Goal: Task Accomplishment & Management: Manage account settings

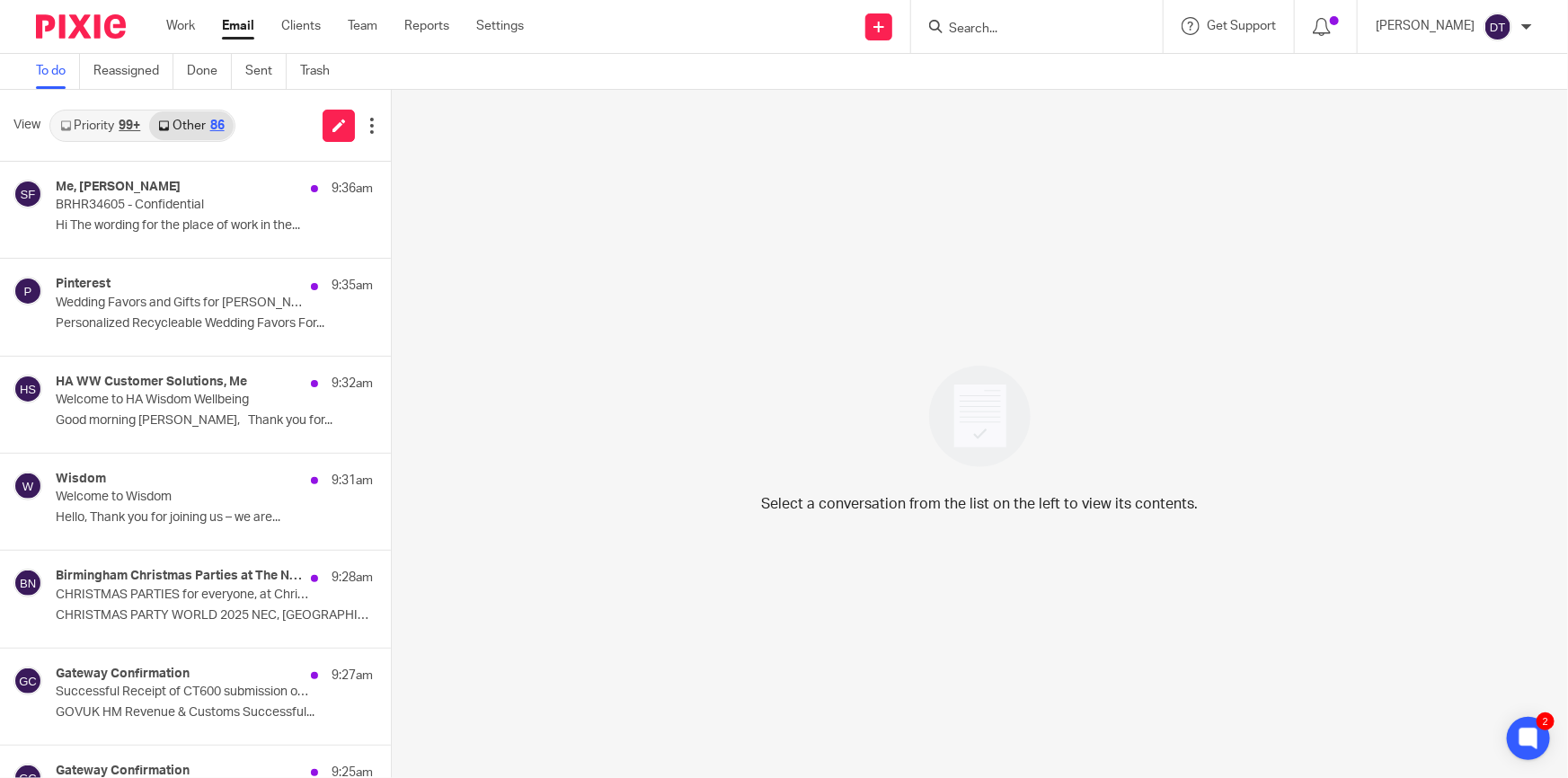
click at [1012, 37] on form at bounding box center [1043, 26] width 191 height 23
click at [1008, 29] on input "Search" at bounding box center [1028, 30] width 162 height 16
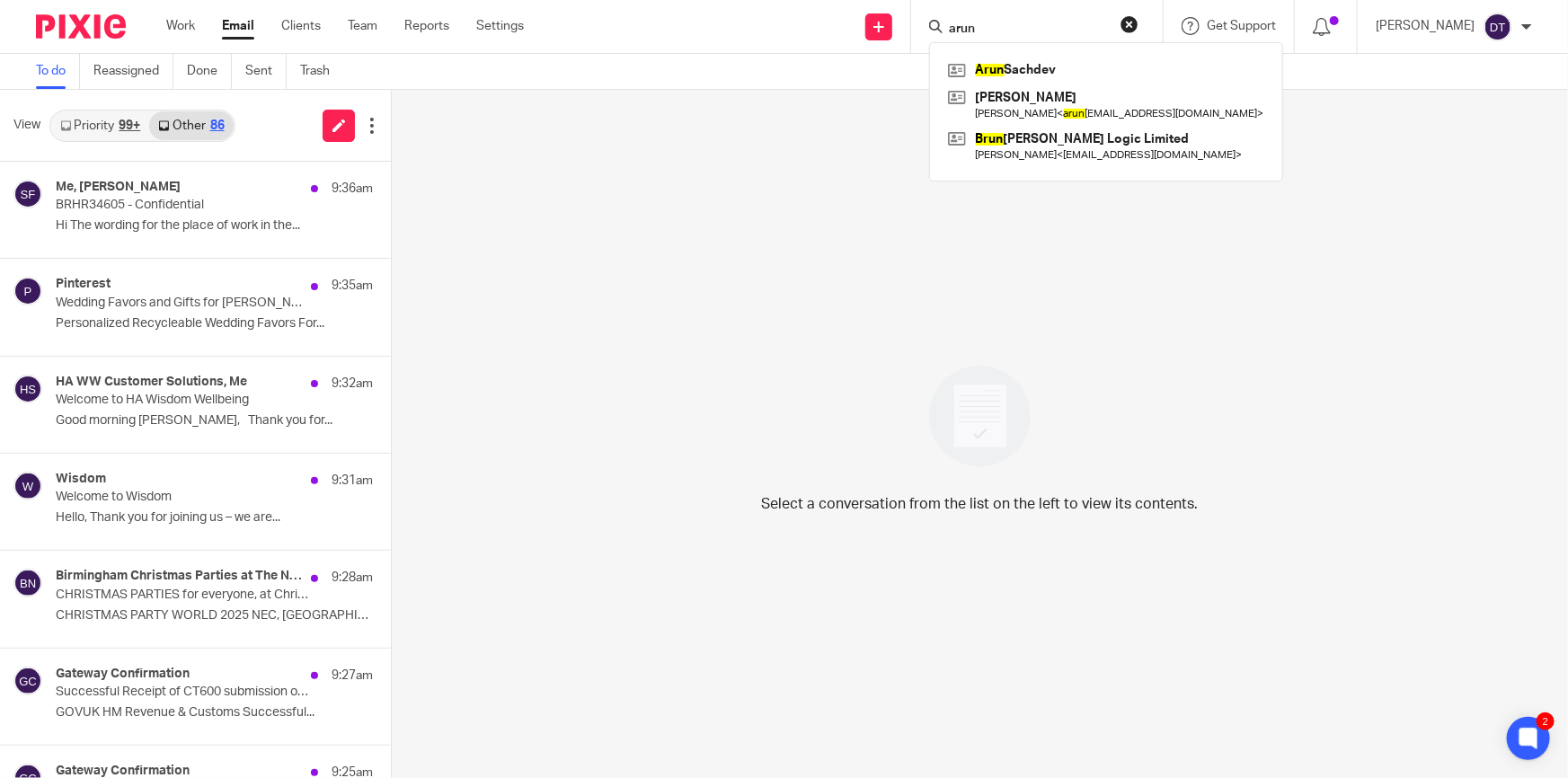
type input "arun"
click at [1348, 129] on div "Select a conversation from the list on the left to view its contents." at bounding box center [980, 434] width 1176 height 688
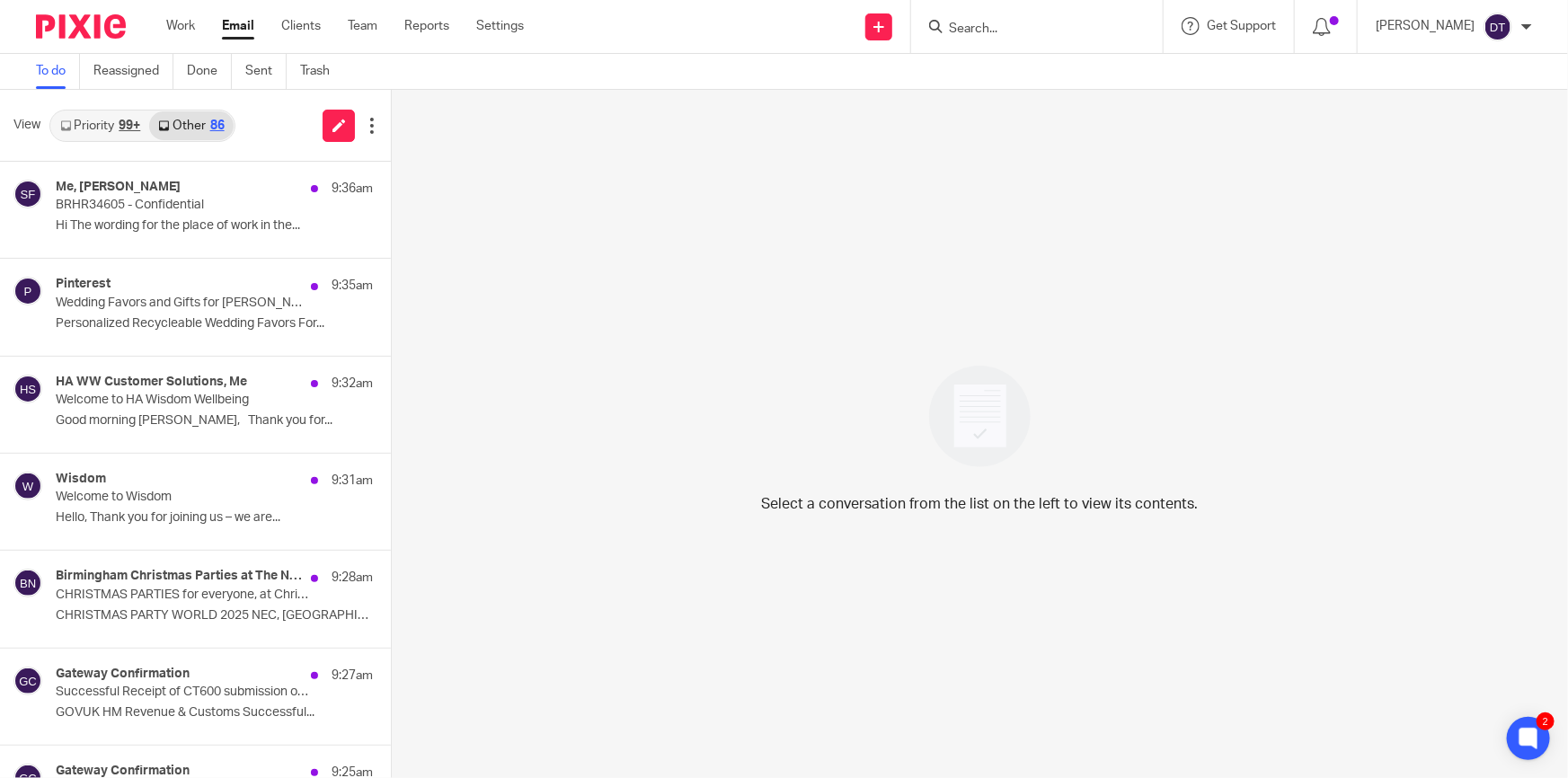
click at [754, 51] on div "Send new email Create task Add client Request signature Get Support Contact via…" at bounding box center [1060, 26] width 1017 height 53
click at [108, 123] on link "Priority 99+" at bounding box center [99, 125] width 98 height 29
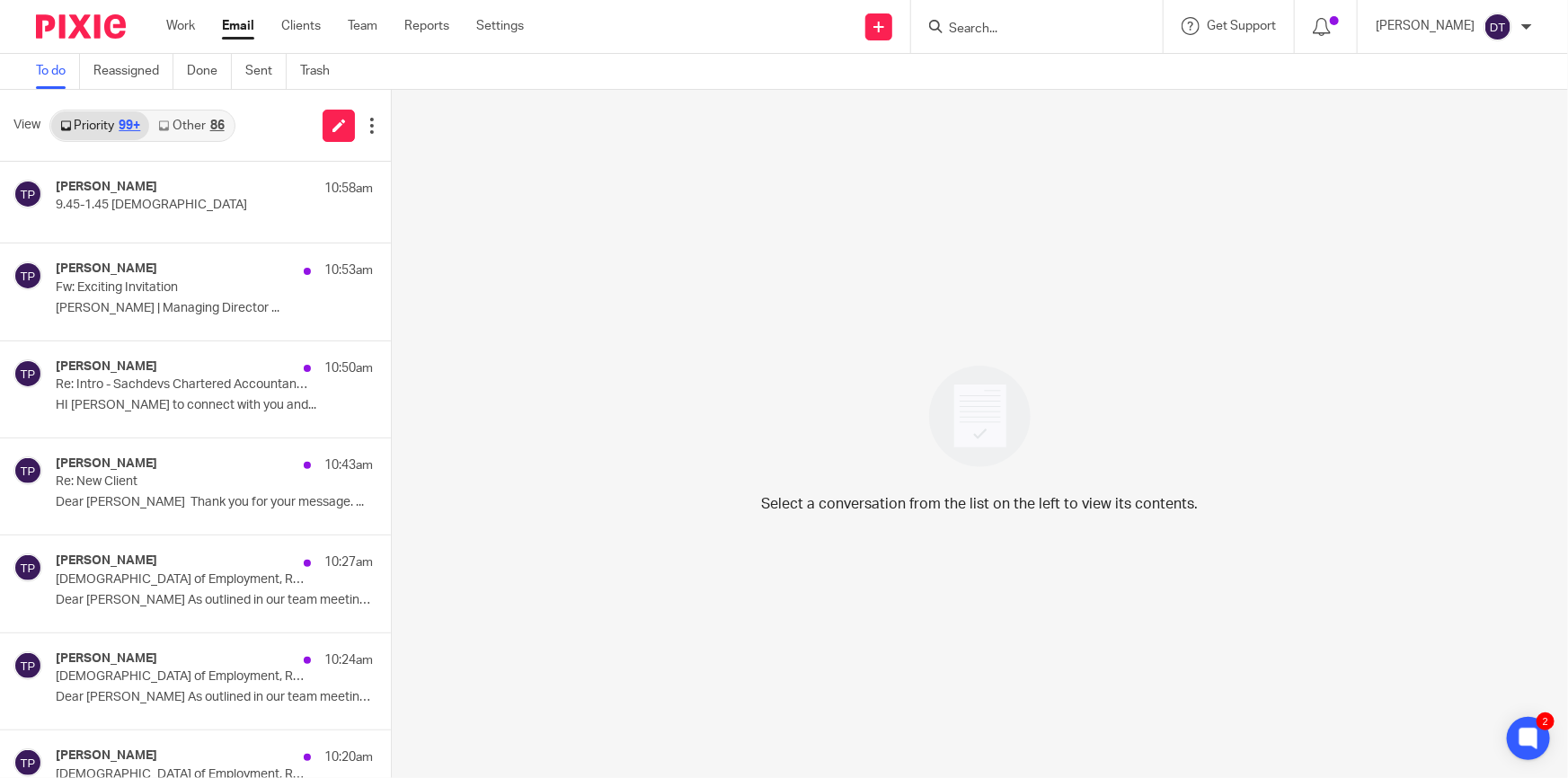
click at [188, 134] on link "Other 86" at bounding box center [191, 125] width 84 height 29
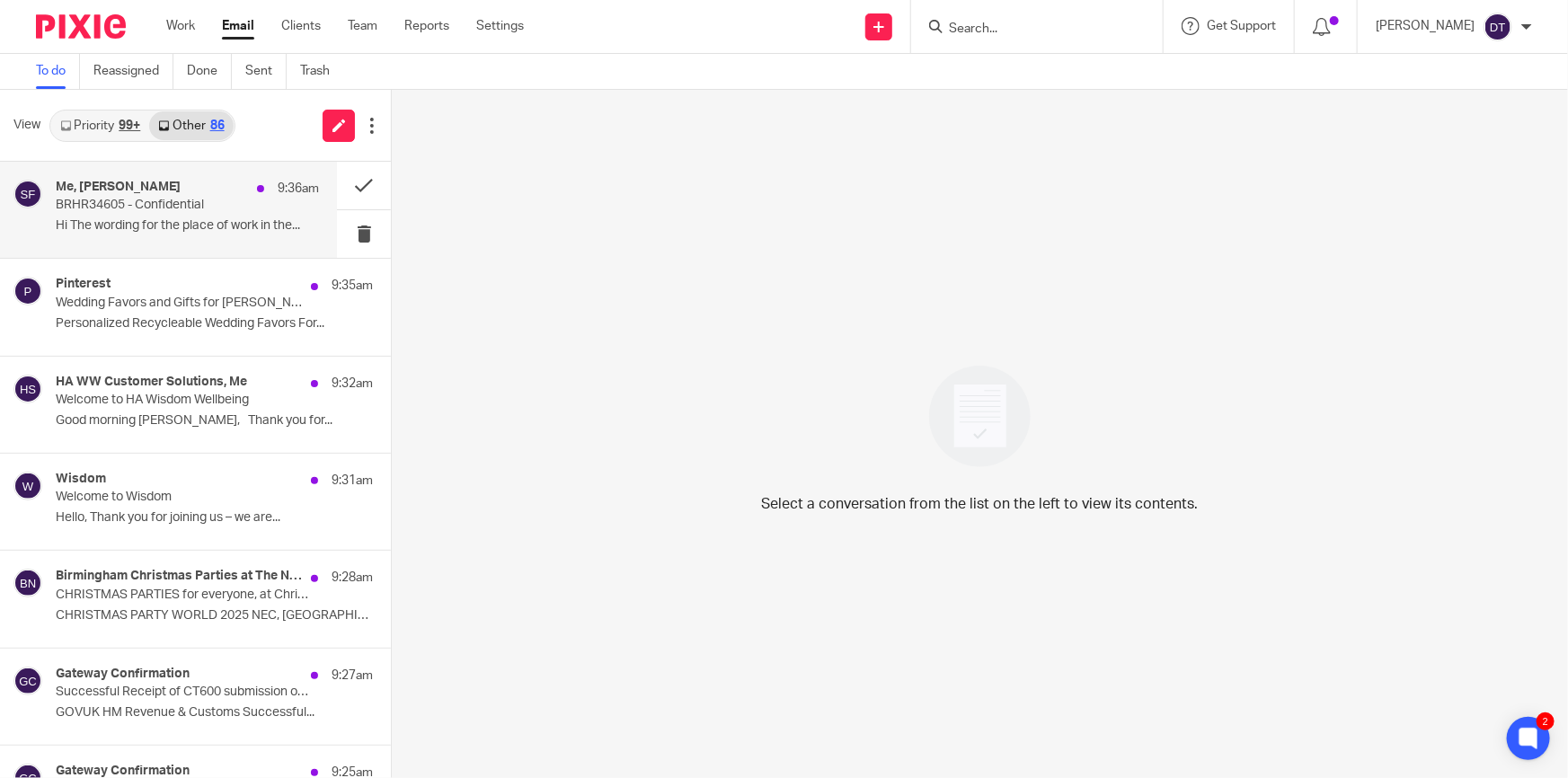
click at [195, 180] on div "Me, Scarlett Freeman 9:36am" at bounding box center [187, 189] width 264 height 18
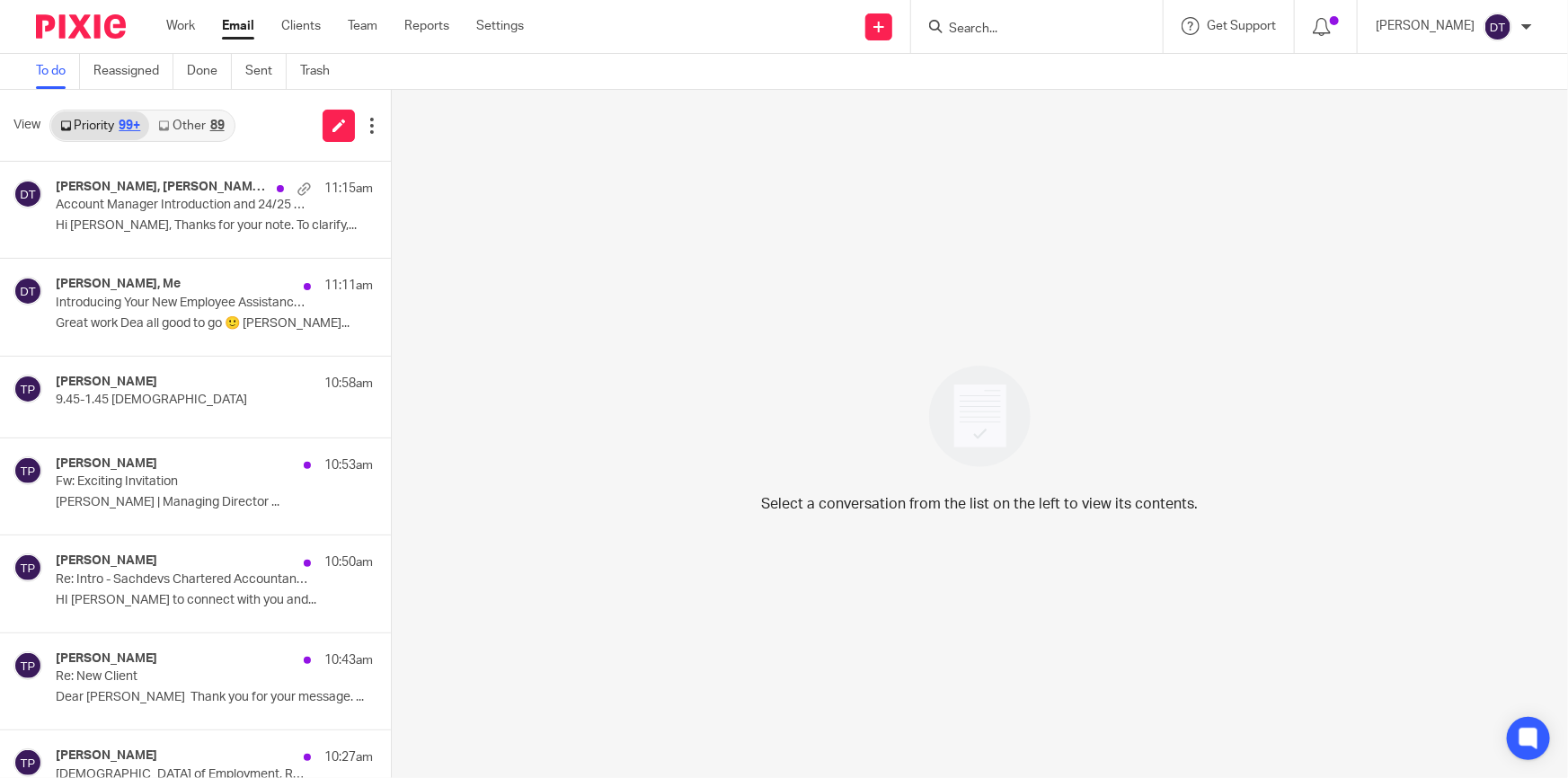
click at [191, 125] on link "Other 89" at bounding box center [191, 125] width 84 height 29
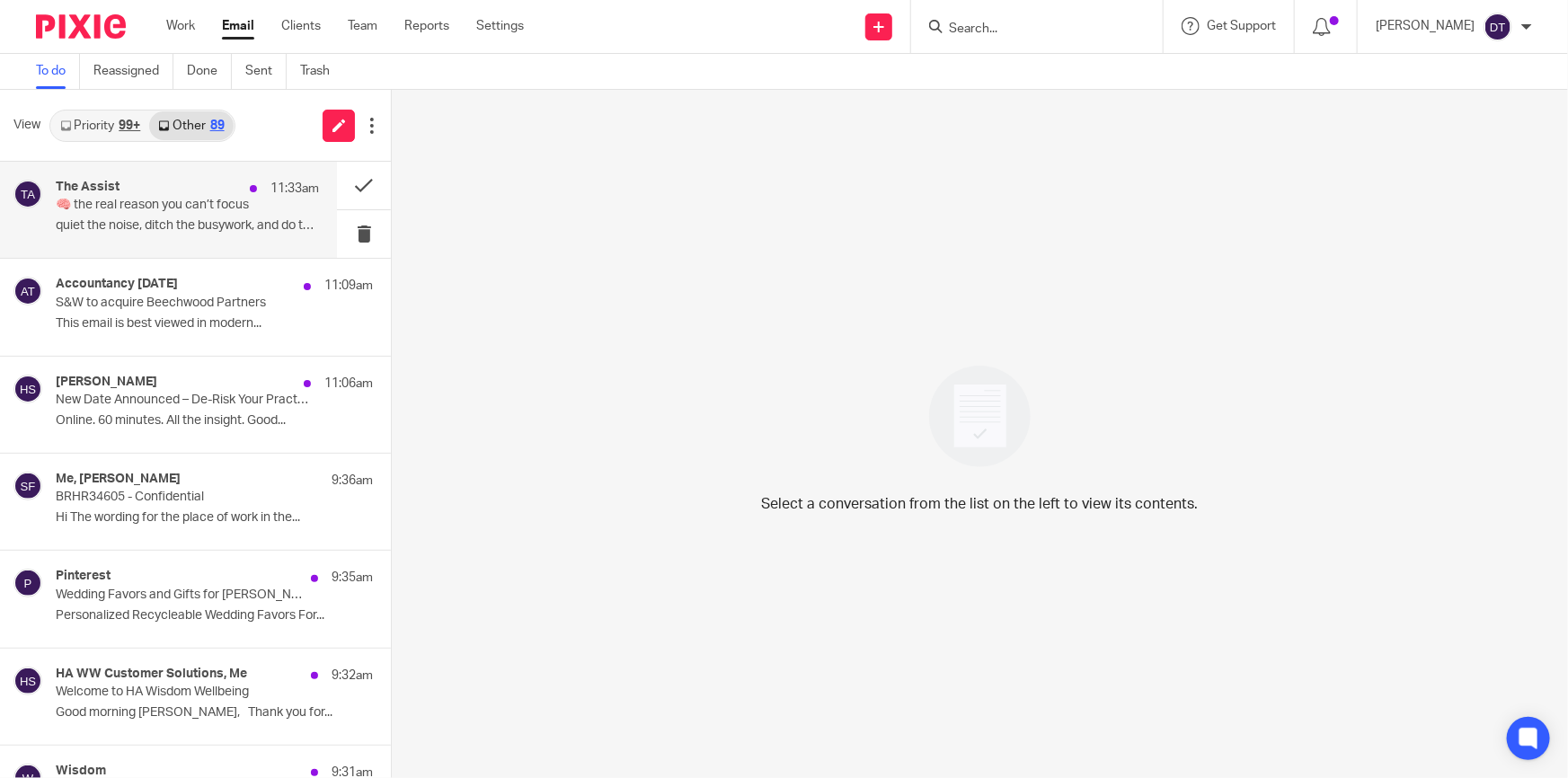
click at [190, 220] on p "quiet the noise, ditch the busywork, and do the..." at bounding box center [187, 225] width 264 height 15
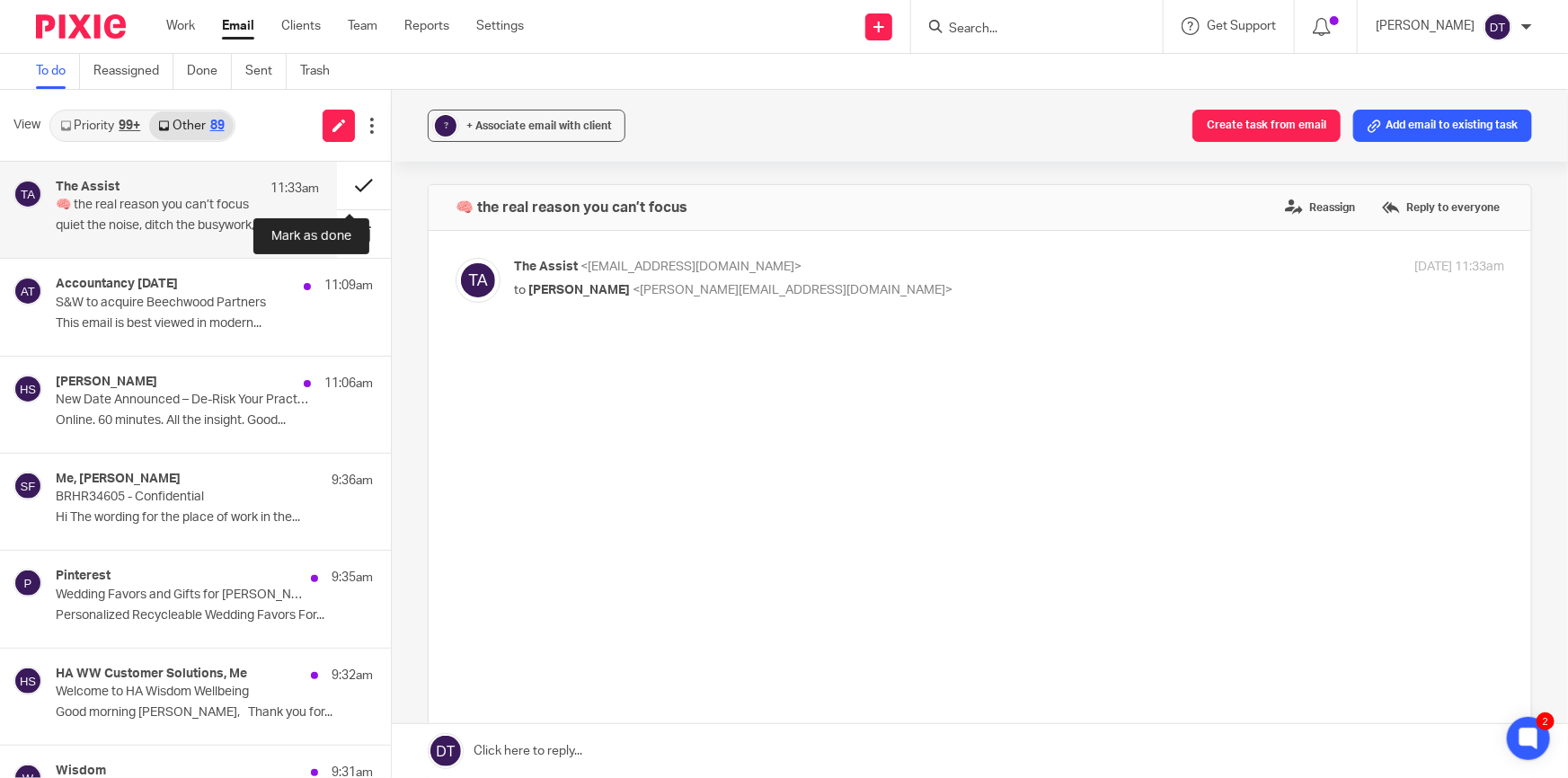
click at [350, 177] on button at bounding box center [364, 186] width 54 height 48
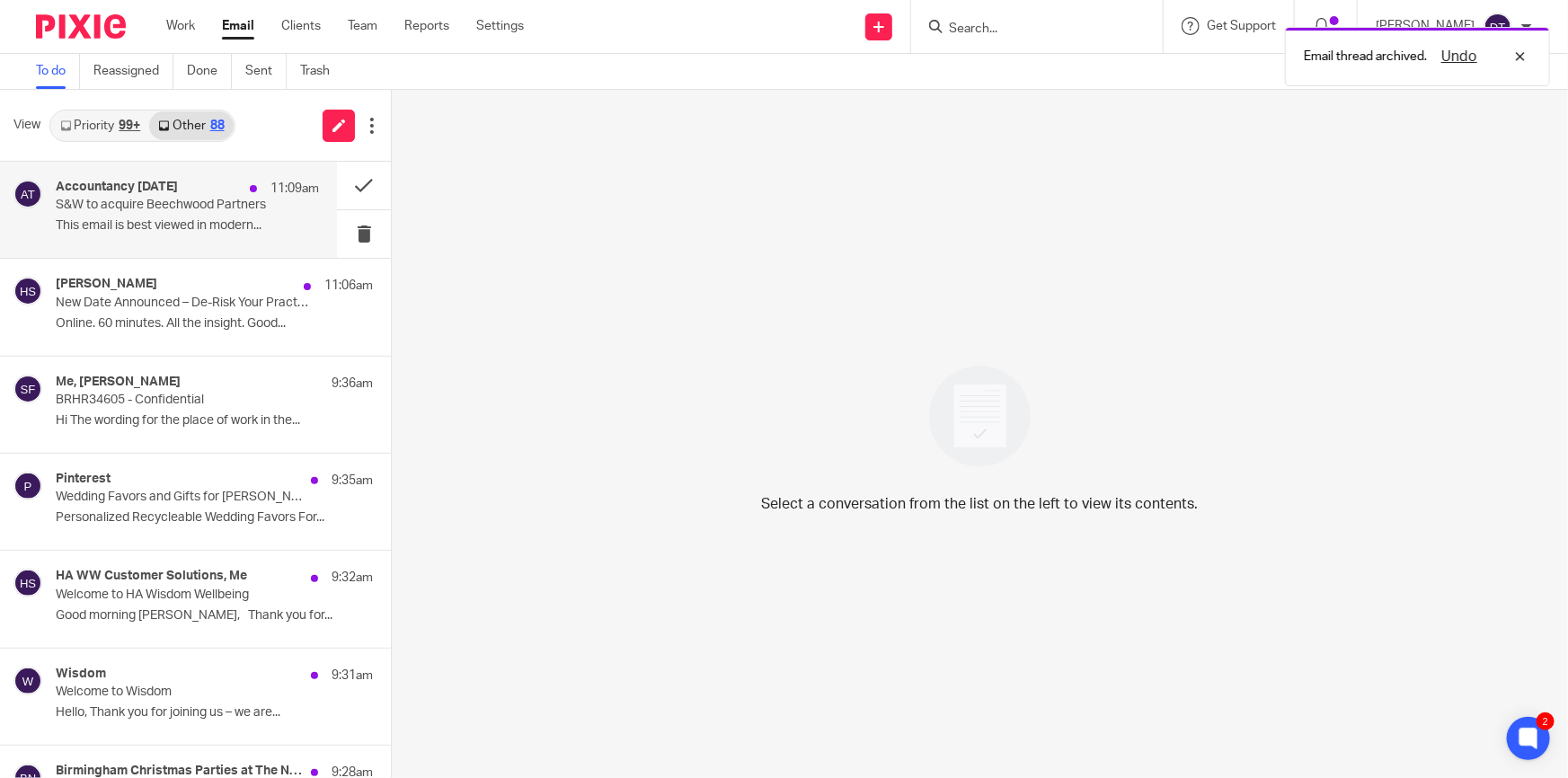
click at [225, 213] on p "S&W to acquire Beechwood Partners" at bounding box center [161, 205] width 211 height 15
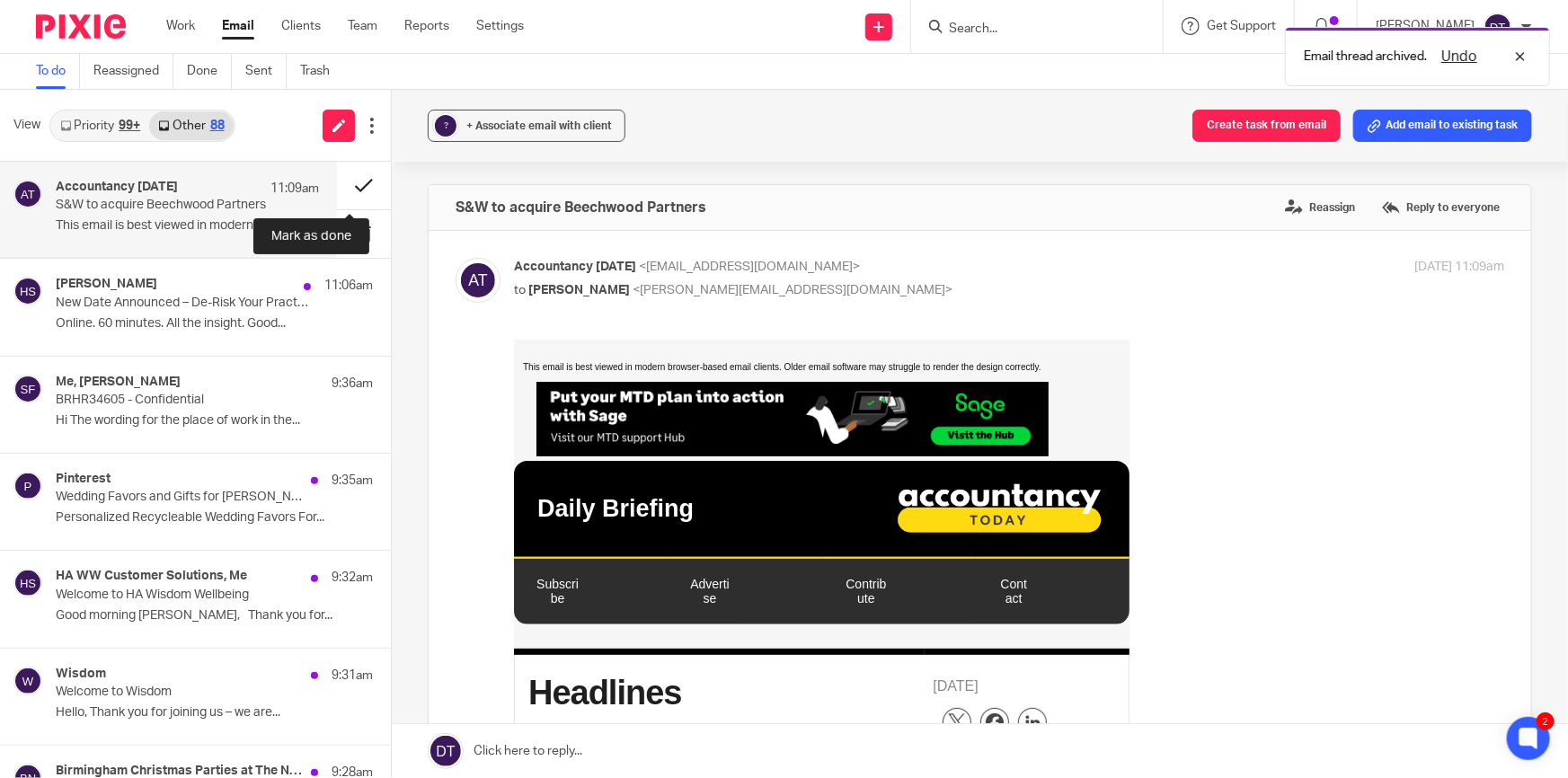
click at [341, 188] on button at bounding box center [364, 186] width 54 height 48
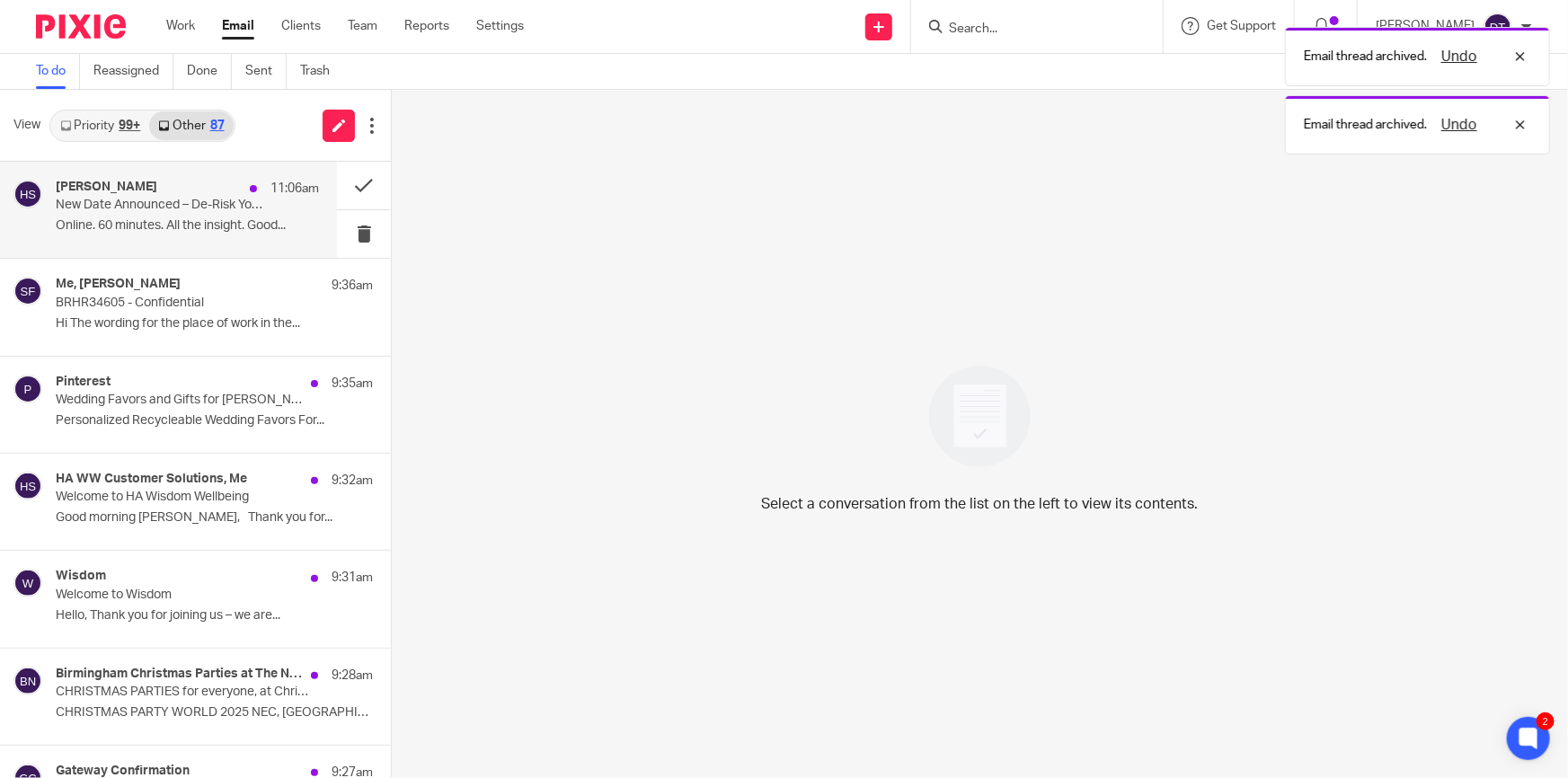
click at [233, 203] on p "New Date Announced – De-Risk Your Practice's Tech Spend" at bounding box center [161, 205] width 211 height 15
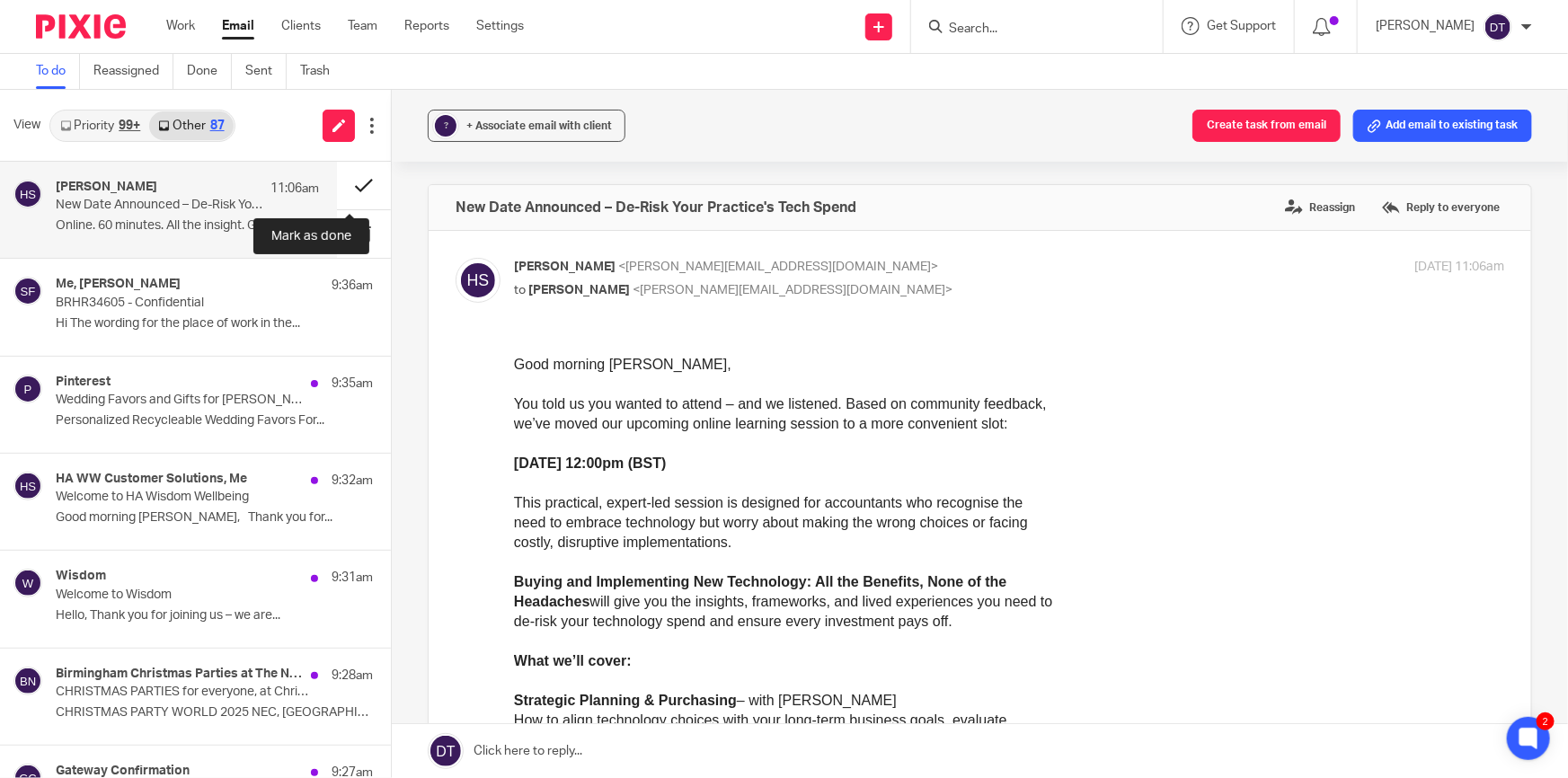
click at [349, 182] on button at bounding box center [364, 186] width 54 height 48
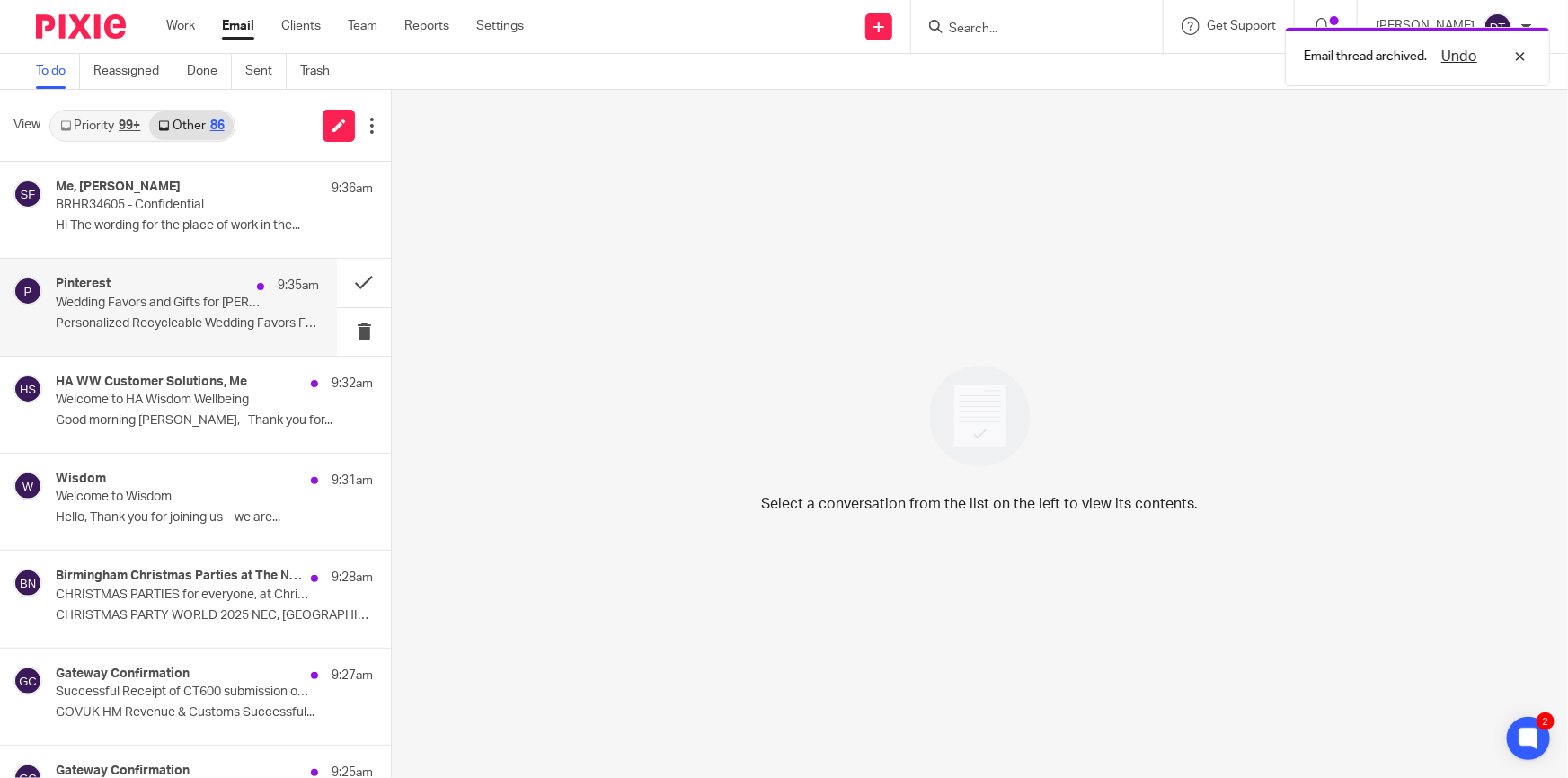
click at [141, 299] on p "Wedding Favors and Gifts for Deanna" at bounding box center [161, 302] width 211 height 15
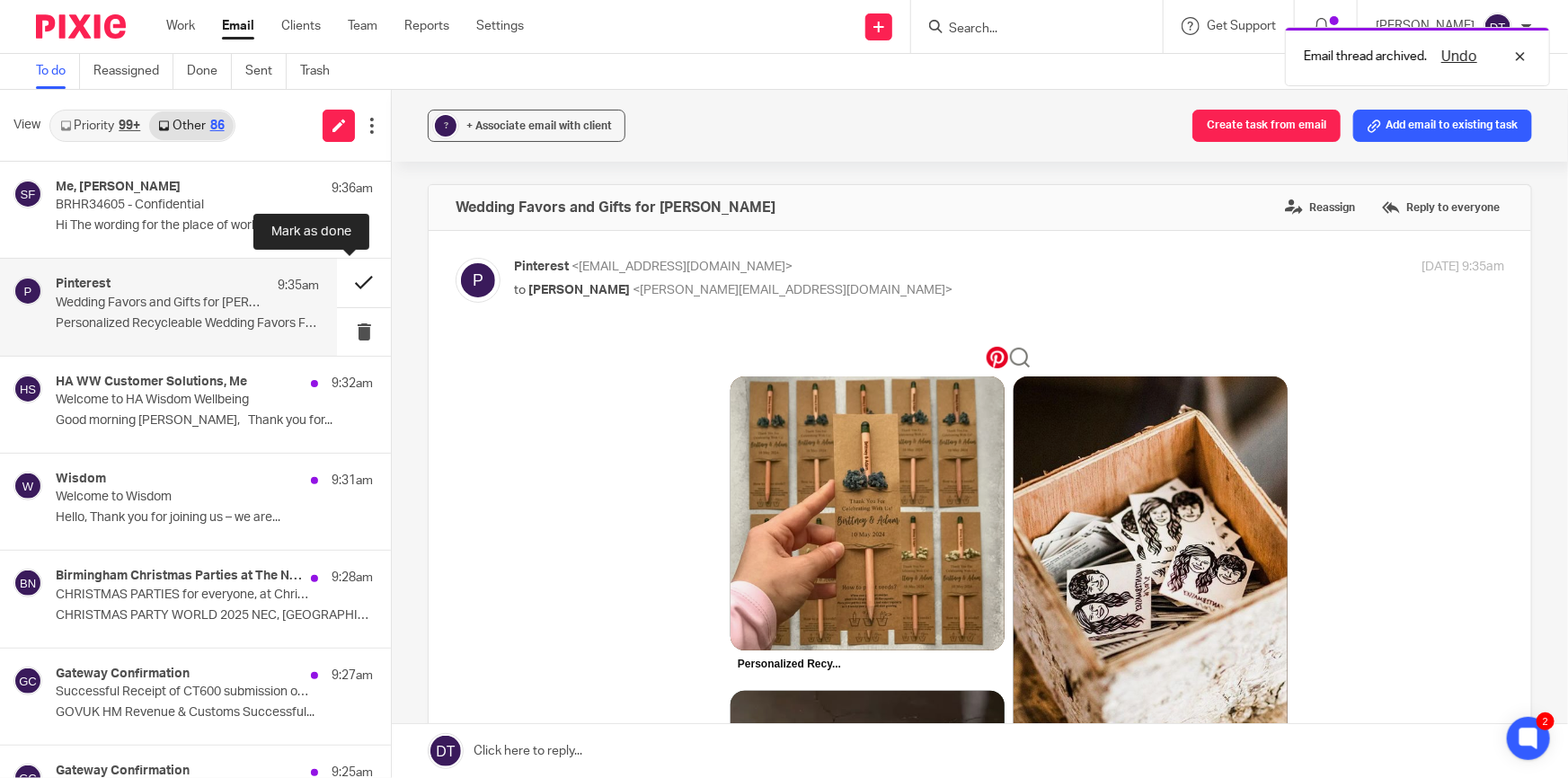
click at [346, 283] on button at bounding box center [364, 283] width 54 height 48
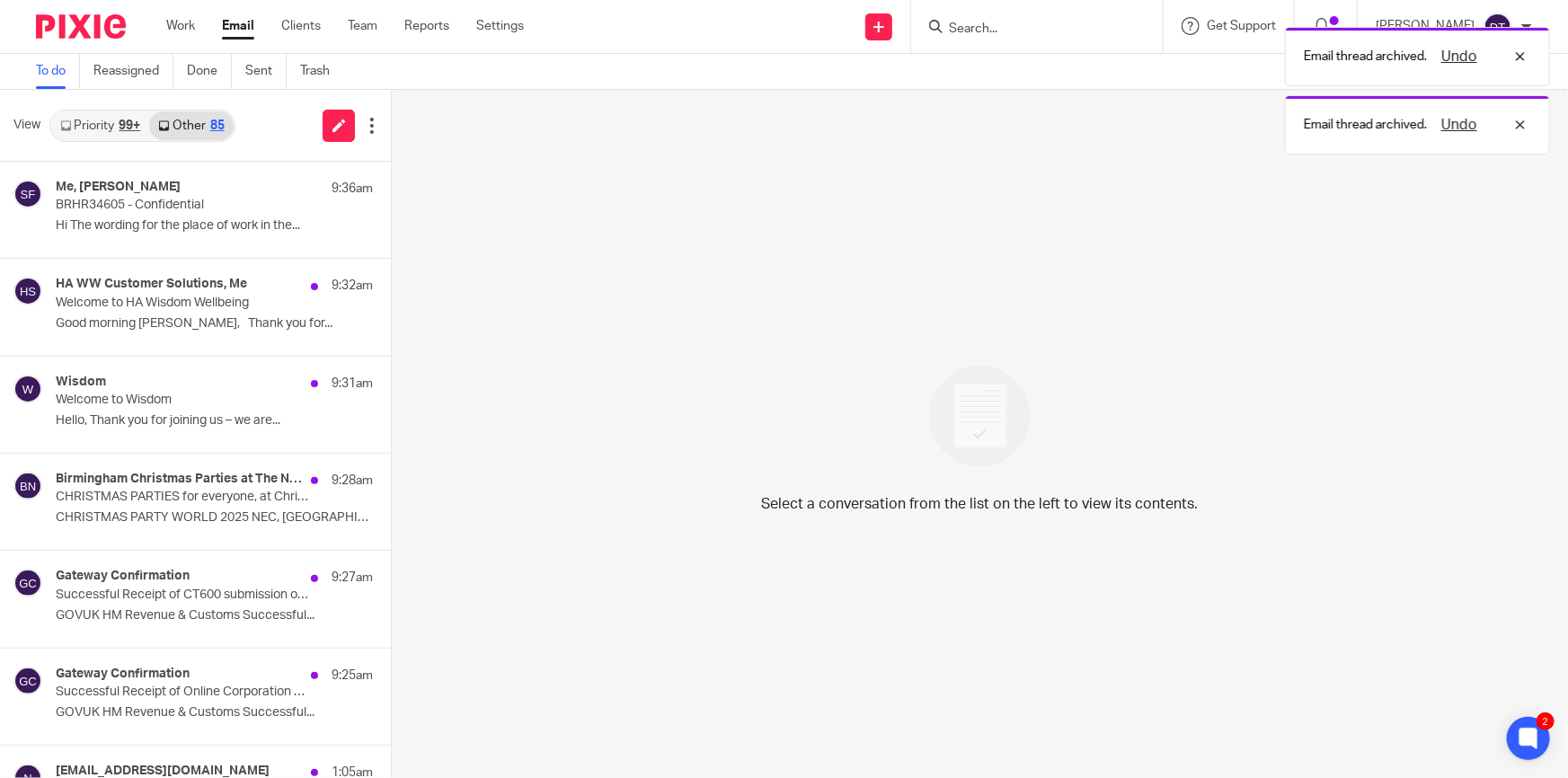
click at [115, 121] on link "Priority 99+" at bounding box center [99, 125] width 98 height 29
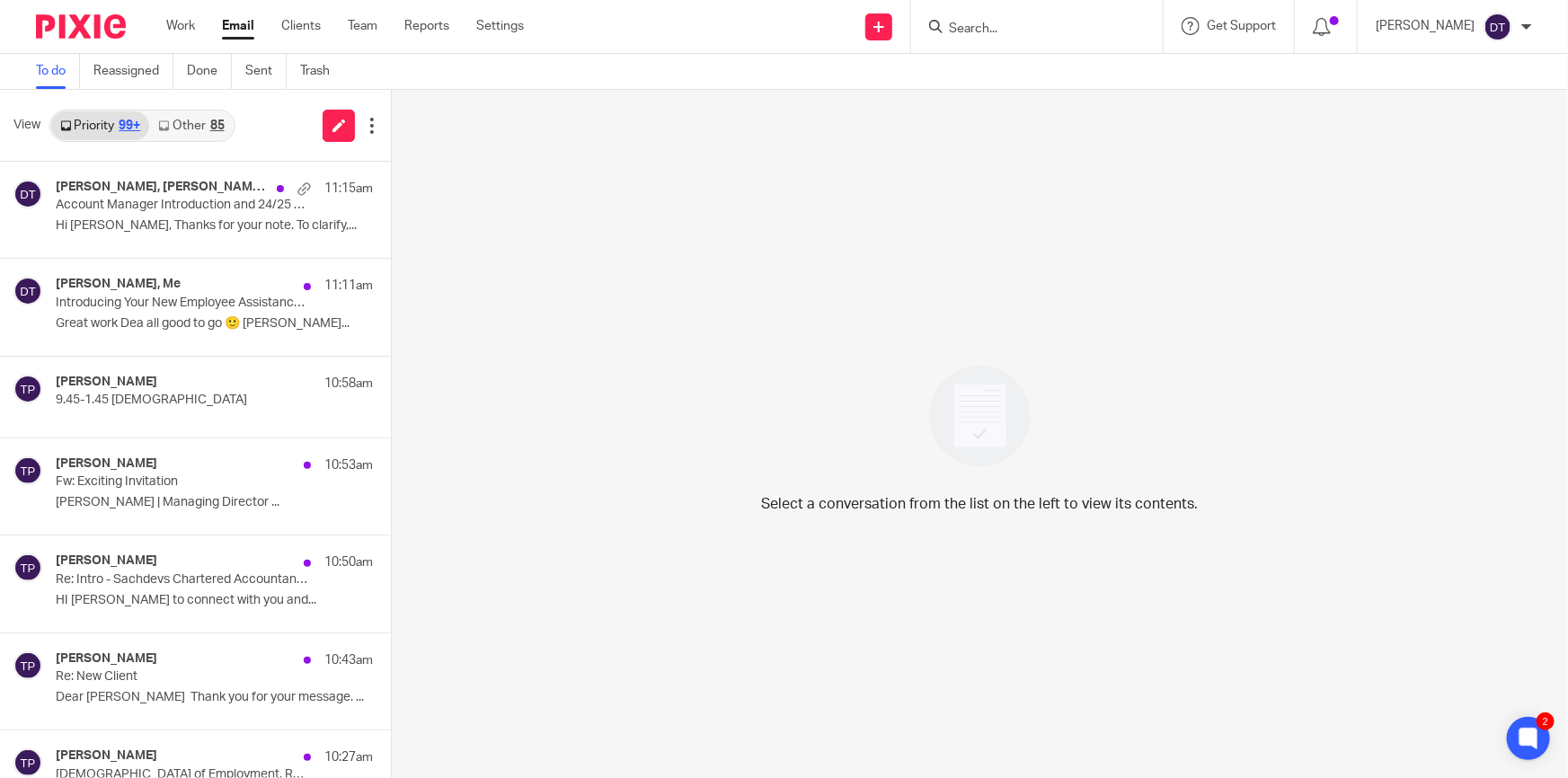
click at [215, 123] on div "85" at bounding box center [217, 125] width 14 height 13
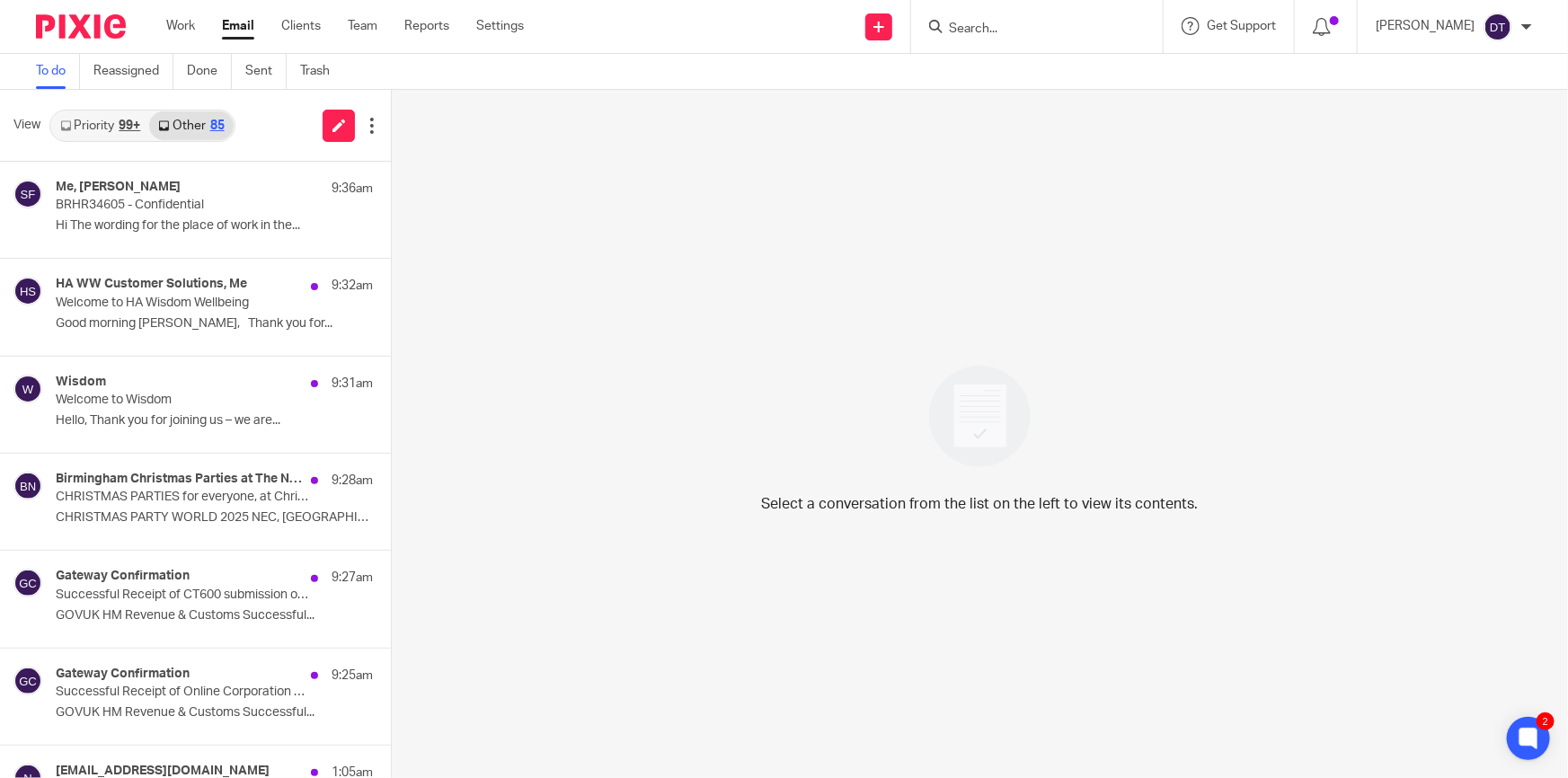
click at [129, 124] on div "99+" at bounding box center [129, 125] width 22 height 13
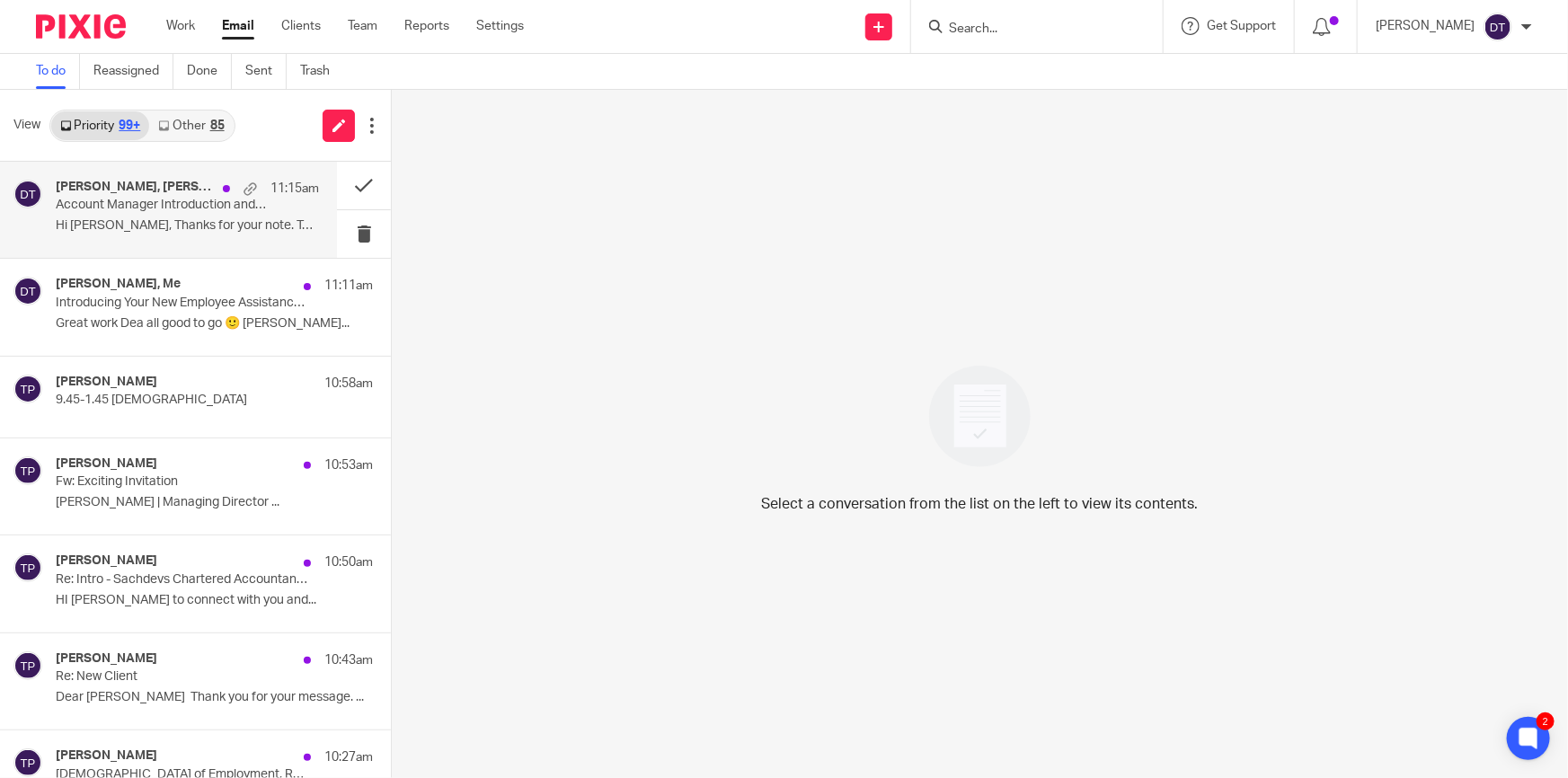
click at [154, 218] on p "Hi Suman, Thanks for your note. To clarify,..." at bounding box center [187, 225] width 264 height 15
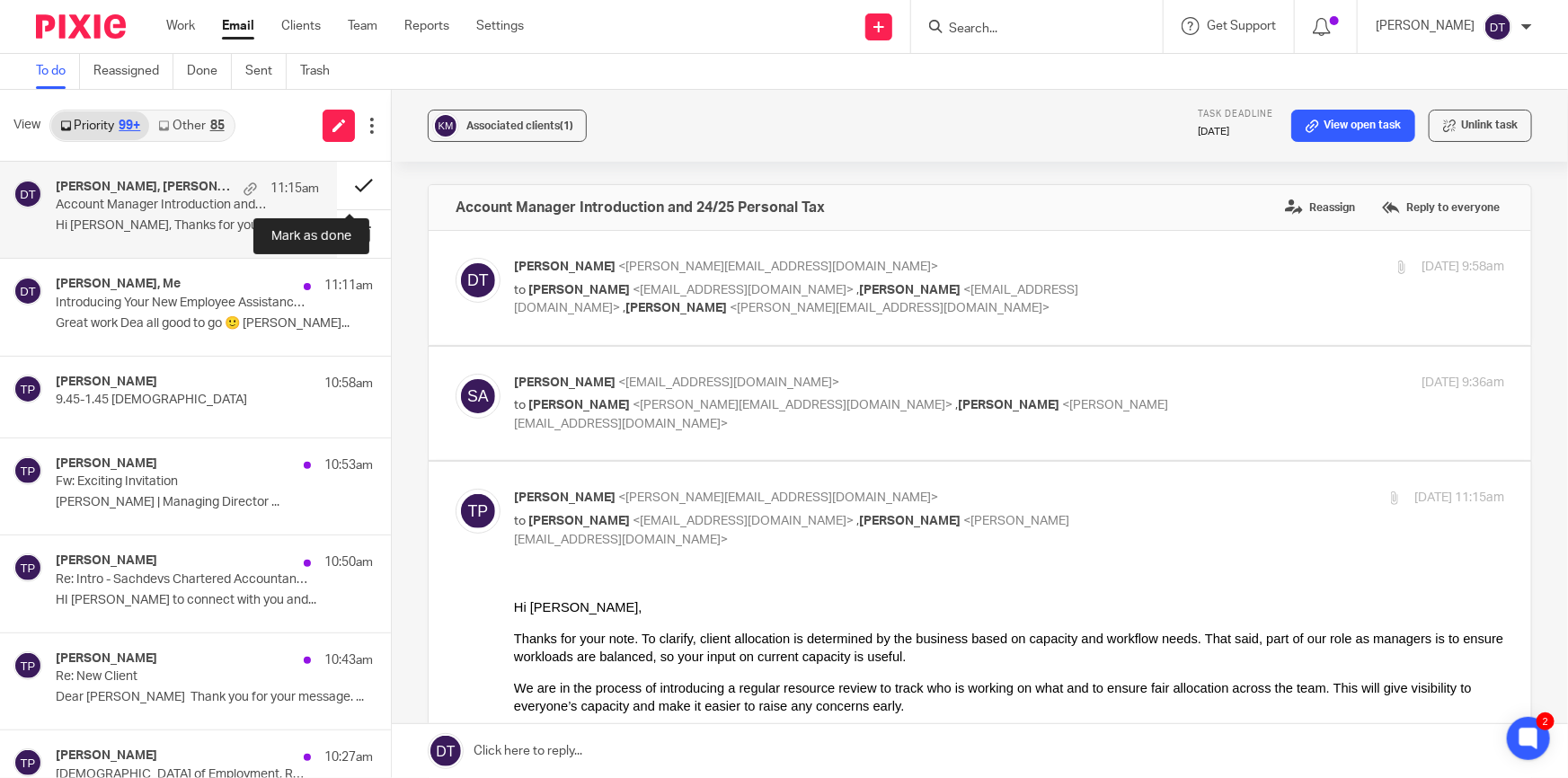
click at [342, 187] on button at bounding box center [364, 186] width 54 height 48
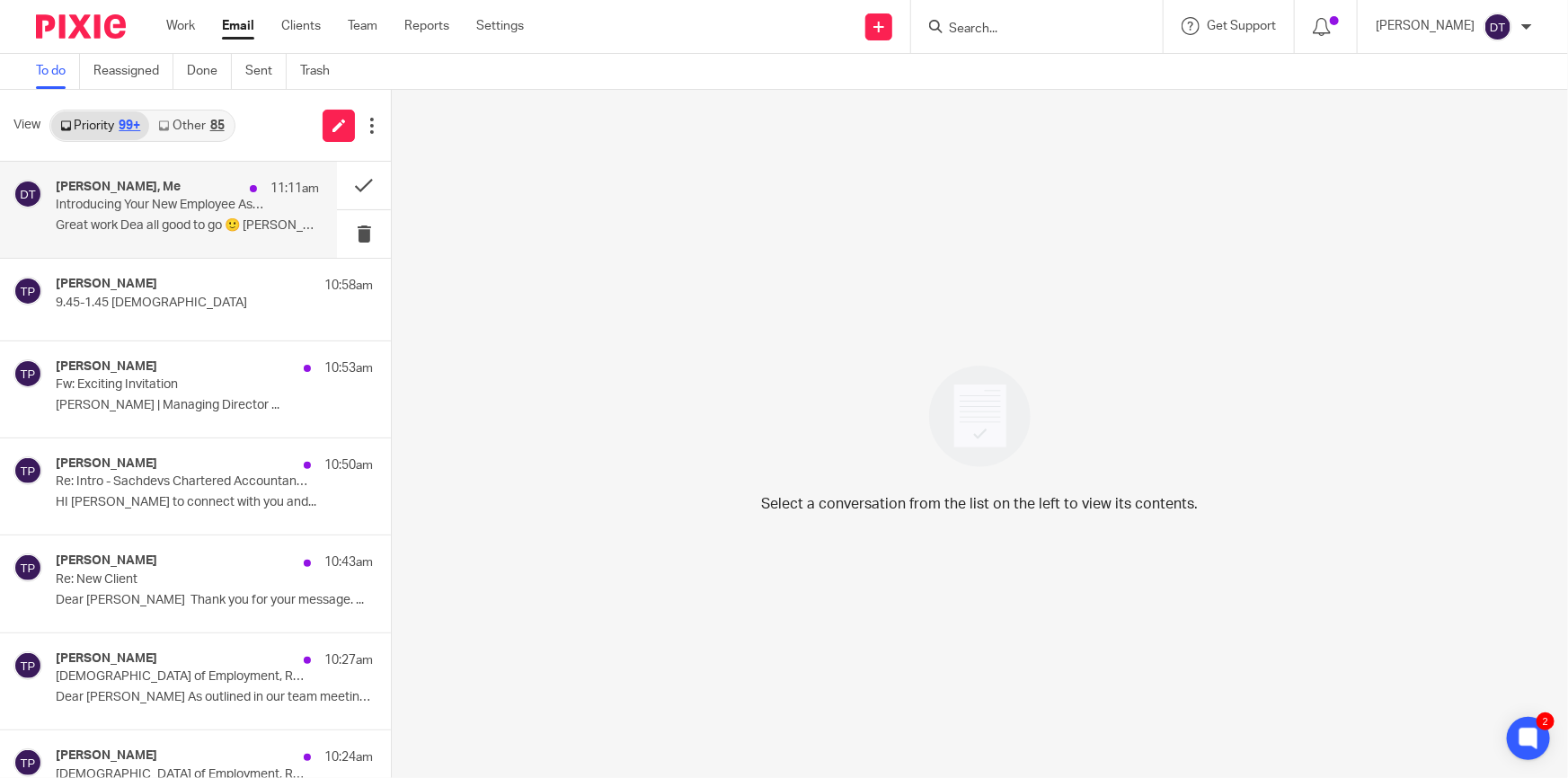
drag, startPoint x: 164, startPoint y: 230, endPoint x: 187, endPoint y: 228, distance: 23.1
click at [164, 230] on p "Great work Dea all good to go 🙂 Tina..." at bounding box center [187, 225] width 264 height 15
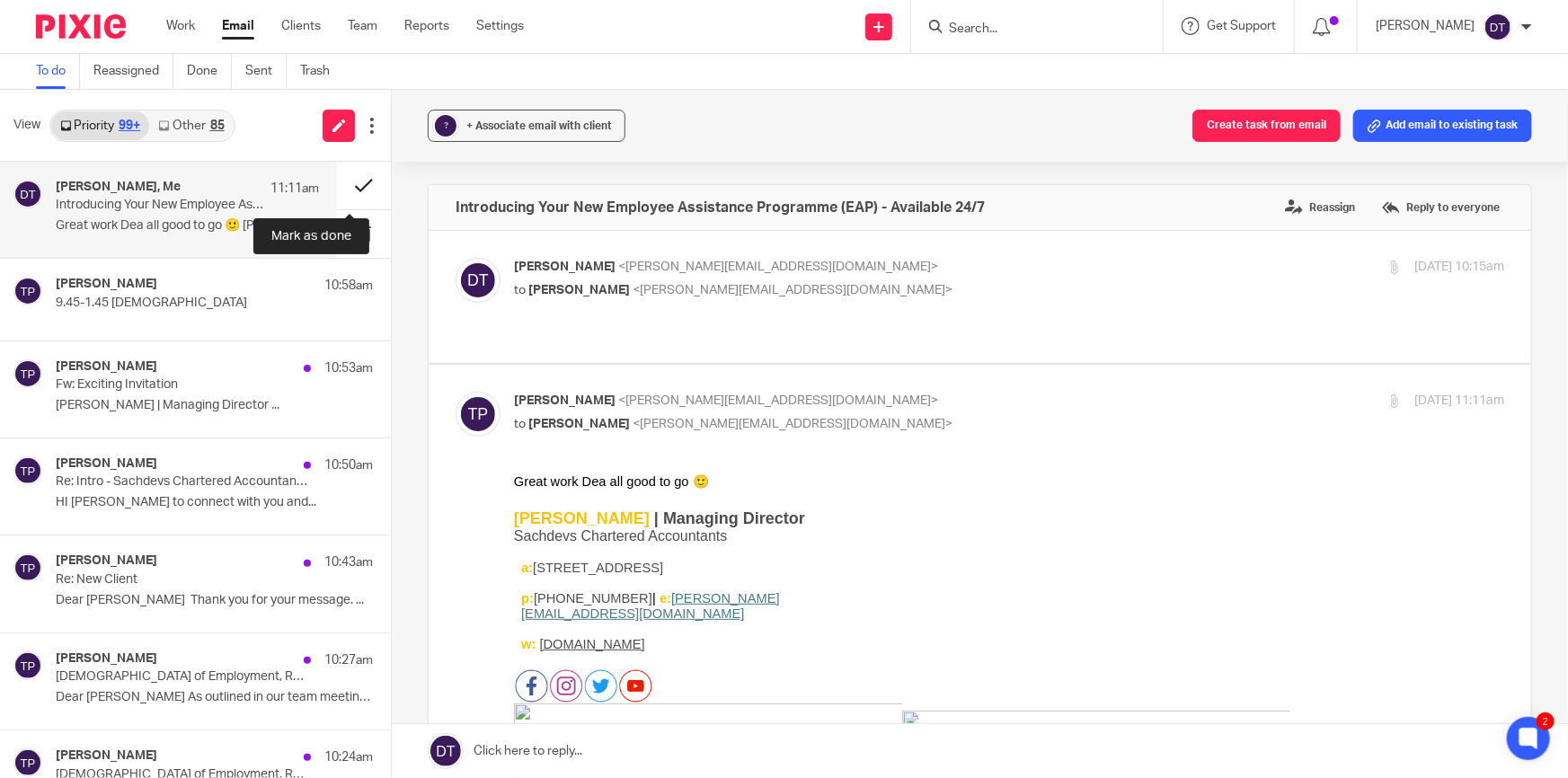
click at [361, 185] on button at bounding box center [364, 186] width 54 height 48
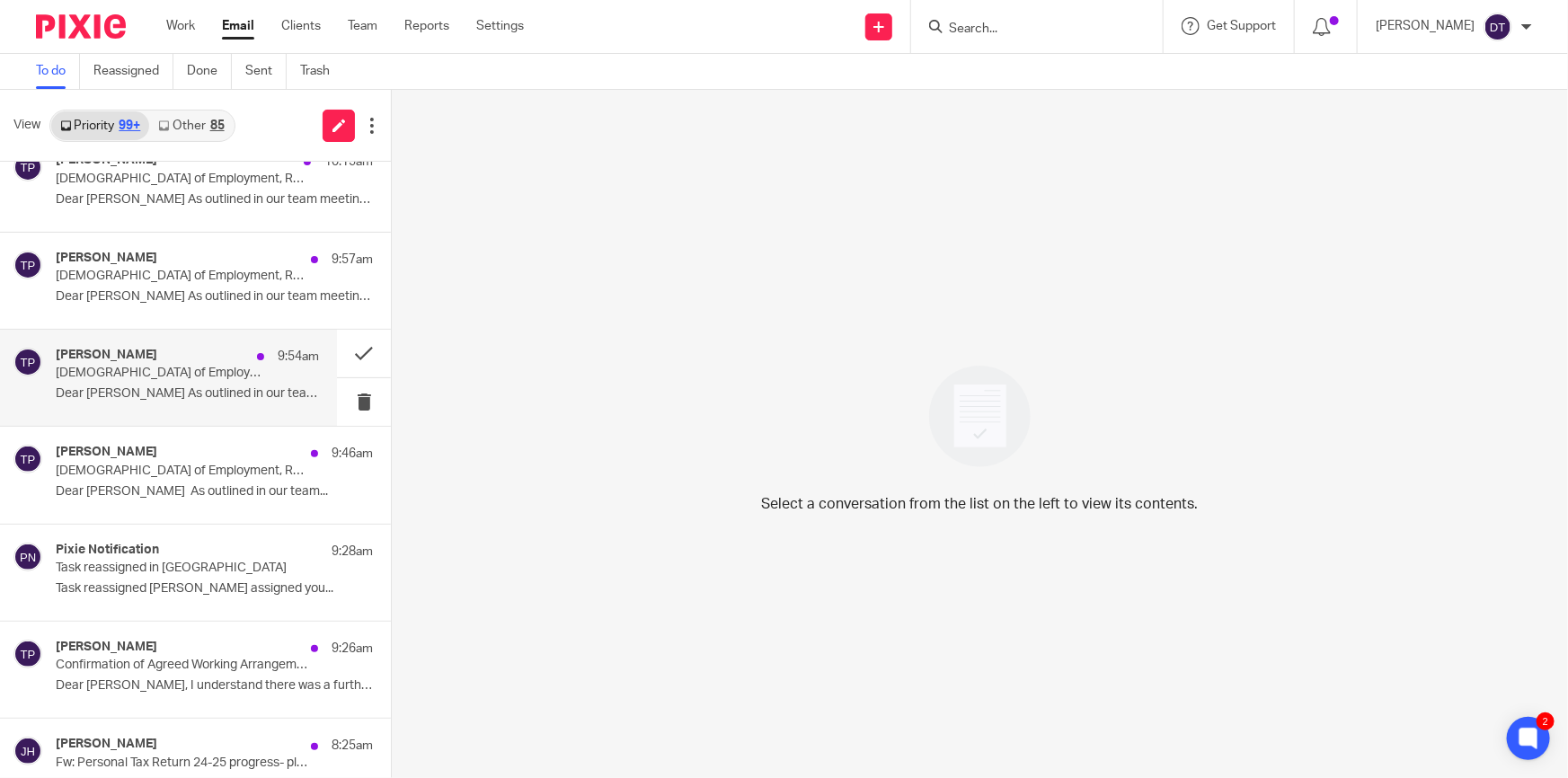
scroll to position [898, 0]
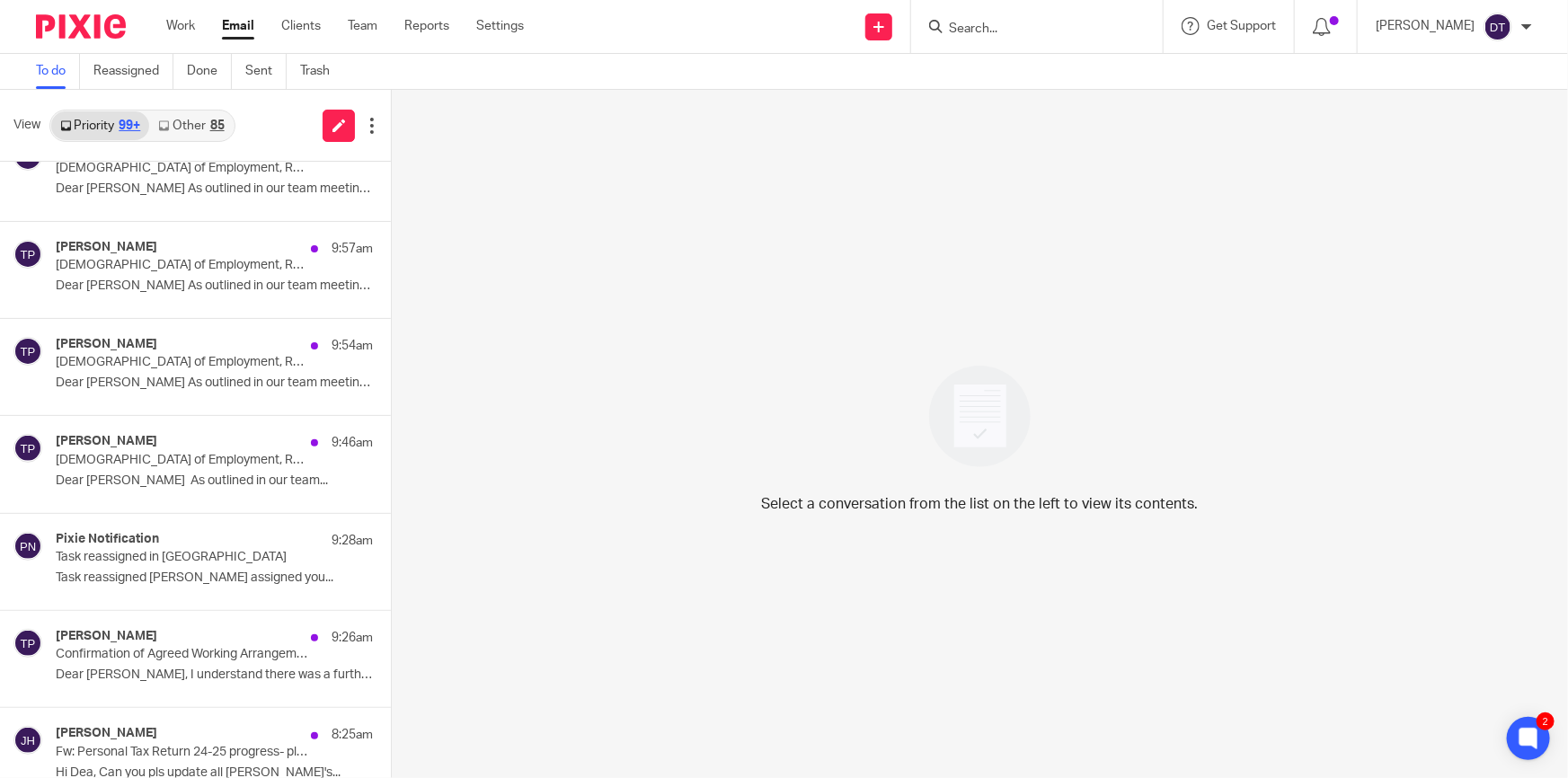
click at [199, 117] on link "Other 85" at bounding box center [191, 125] width 84 height 29
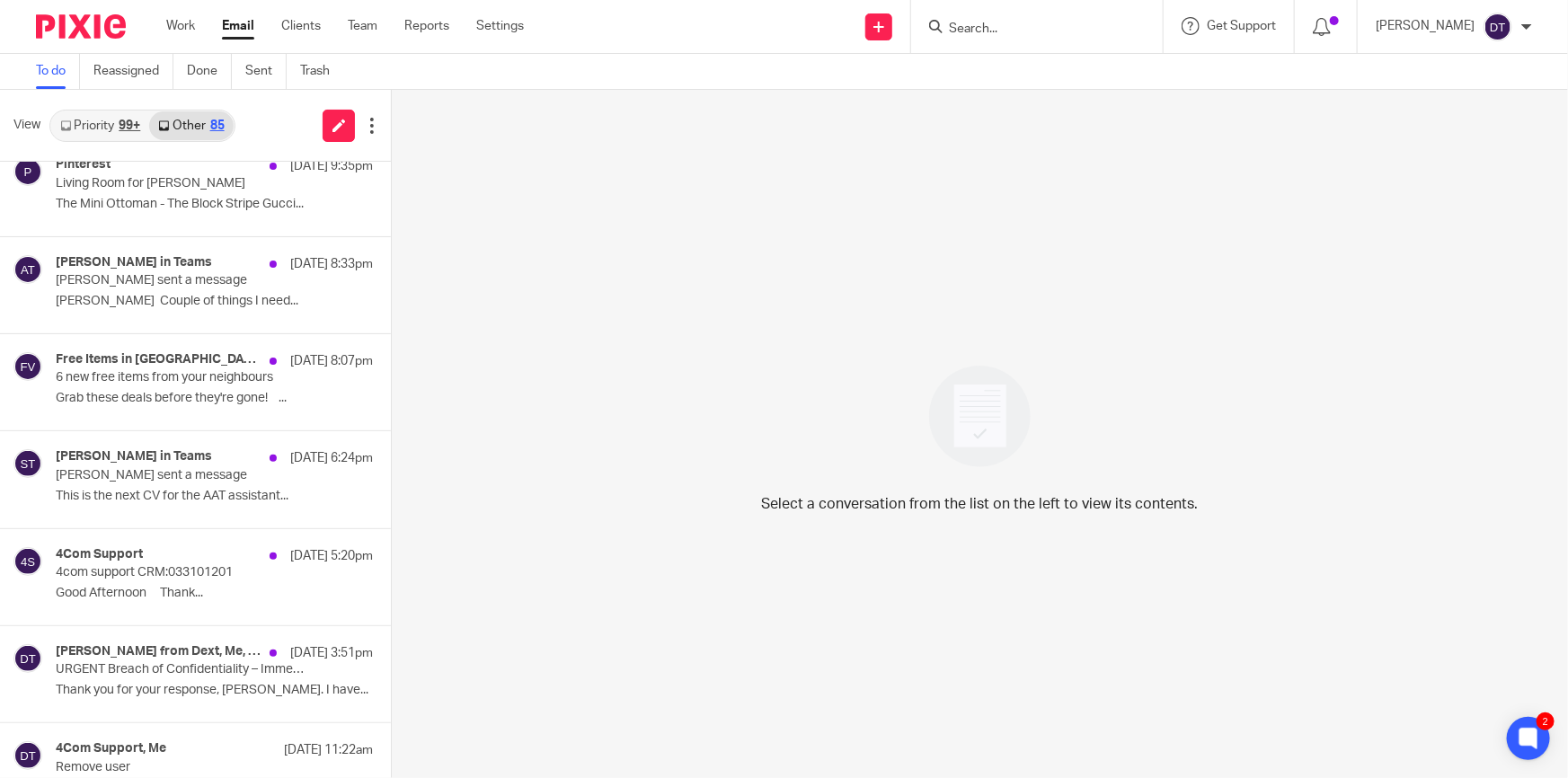
scroll to position [0, 0]
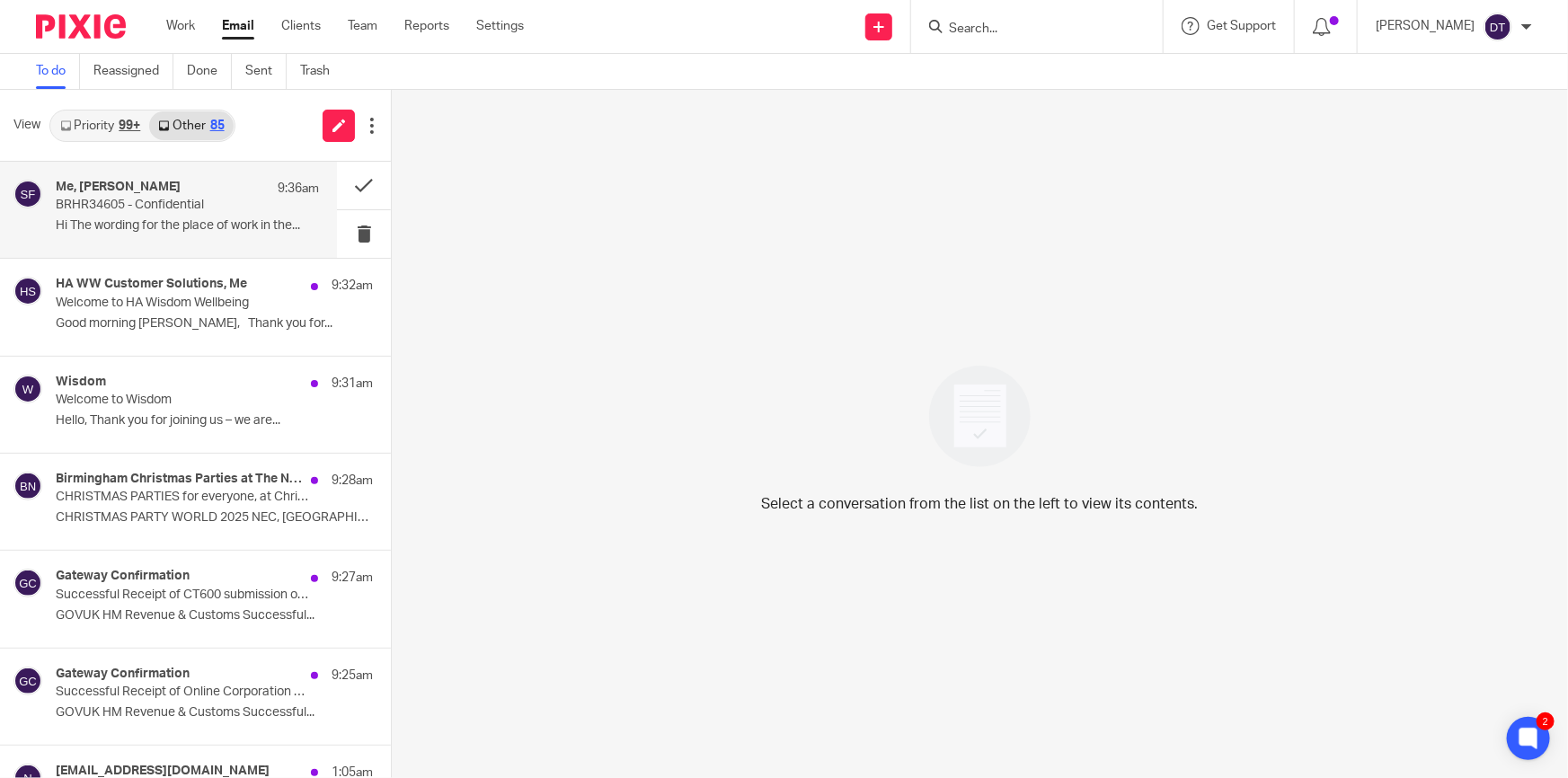
click at [194, 228] on p "Hi The wording for the place of work in the..." at bounding box center [187, 225] width 264 height 15
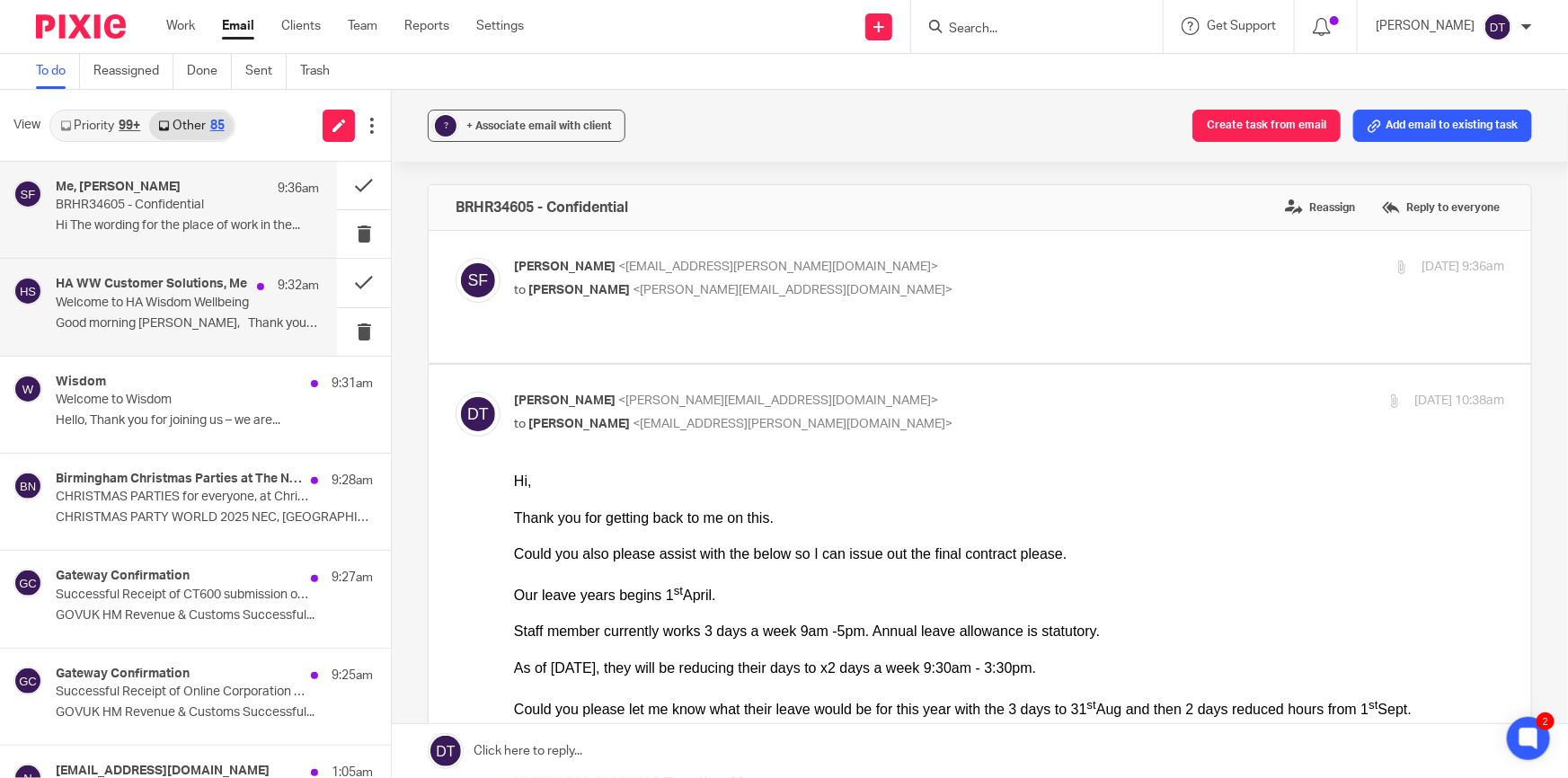
click at [190, 316] on p "Good morning Deanna, Thank you for..." at bounding box center [187, 323] width 264 height 15
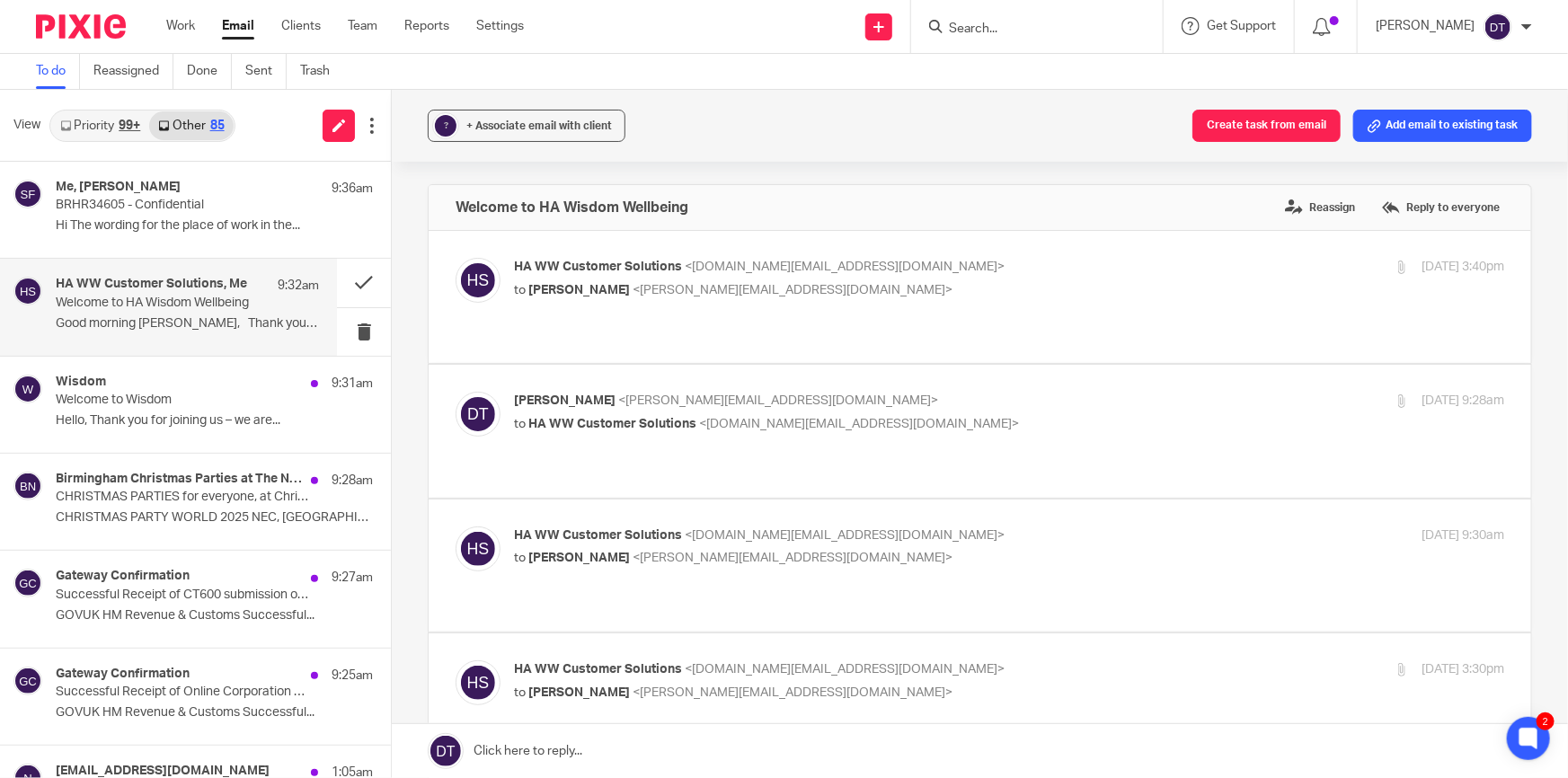
click at [287, 301] on div "HA WW Customer Solutions, Me 9:32am Welcome to HA Wisdom Wellbeing Good morning…" at bounding box center [187, 306] width 264 height 61
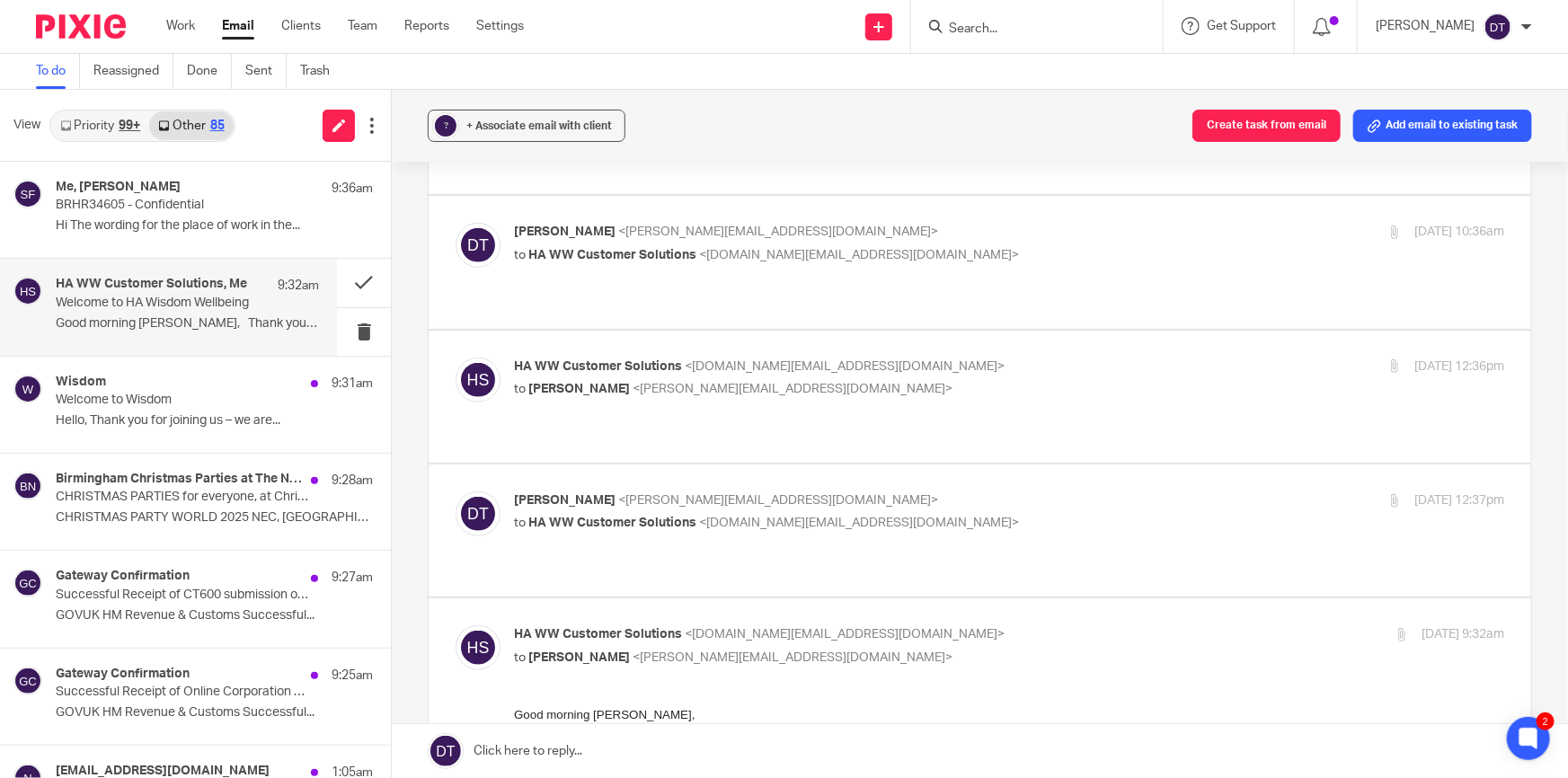
scroll to position [735, 0]
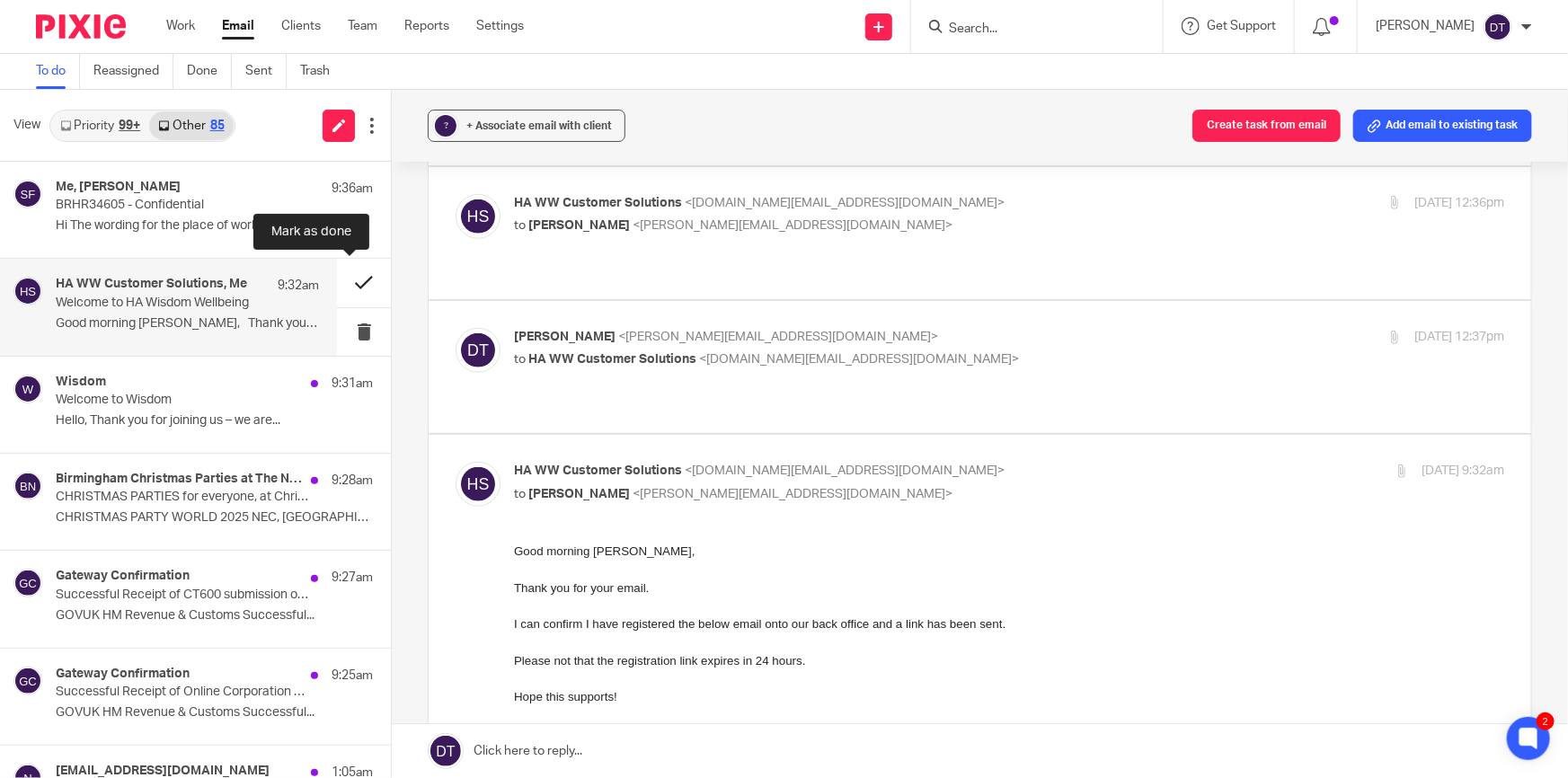
click at [350, 280] on button at bounding box center [364, 283] width 54 height 48
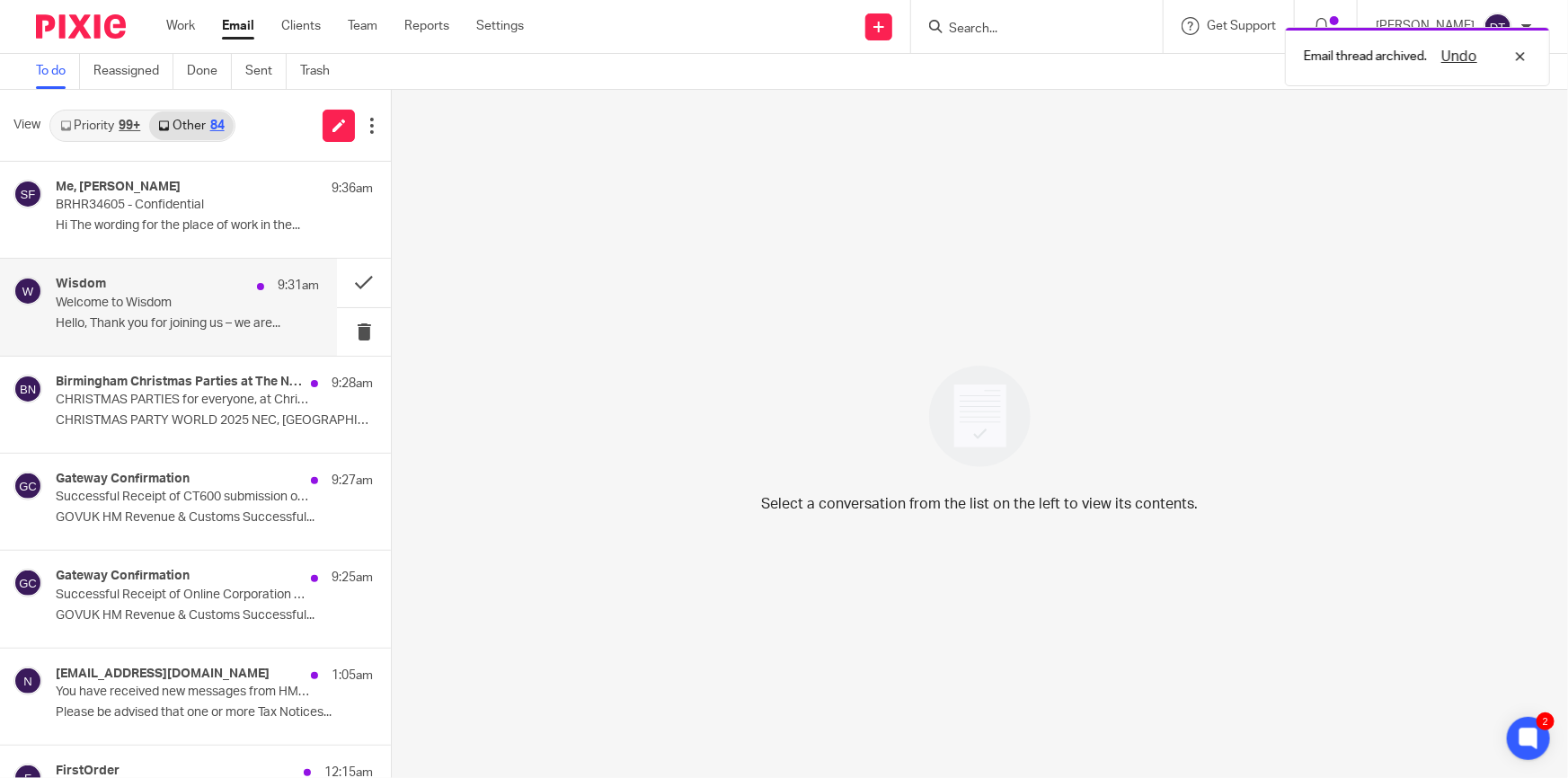
click at [159, 306] on p "Welcome to Wisdom" at bounding box center [161, 302] width 211 height 15
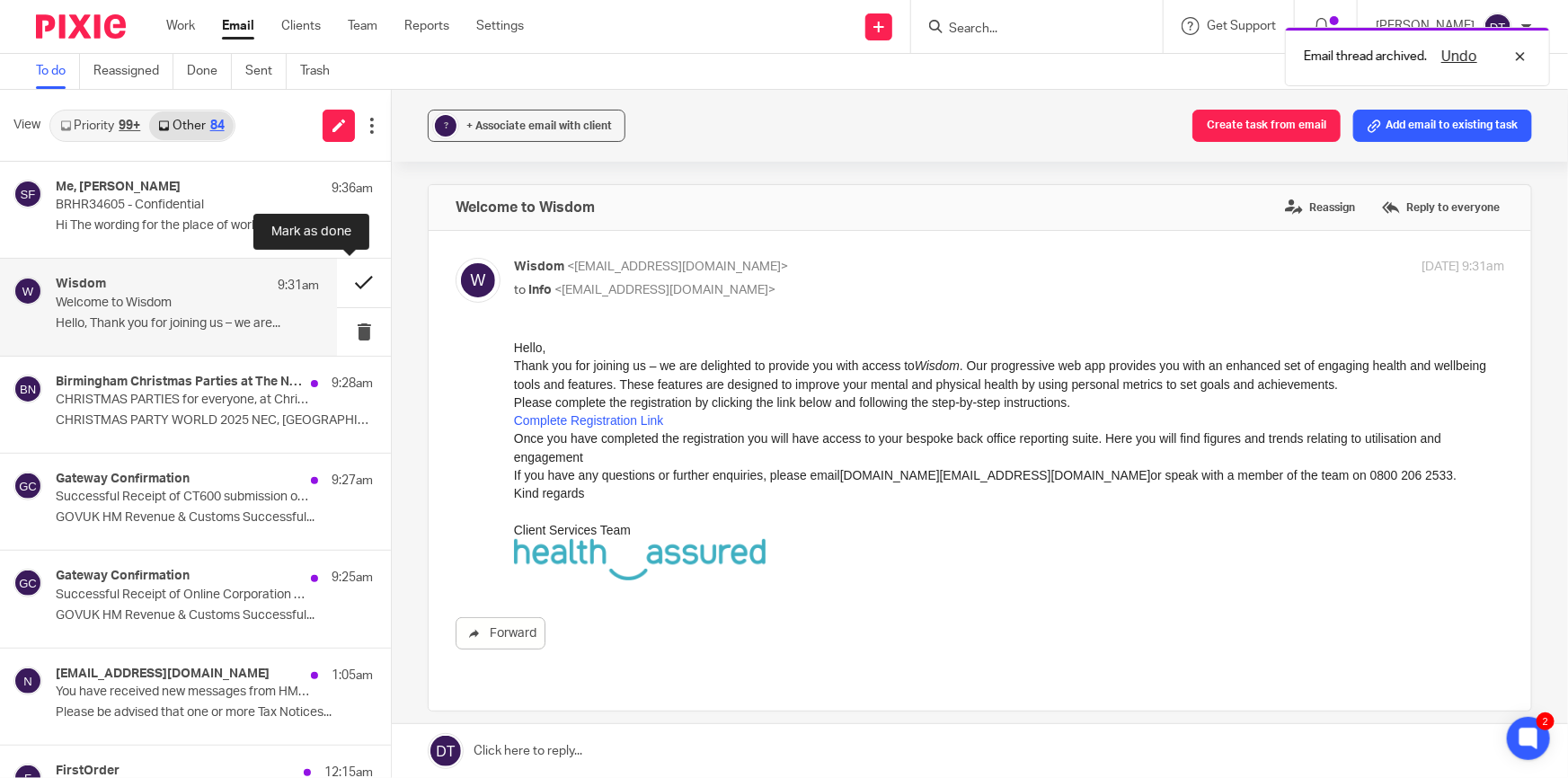
scroll to position [0, 0]
click at [341, 279] on button at bounding box center [364, 283] width 54 height 48
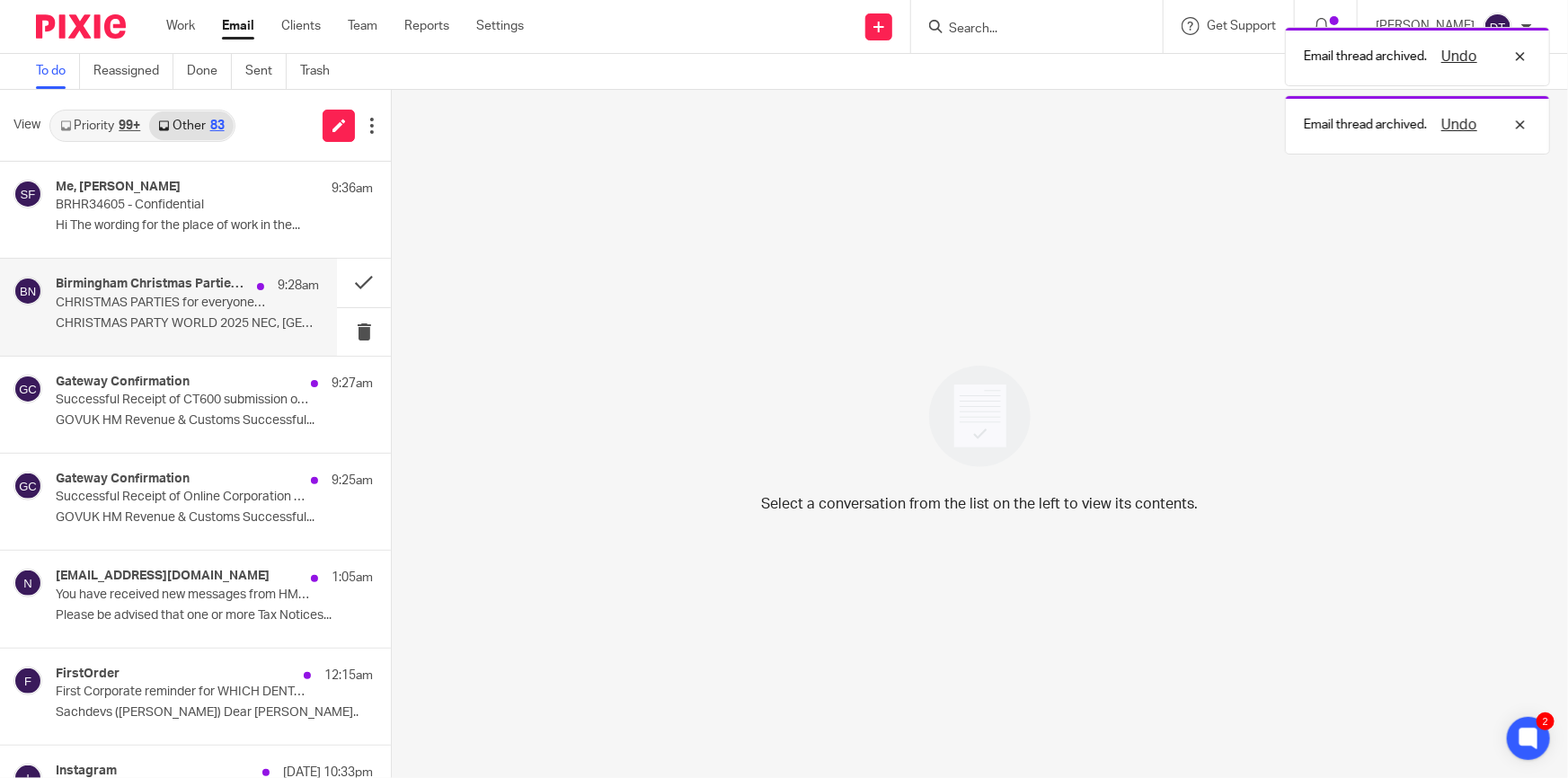
click at [227, 300] on p "CHRISTMAS PARTIES for everyone, at Christmas Party World, NEC Birmingham" at bounding box center [161, 302] width 211 height 15
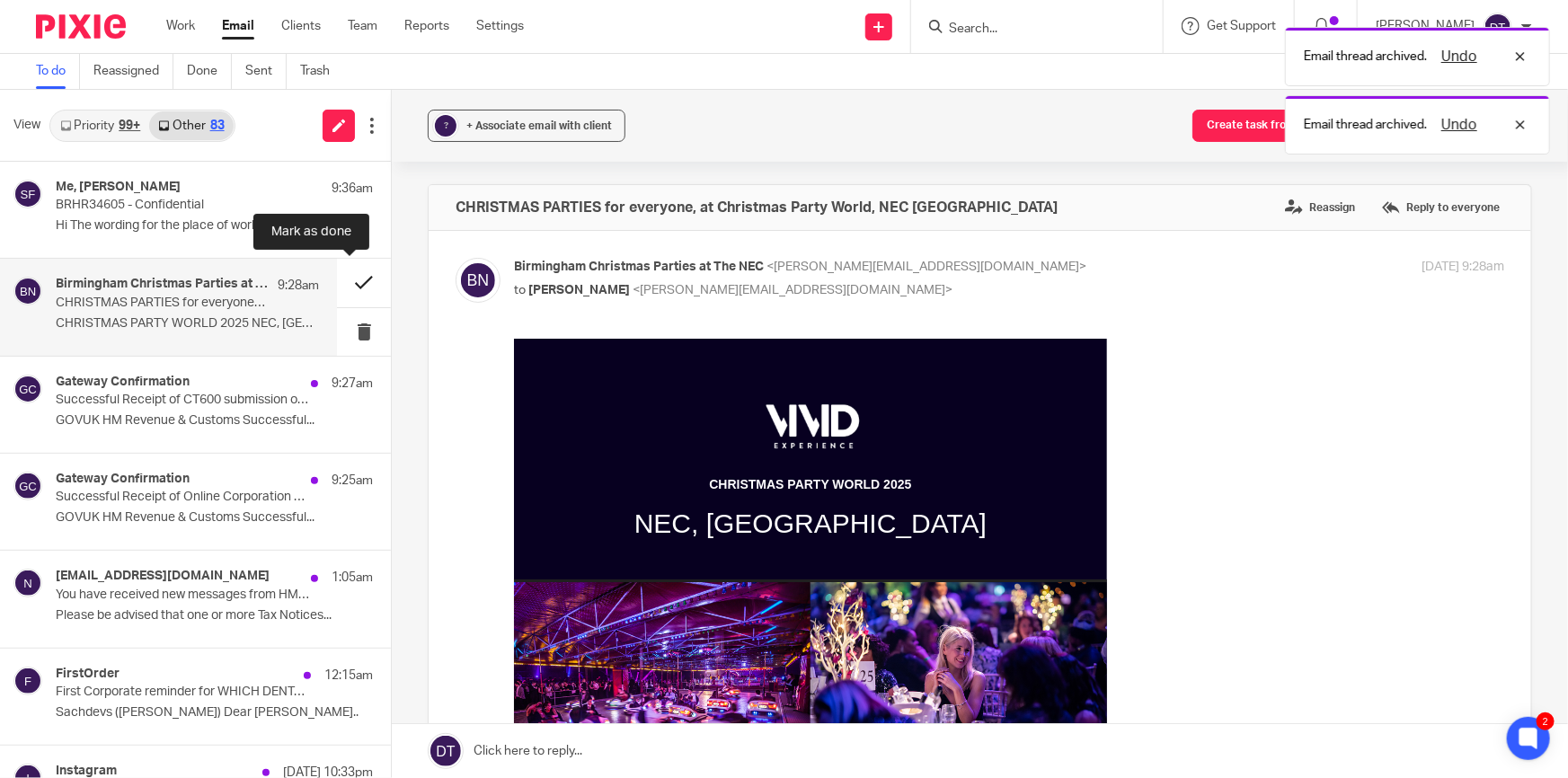
click at [347, 280] on button at bounding box center [364, 283] width 54 height 48
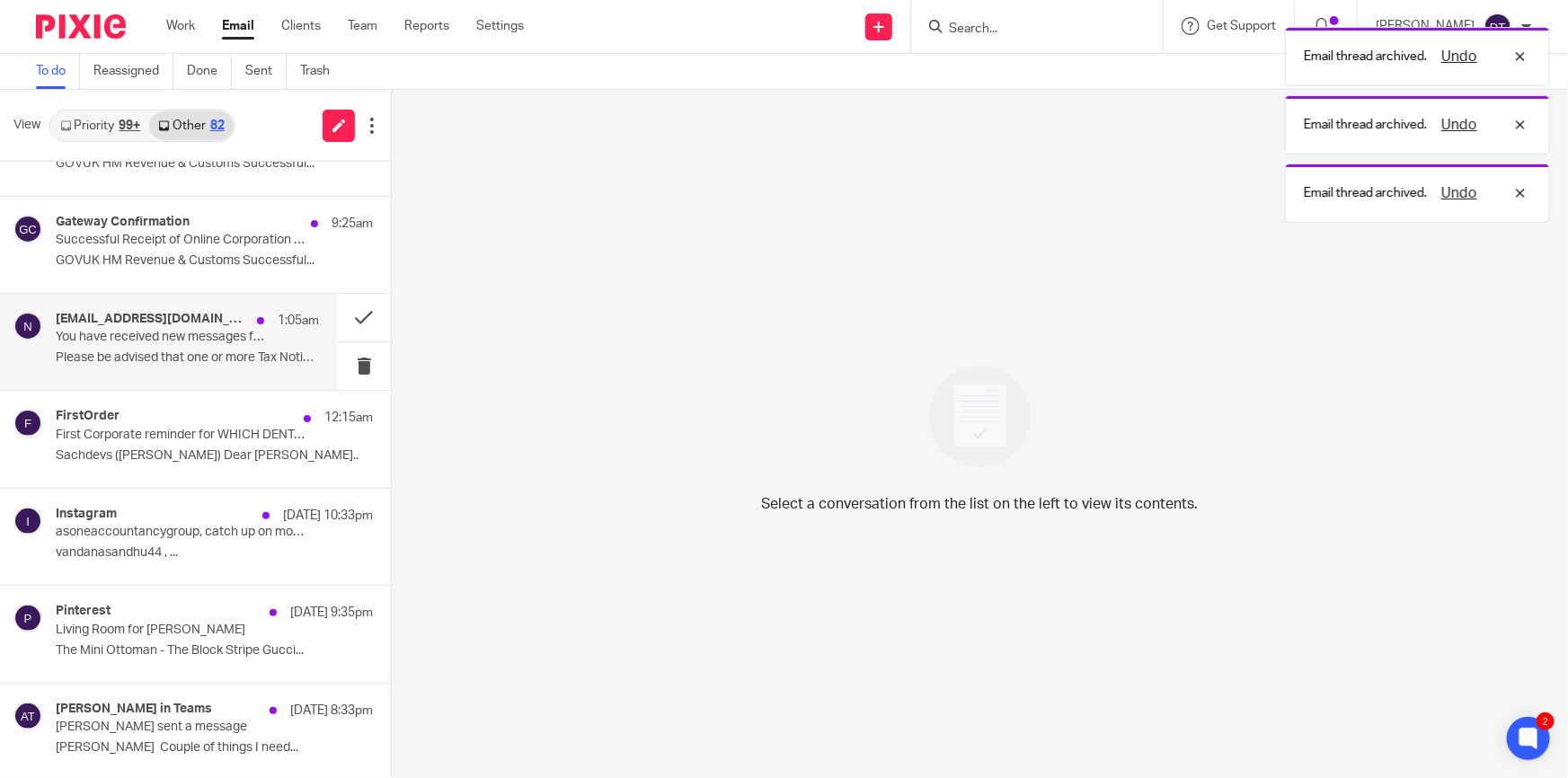
scroll to position [162, 0]
click at [162, 351] on p "Please be advised that one or more Tax Notices..." at bounding box center [187, 354] width 264 height 15
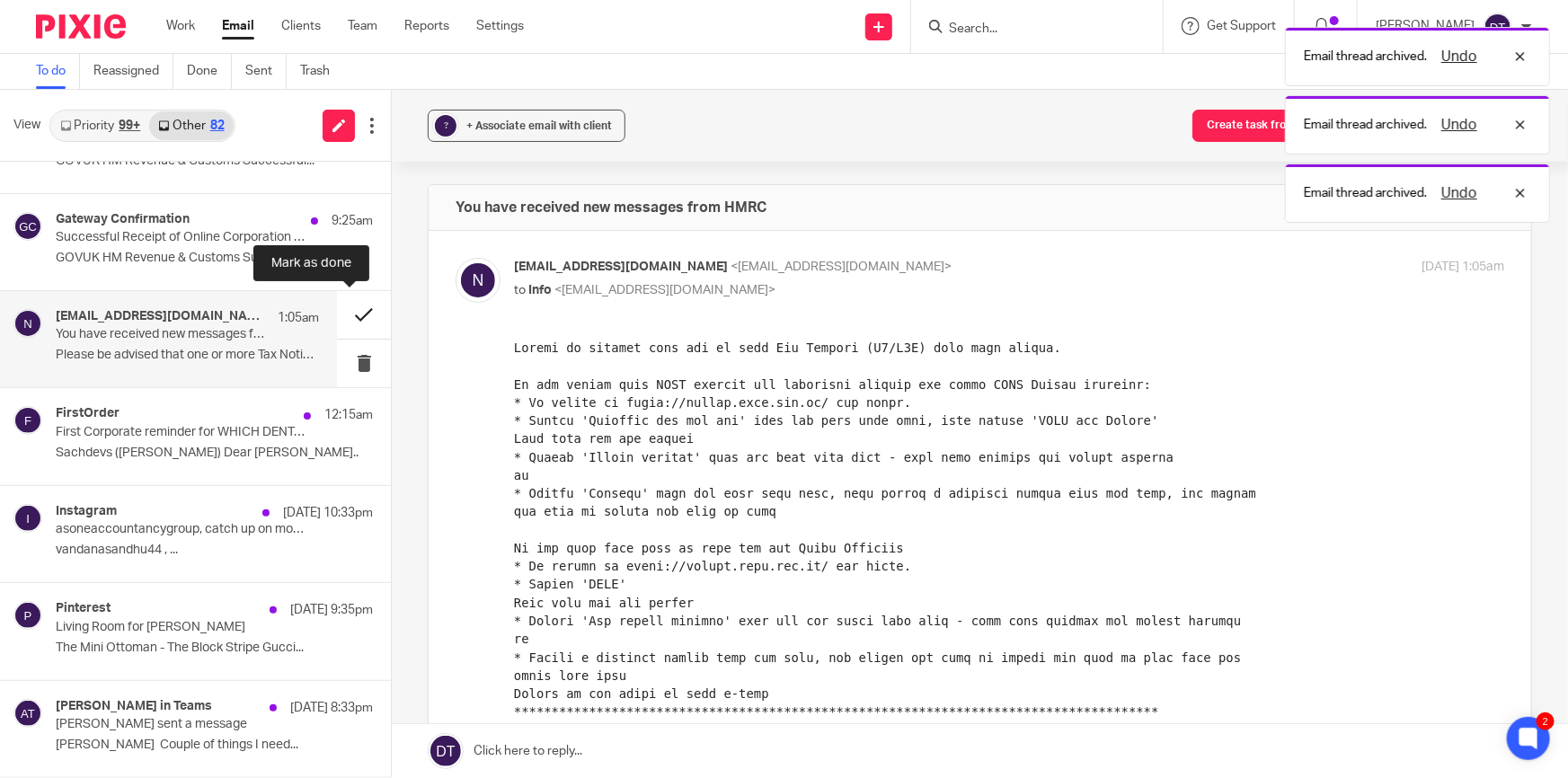
scroll to position [0, 0]
click at [357, 307] on button at bounding box center [364, 315] width 54 height 48
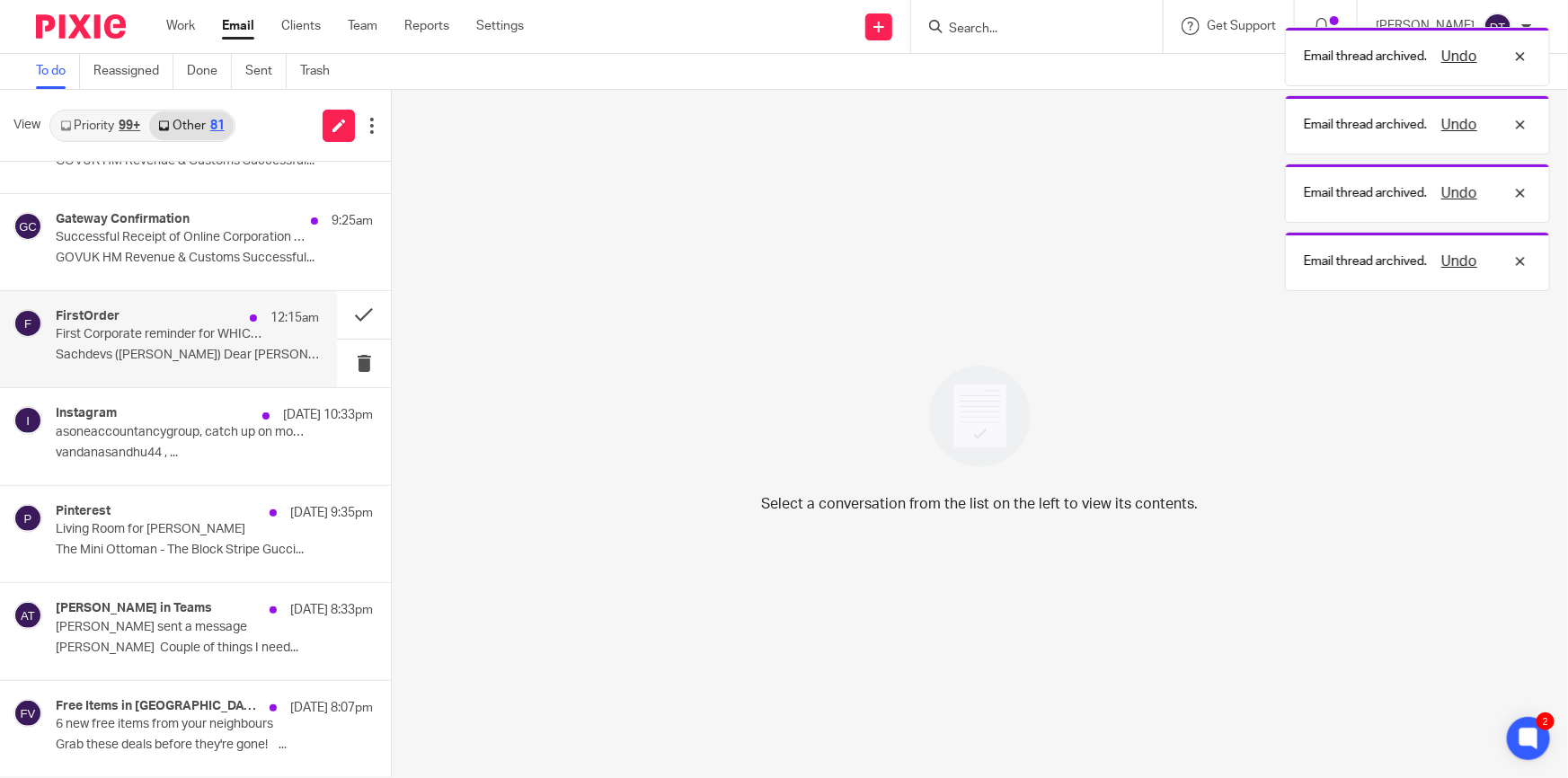
click at [162, 343] on div "FirstOrder 12:15am First Corporate reminder for WHICH DENTAL LTD Sachdevs (Dean…" at bounding box center [187, 339] width 264 height 61
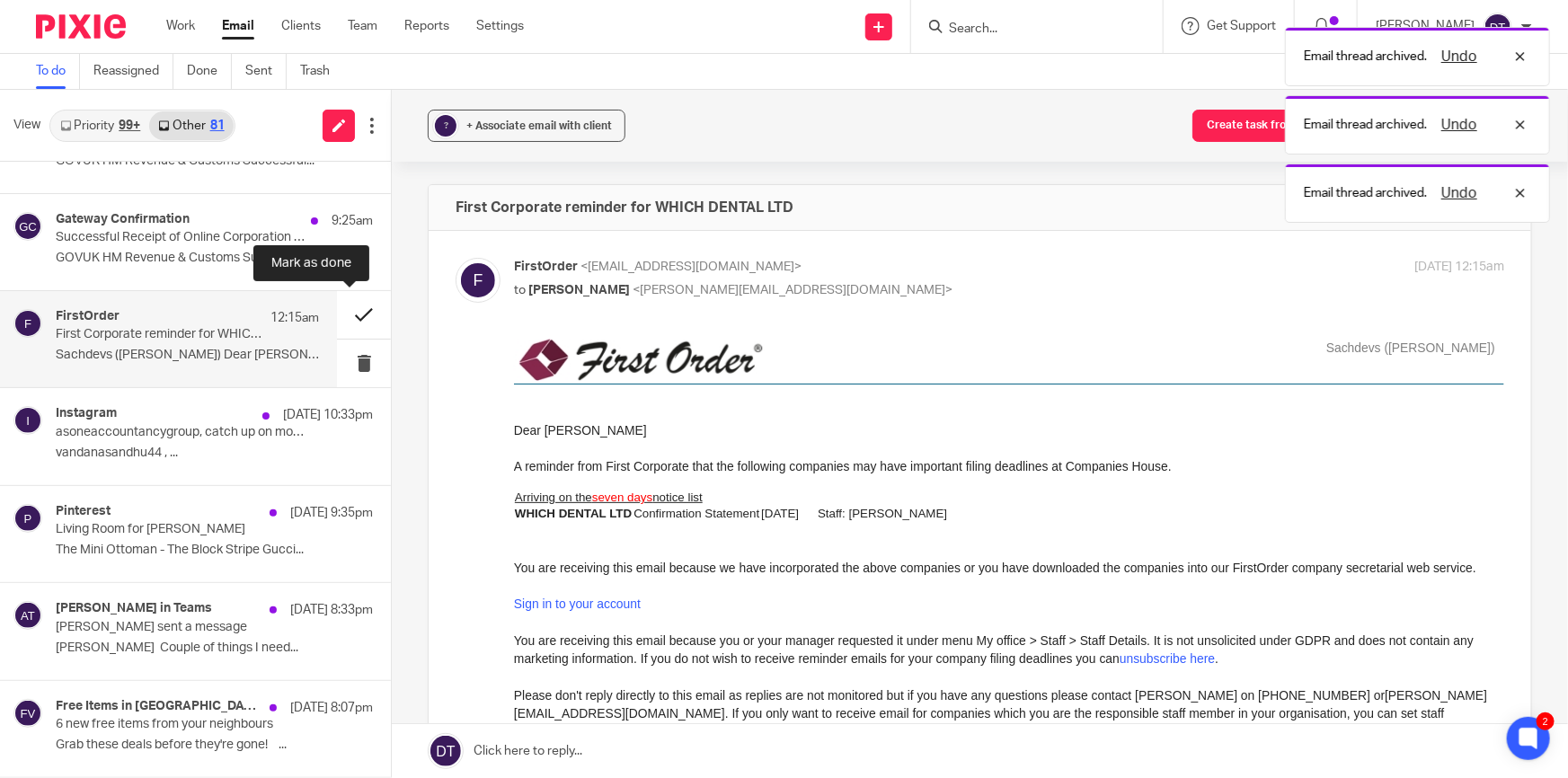
click at [345, 310] on button at bounding box center [364, 315] width 54 height 48
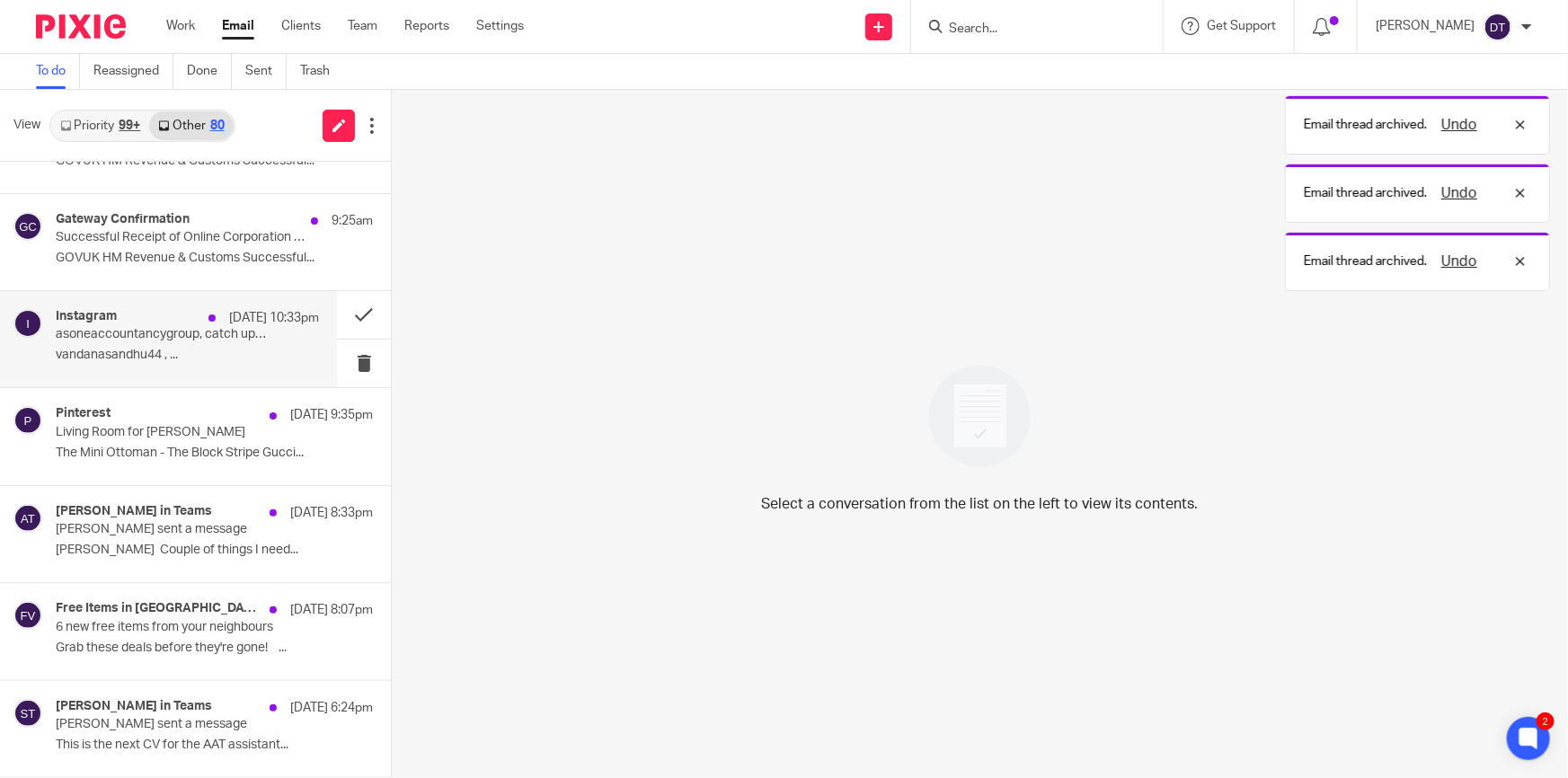
click at [195, 334] on p "asoneaccountancygroup, catch up on moments you've missed" at bounding box center [161, 334] width 211 height 15
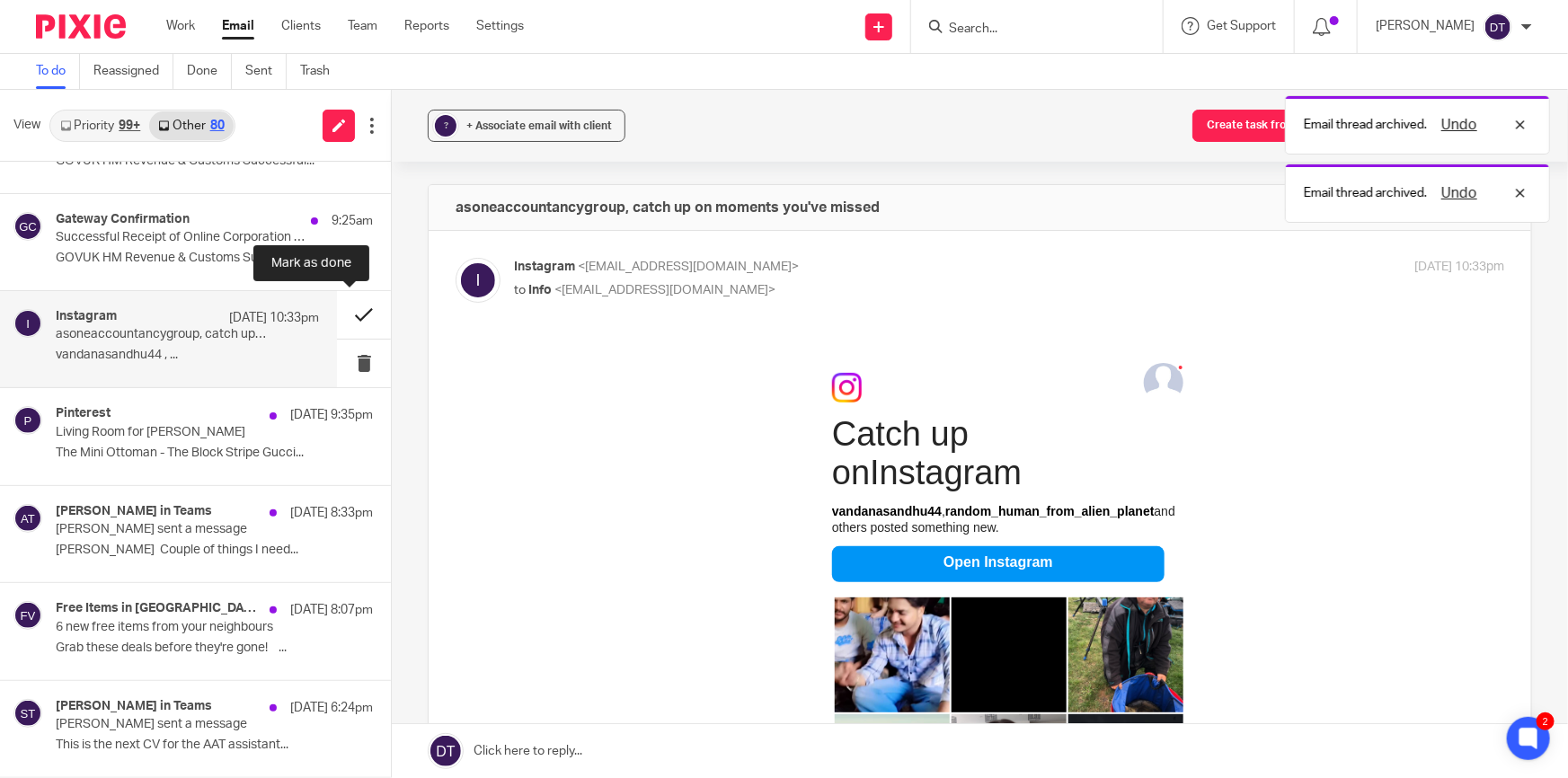
click at [344, 307] on button at bounding box center [364, 315] width 54 height 48
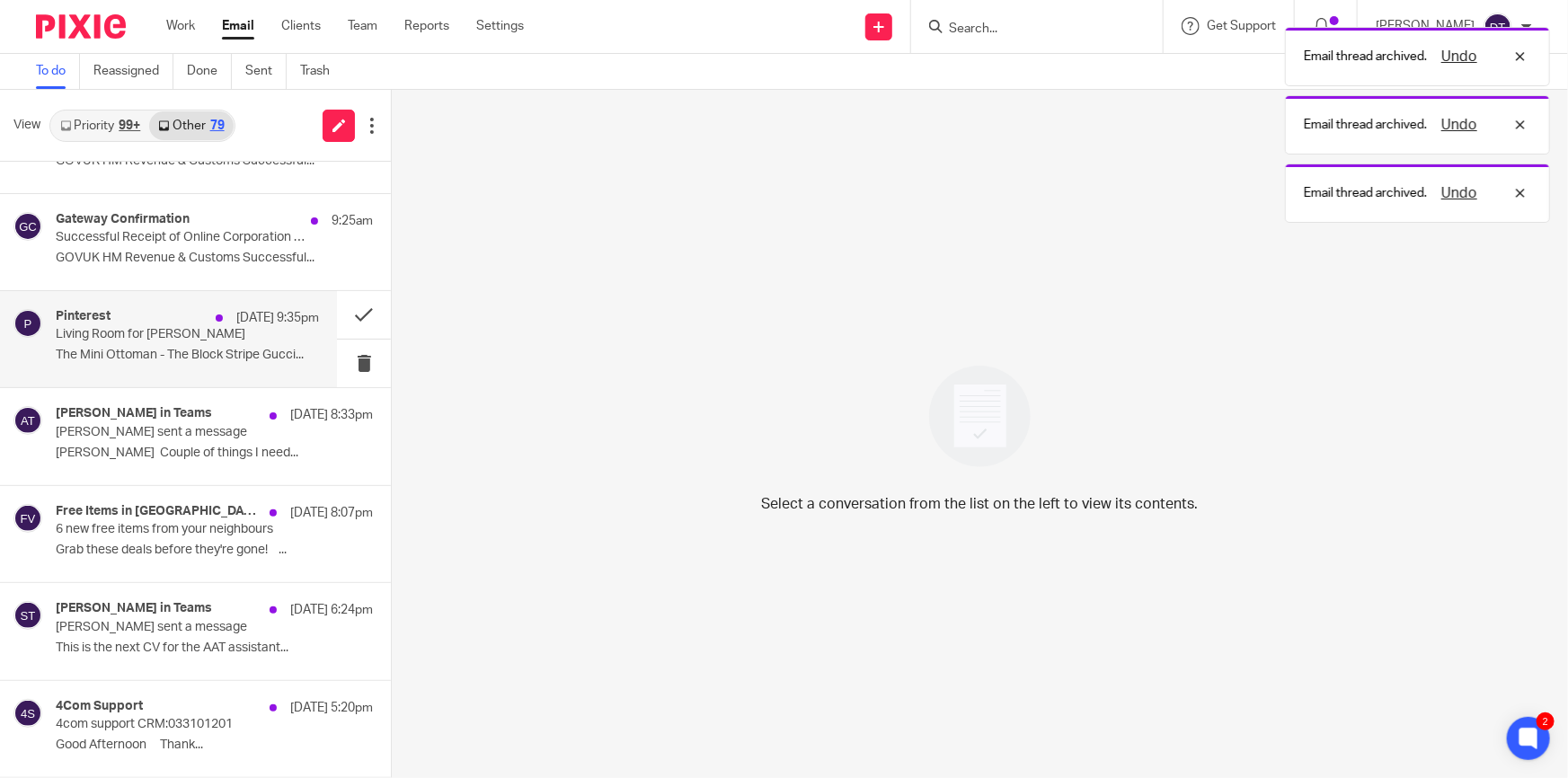
click at [189, 338] on p "Living Room for Deanna" at bounding box center [161, 334] width 211 height 15
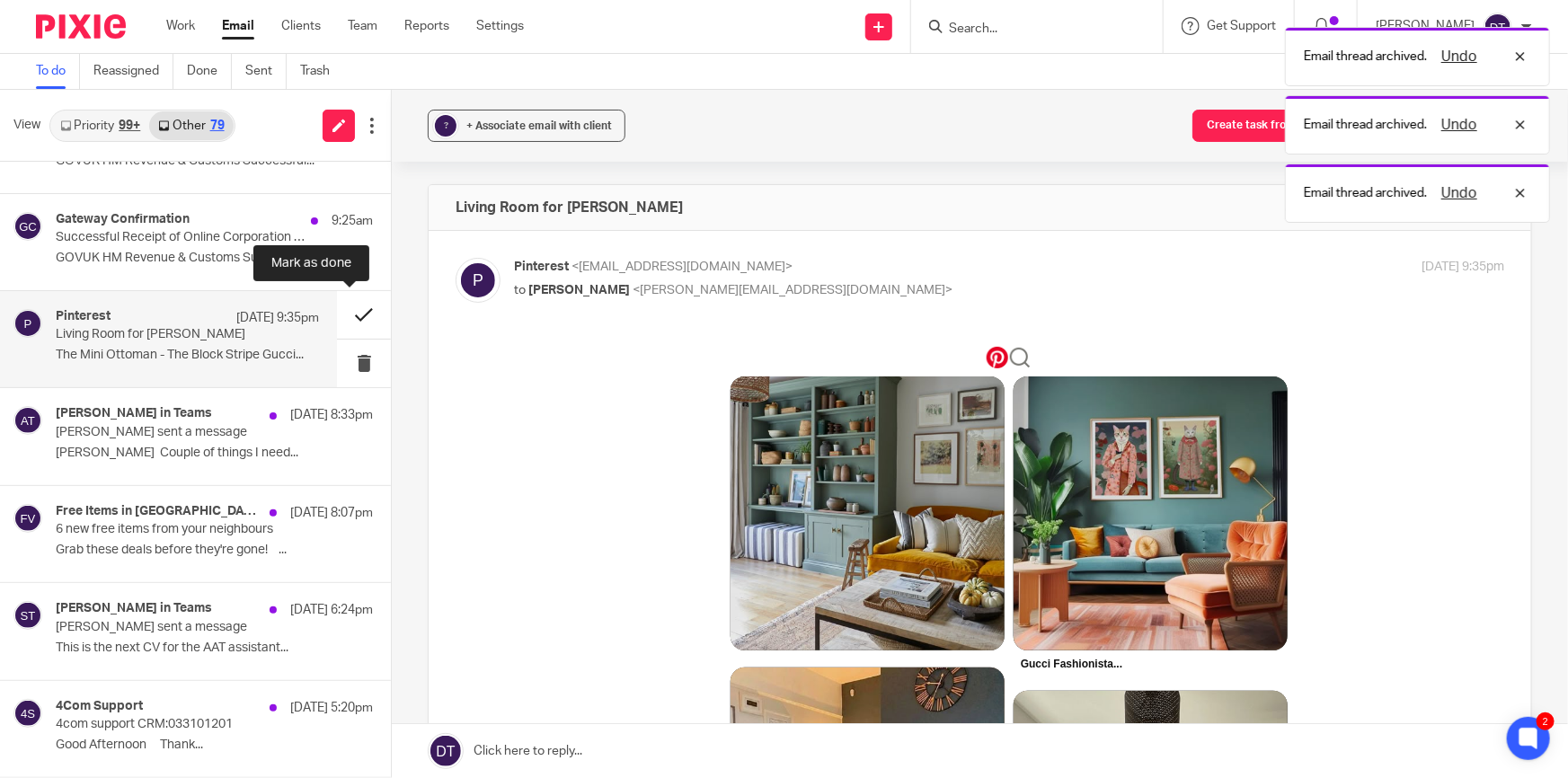
click at [343, 310] on button at bounding box center [364, 315] width 54 height 48
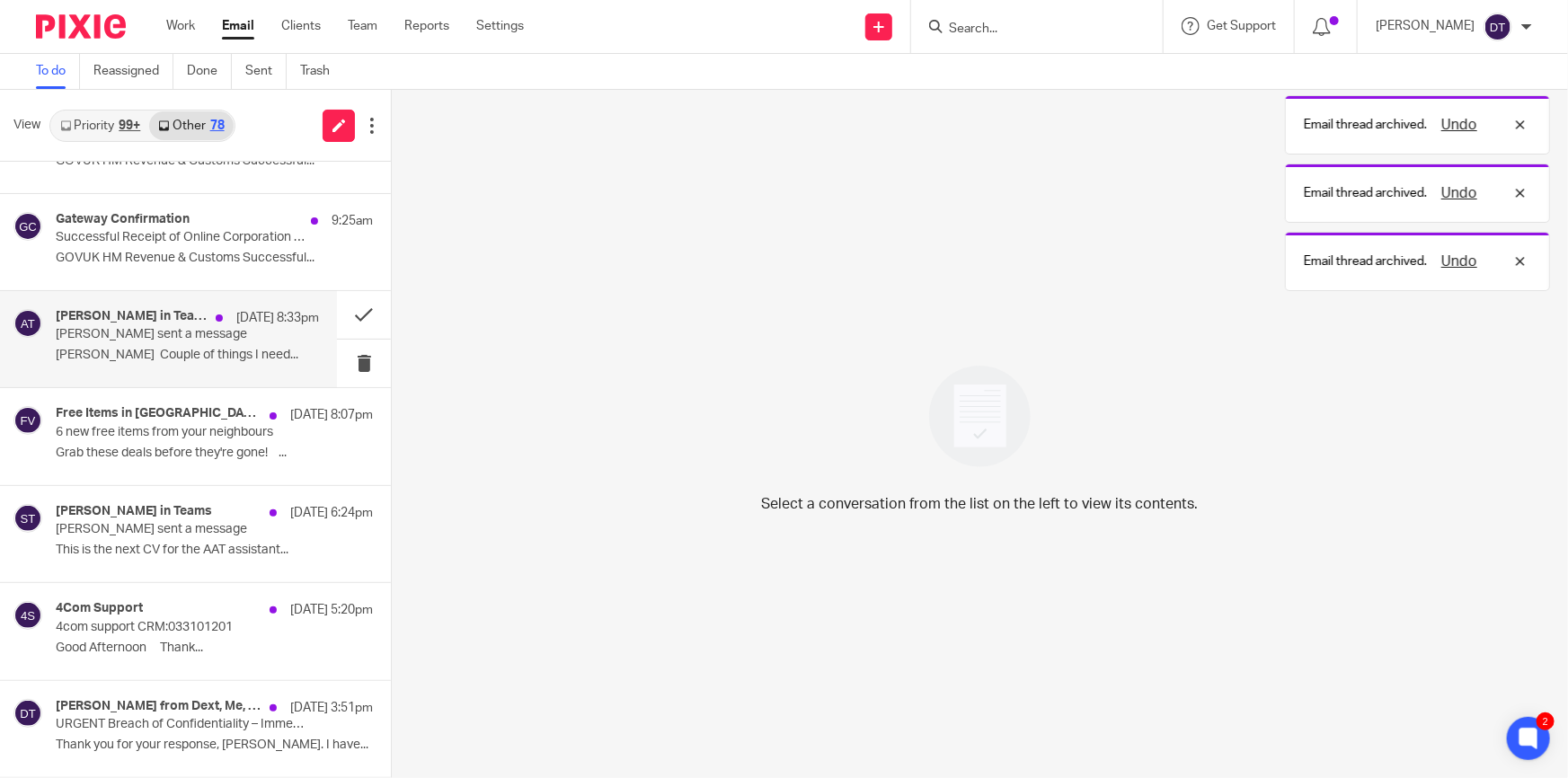
click at [172, 341] on p "Arun sent a message" at bounding box center [161, 334] width 211 height 15
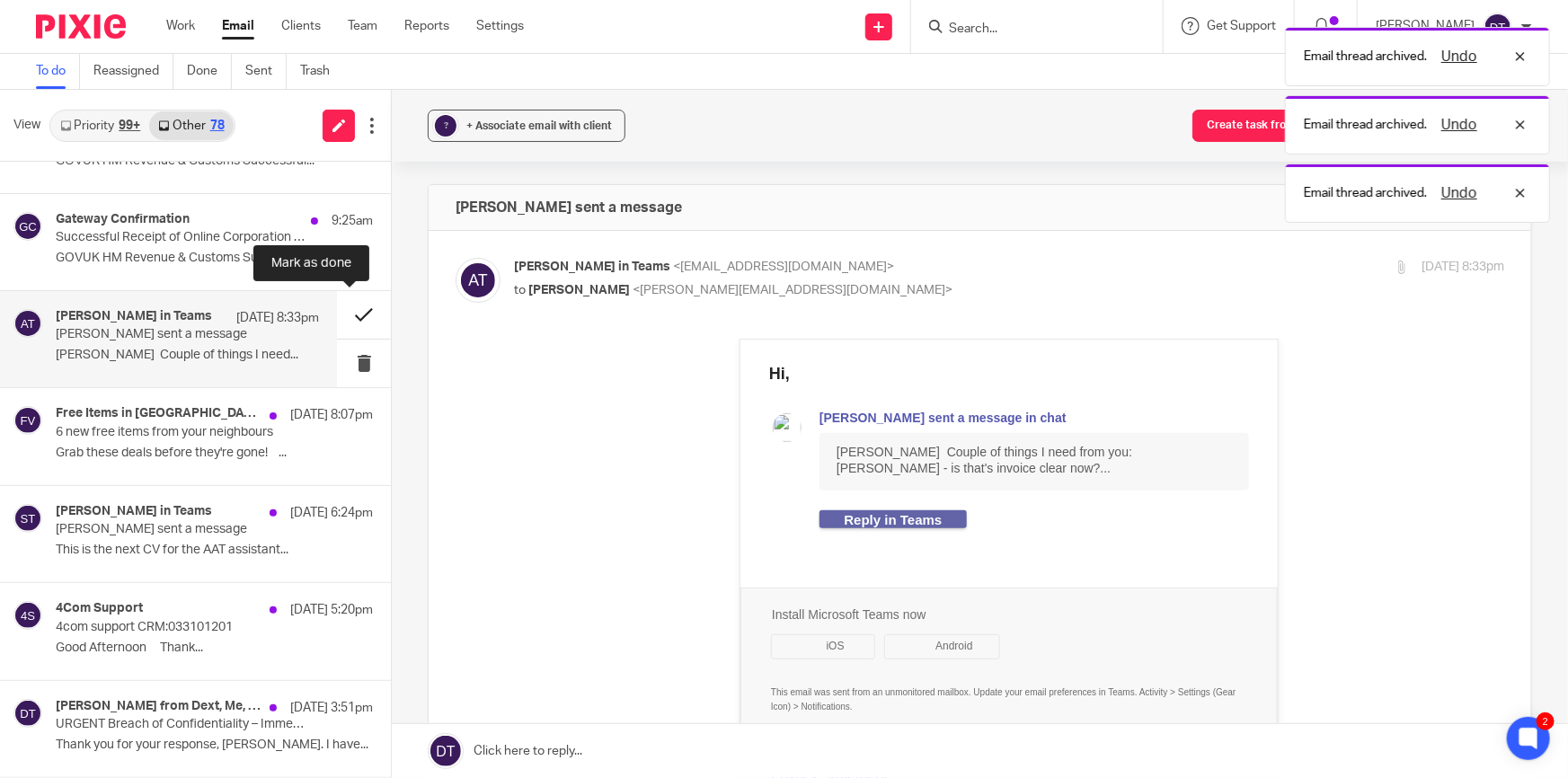
click at [345, 311] on button at bounding box center [364, 315] width 54 height 48
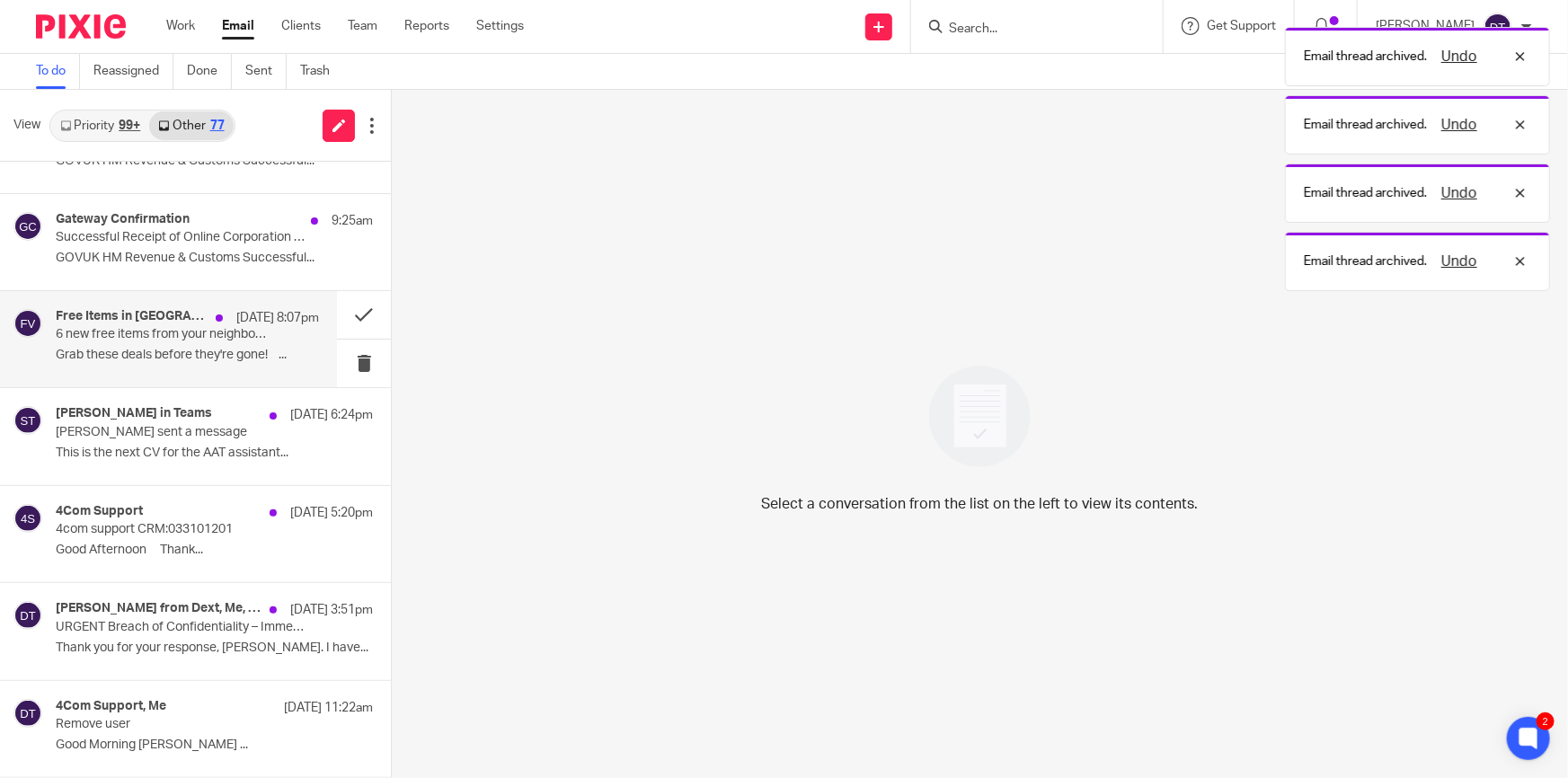
click at [188, 340] on p "6 new free items from your neighbours" at bounding box center [161, 334] width 211 height 15
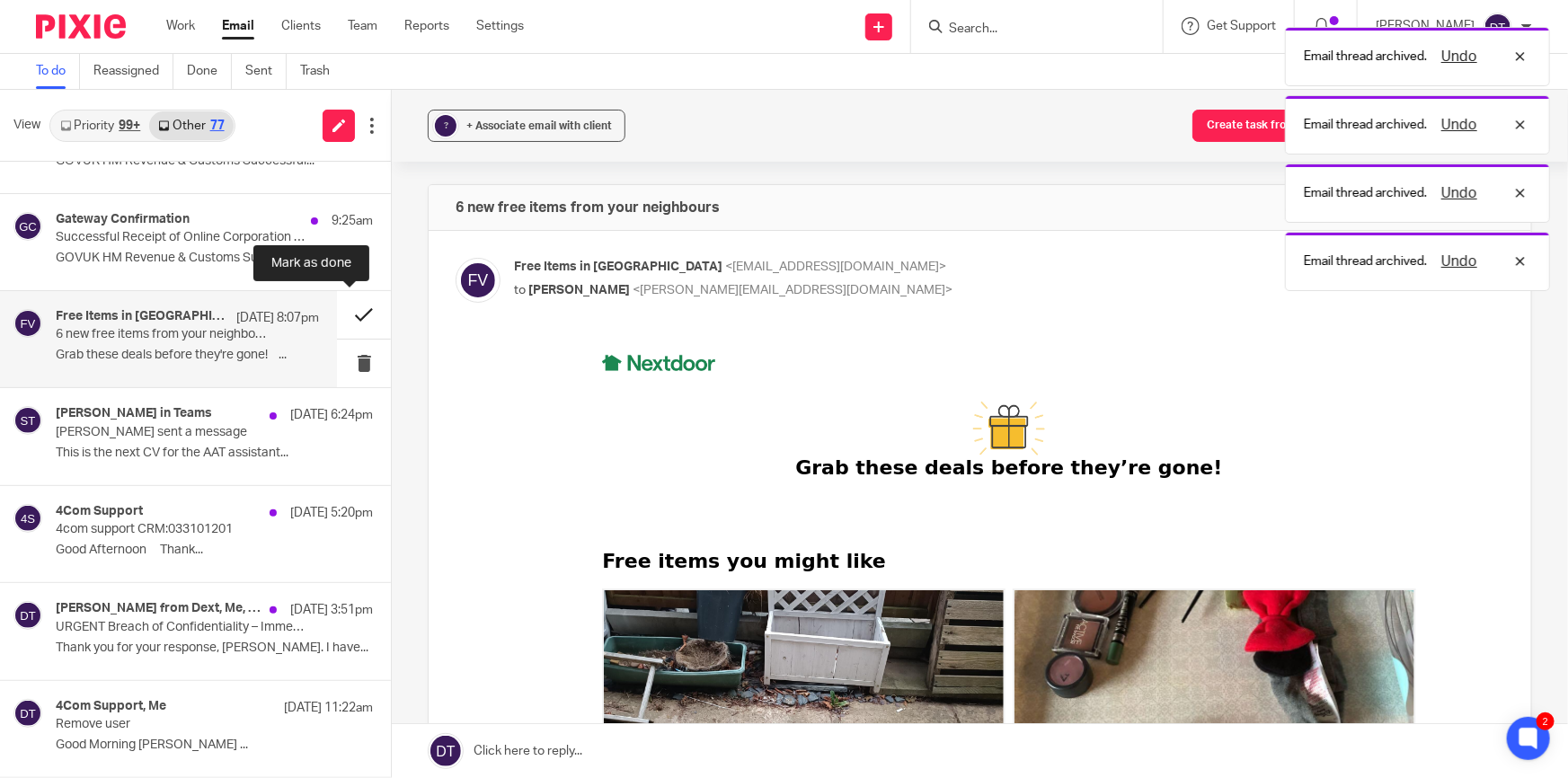
scroll to position [0, 0]
click at [353, 305] on button at bounding box center [364, 315] width 54 height 48
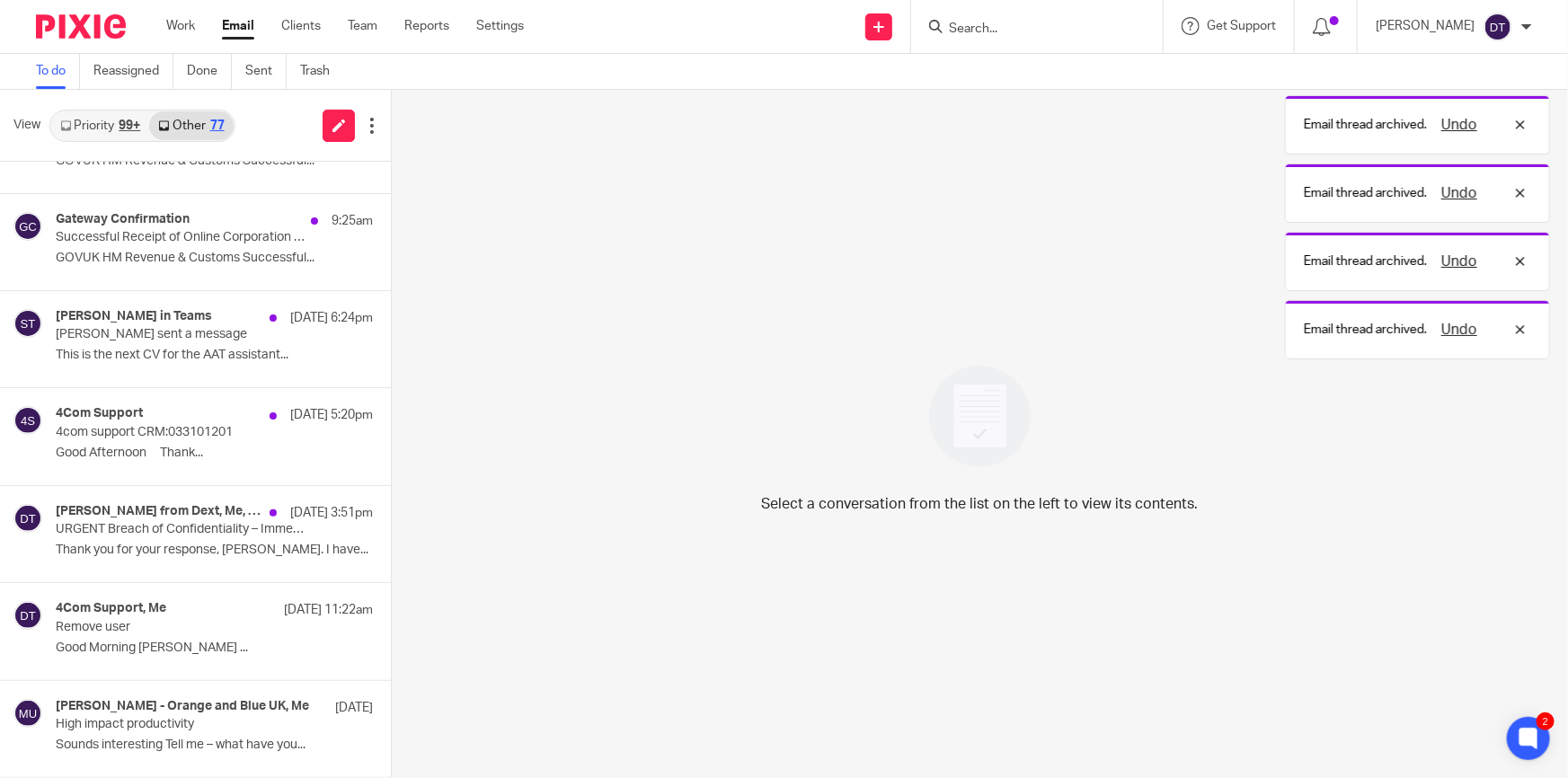
click at [209, 342] on div "Sonia Sachdev in Teams 18 Aug 6:24pm Sonia sent a message This is the next CV f…" at bounding box center [195, 339] width 391 height 97
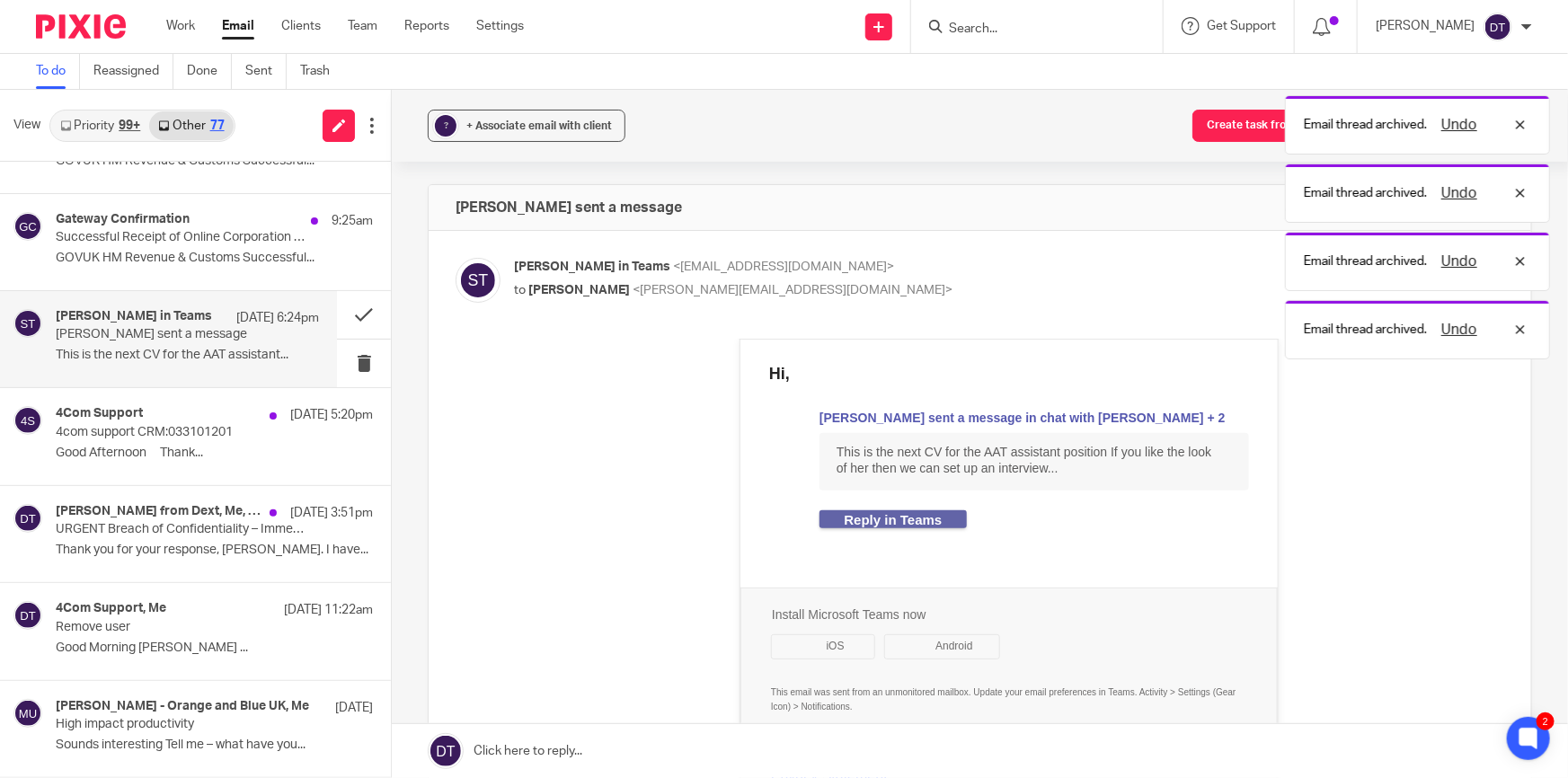
scroll to position [0, 0]
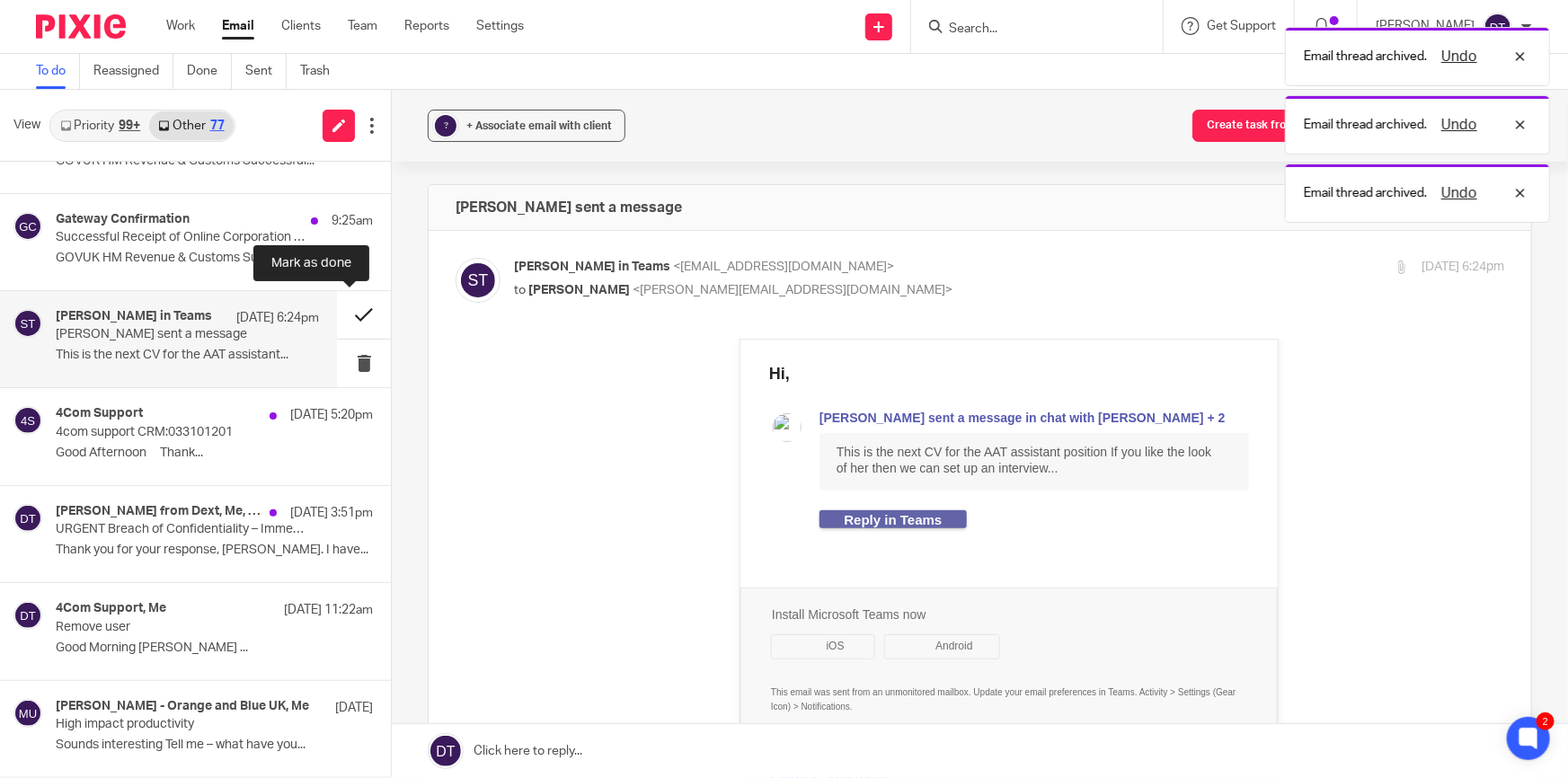
click at [345, 323] on button at bounding box center [364, 315] width 54 height 48
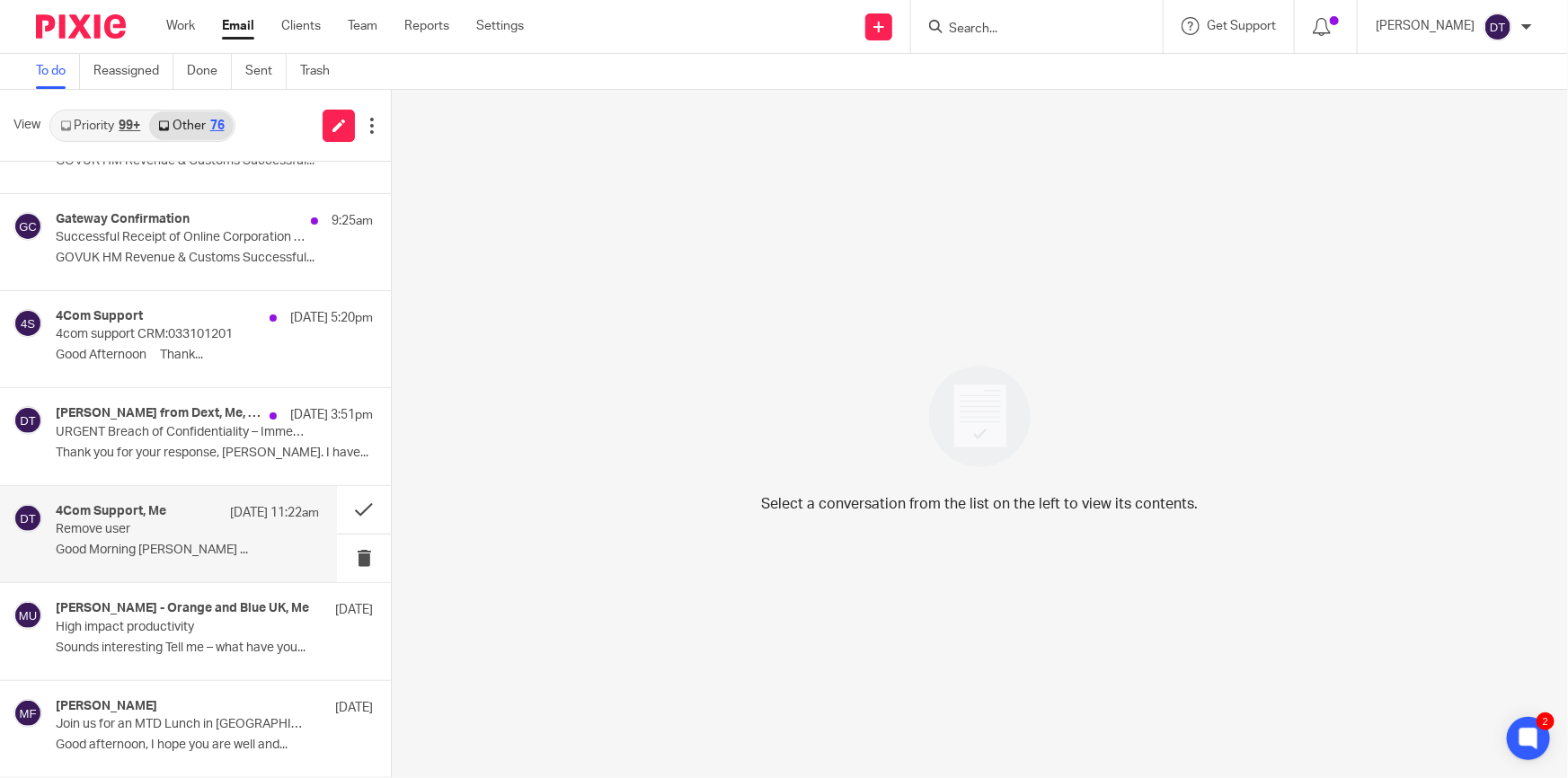
click at [198, 542] on p "Good Morning Deanna ..." at bounding box center [187, 549] width 264 height 15
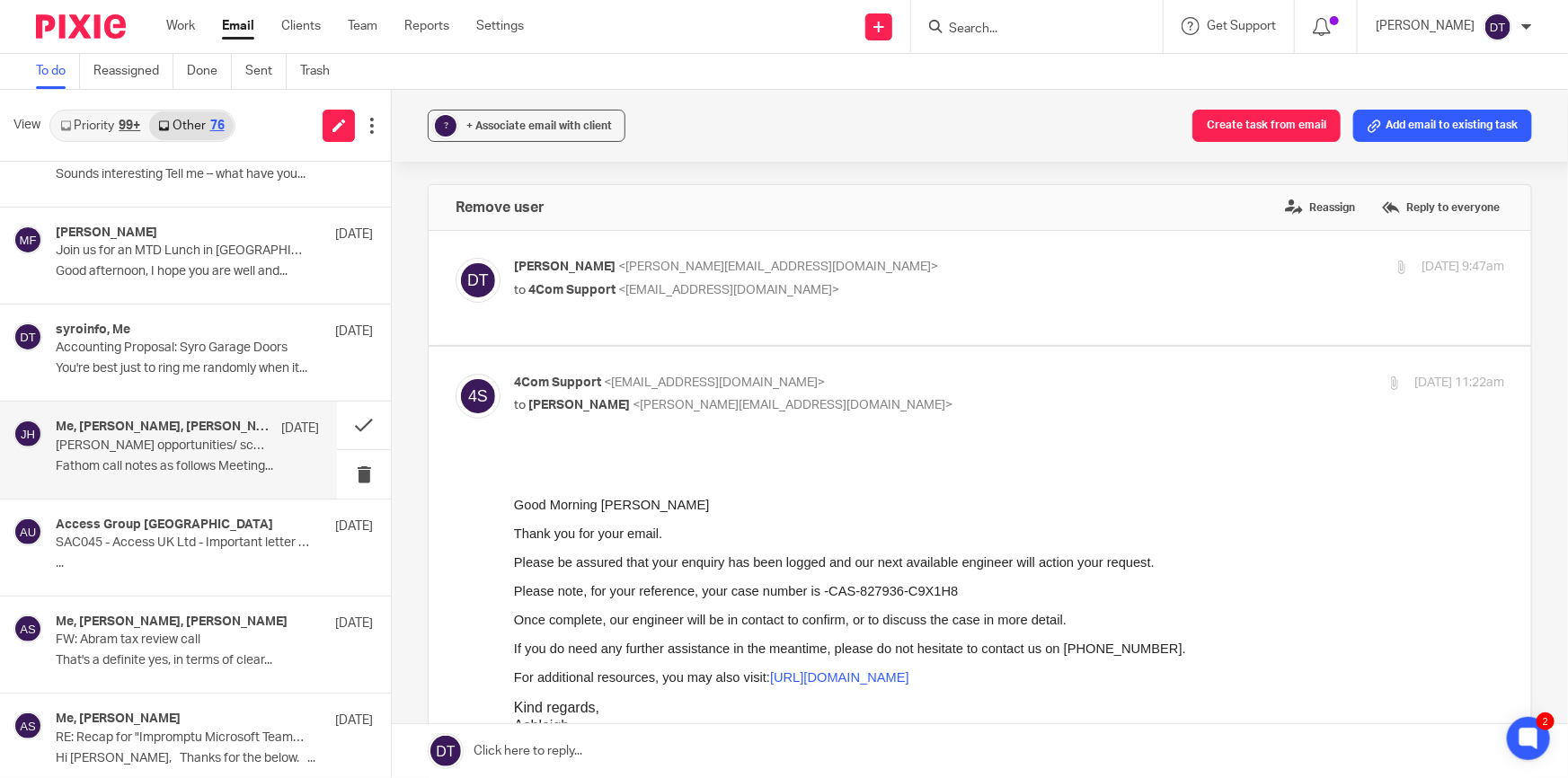
scroll to position [654, 0]
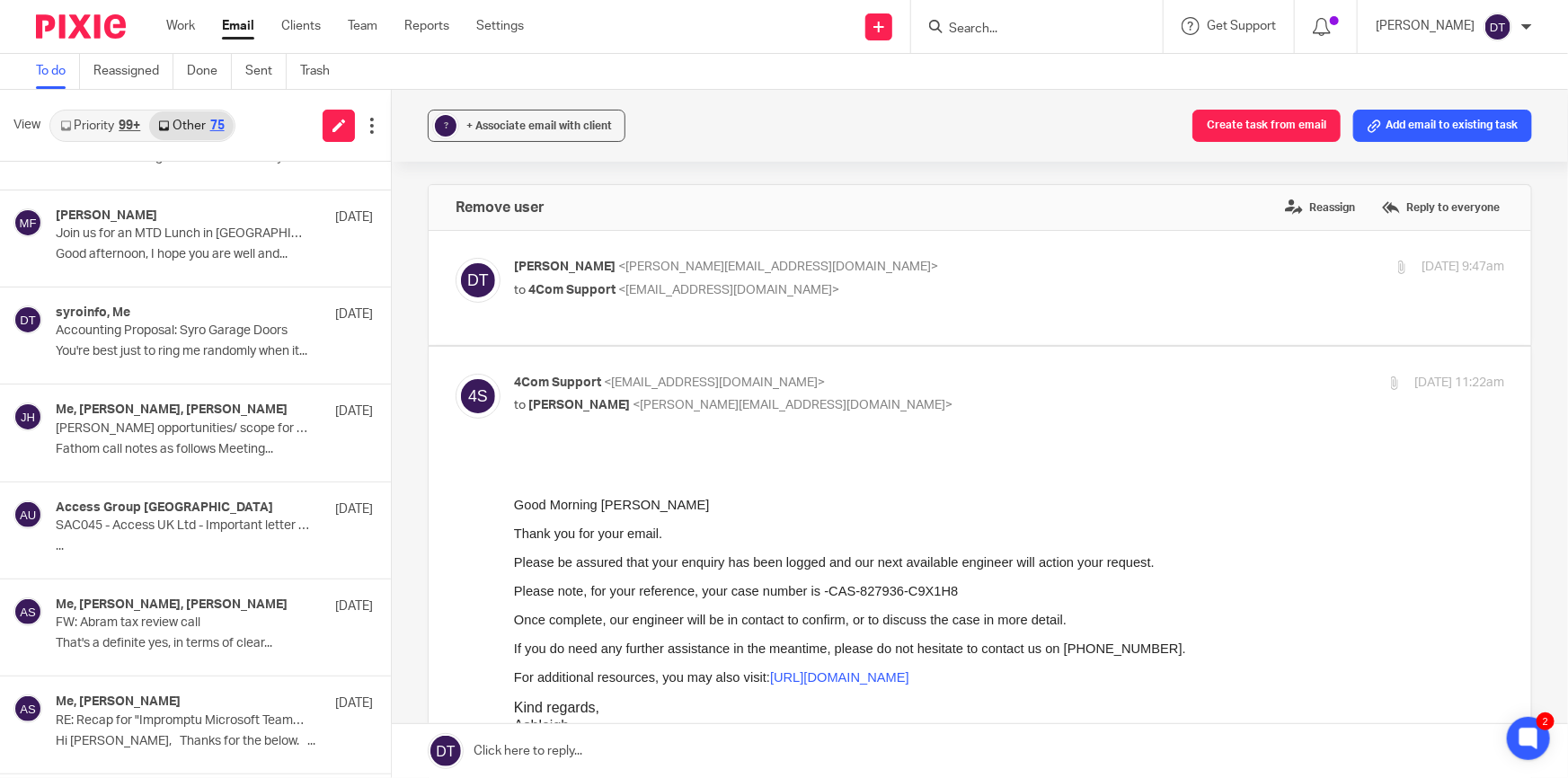
click at [98, 133] on link "Priority 99+" at bounding box center [99, 125] width 98 height 29
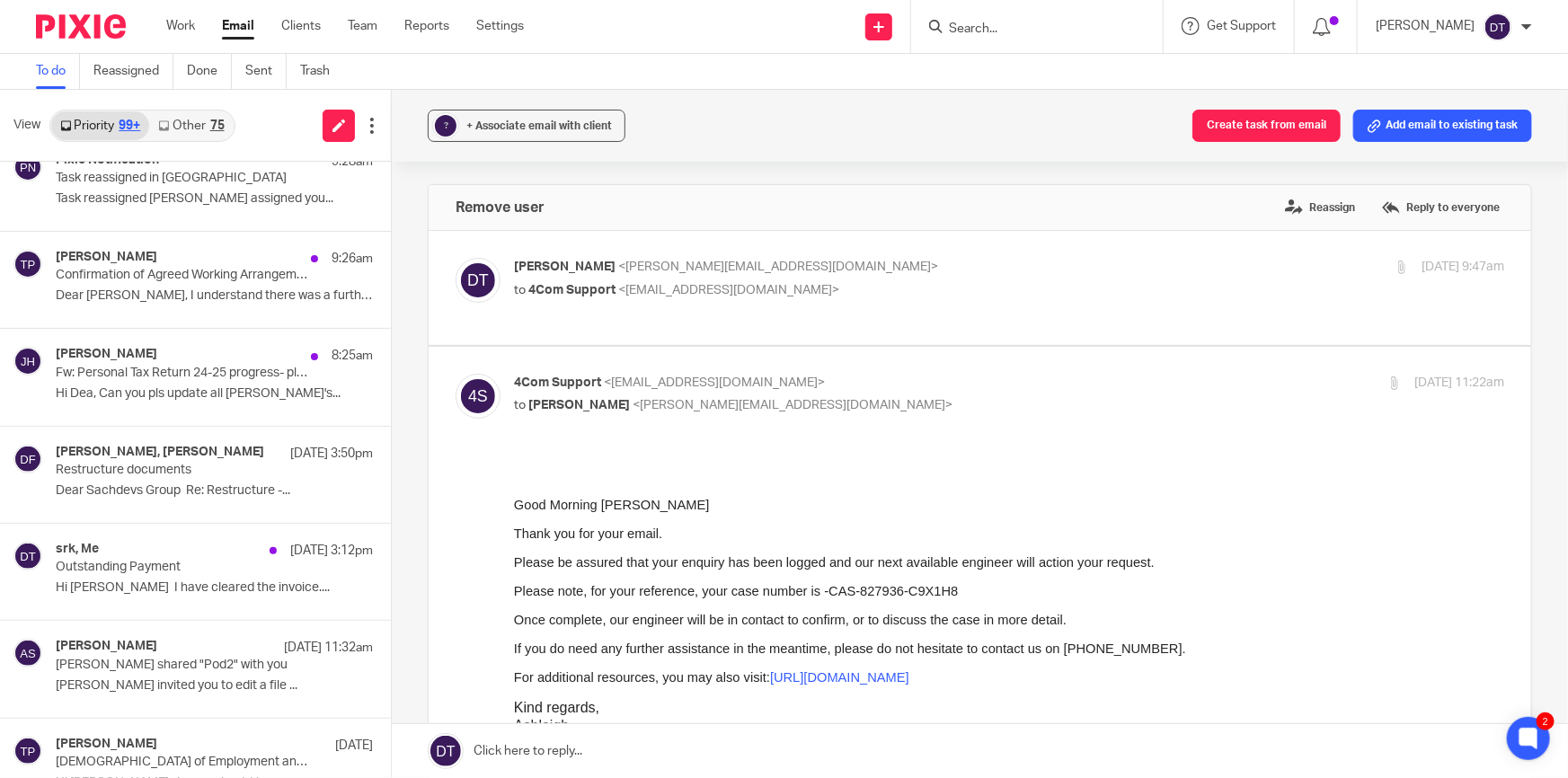
scroll to position [1306, 0]
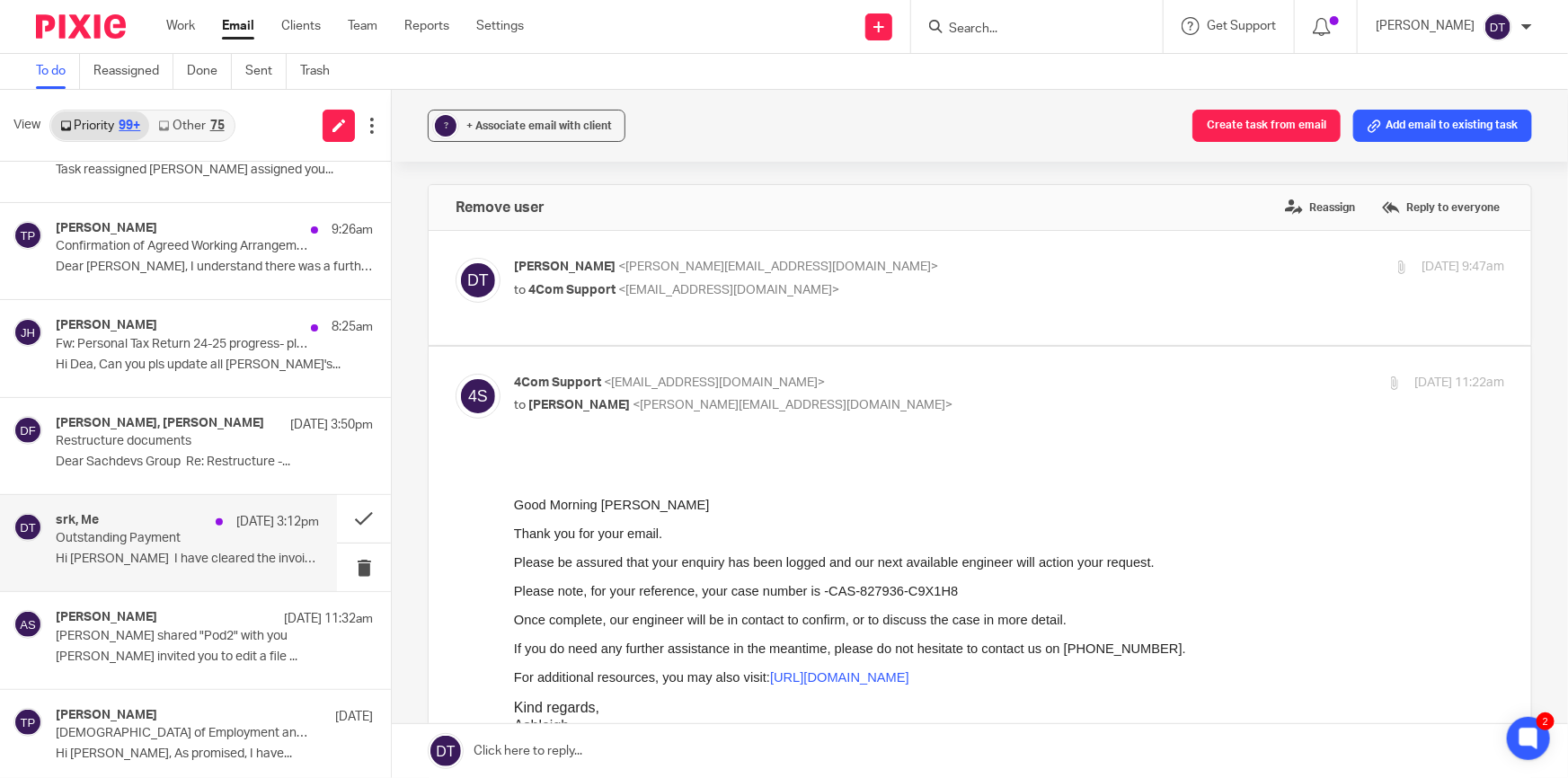
click at [207, 526] on div "18 Aug 3:12pm" at bounding box center [263, 522] width 112 height 18
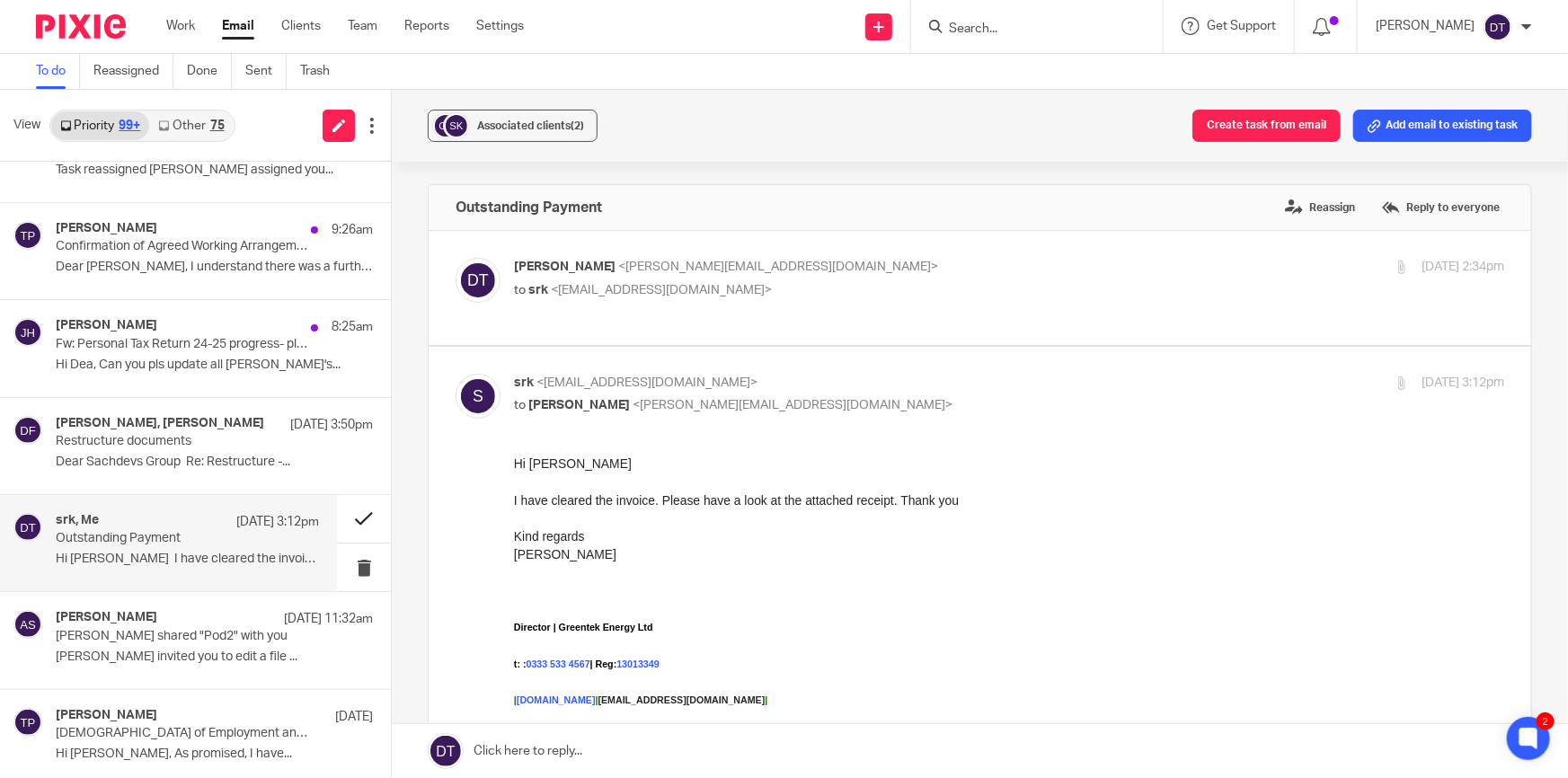
scroll to position [0, 0]
click at [354, 517] on button at bounding box center [364, 519] width 54 height 48
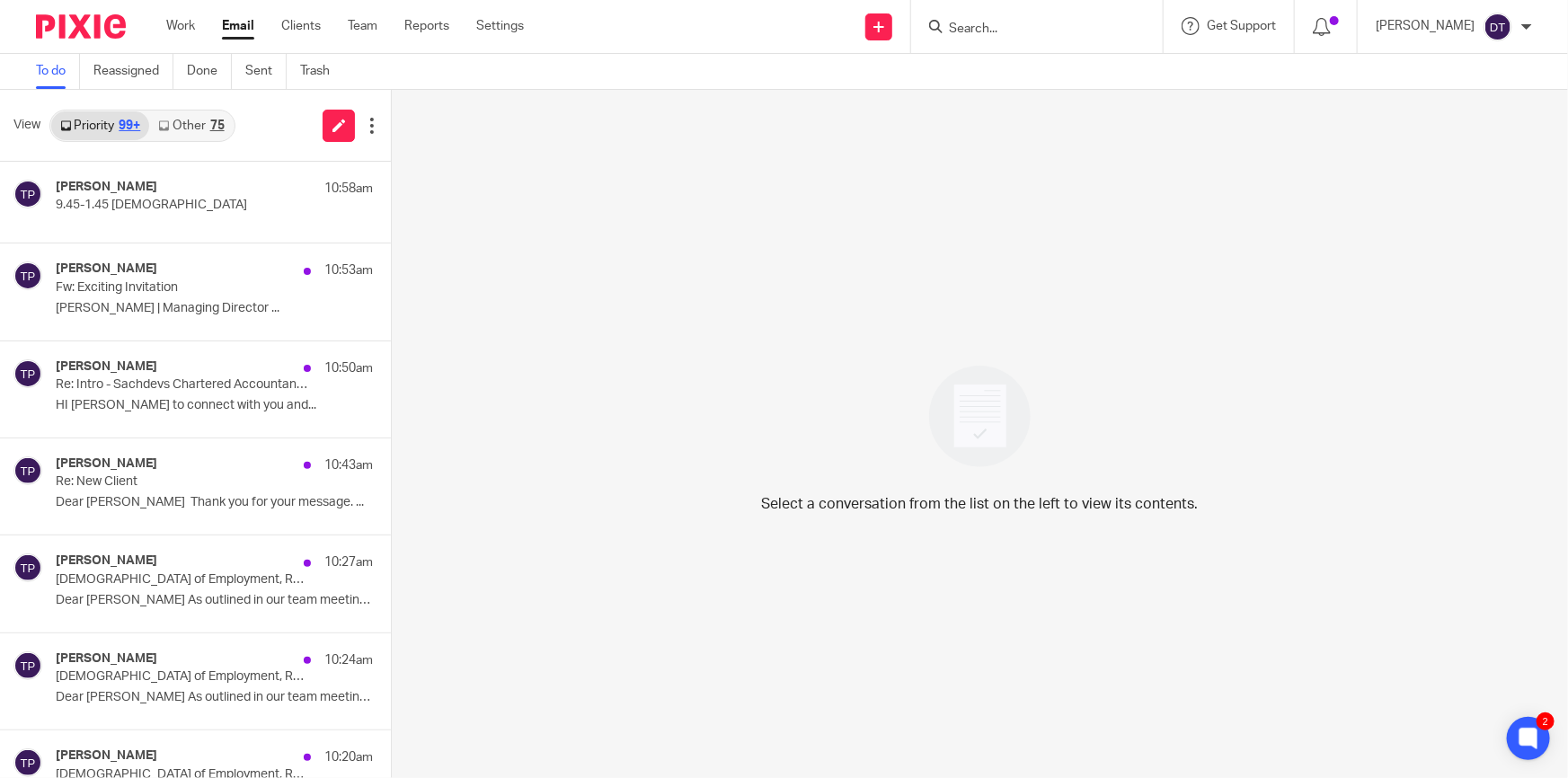
click at [197, 130] on link "Other 75" at bounding box center [191, 125] width 84 height 29
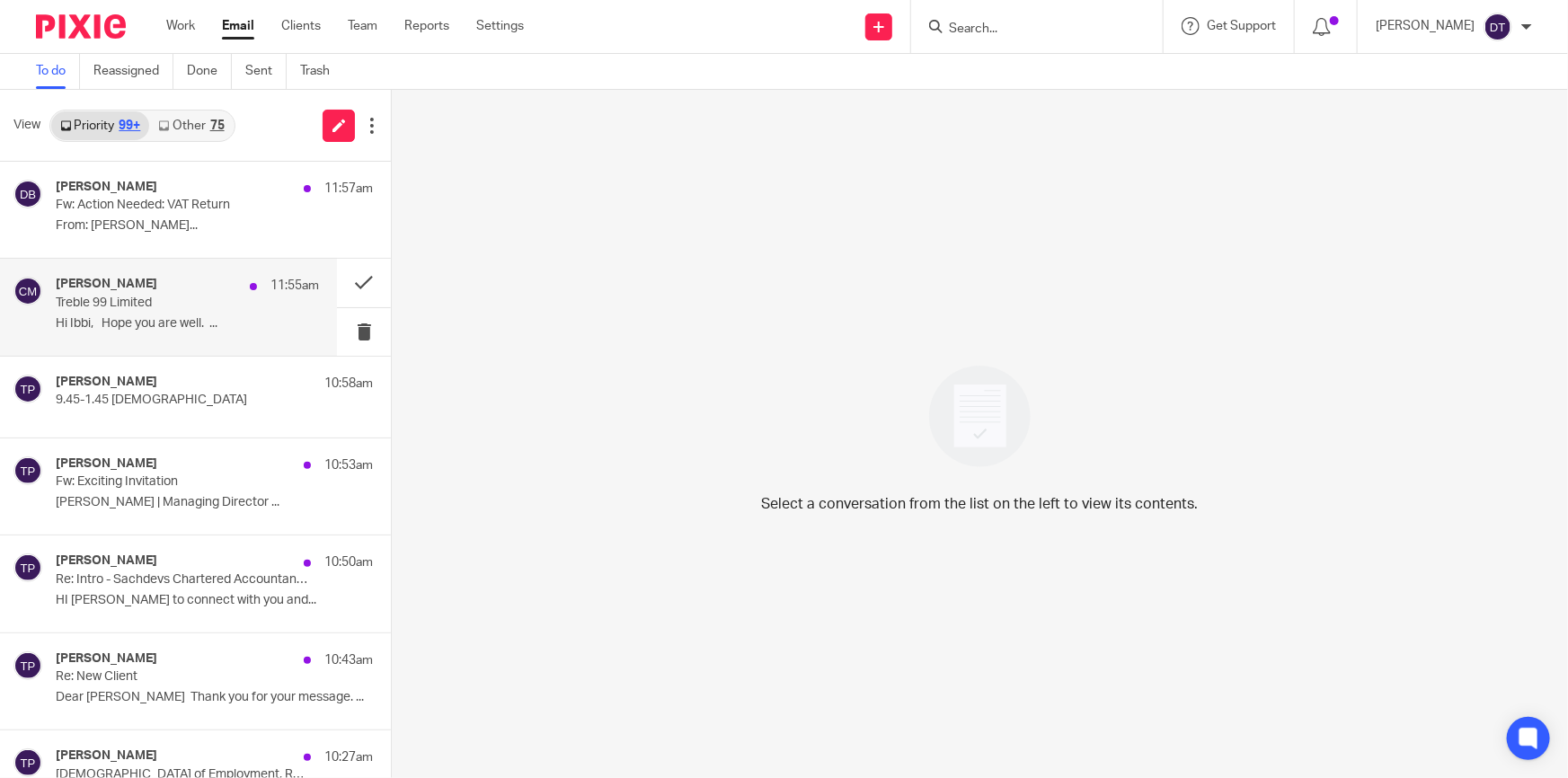
drag, startPoint x: 127, startPoint y: 310, endPoint x: 270, endPoint y: 303, distance: 143.2
click at [128, 310] on div "Chetna Mistry 11:55am Treble 99 Limited Hi Ibbi, Hope you are well. ..." at bounding box center [187, 306] width 264 height 61
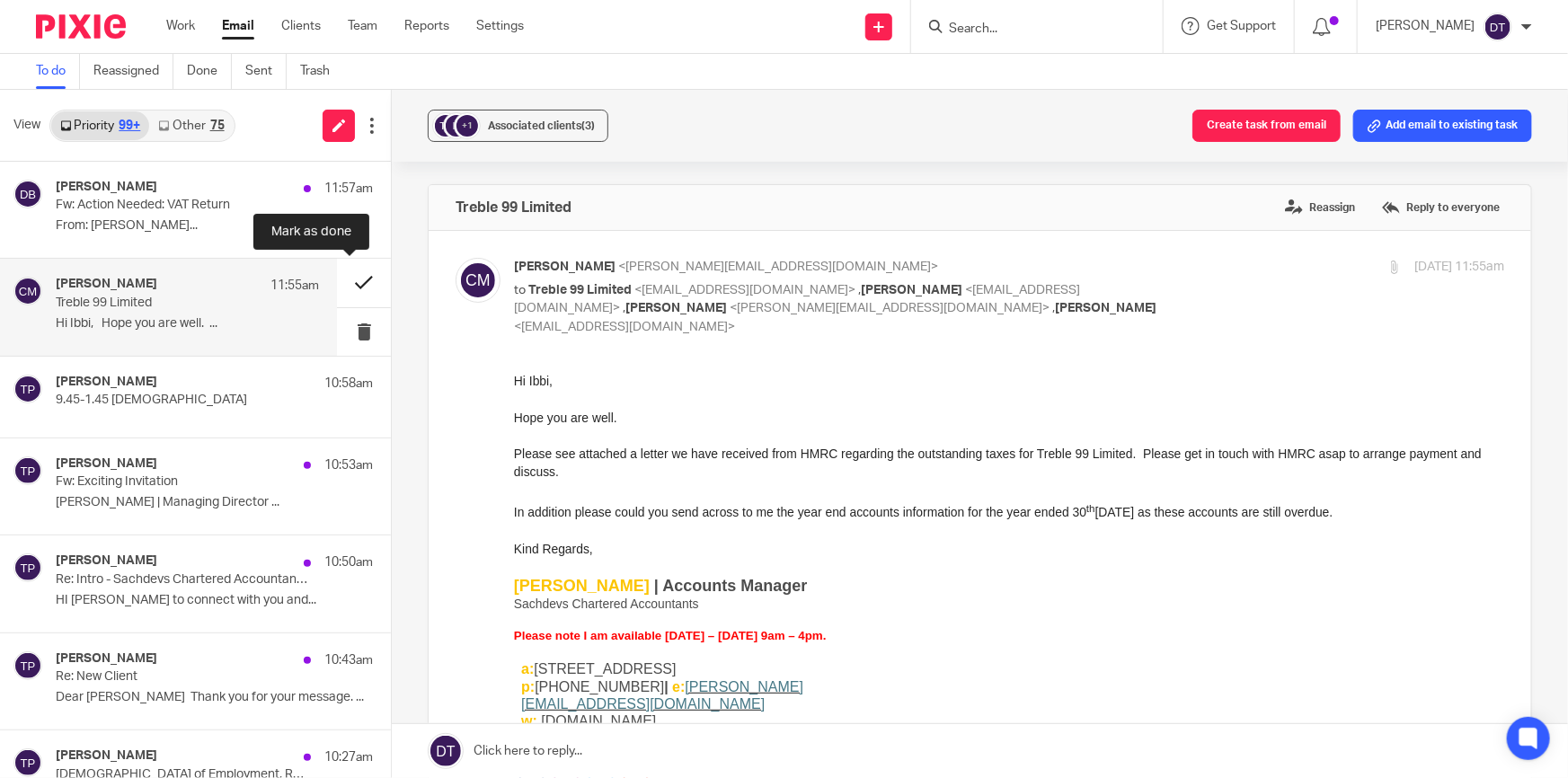
click at [349, 275] on button at bounding box center [364, 283] width 54 height 48
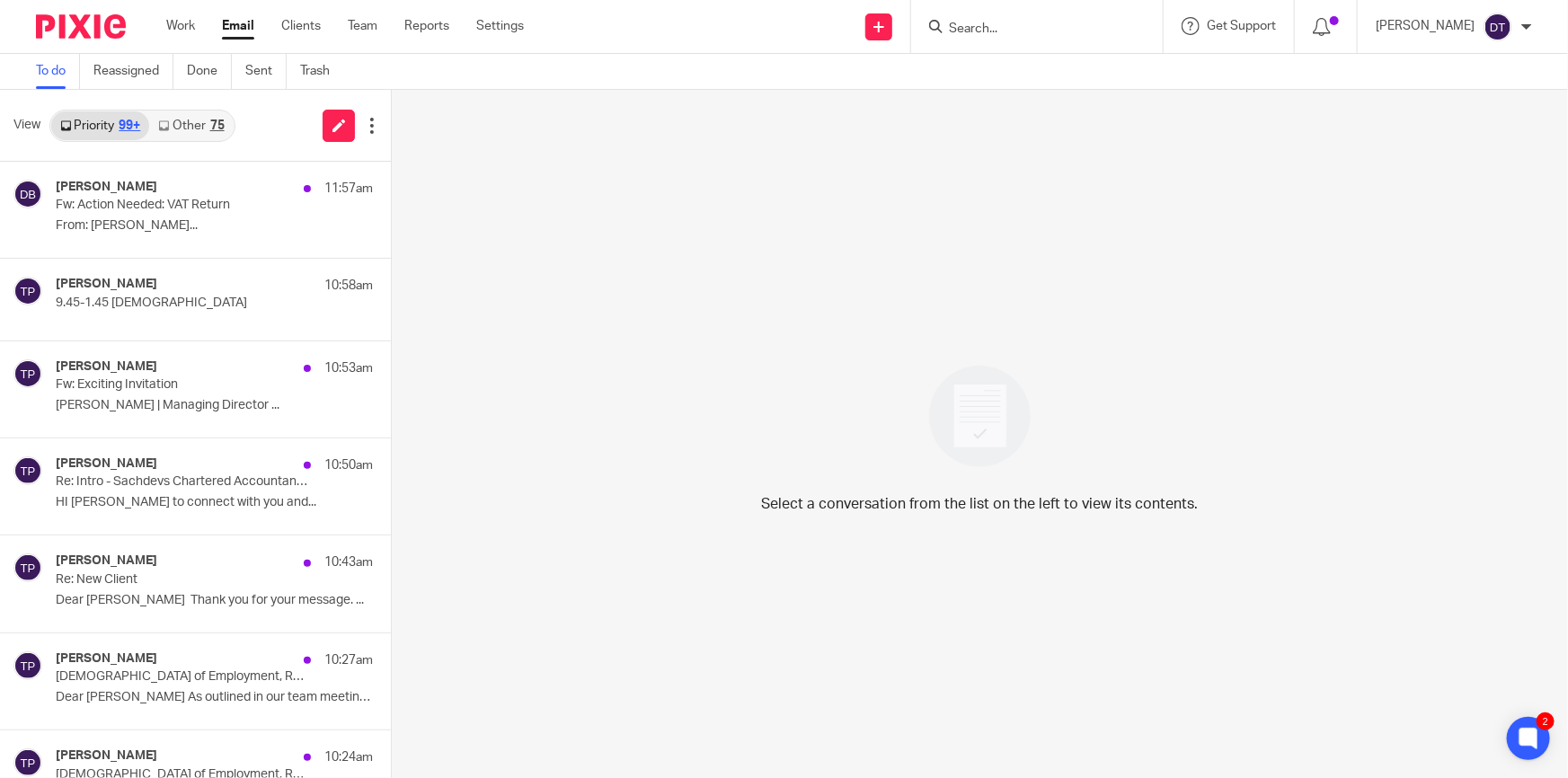
click at [210, 119] on div "75" at bounding box center [217, 125] width 14 height 13
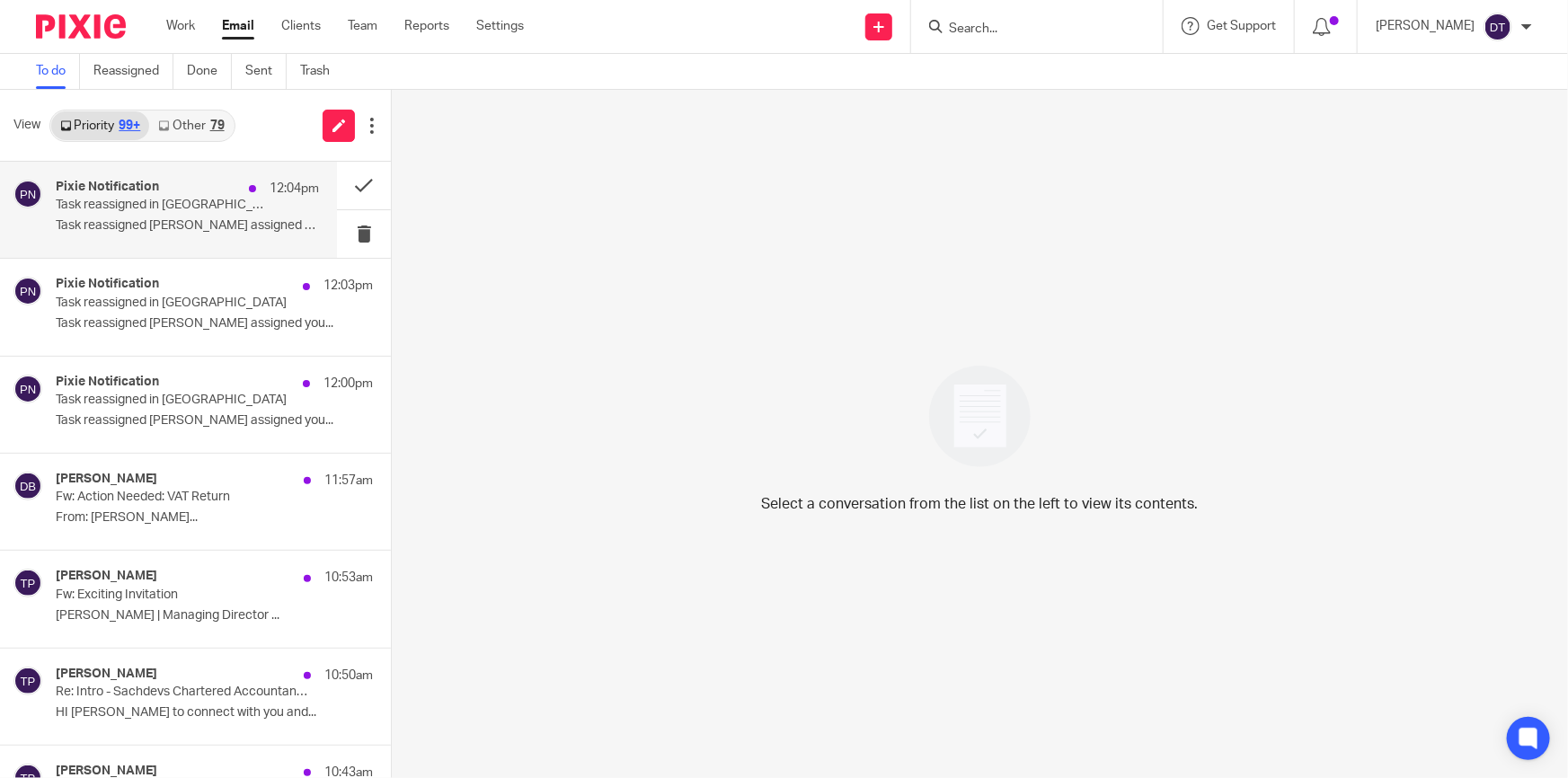
click at [167, 187] on div "Pixie Notification 12:04pm" at bounding box center [187, 189] width 264 height 18
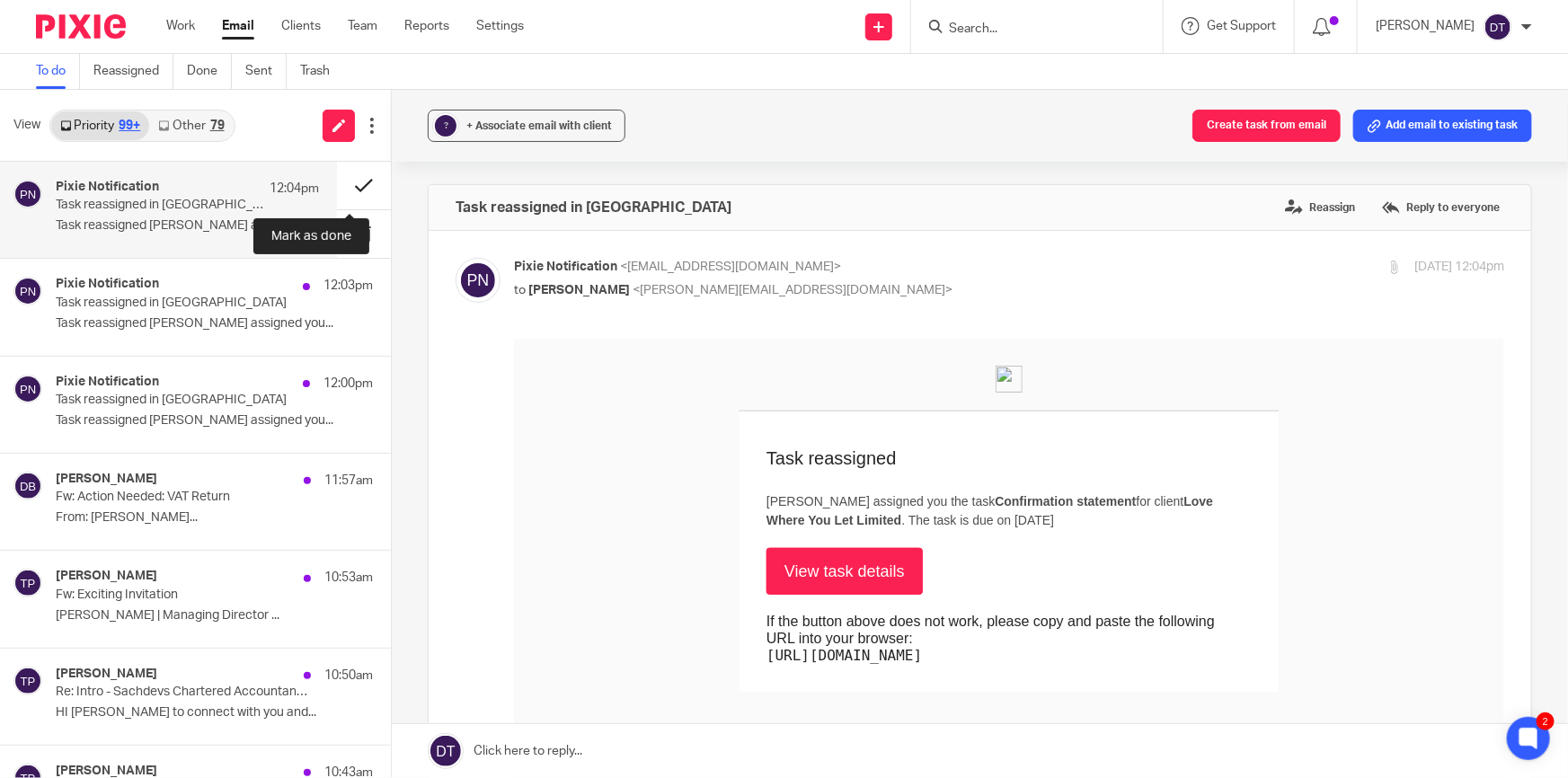
drag, startPoint x: 351, startPoint y: 190, endPoint x: 335, endPoint y: 184, distance: 17.1
click at [351, 189] on button at bounding box center [364, 186] width 54 height 48
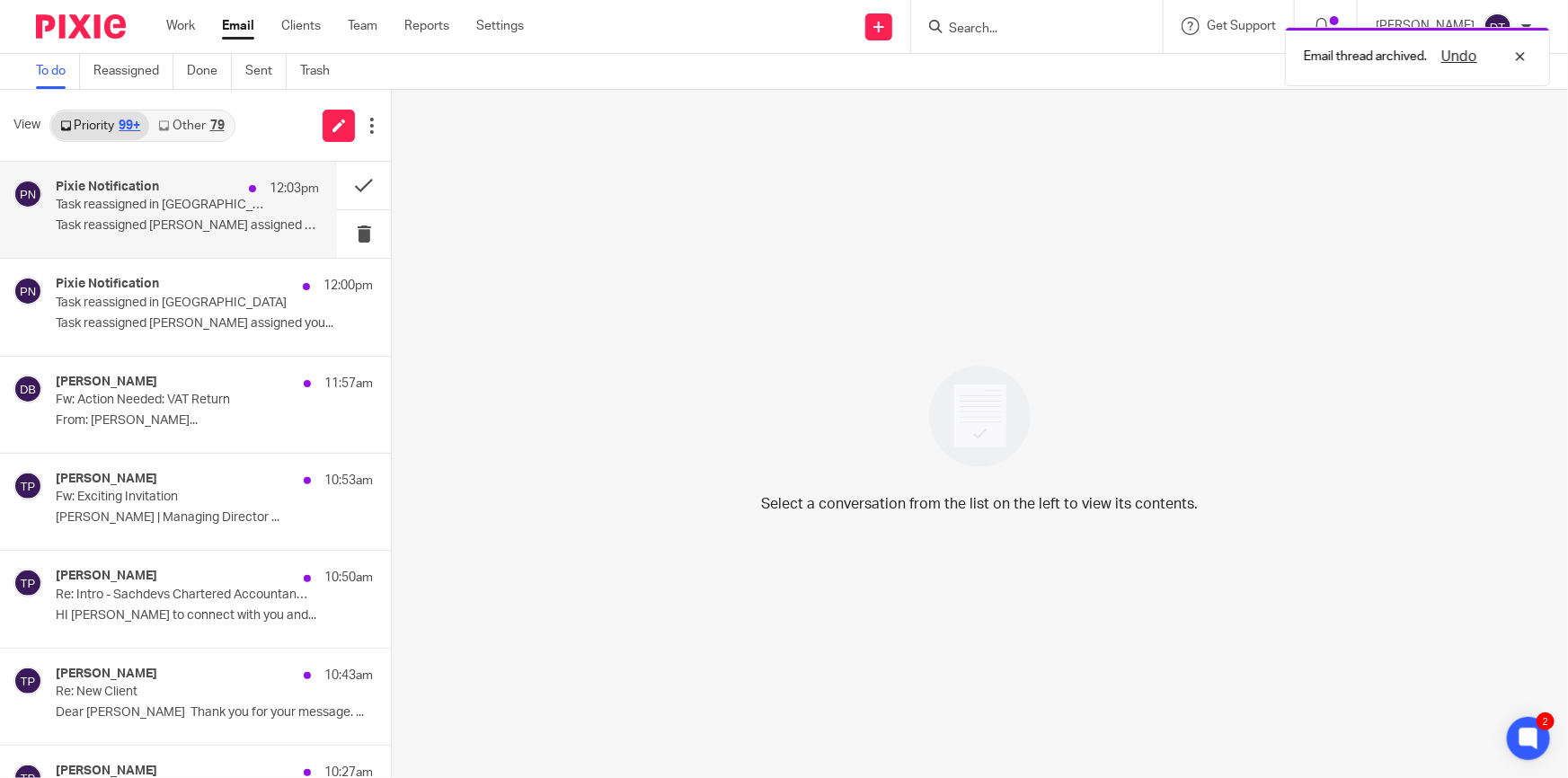
click at [196, 212] on p "Task reassigned in [GEOGRAPHIC_DATA]" at bounding box center [161, 205] width 211 height 15
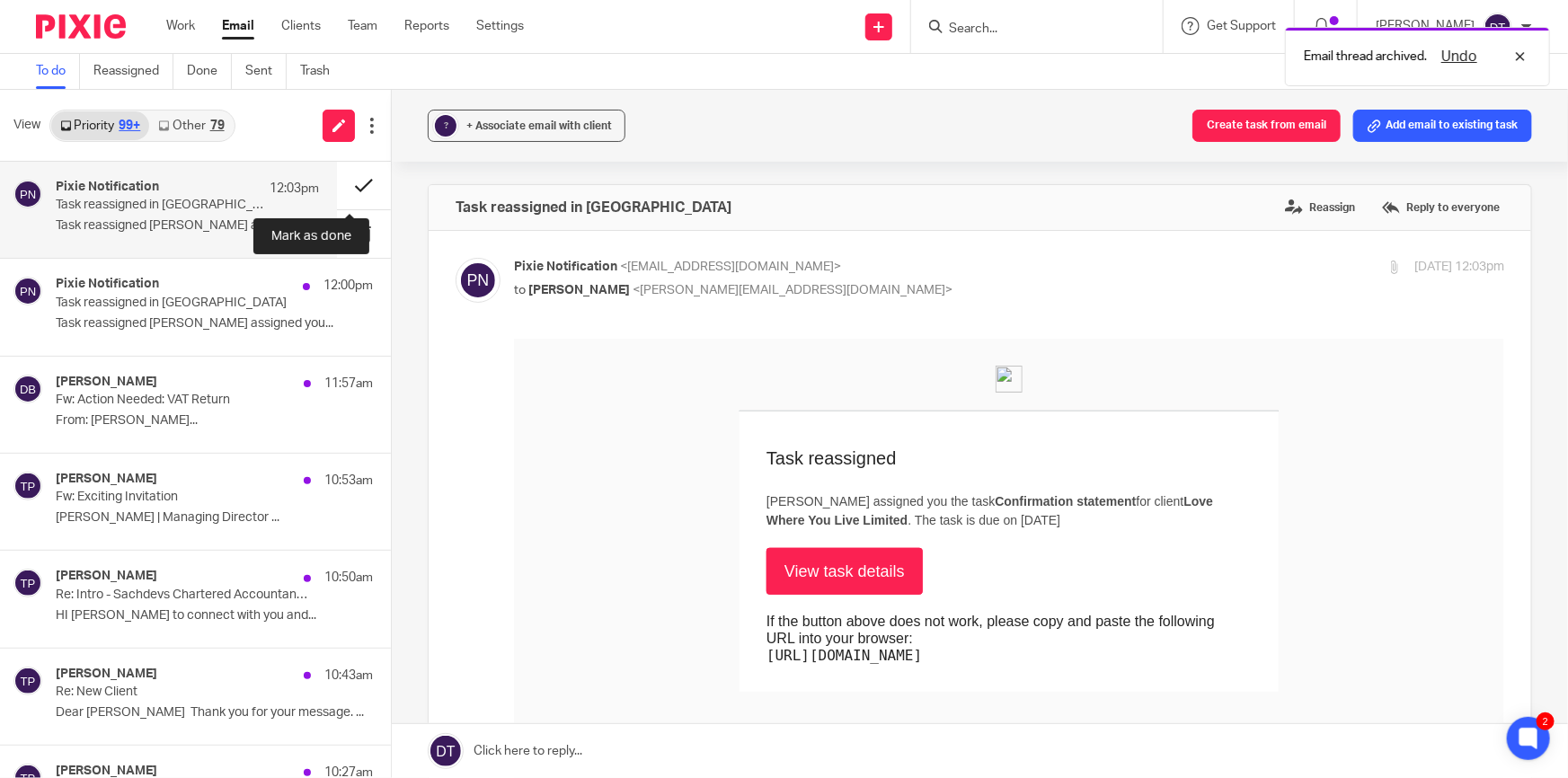
click at [349, 180] on button at bounding box center [364, 186] width 54 height 48
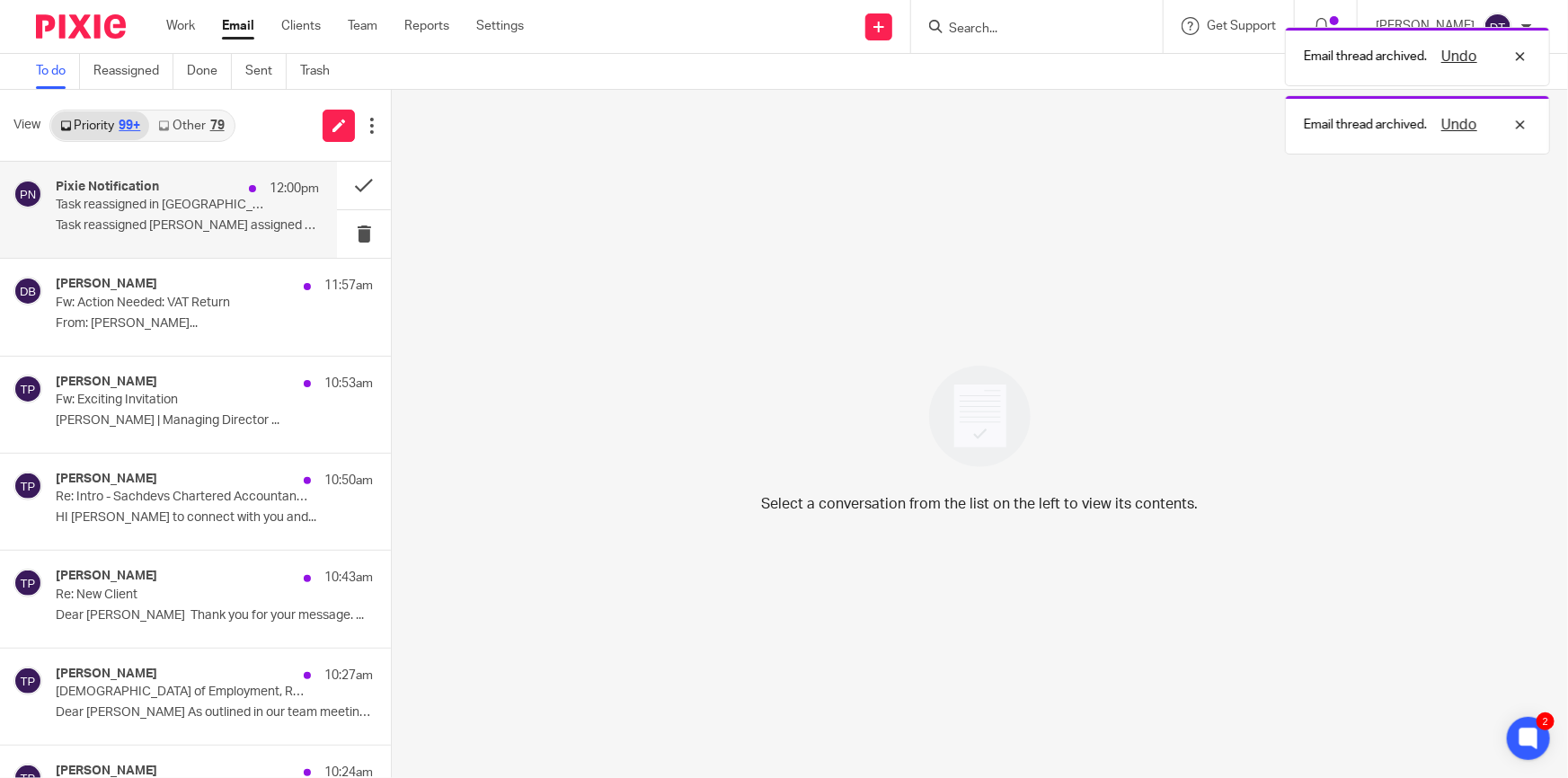
click at [225, 203] on p "Task reassigned in [GEOGRAPHIC_DATA]" at bounding box center [161, 205] width 211 height 15
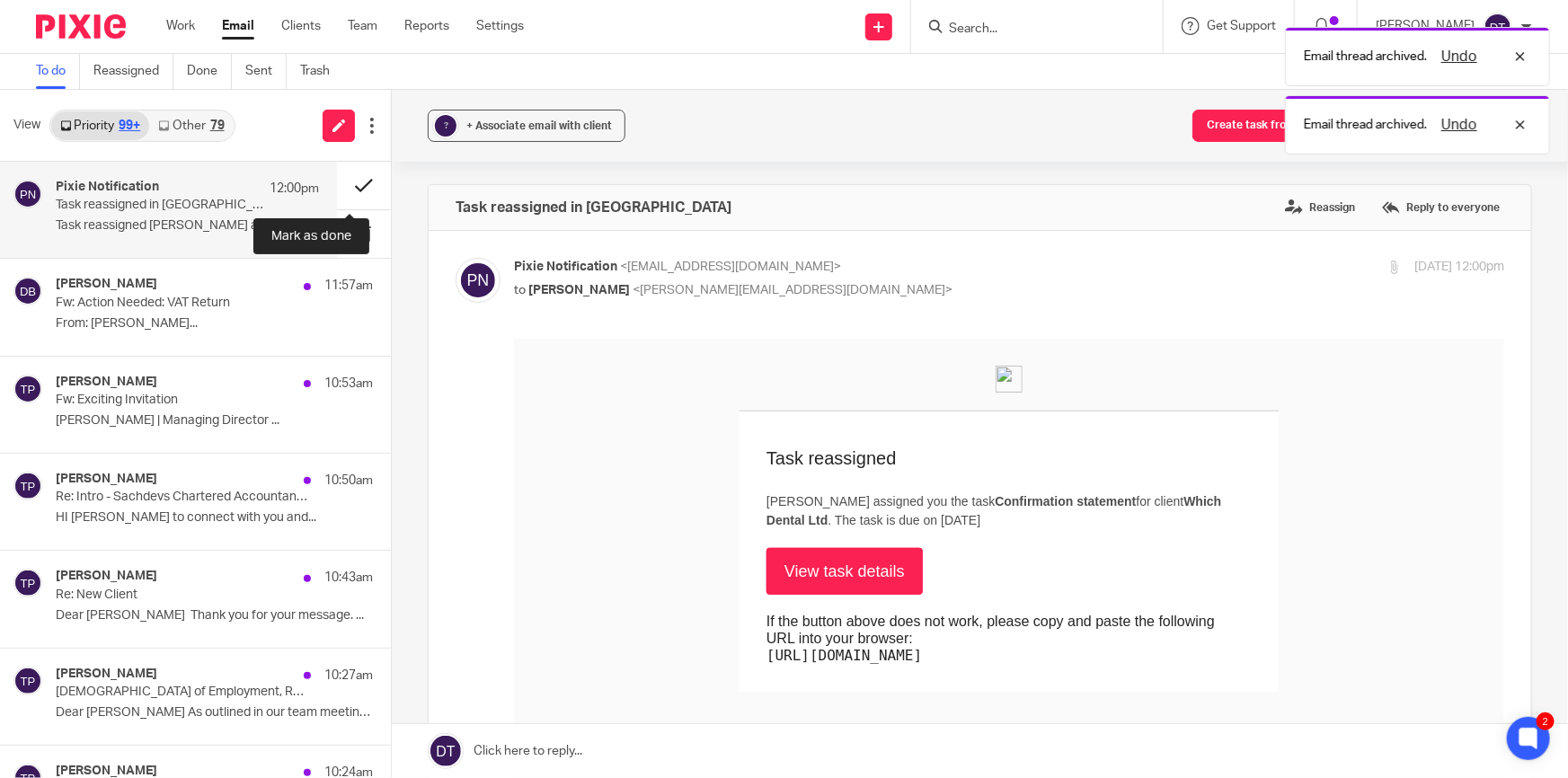
click at [342, 185] on button at bounding box center [364, 186] width 54 height 48
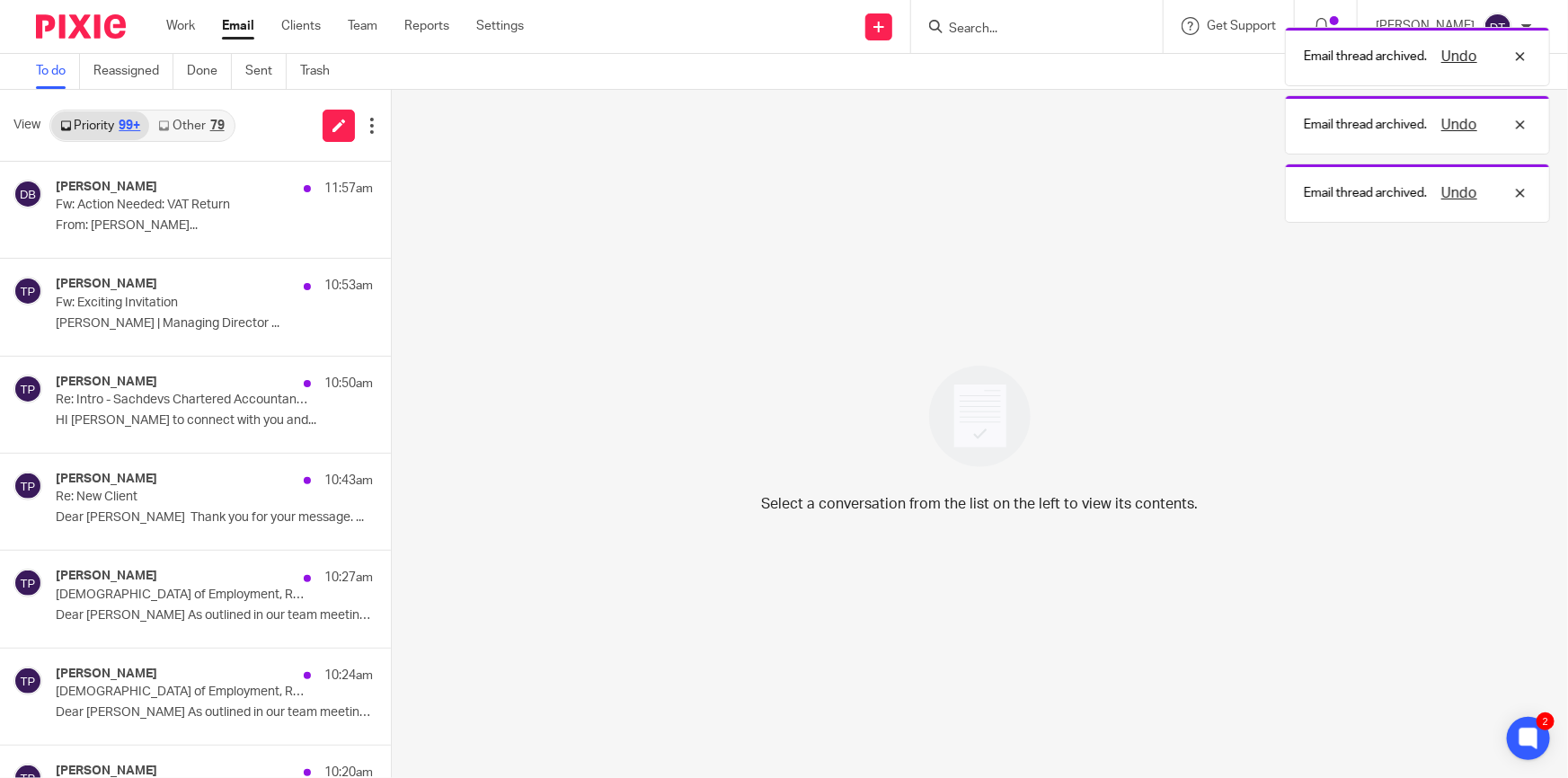
click at [203, 125] on link "Other 79" at bounding box center [191, 125] width 84 height 29
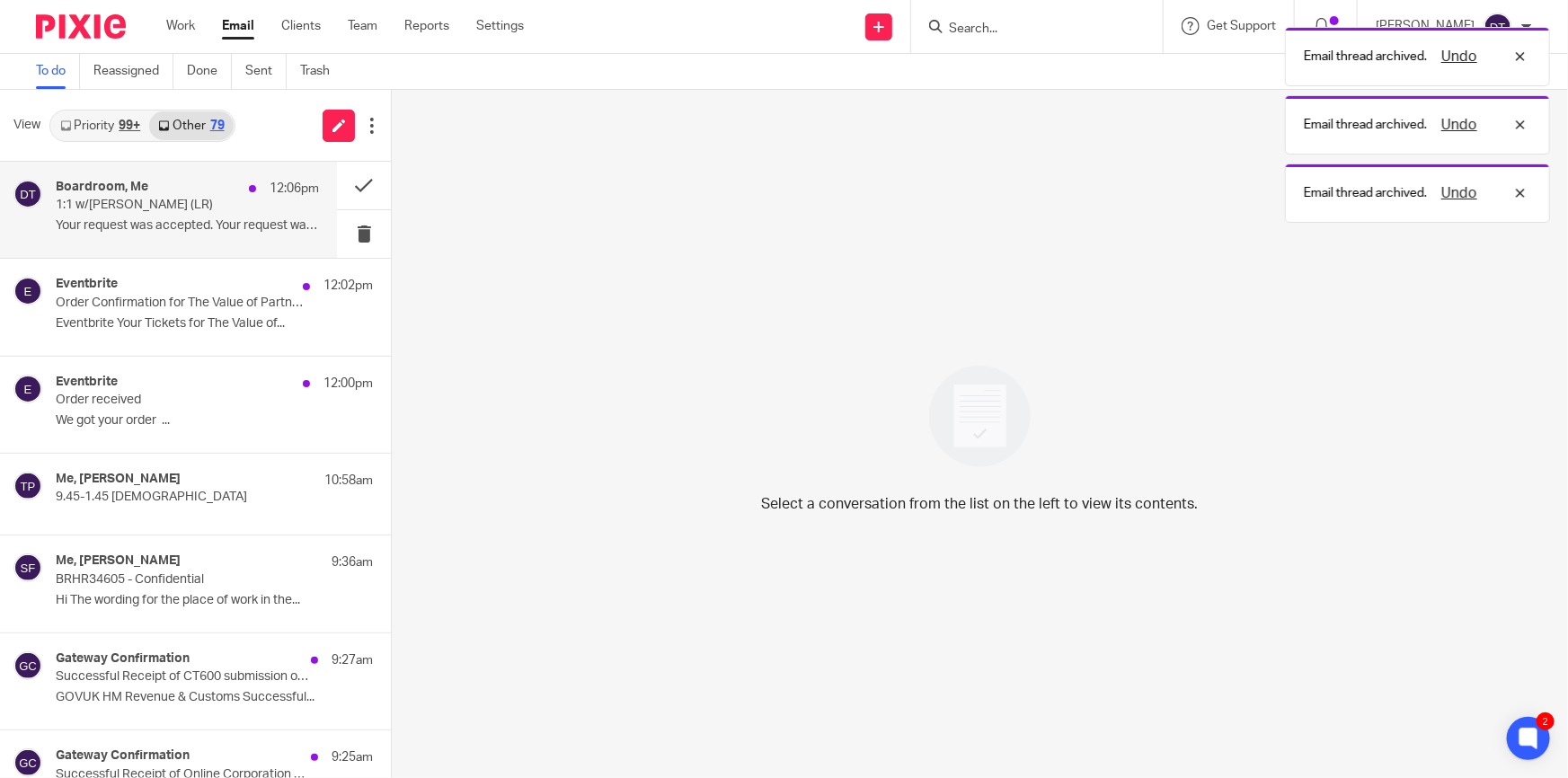
click at [172, 206] on p "1:1 w/Tina (LR)" at bounding box center [161, 205] width 211 height 15
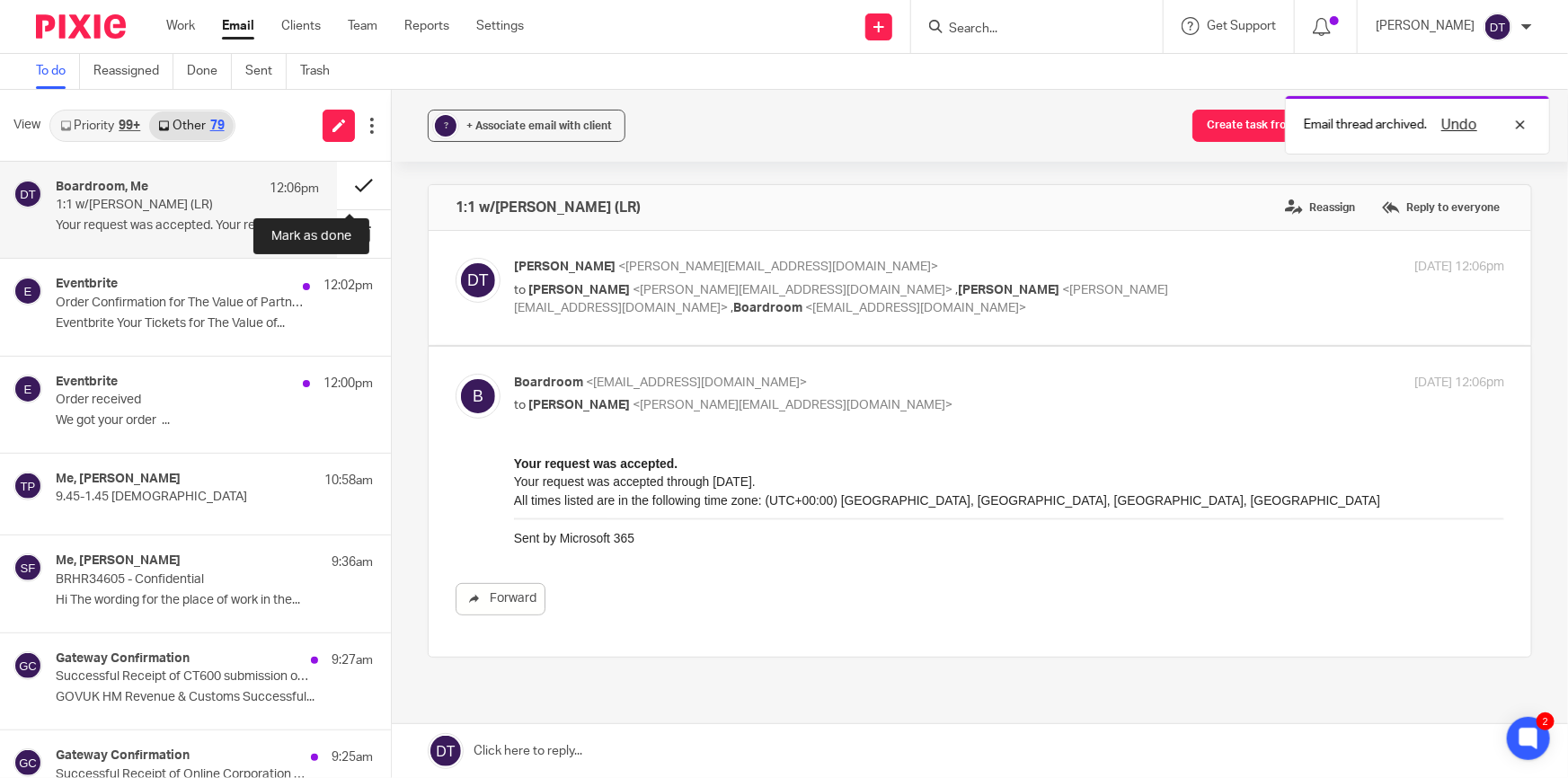
click at [350, 182] on button at bounding box center [364, 186] width 54 height 48
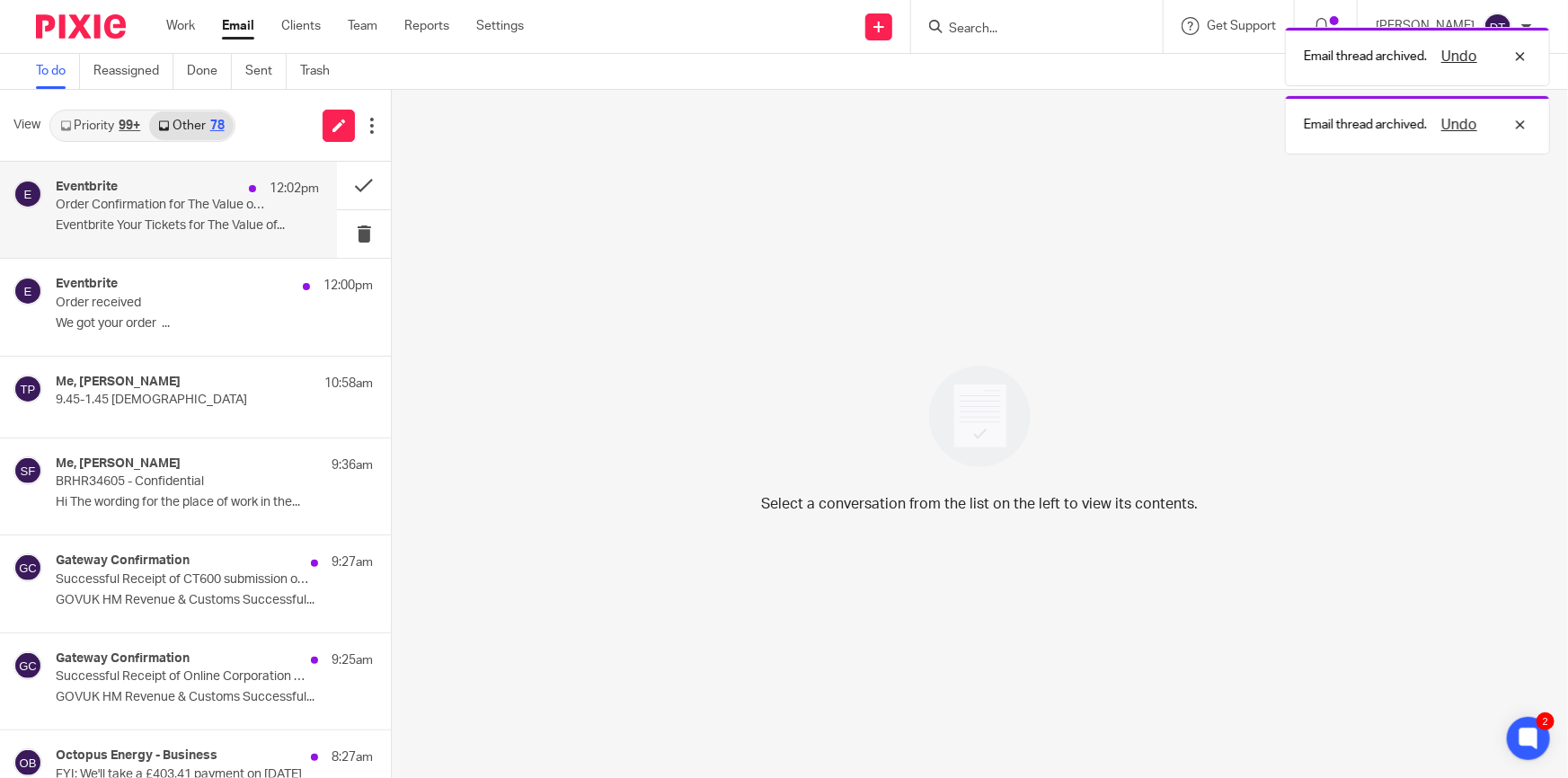
click at [156, 225] on p "Eventbrite Your Tickets for The Value of..." at bounding box center [187, 225] width 264 height 15
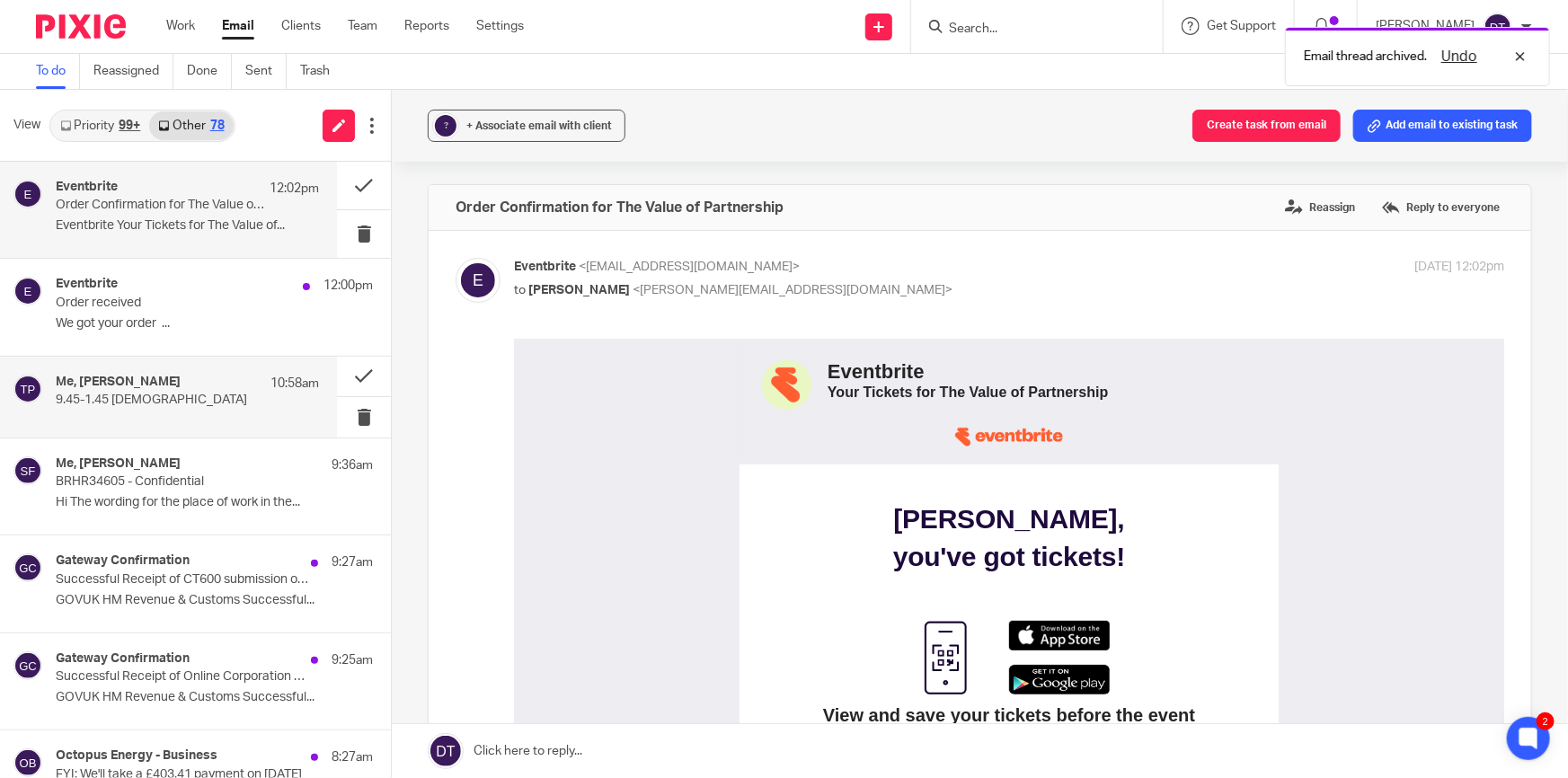
click at [168, 385] on h4 "Me, [PERSON_NAME]" at bounding box center [118, 382] width 125 height 15
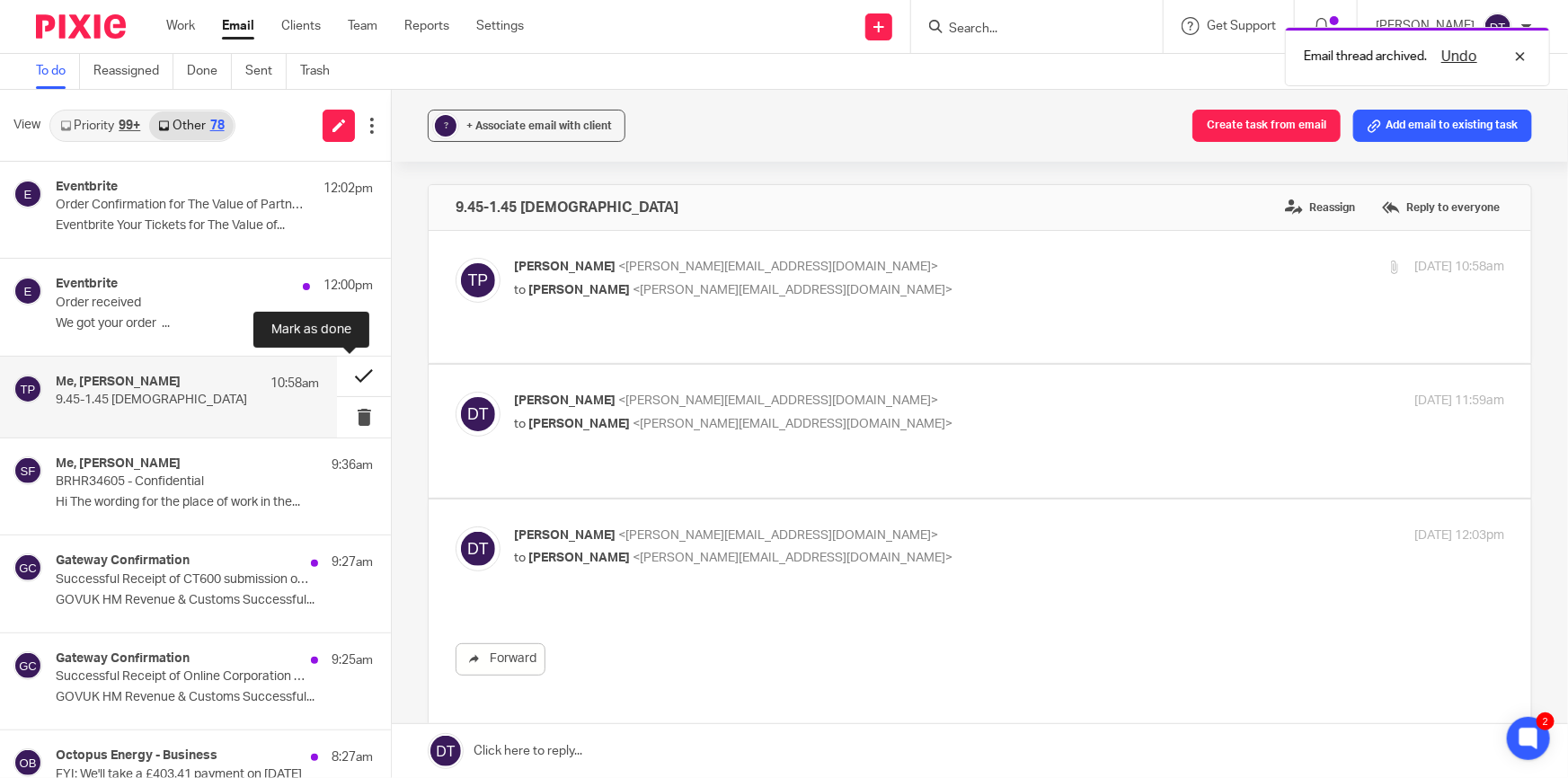
click at [350, 375] on button at bounding box center [364, 377] width 54 height 41
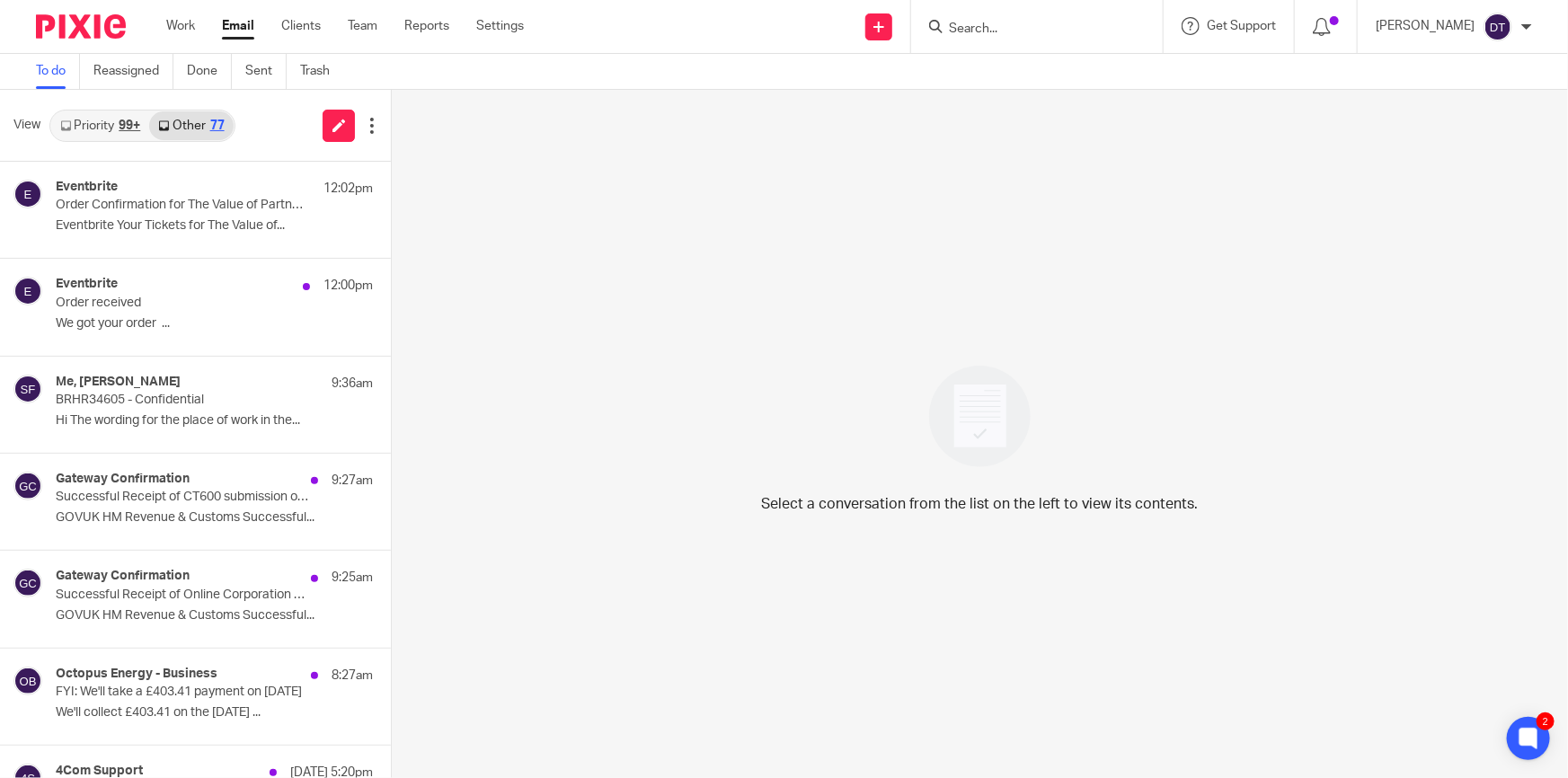
click at [82, 129] on link "Priority 99+" at bounding box center [99, 125] width 98 height 29
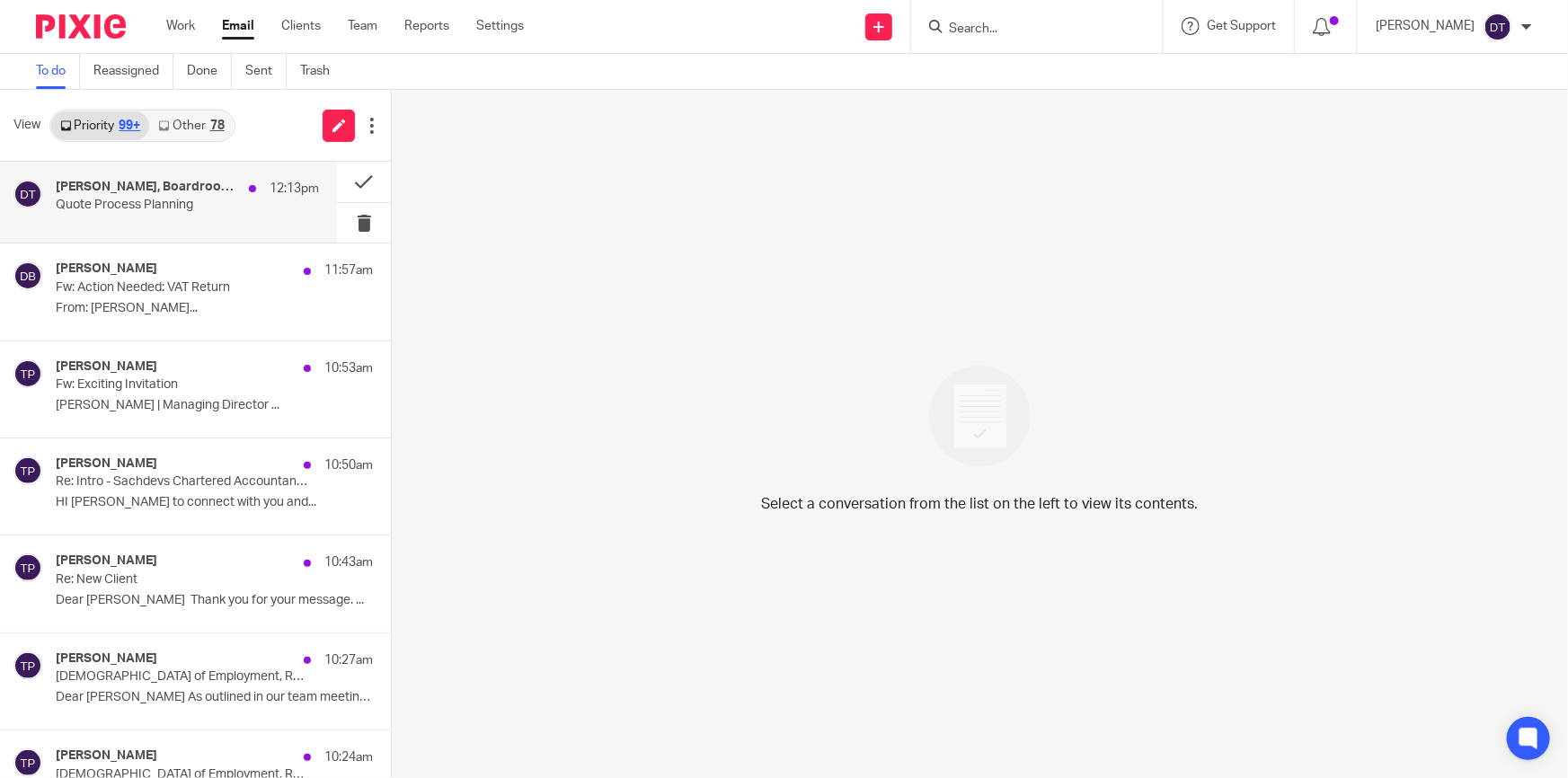
click at [240, 192] on div "12:13pm" at bounding box center [279, 189] width 79 height 18
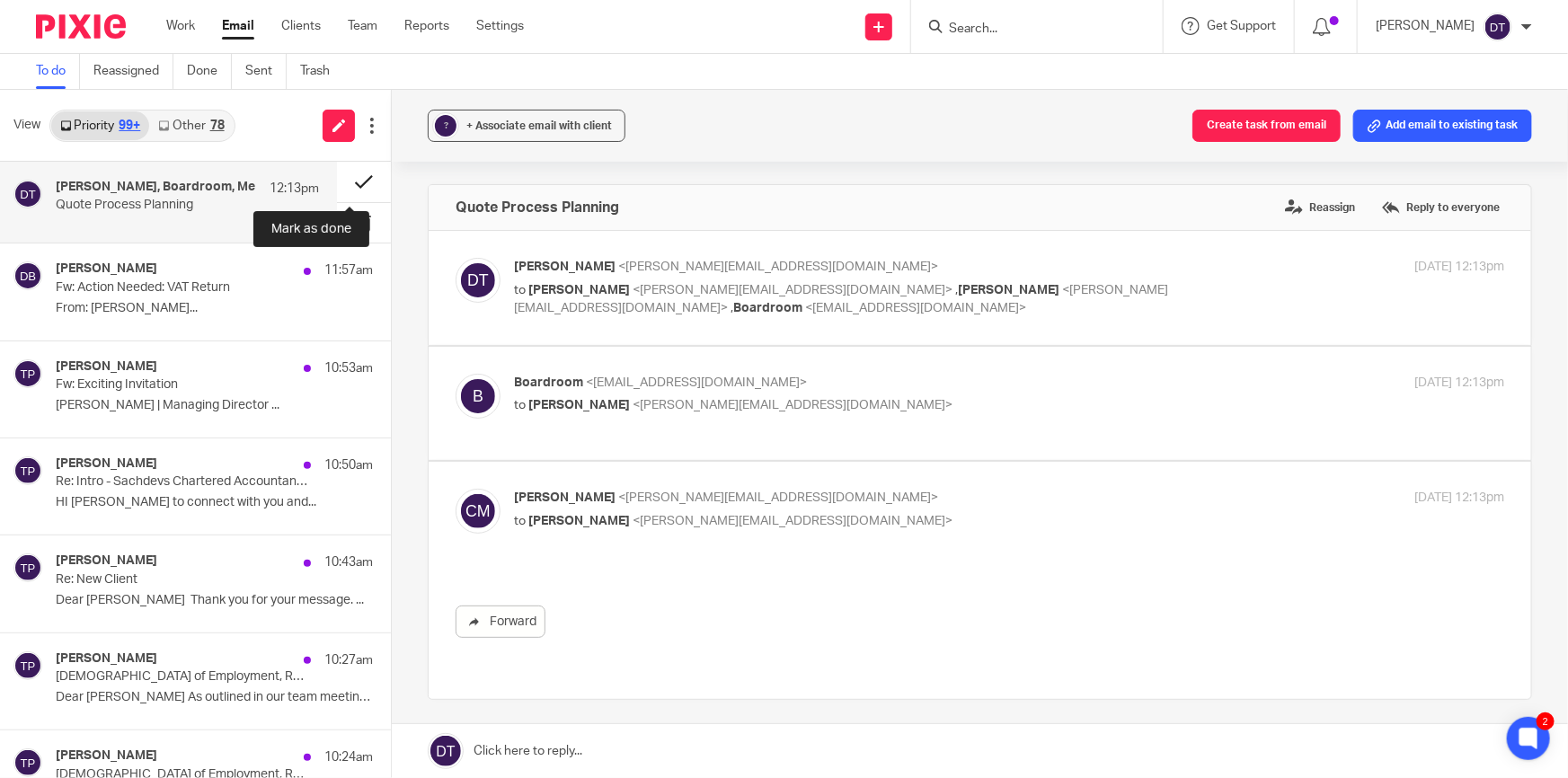
click at [352, 181] on button at bounding box center [364, 182] width 54 height 41
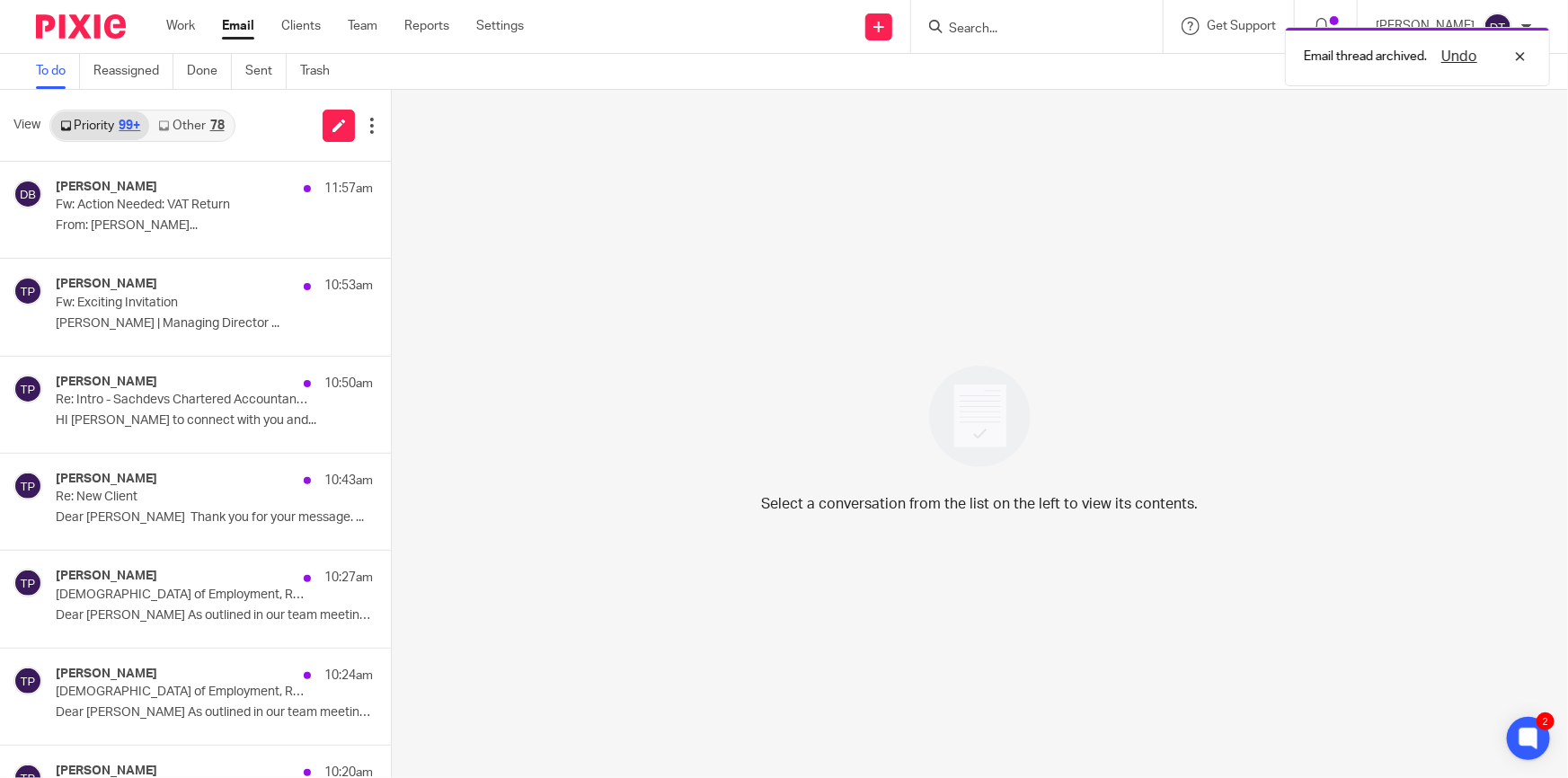
click at [197, 128] on link "Other 78" at bounding box center [191, 125] width 84 height 29
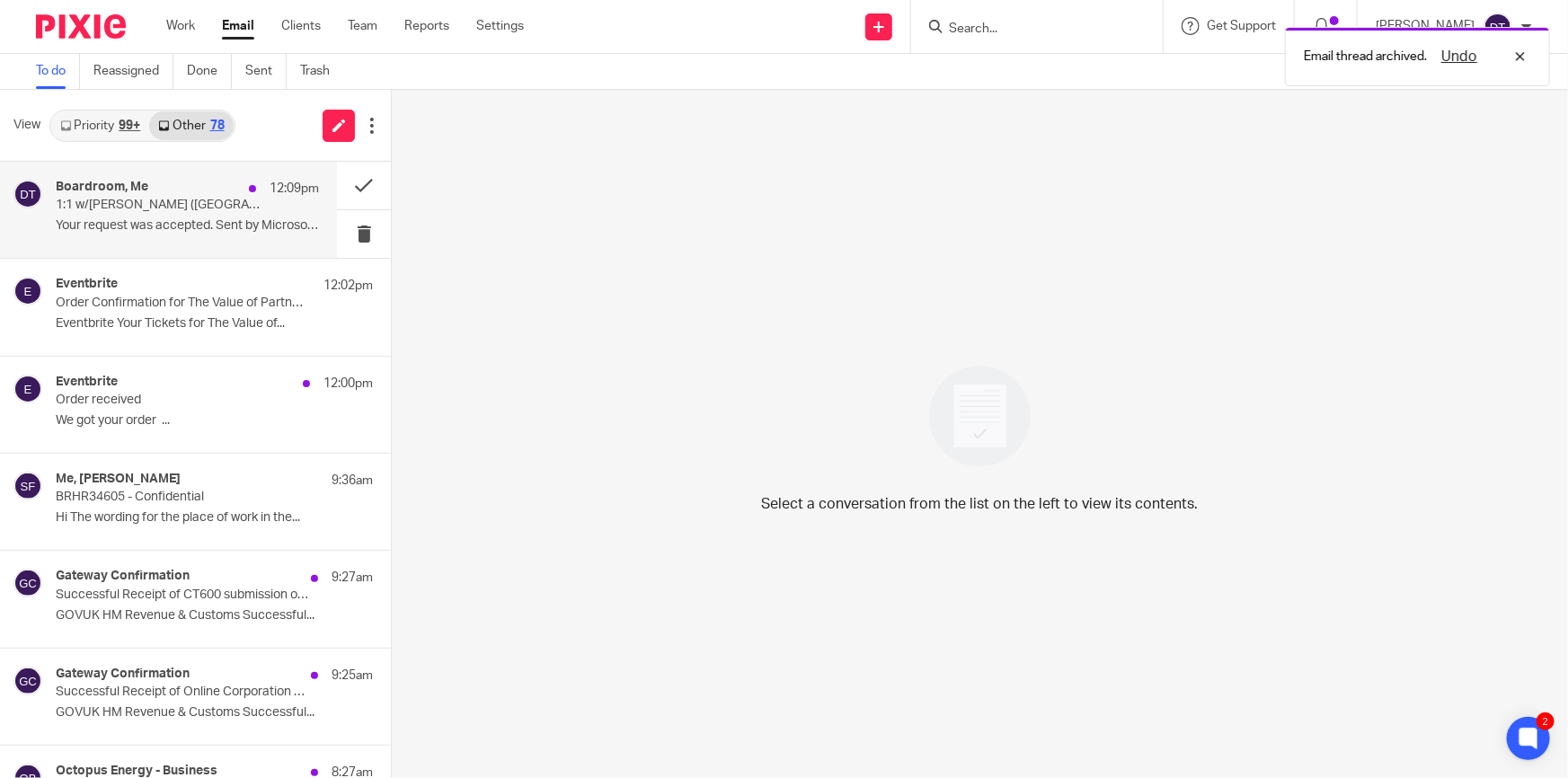
click at [177, 215] on div "Boardroom, Me 12:09pm 1:1 w/Tina (SA) Your request was accepted. Sent by Micros…" at bounding box center [187, 210] width 264 height 61
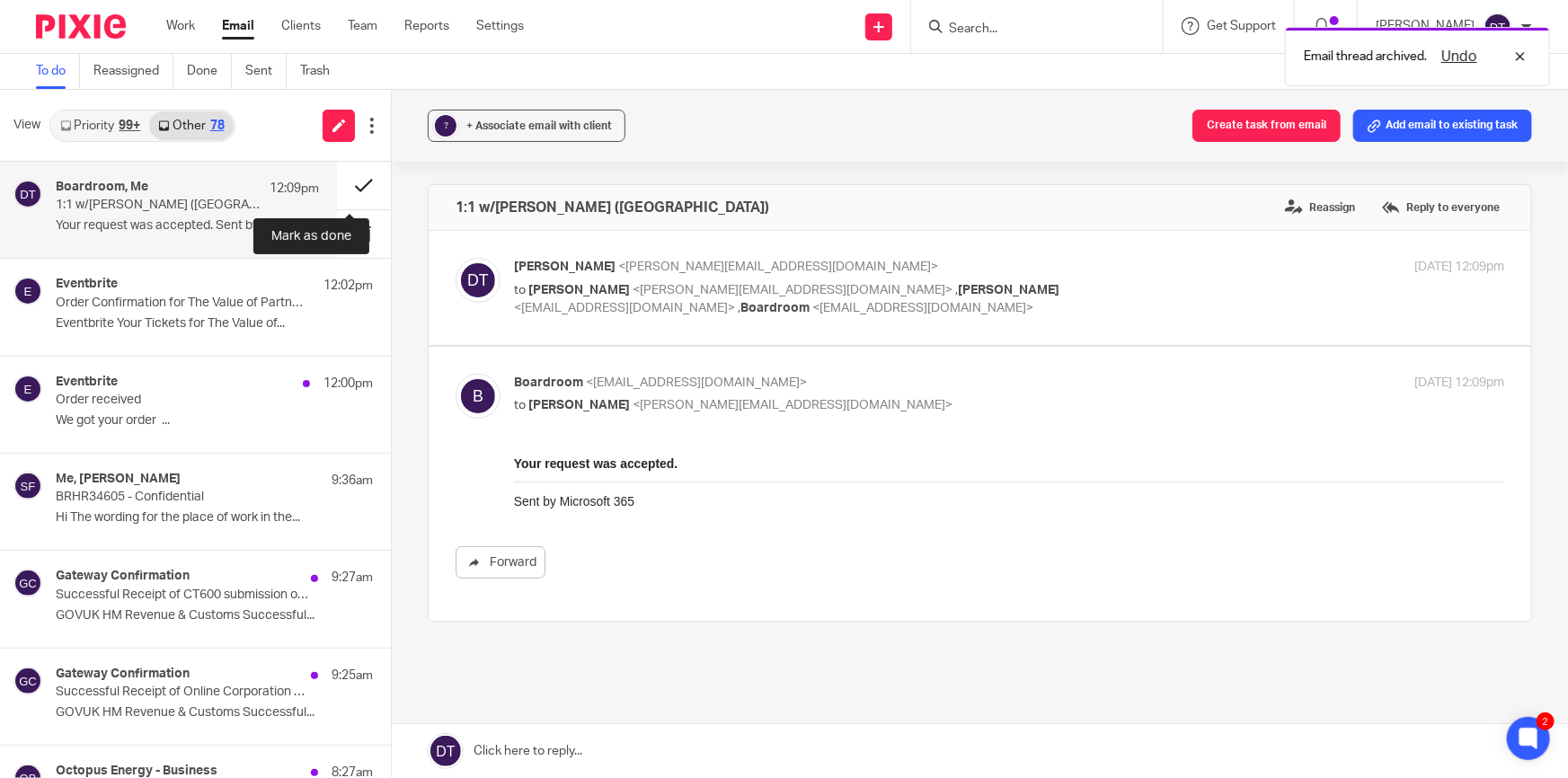
click at [347, 189] on button at bounding box center [364, 186] width 54 height 48
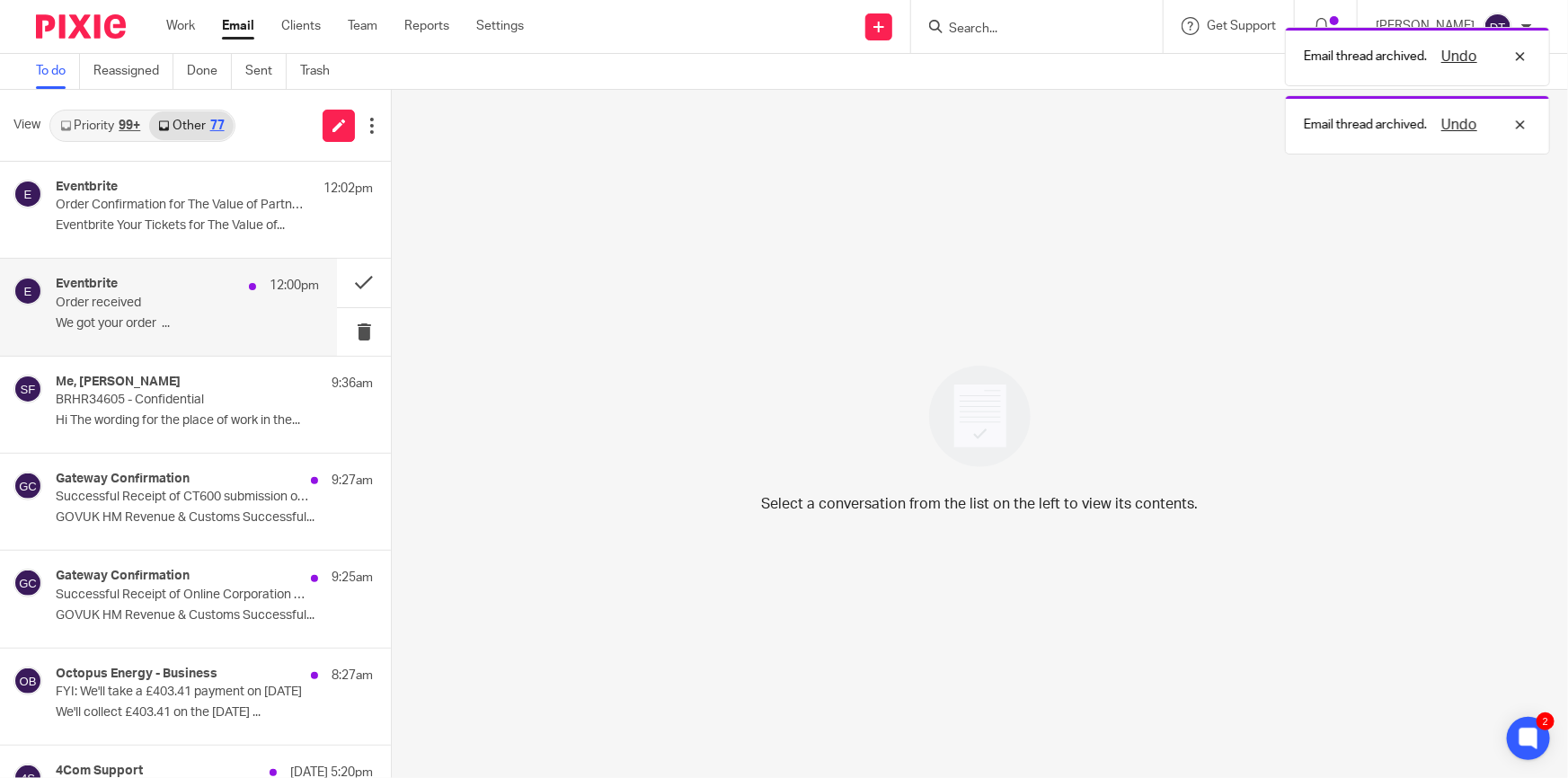
click at [153, 321] on p "We got your order ..." at bounding box center [187, 323] width 264 height 15
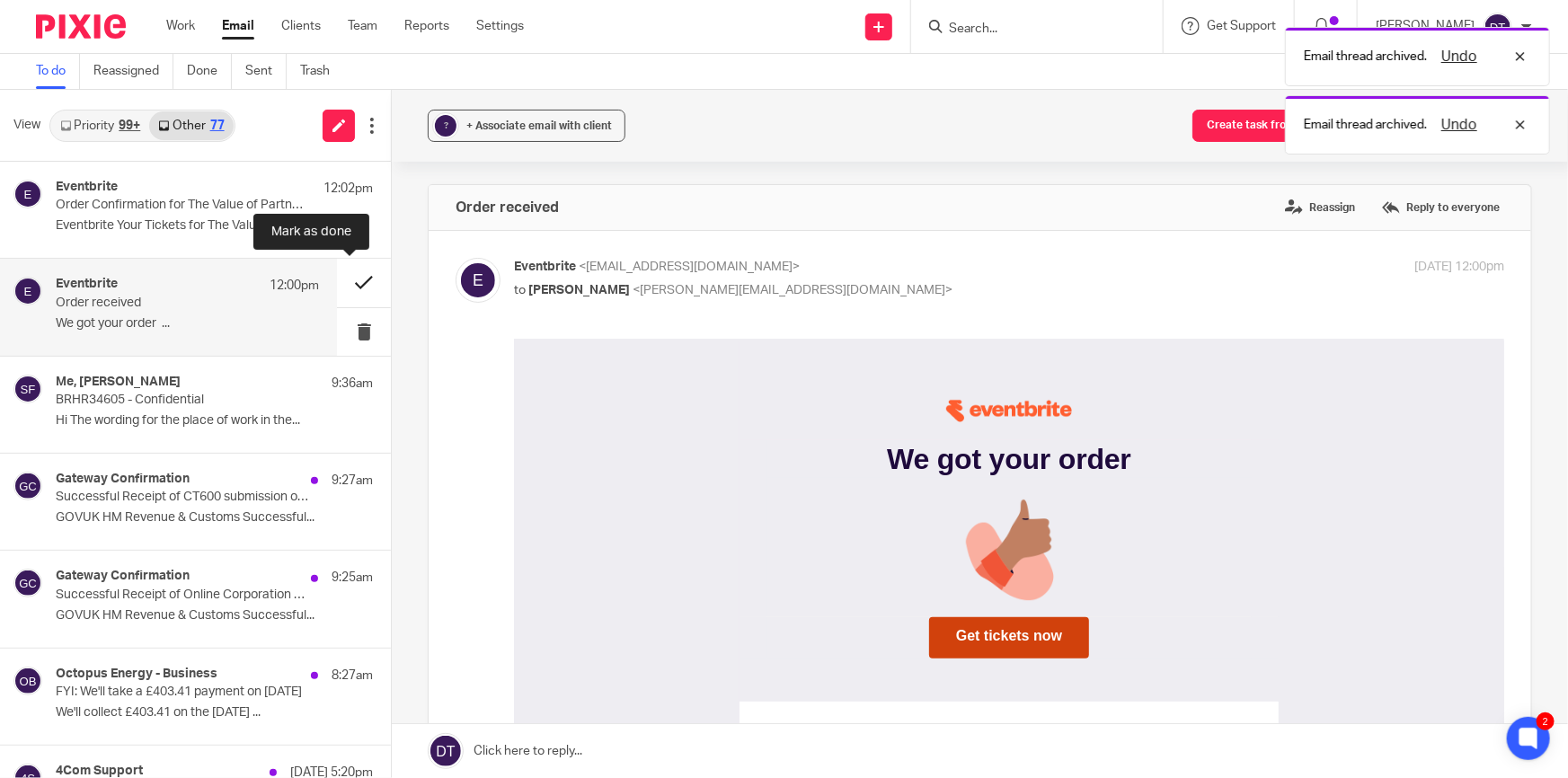
click at [365, 272] on button at bounding box center [364, 283] width 54 height 48
click at [58, 202] on p "Order Confirmation for The Value of Partnership" at bounding box center [161, 205] width 211 height 15
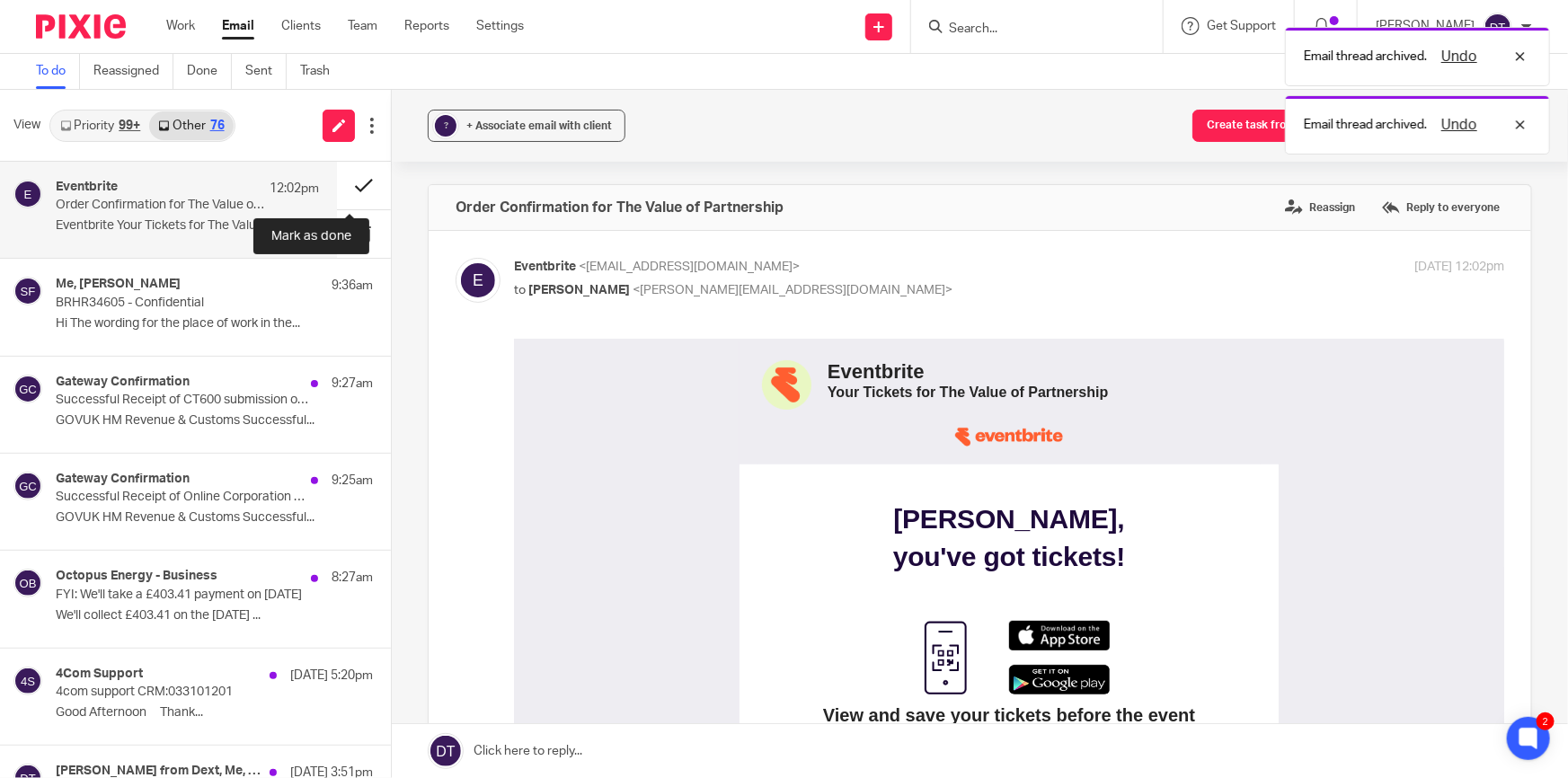
click at [365, 178] on button at bounding box center [364, 186] width 54 height 48
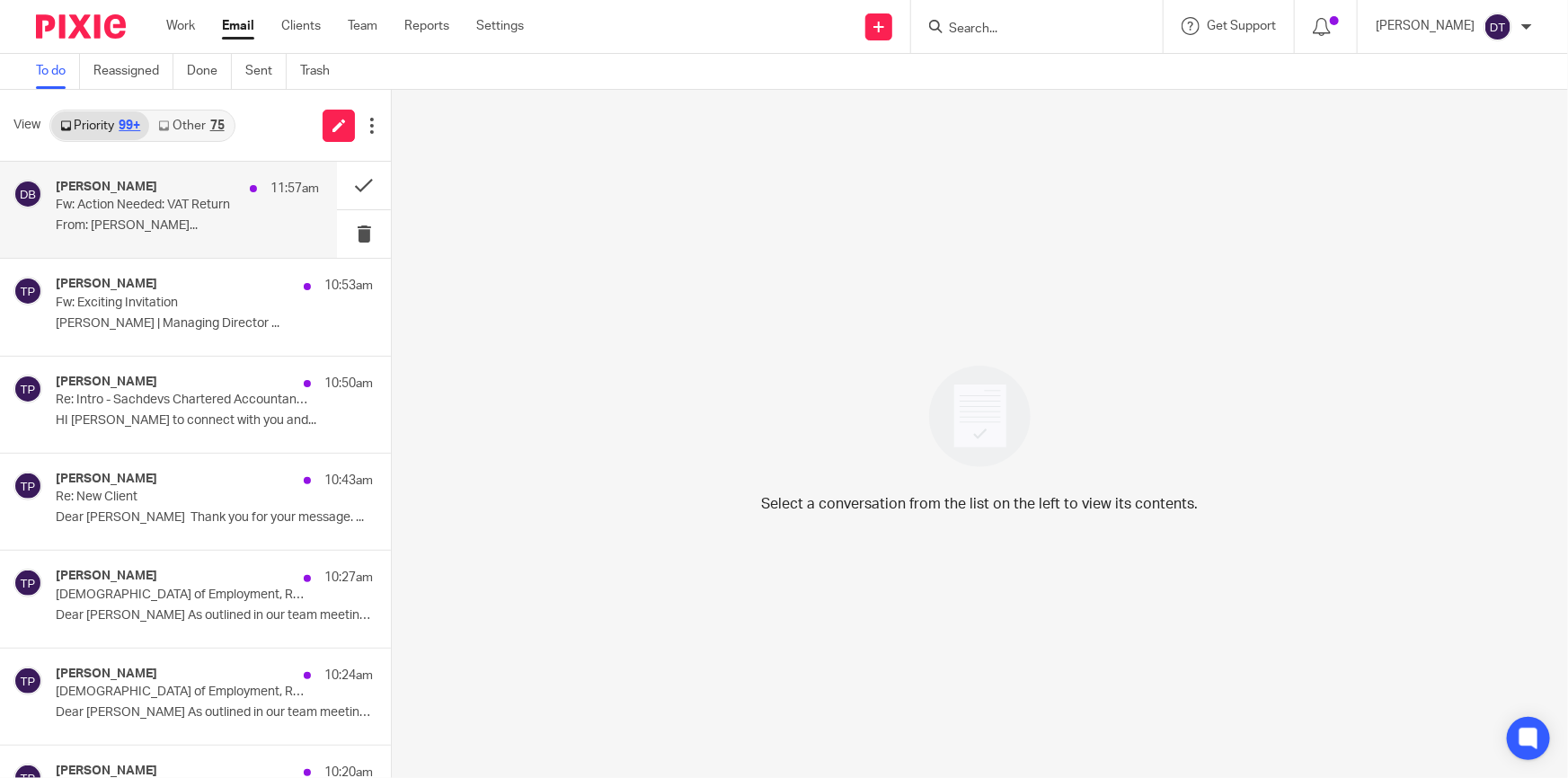
click at [187, 195] on div "Deepak Bansal 11:57am" at bounding box center [187, 189] width 264 height 18
click at [208, 143] on div "View Priority 99+ Other 75" at bounding box center [195, 125] width 391 height 72
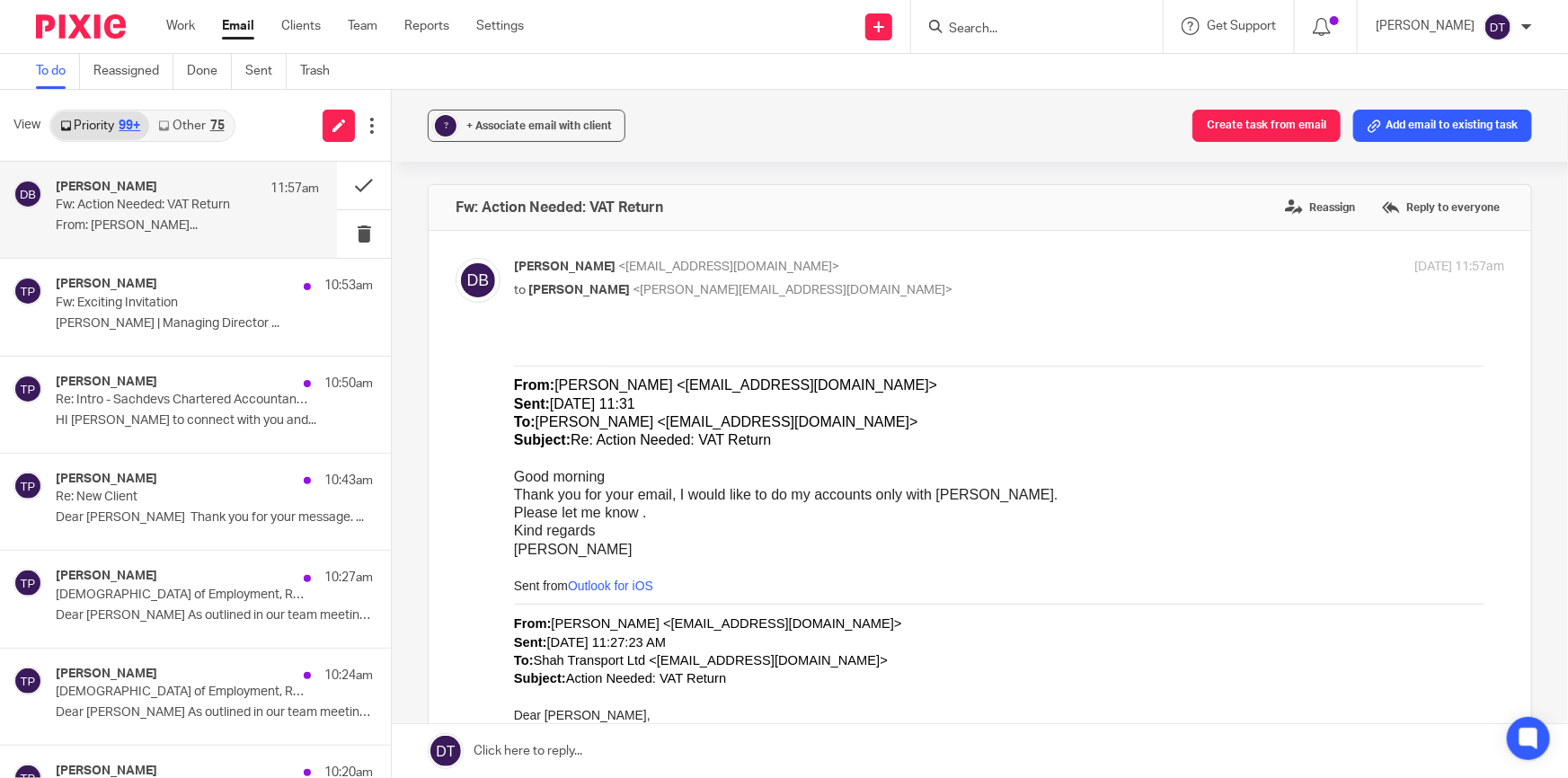
click at [194, 133] on link "Other 75" at bounding box center [191, 125] width 84 height 29
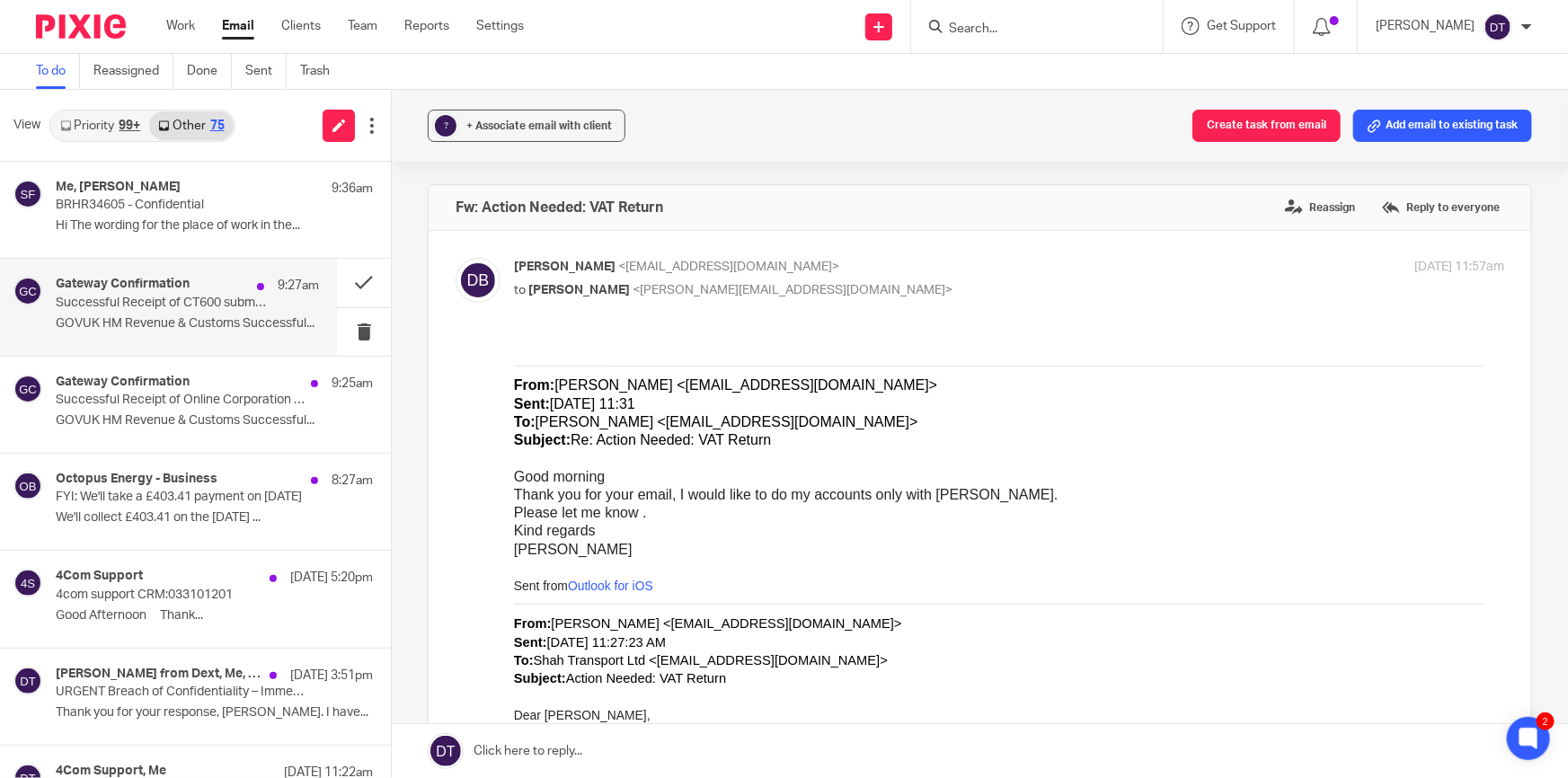
click at [140, 343] on div "Gateway Confirmation 9:27am Successful Receipt of CT600 submission online for R…" at bounding box center [168, 306] width 337 height 97
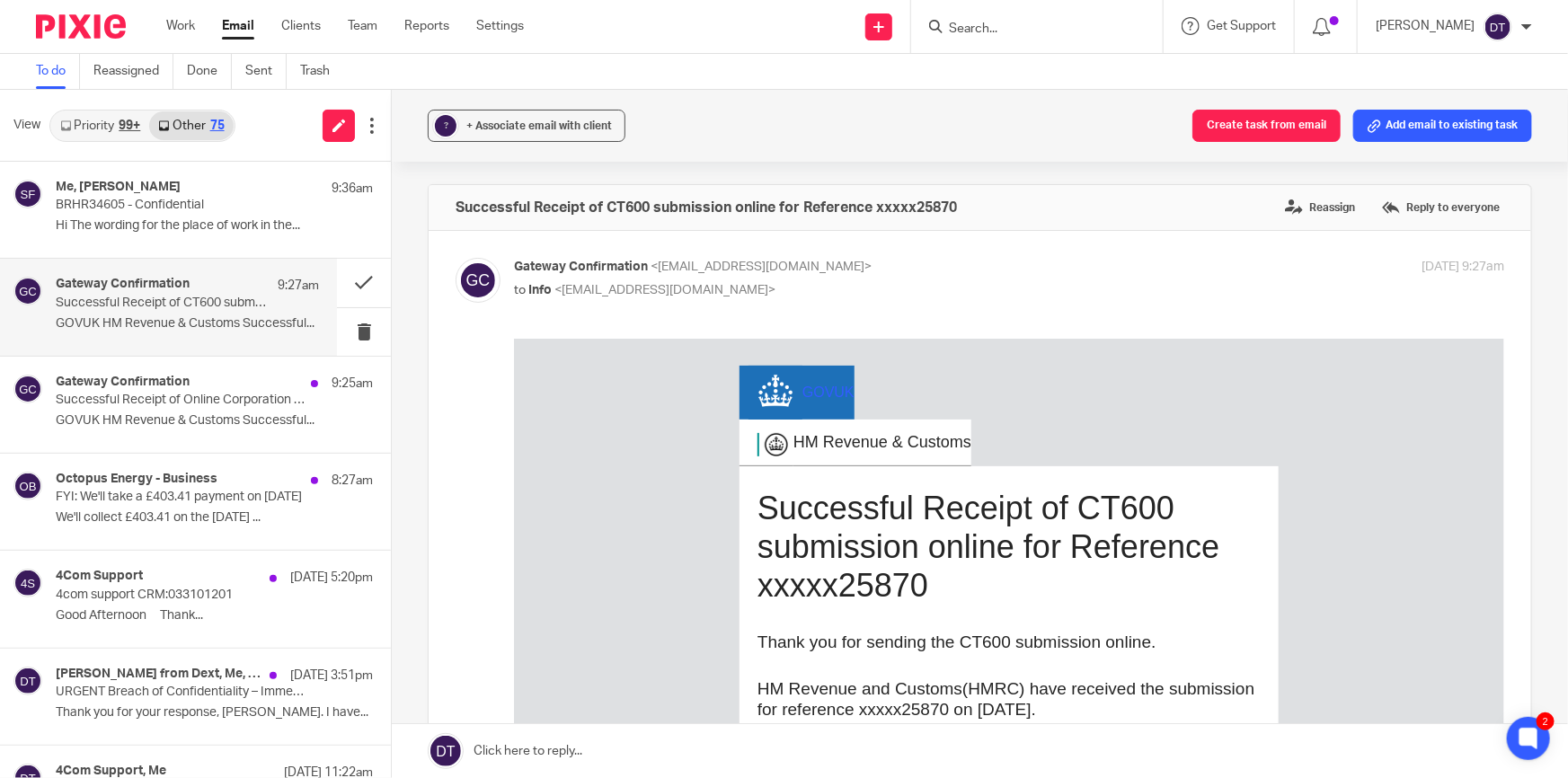
click at [89, 106] on div "View Priority 99+ Other 75" at bounding box center [195, 125] width 391 height 72
click at [91, 118] on link "Priority 99+" at bounding box center [99, 125] width 98 height 29
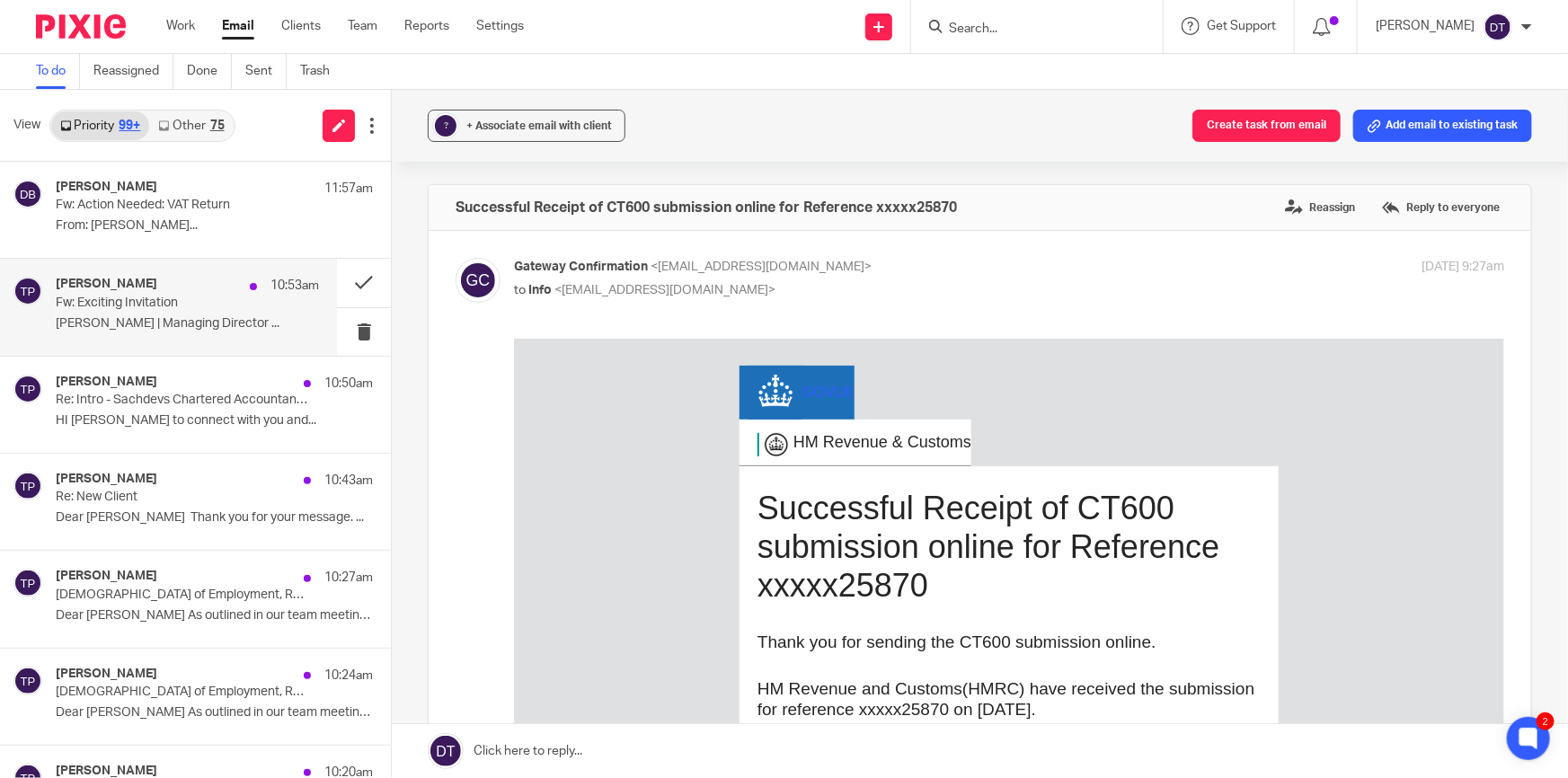
click at [157, 323] on p "Tina Pennycuick | Managing Director ..." at bounding box center [187, 323] width 264 height 15
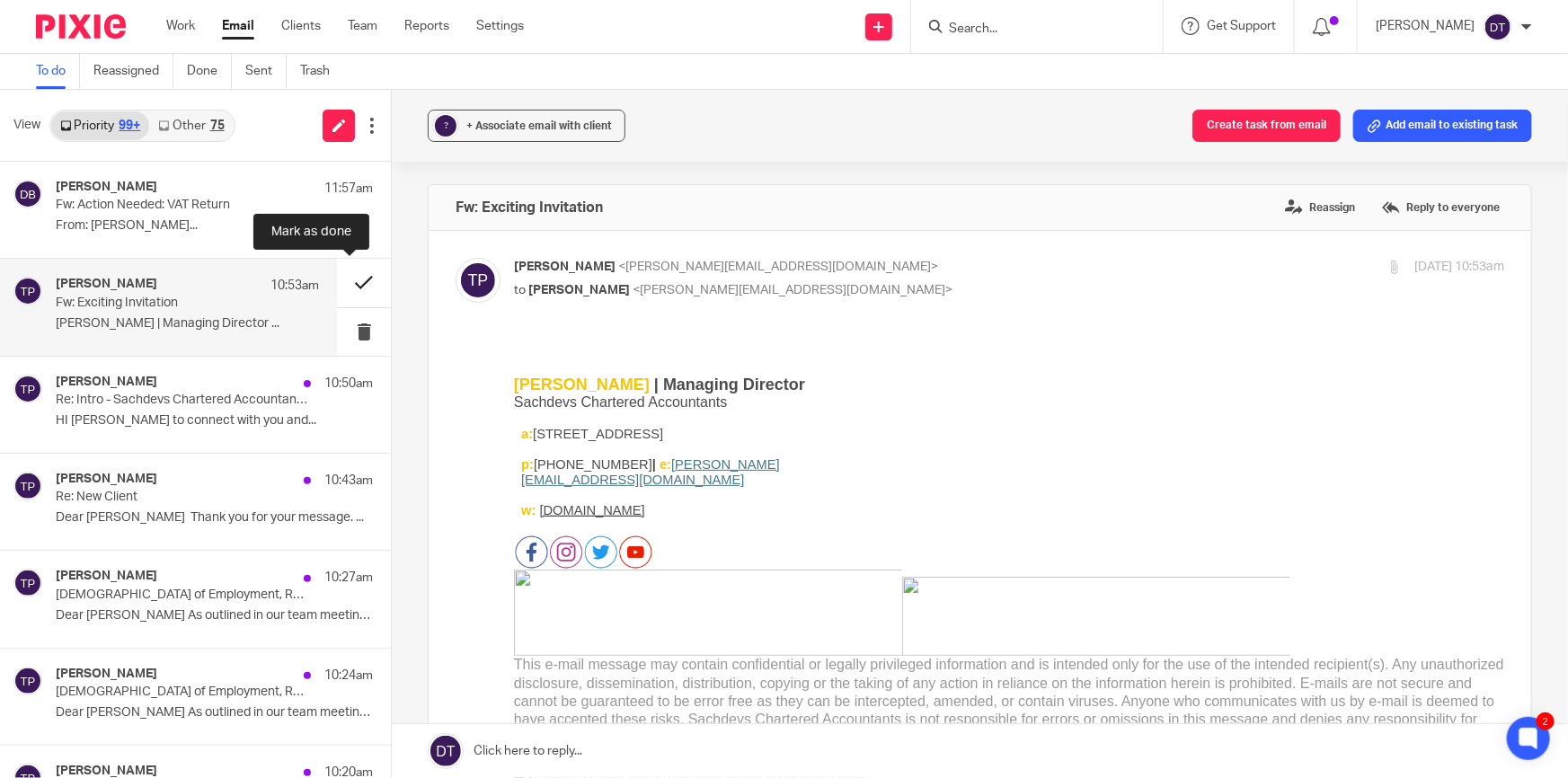
click at [356, 279] on button at bounding box center [364, 283] width 54 height 48
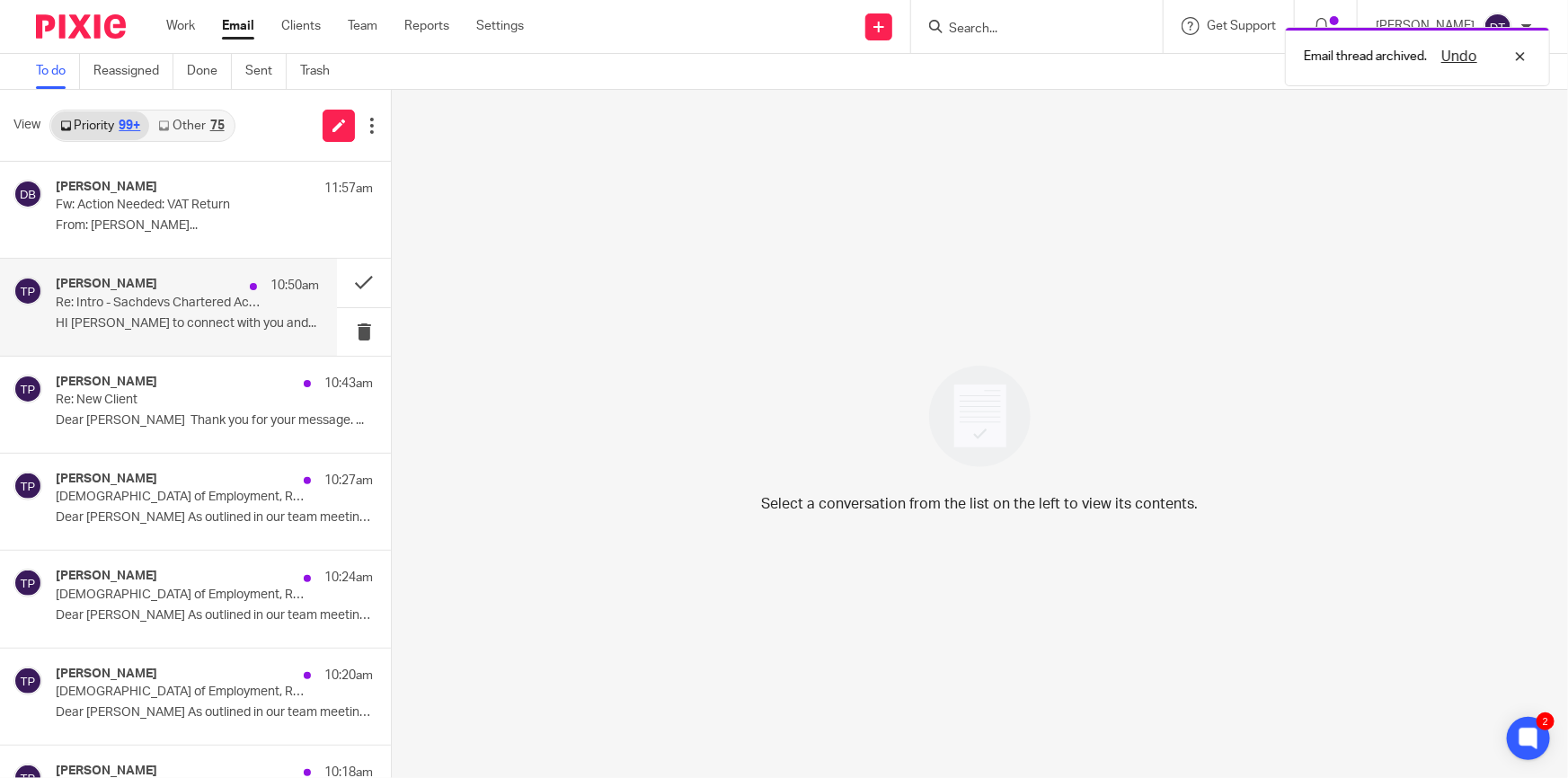
click at [104, 298] on p "Re: Intro - Sachdevs Chartered Accountants x [PERSON_NAME]" at bounding box center [161, 302] width 211 height 15
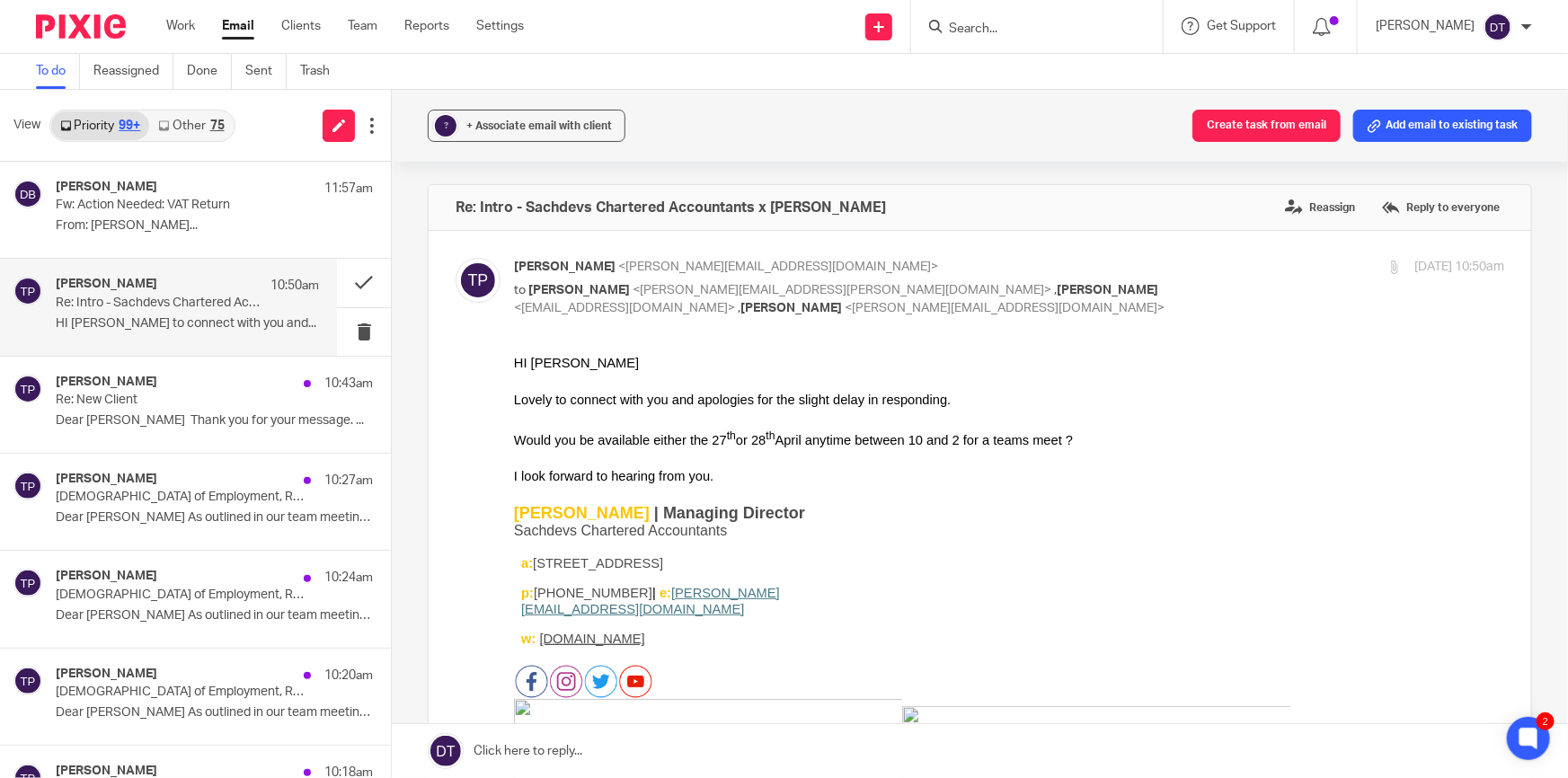
click at [206, 121] on link "Other 75" at bounding box center [191, 125] width 84 height 29
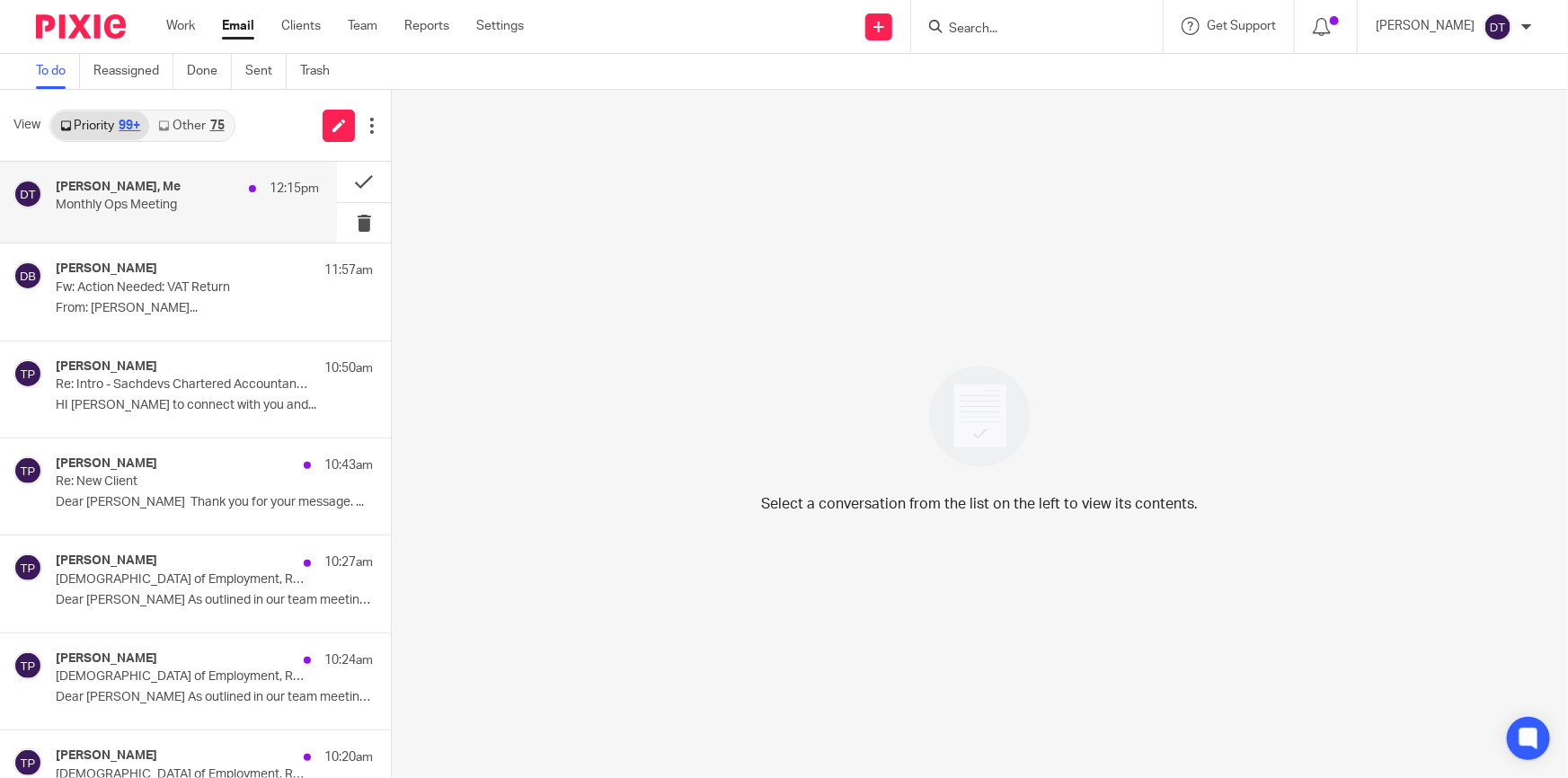
click at [198, 203] on p "Monthly Ops Meeting" at bounding box center [161, 205] width 211 height 15
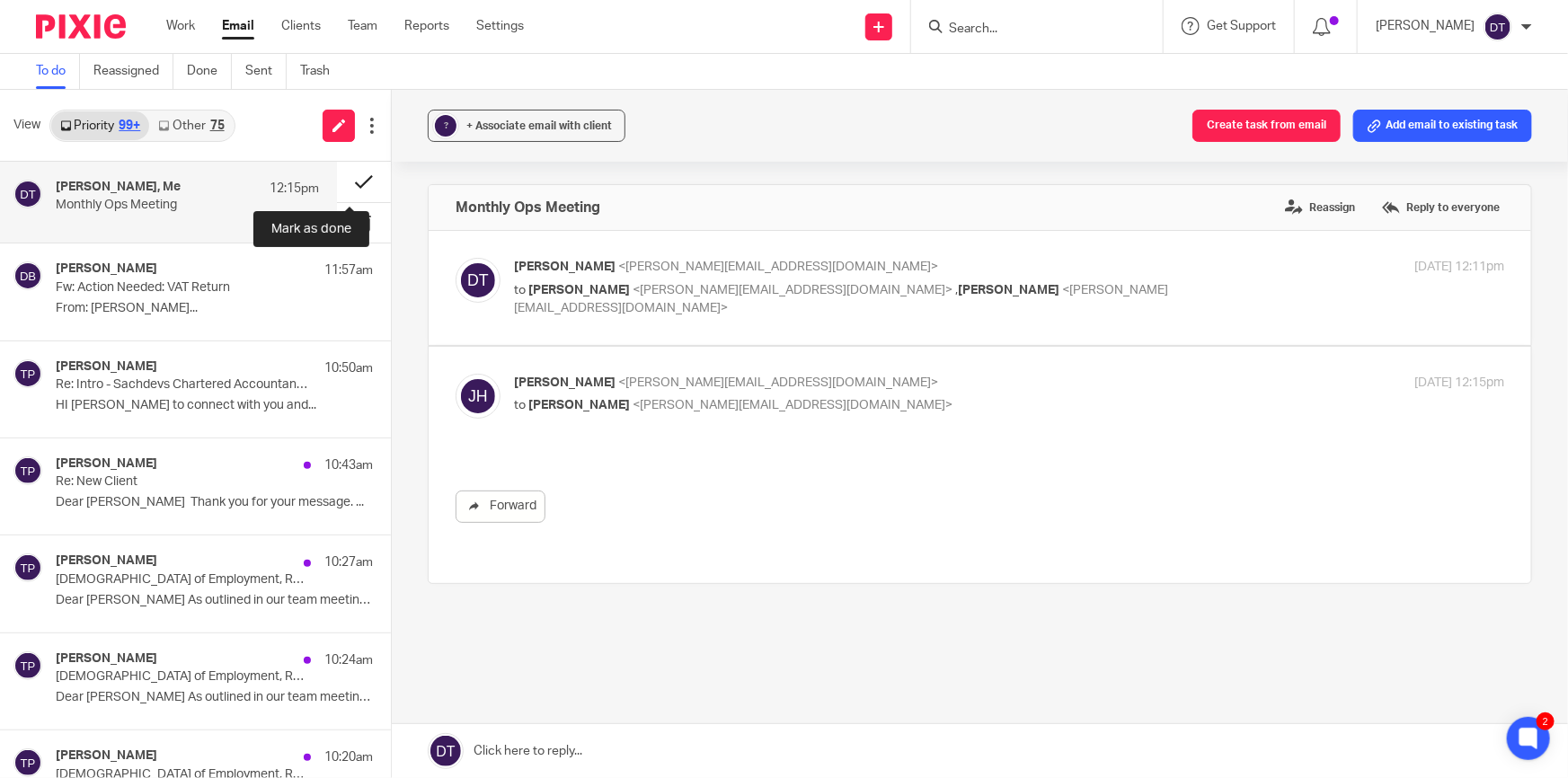
click at [341, 176] on button at bounding box center [364, 182] width 54 height 41
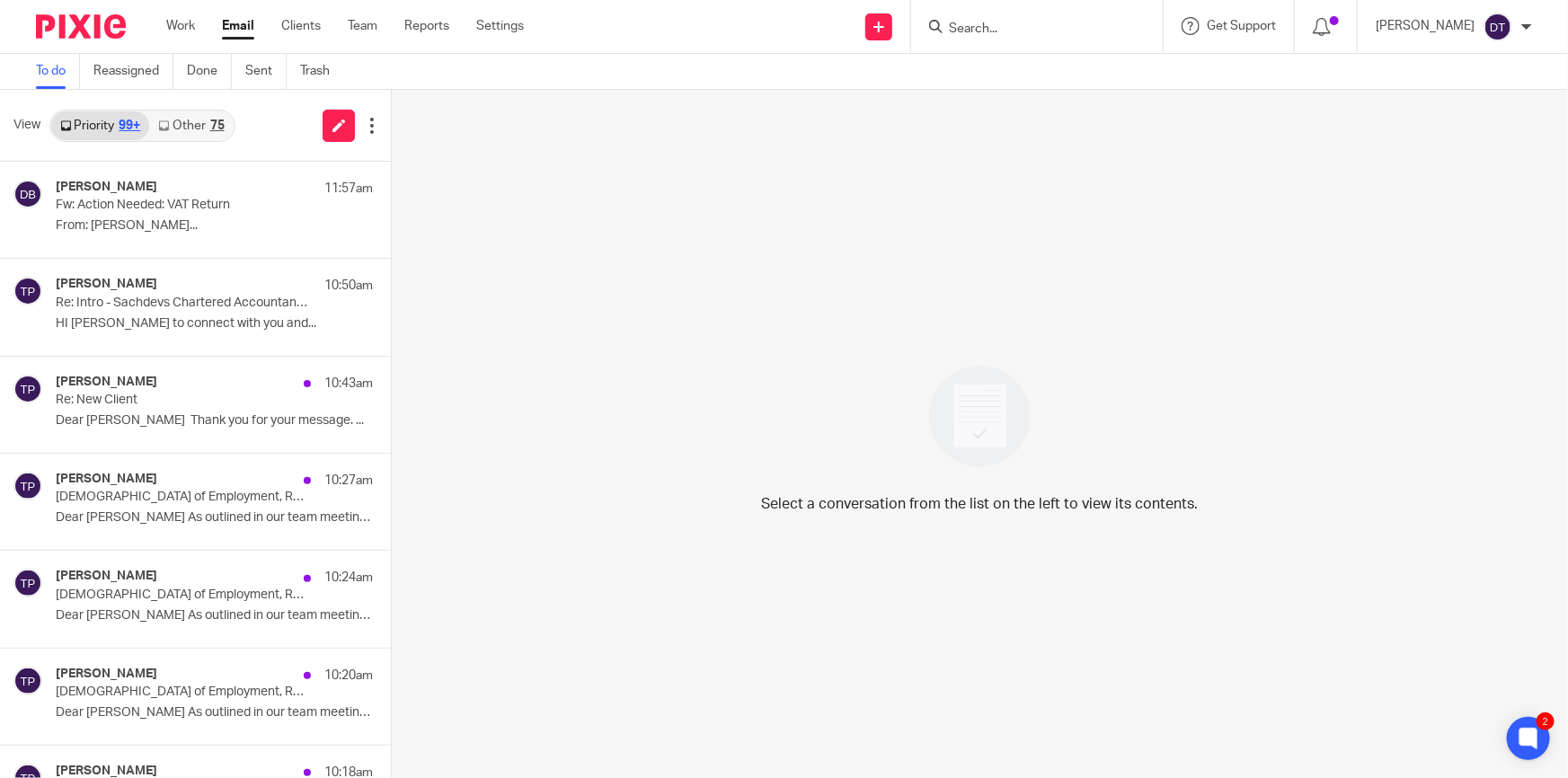
click at [198, 112] on link "Other 75" at bounding box center [191, 125] width 84 height 29
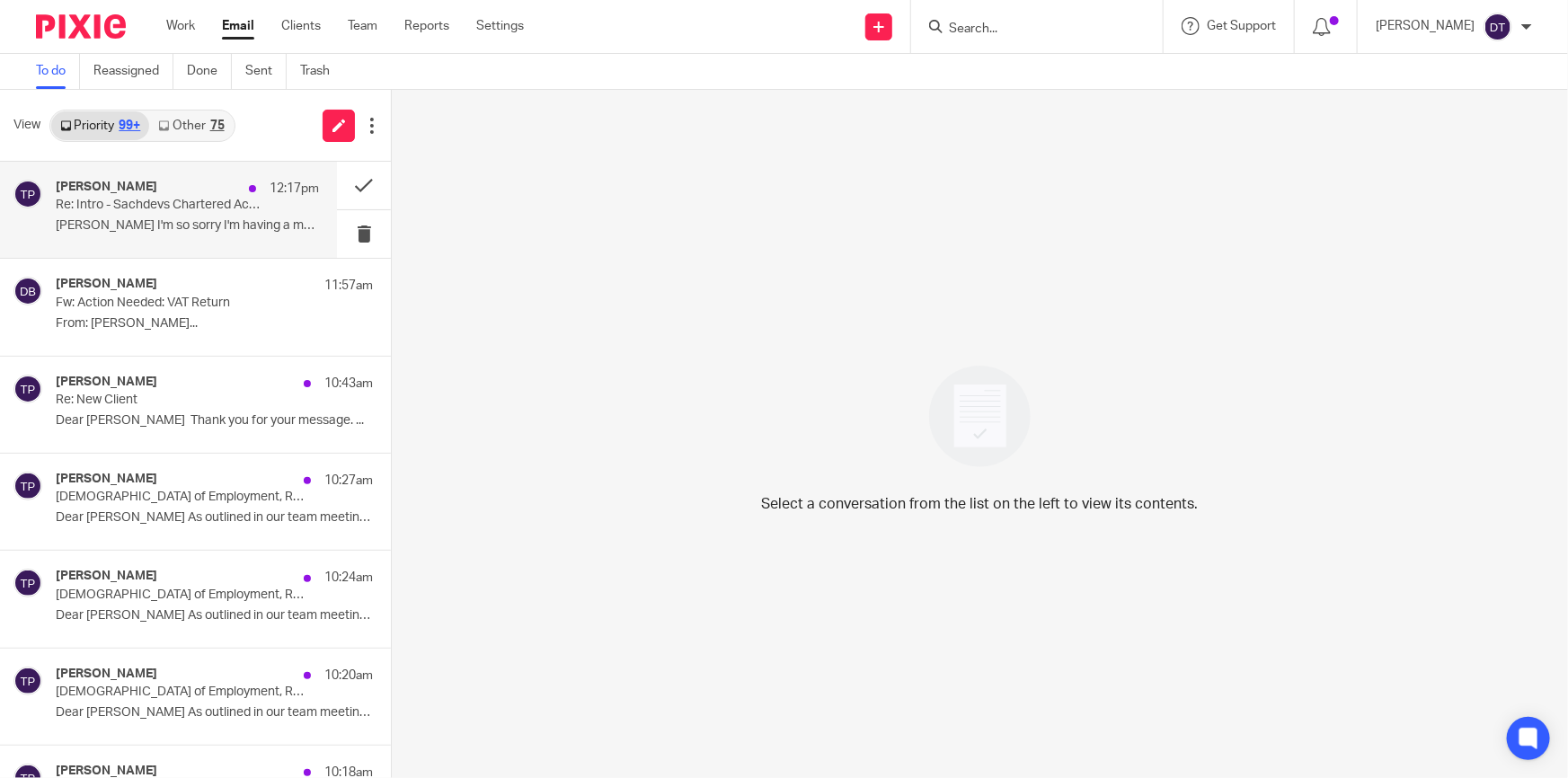
click at [181, 204] on p "Re: Intro - Sachdevs Chartered Accountants x [PERSON_NAME]" at bounding box center [161, 205] width 211 height 15
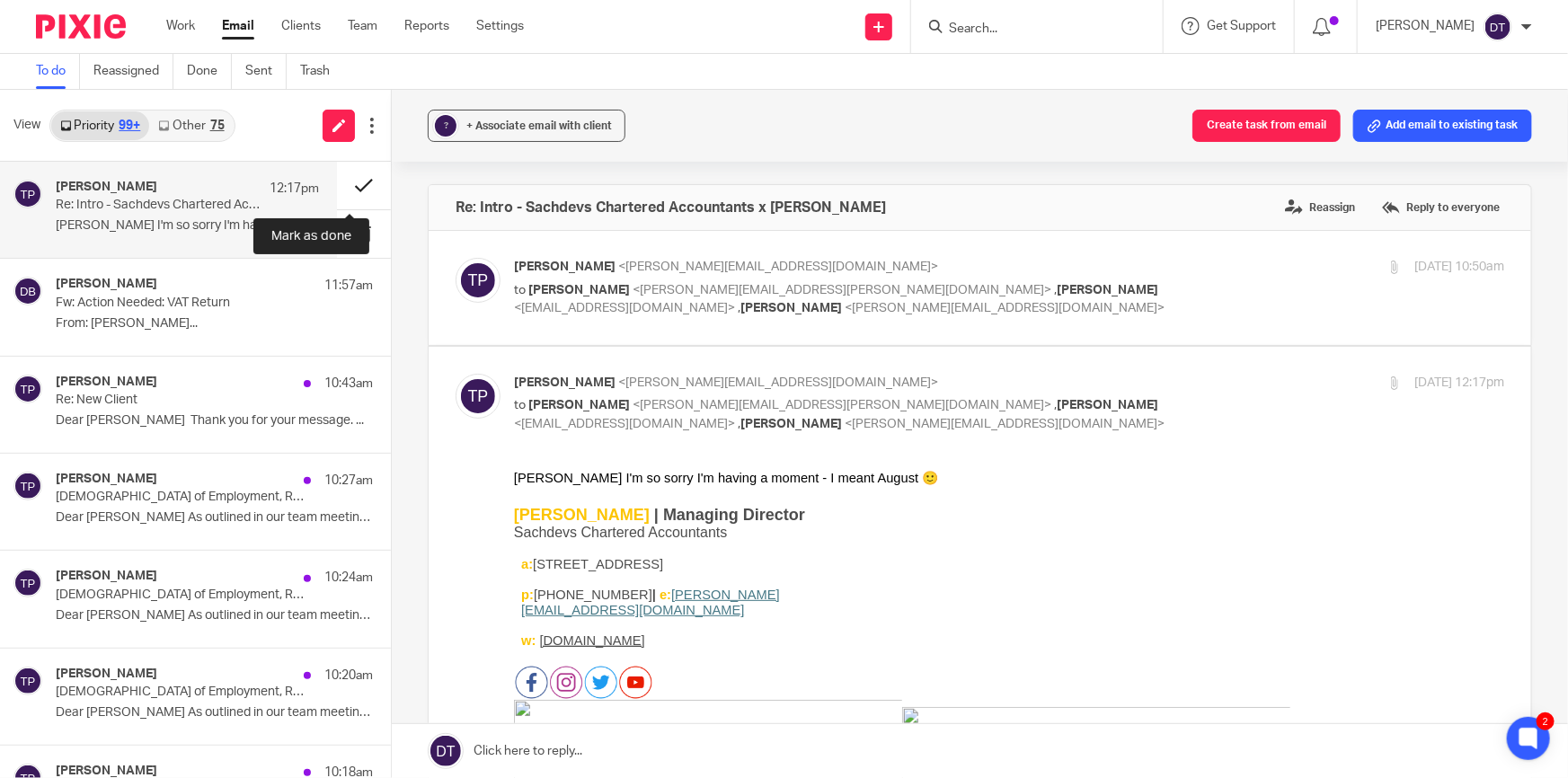
click at [359, 186] on button at bounding box center [364, 186] width 54 height 48
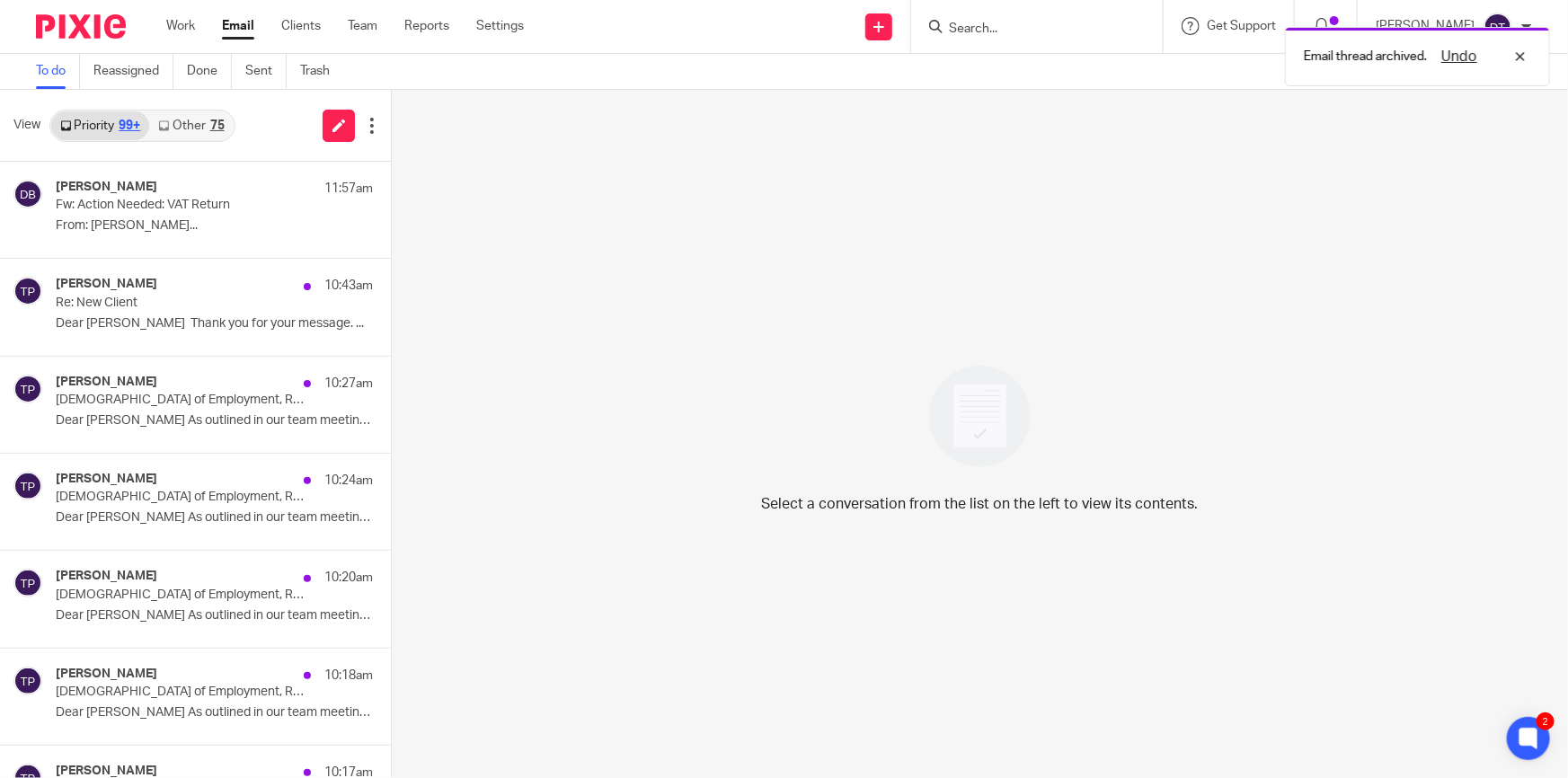
click at [220, 114] on link "Other 75" at bounding box center [191, 125] width 84 height 29
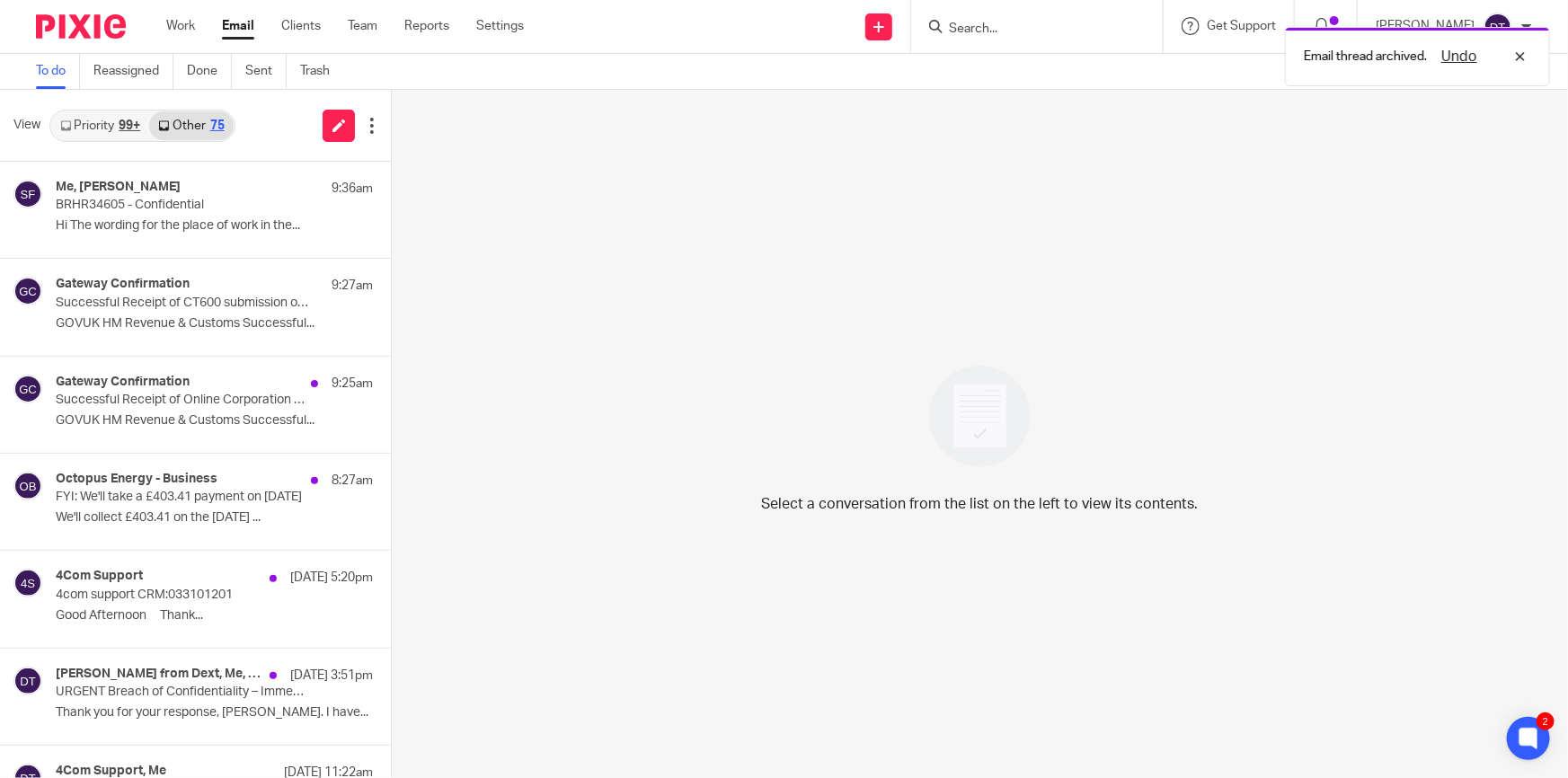
click at [90, 132] on link "Priority 99+" at bounding box center [99, 125] width 98 height 29
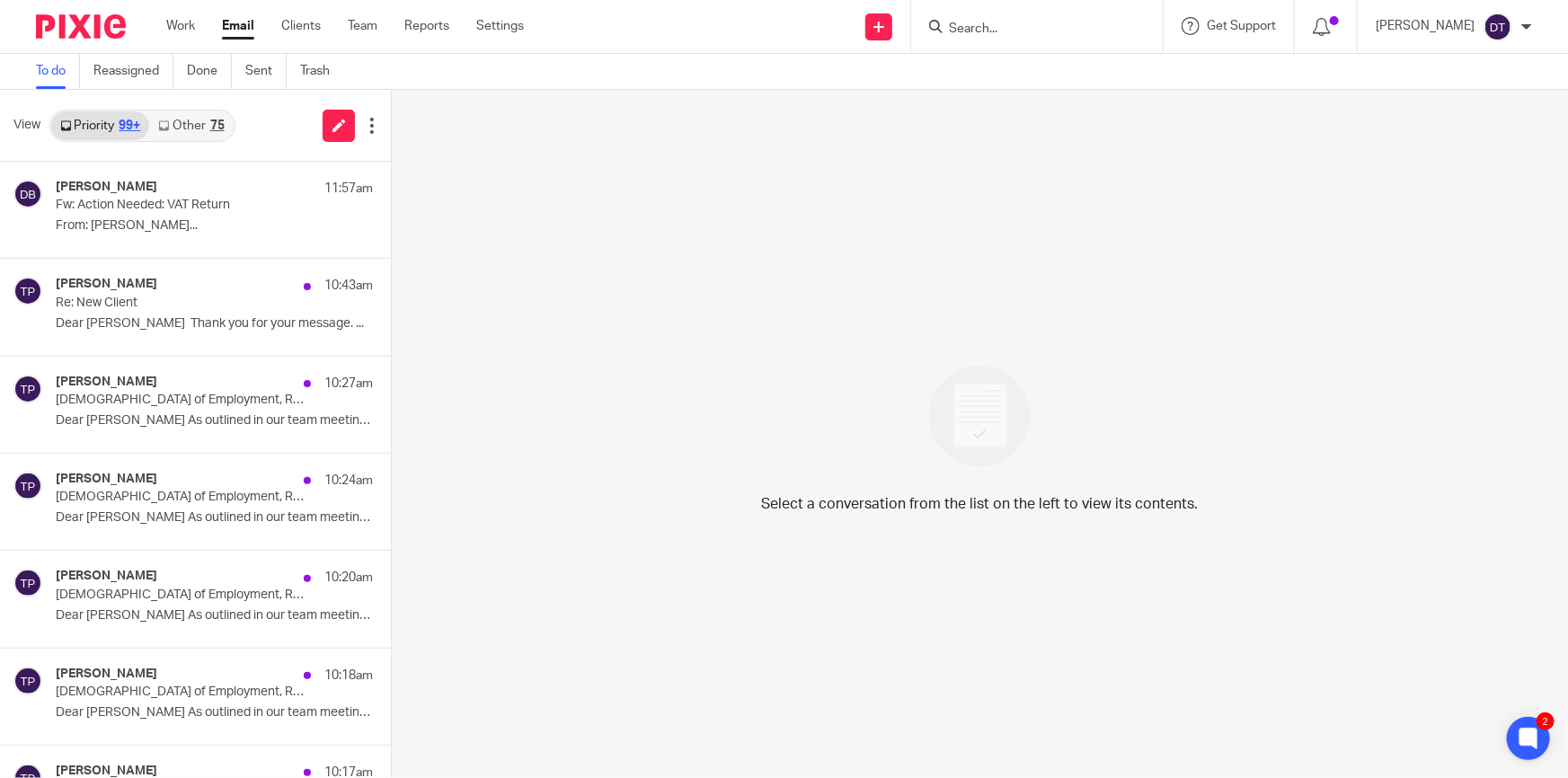
click at [187, 120] on link "Other 75" at bounding box center [191, 125] width 84 height 29
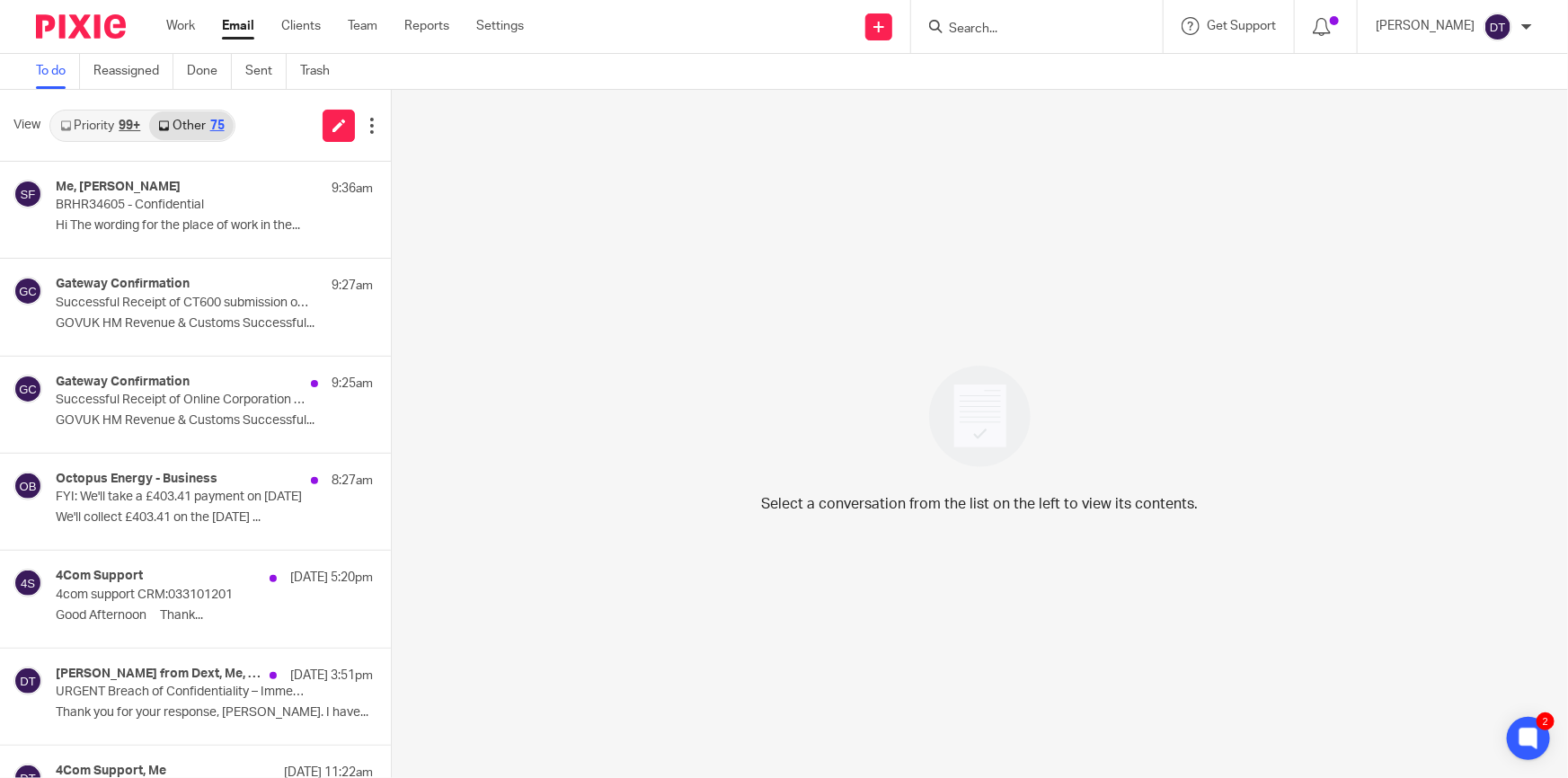
click at [96, 139] on div "Priority 99+ Other 75" at bounding box center [142, 125] width 186 height 33
click at [96, 116] on link "Priority 99+" at bounding box center [99, 125] width 98 height 29
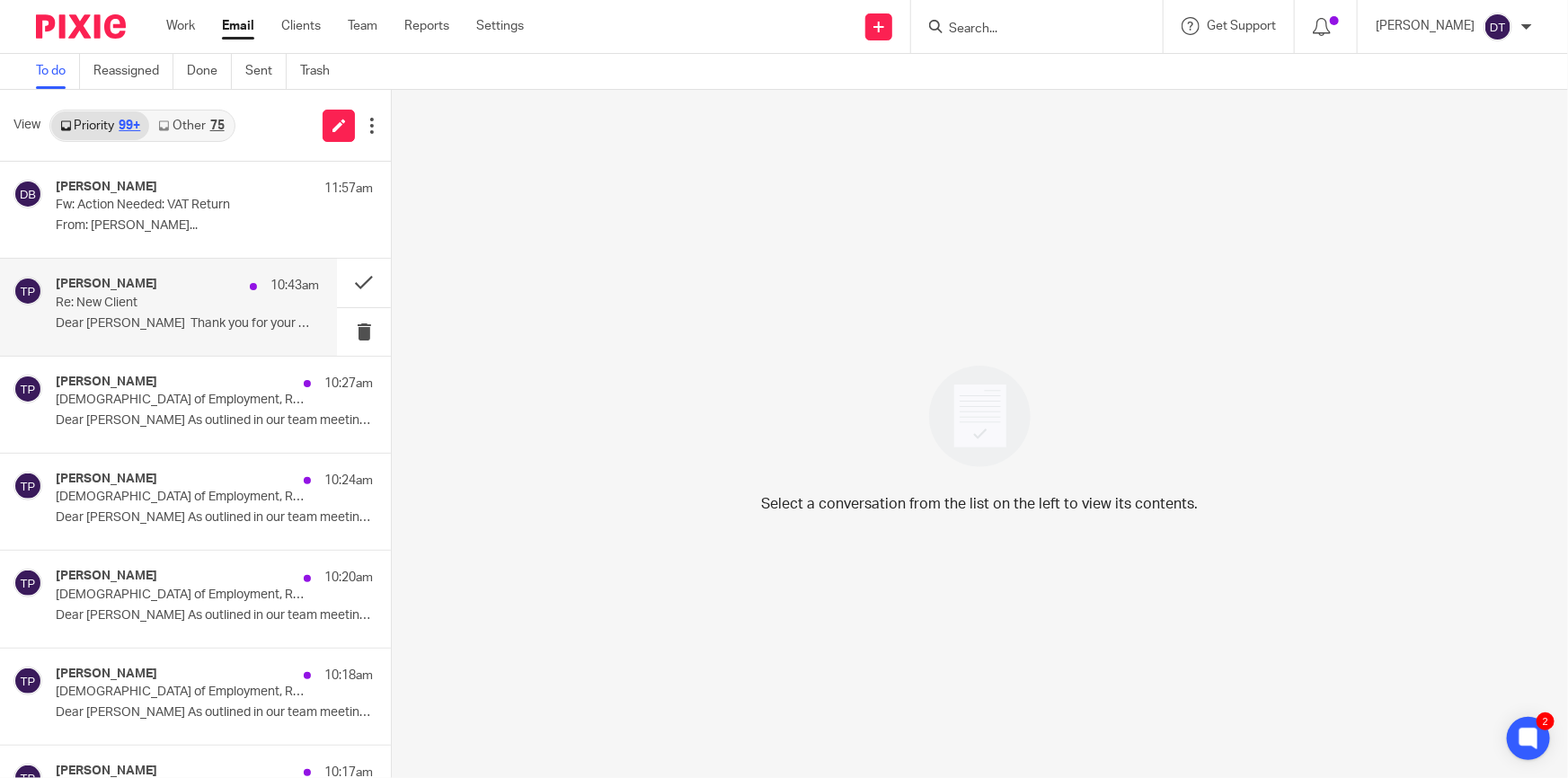
click at [224, 306] on p "Re: New Client" at bounding box center [161, 302] width 211 height 15
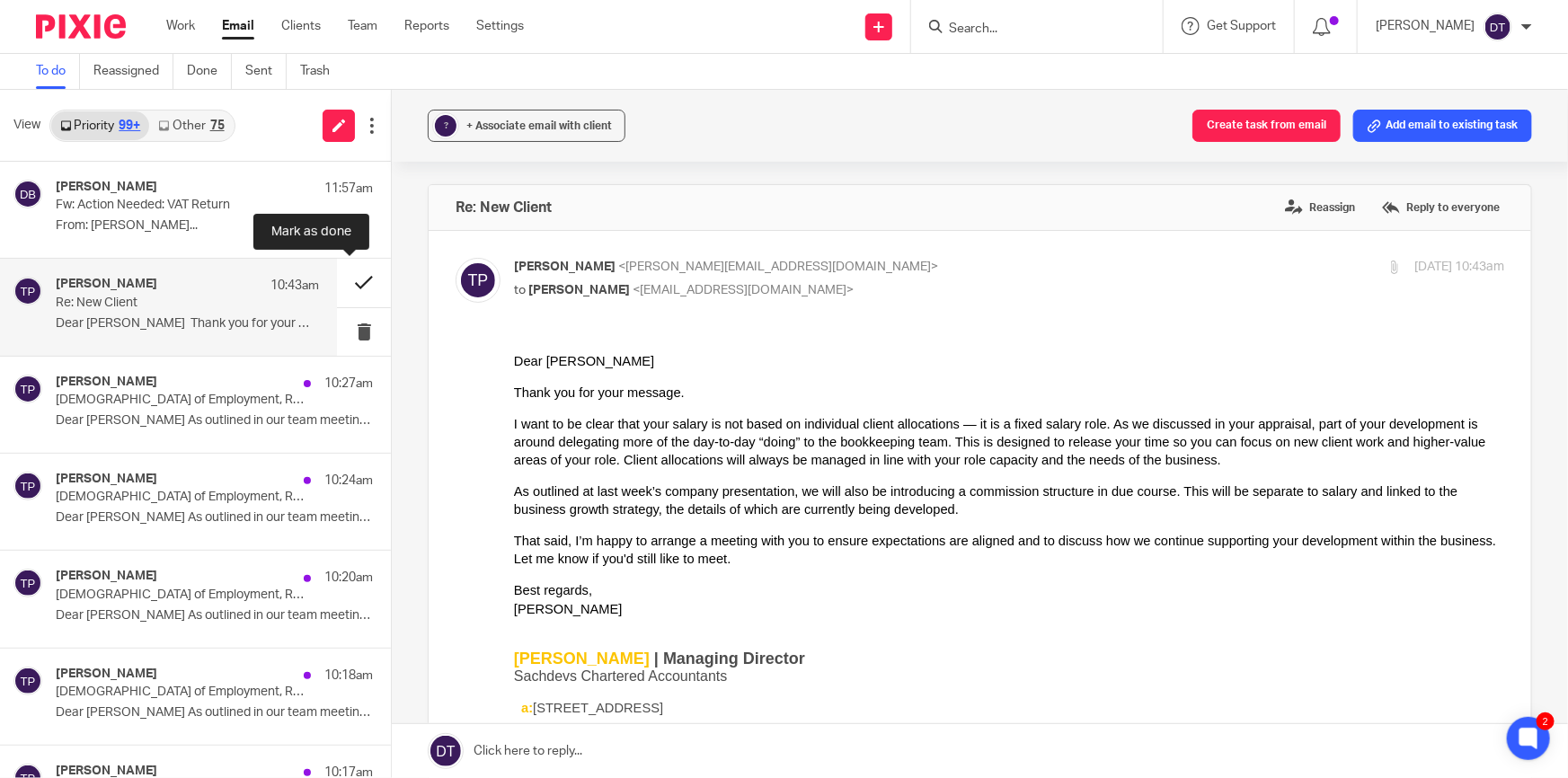
click at [355, 283] on button at bounding box center [364, 283] width 54 height 48
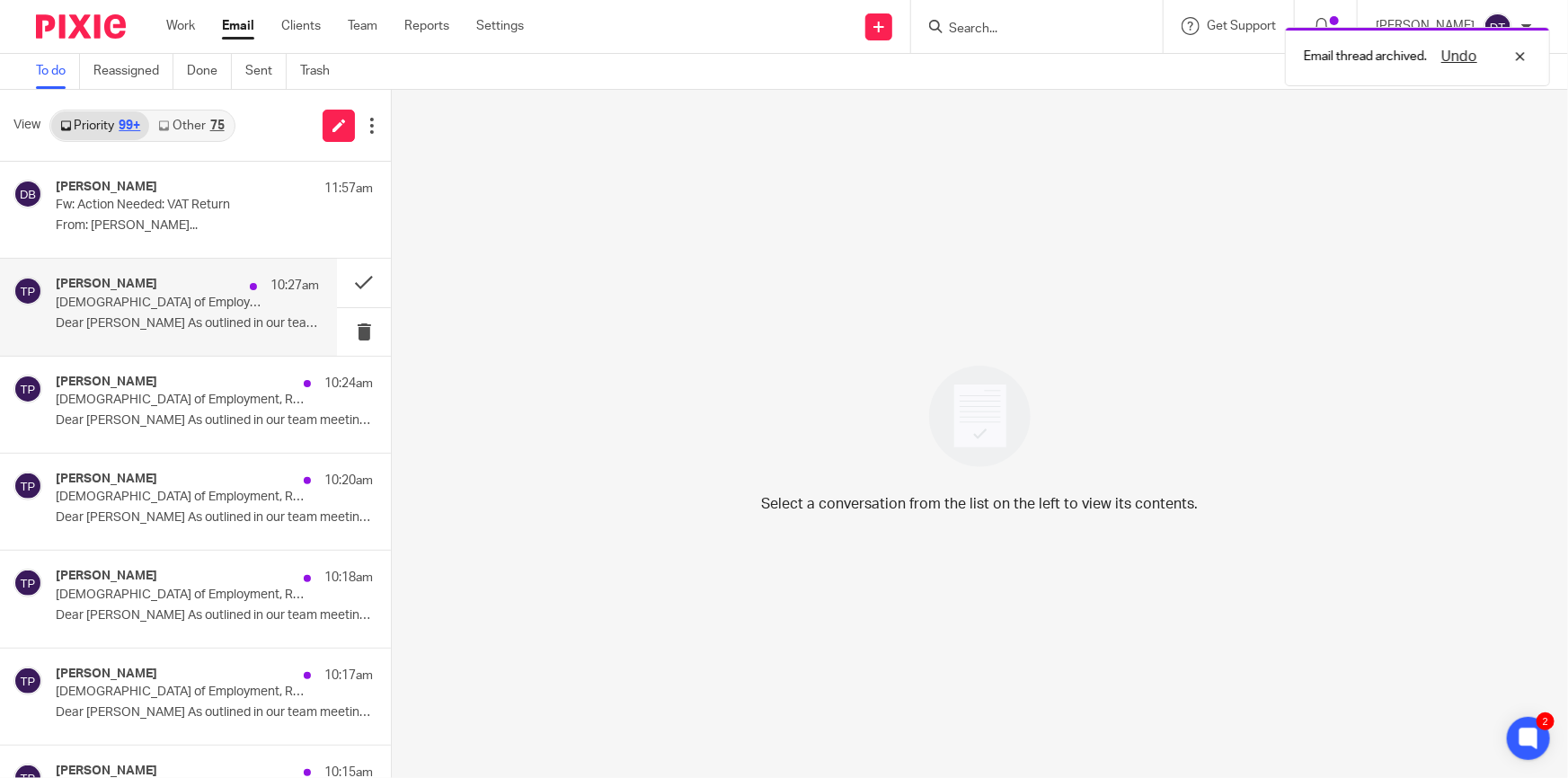
click at [186, 316] on p "Dear Suman As outlined in our team meeting..." at bounding box center [187, 323] width 264 height 15
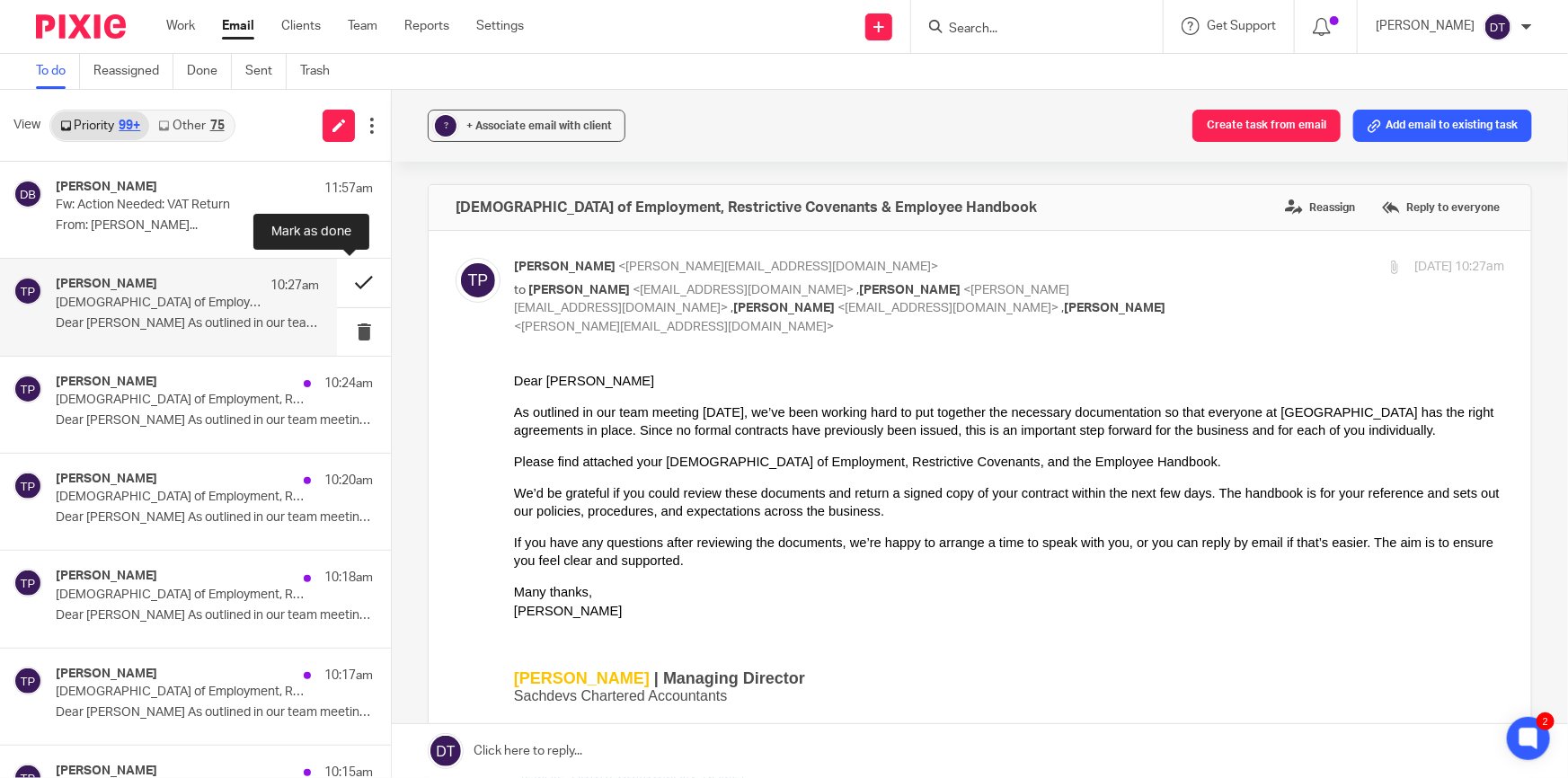
click at [366, 279] on button at bounding box center [364, 283] width 54 height 48
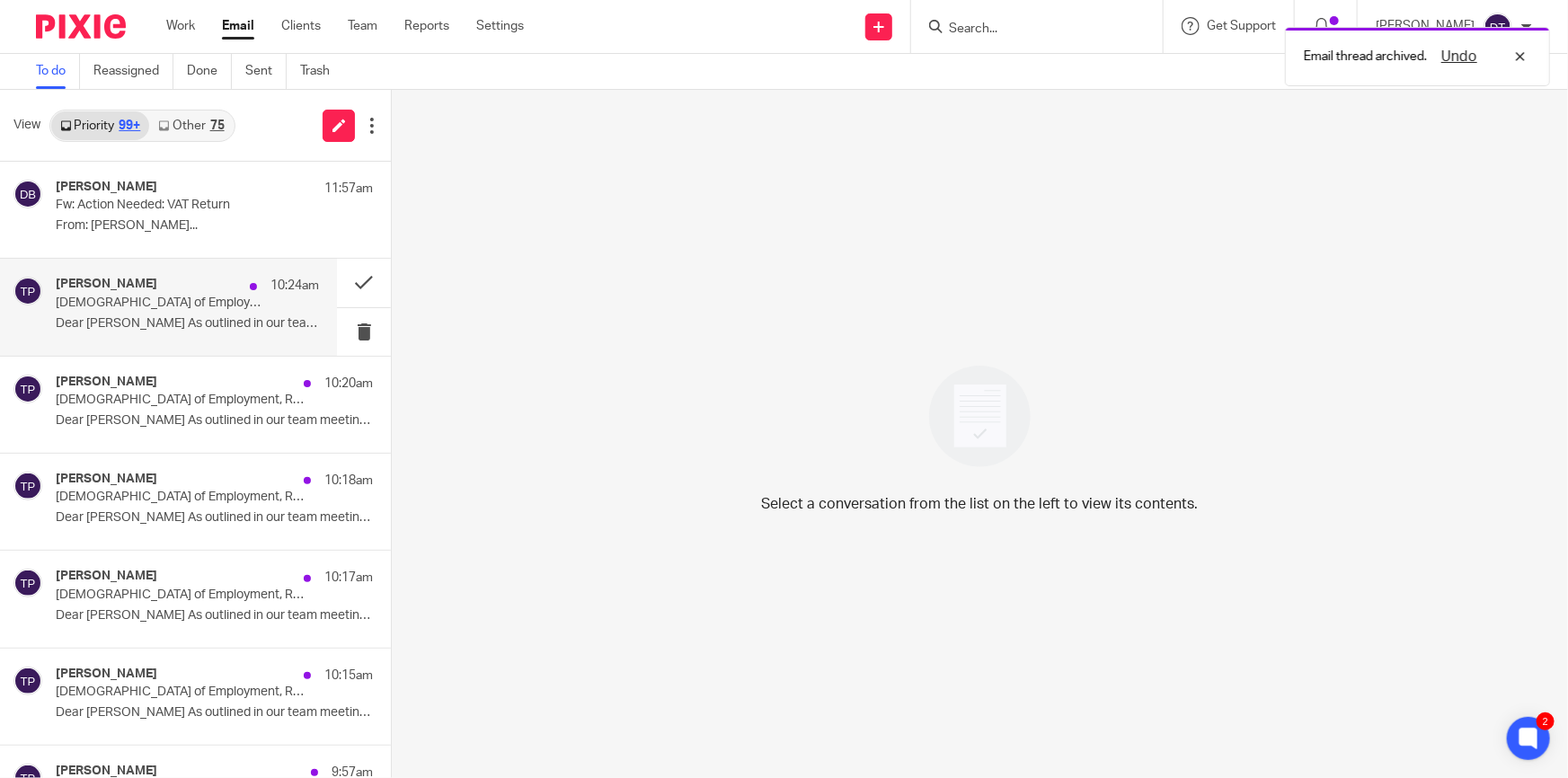
click at [197, 292] on div "Tina Pennycuick 10:24am" at bounding box center [187, 286] width 264 height 18
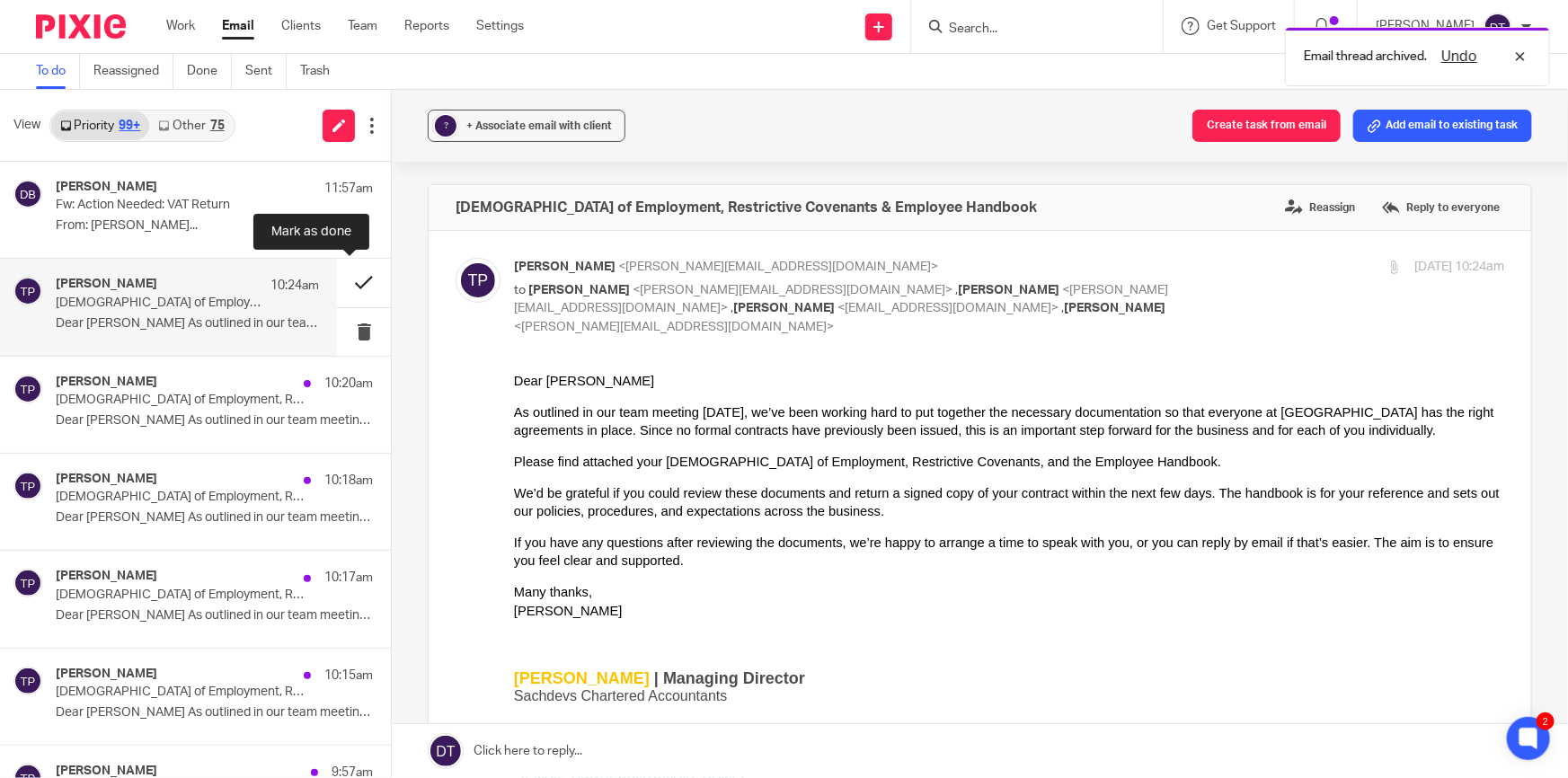
click at [337, 280] on button at bounding box center [364, 283] width 54 height 48
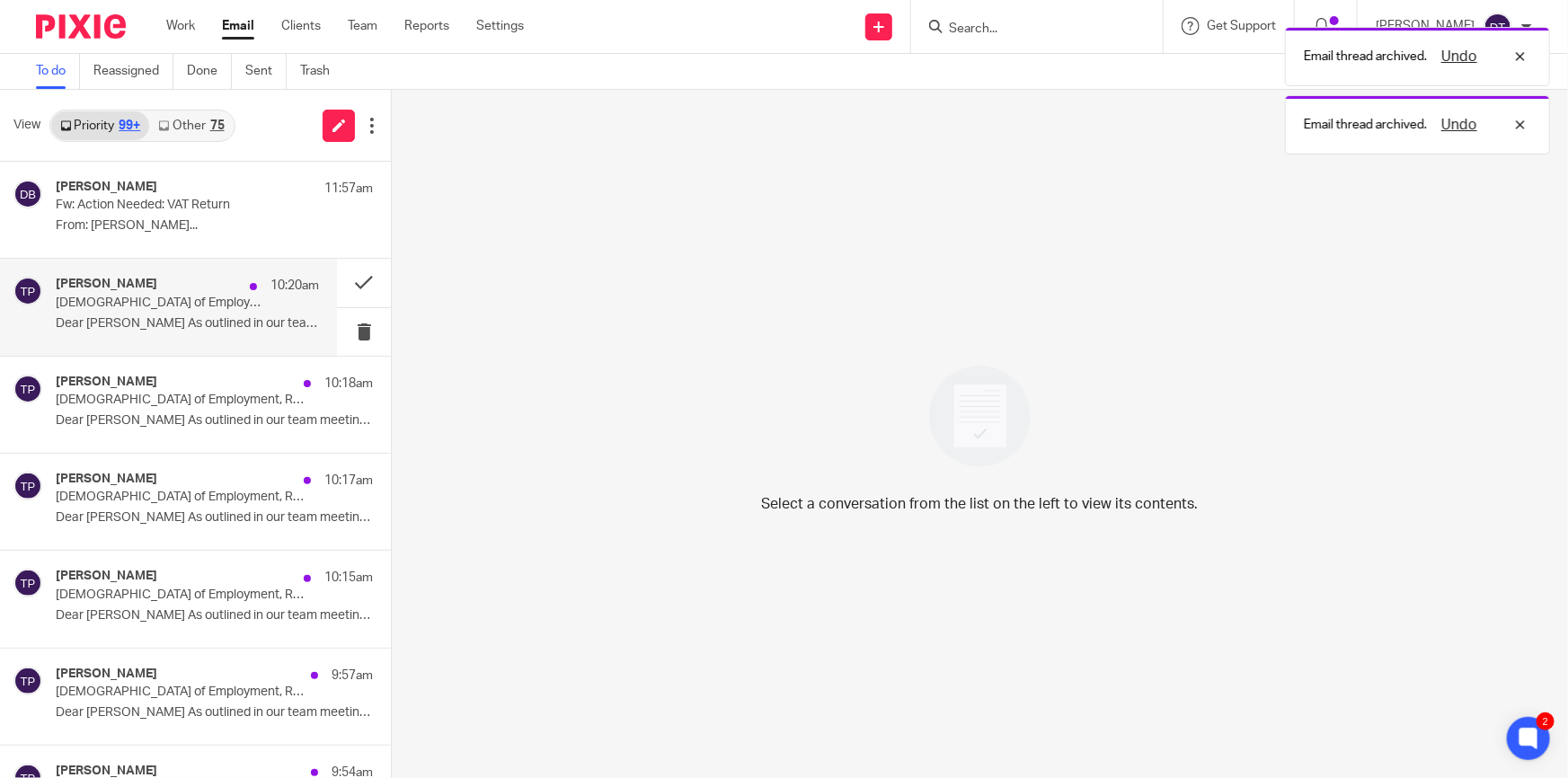
click at [199, 316] on p "Dear Ryan As outlined in our team meeting last..." at bounding box center [187, 323] width 264 height 15
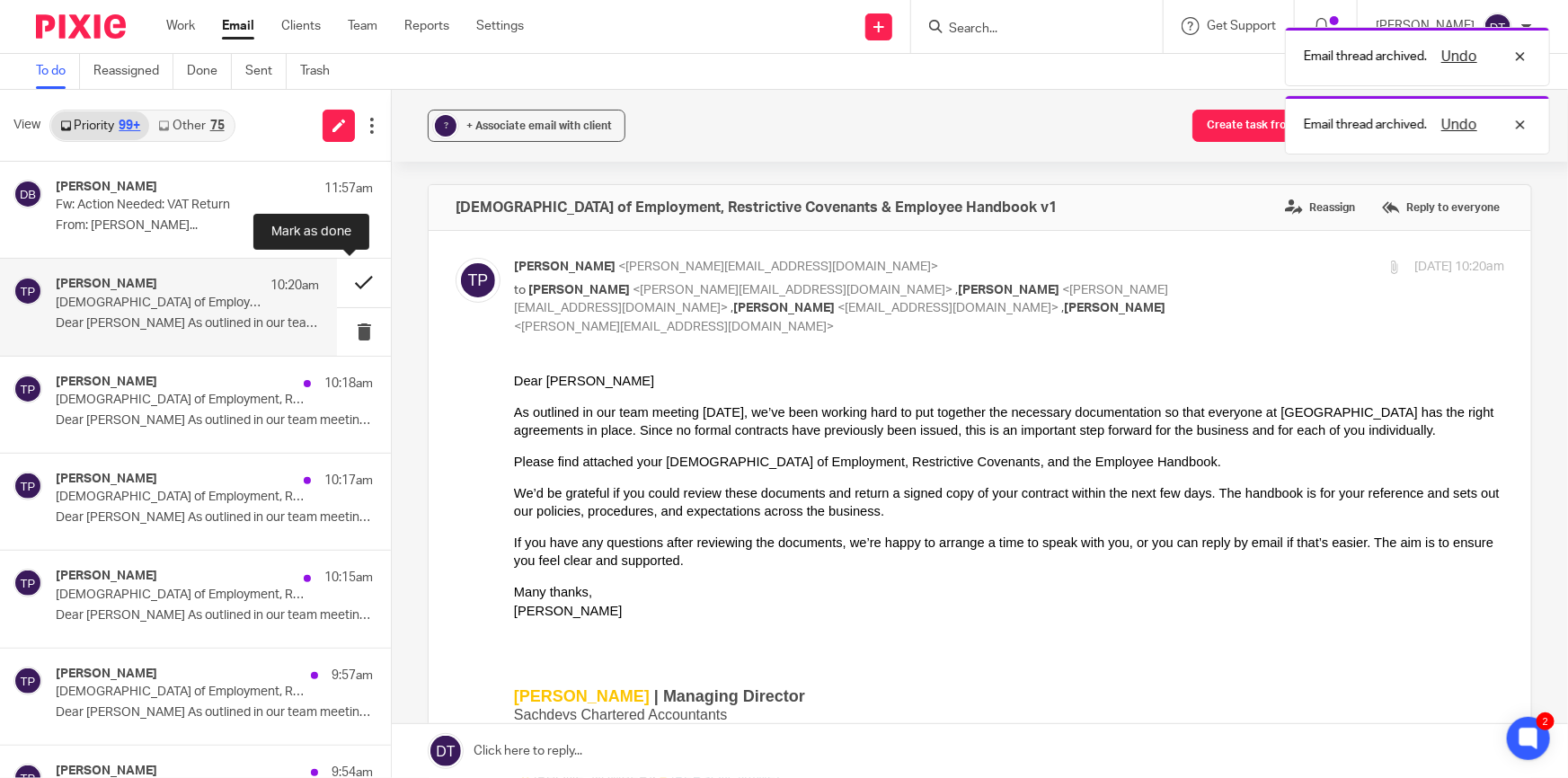
click at [347, 279] on button at bounding box center [364, 283] width 54 height 48
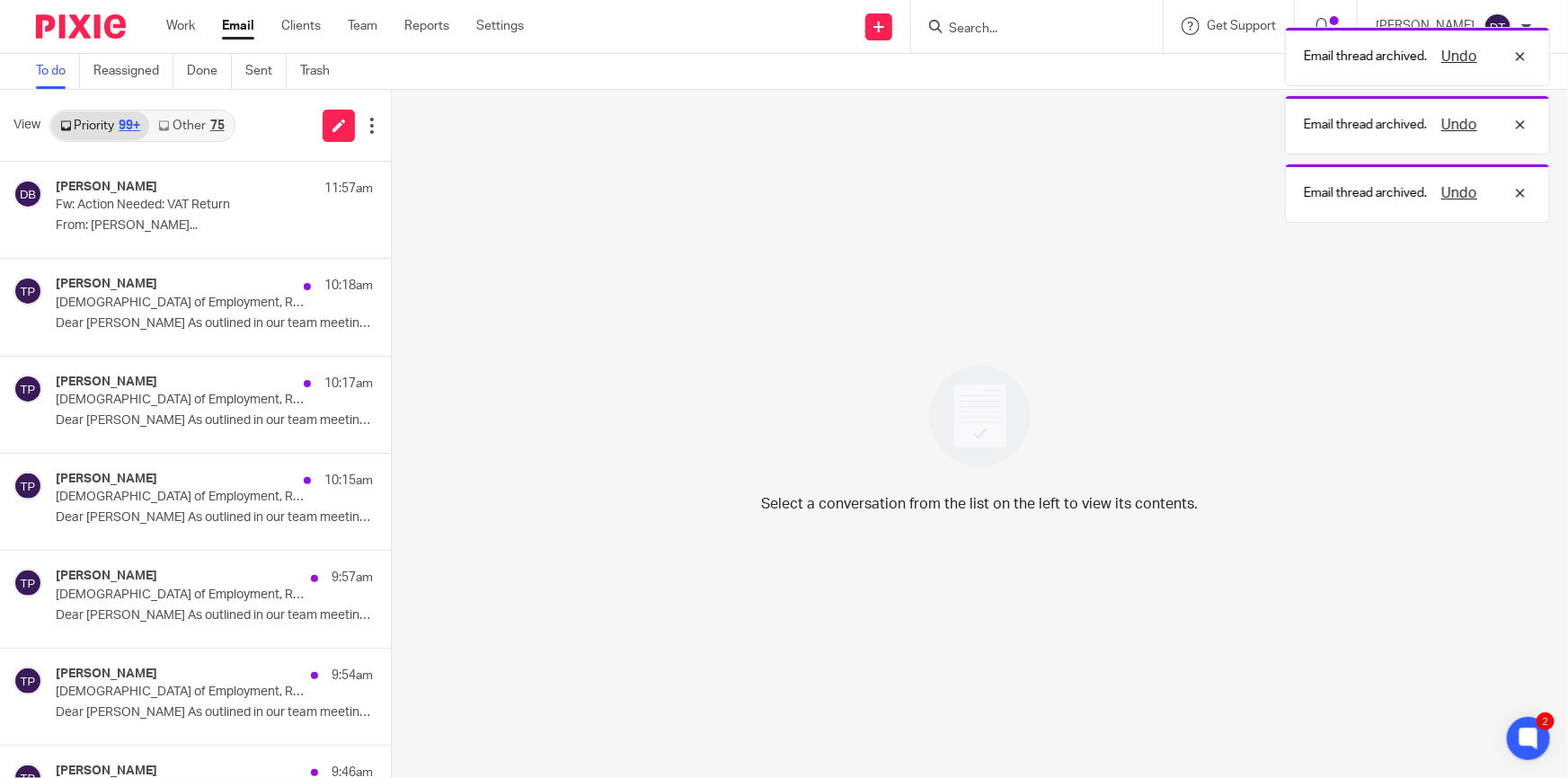
click at [202, 295] on p "Contract of Employment, Restrictive Covenants & Employee Handbook v1" at bounding box center [183, 302] width 255 height 15
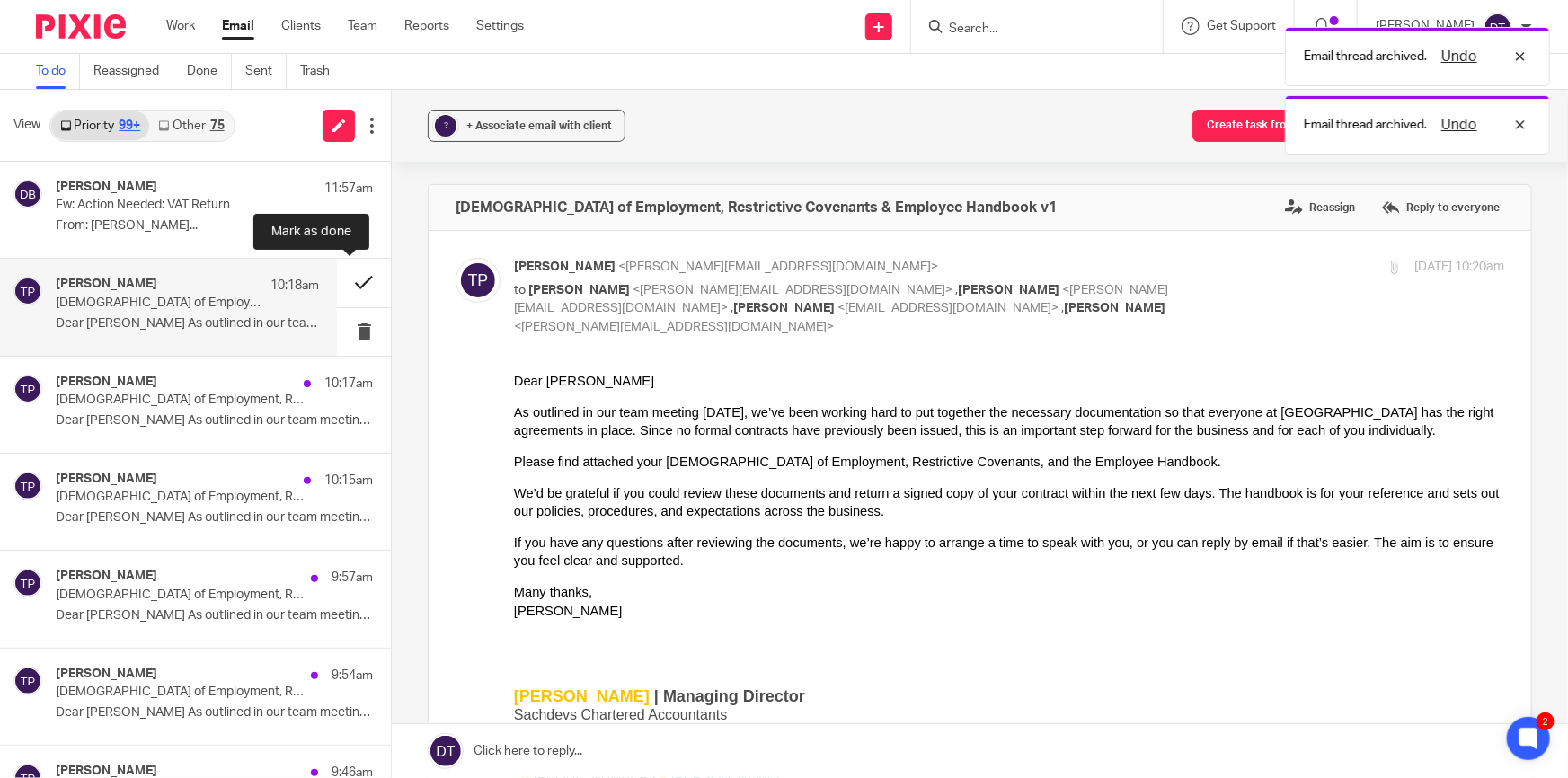
click at [352, 281] on button at bounding box center [364, 283] width 54 height 48
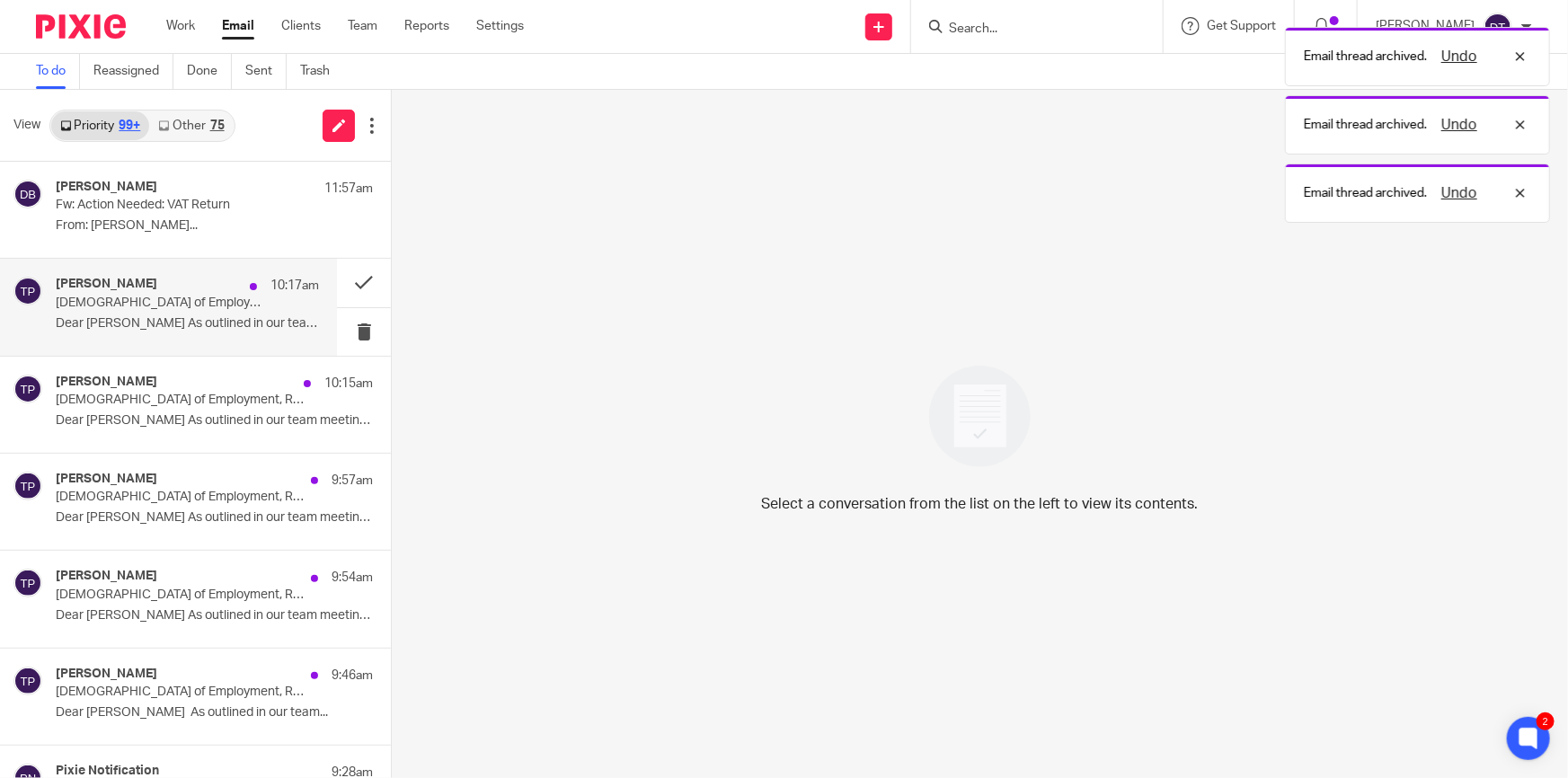
click at [191, 295] on p "Contract of Employment, Restrictive Covenants & Employee Handbook" at bounding box center [161, 302] width 211 height 15
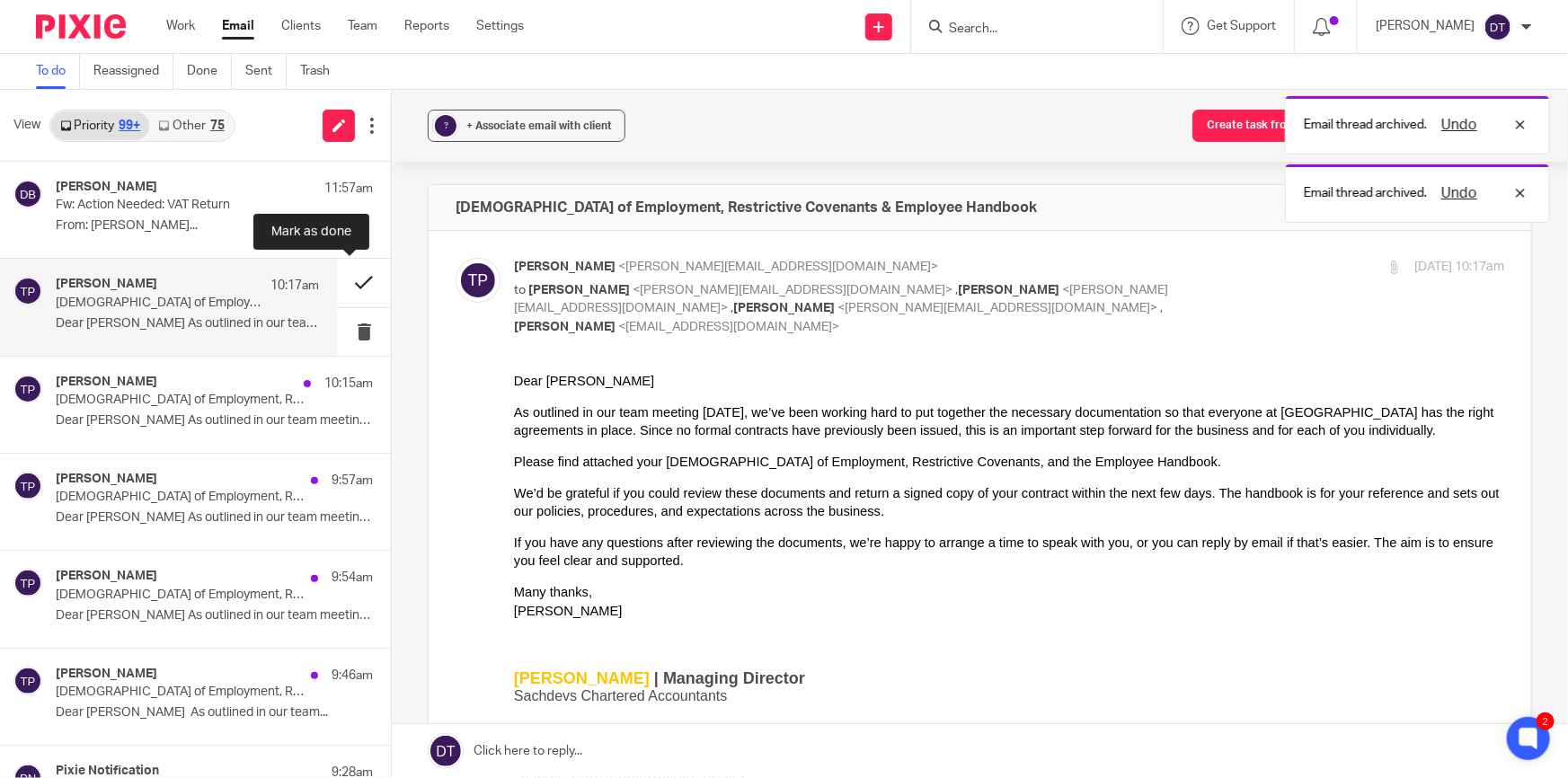
click at [351, 283] on button at bounding box center [364, 283] width 54 height 48
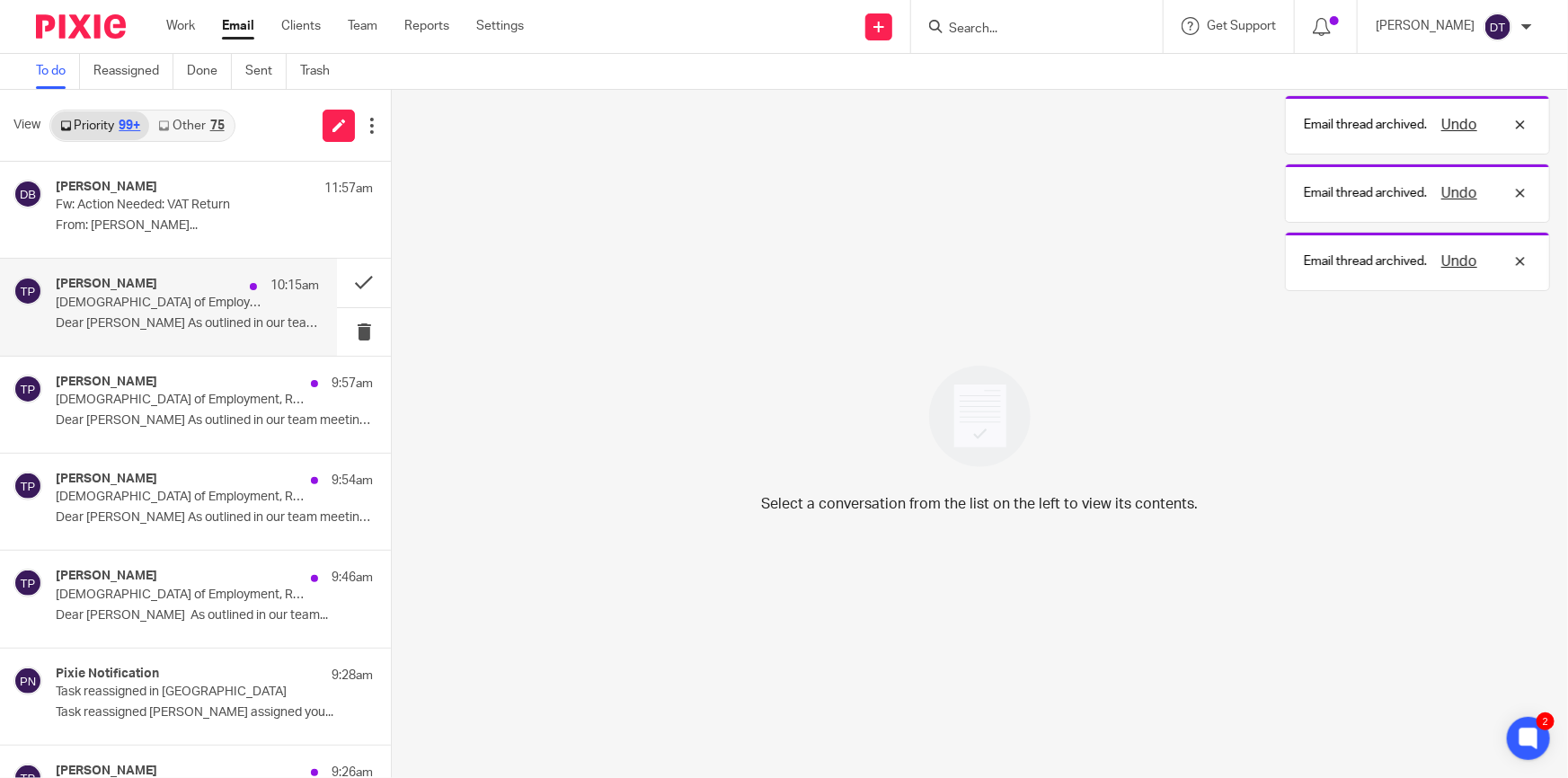
click at [150, 296] on p "Contract of Employment, Restrictive Covenants & Employee Handbook" at bounding box center [161, 302] width 211 height 15
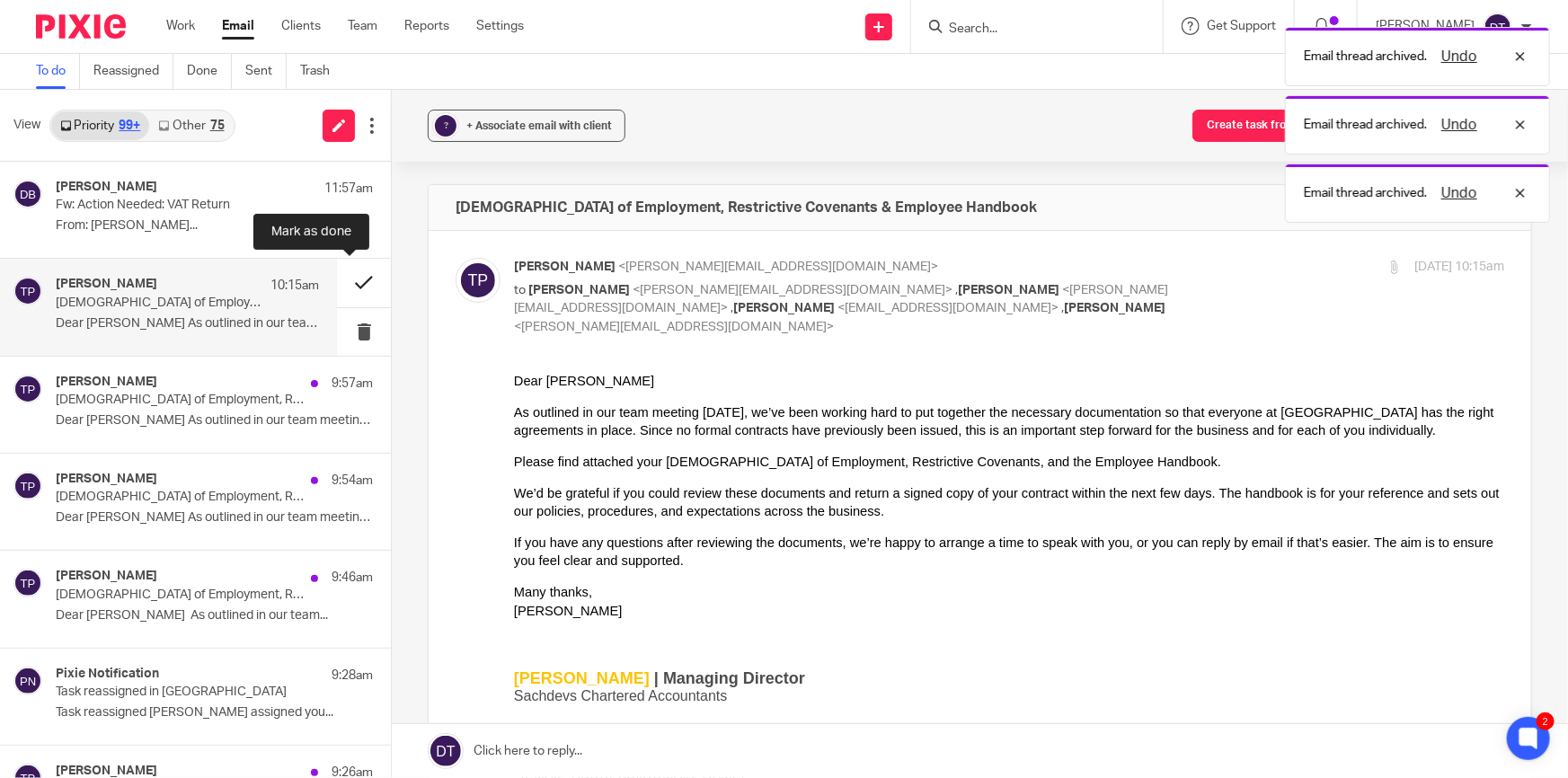
click at [363, 284] on button at bounding box center [364, 283] width 54 height 48
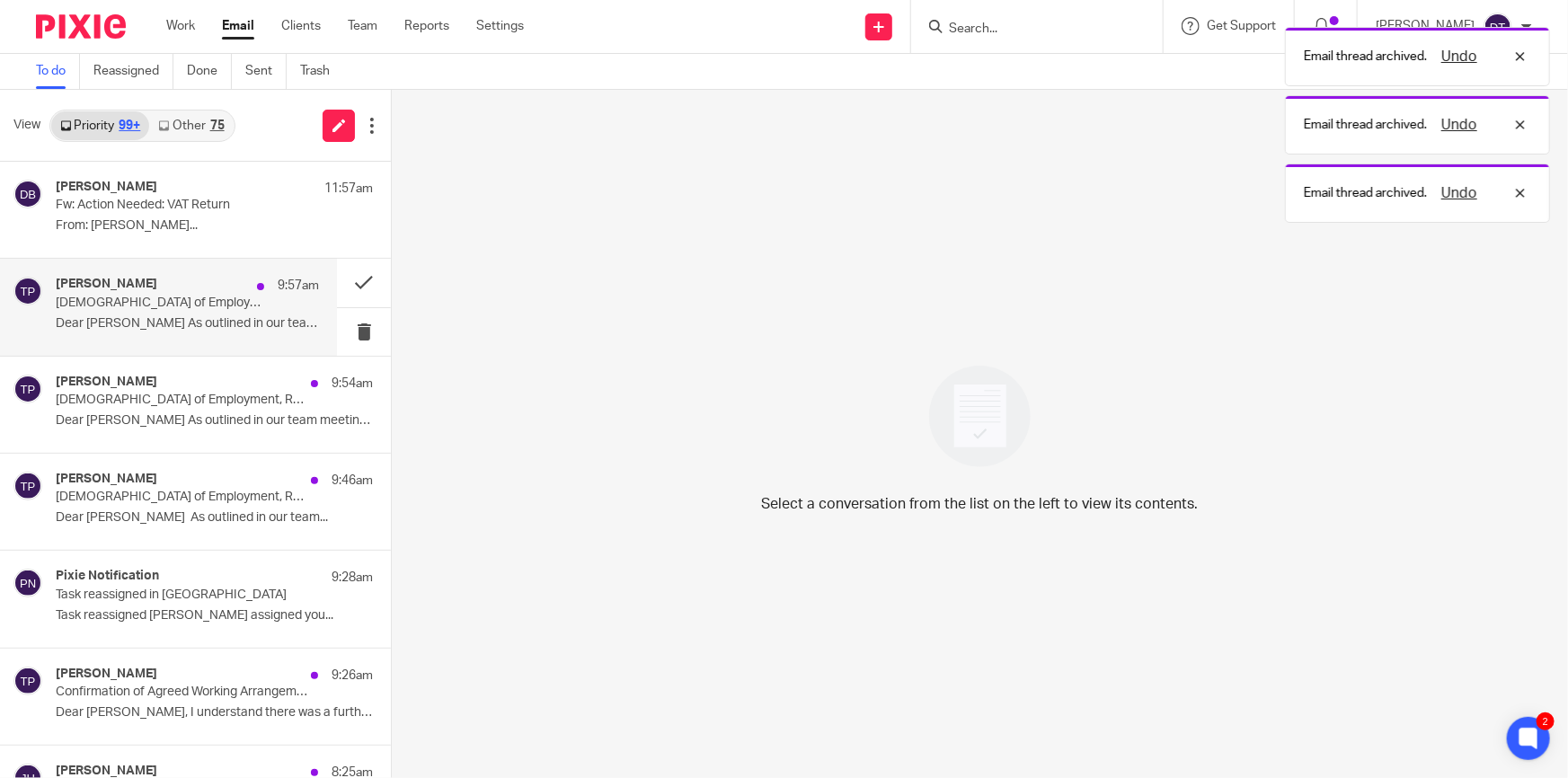
click at [171, 317] on p "Dear Deepak As outlined in our team meeting..." at bounding box center [187, 323] width 264 height 15
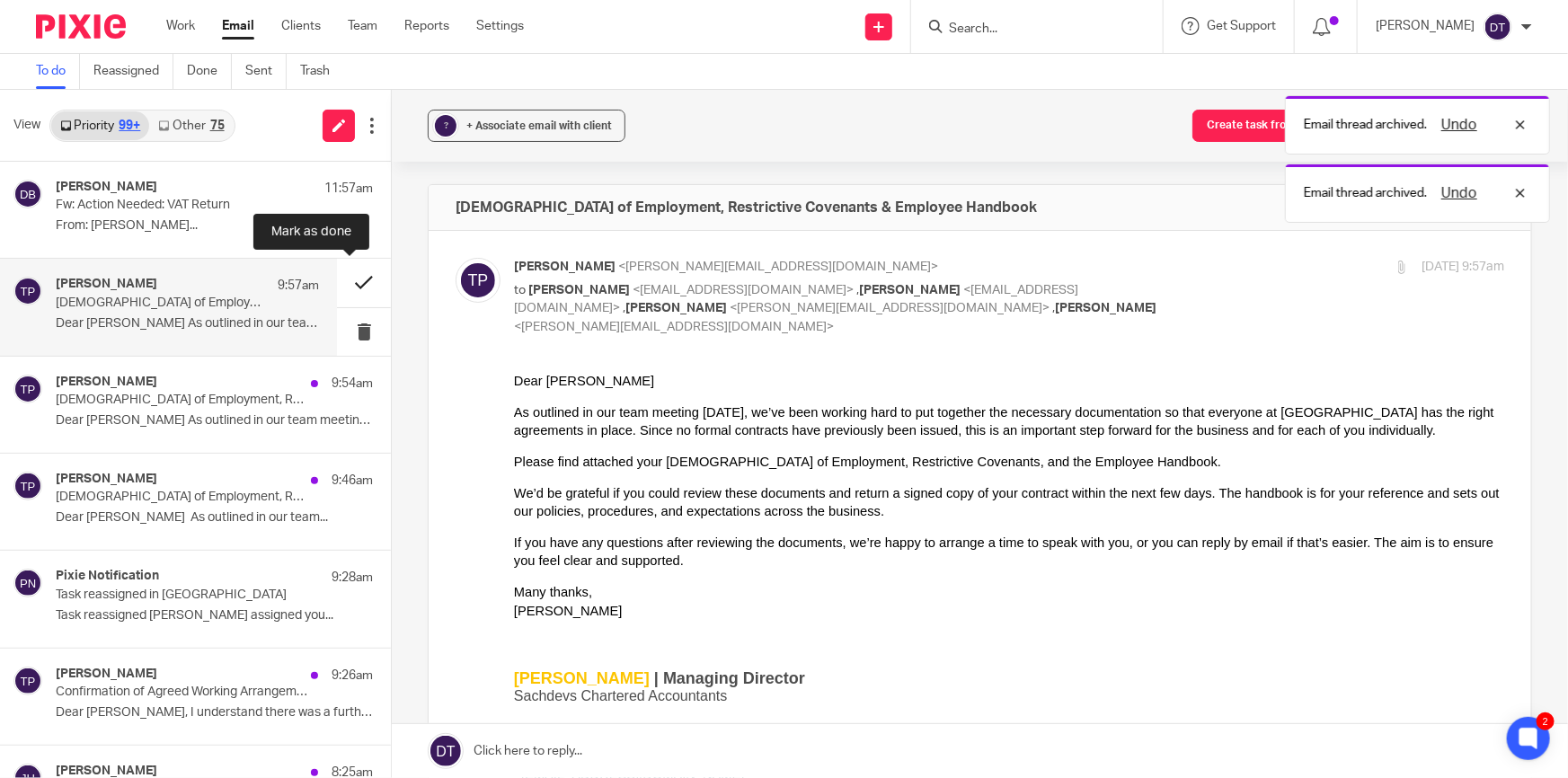
click at [353, 278] on button at bounding box center [364, 283] width 54 height 48
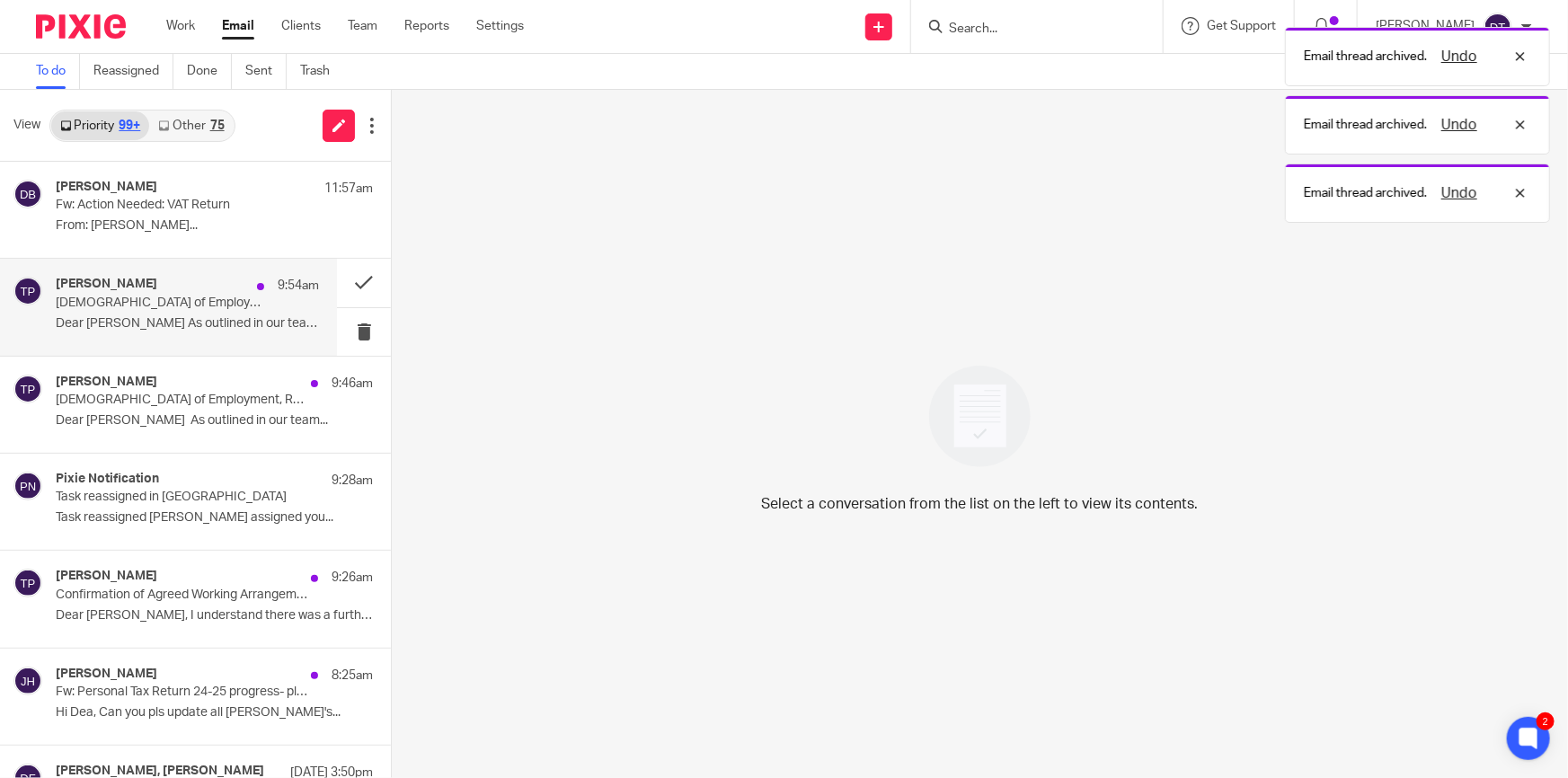
click at [169, 306] on p "Contract of Employment, Restrictive Covenants & Employee Handbook" at bounding box center [161, 302] width 211 height 15
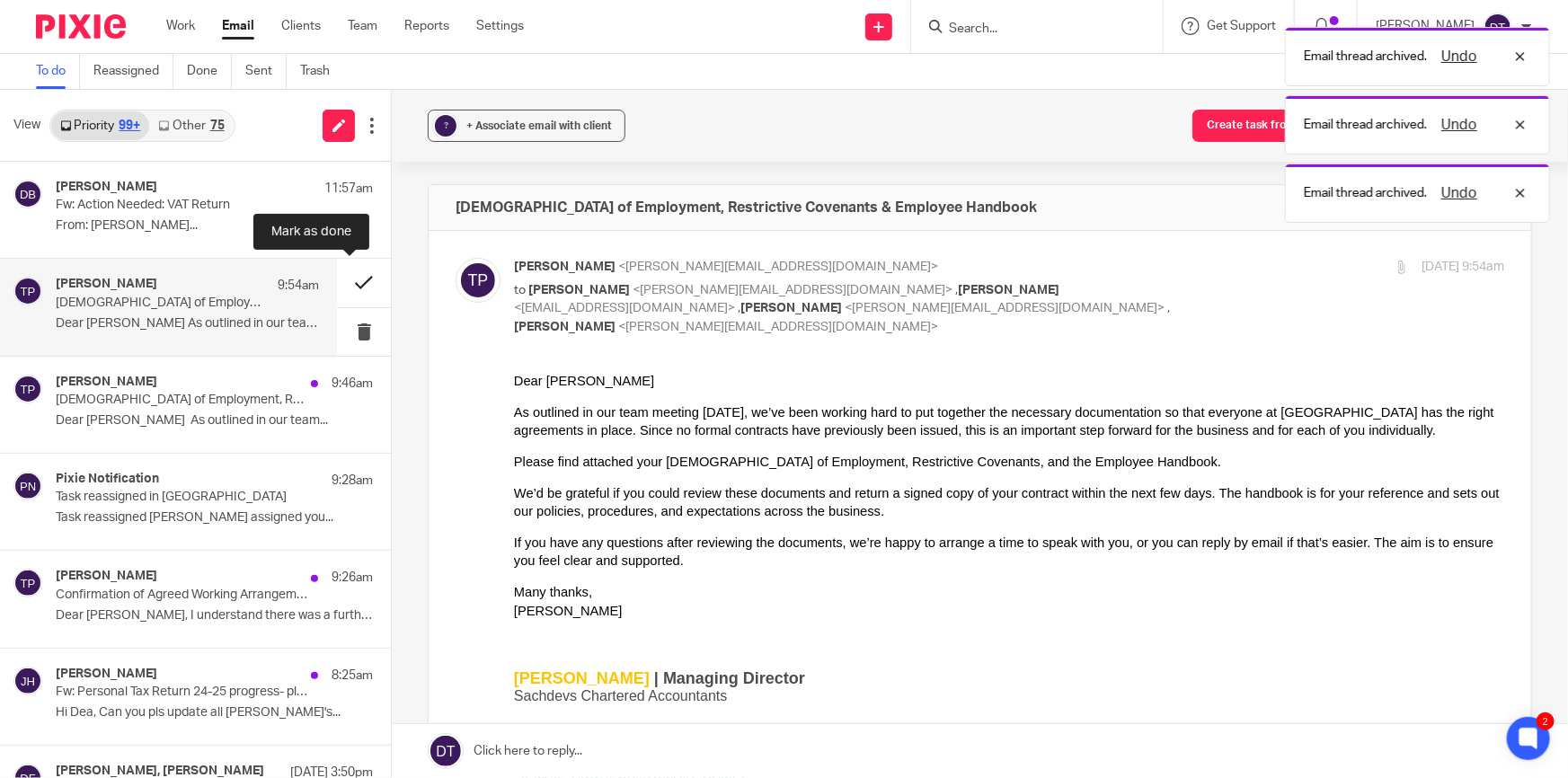
click at [355, 290] on button at bounding box center [364, 283] width 54 height 48
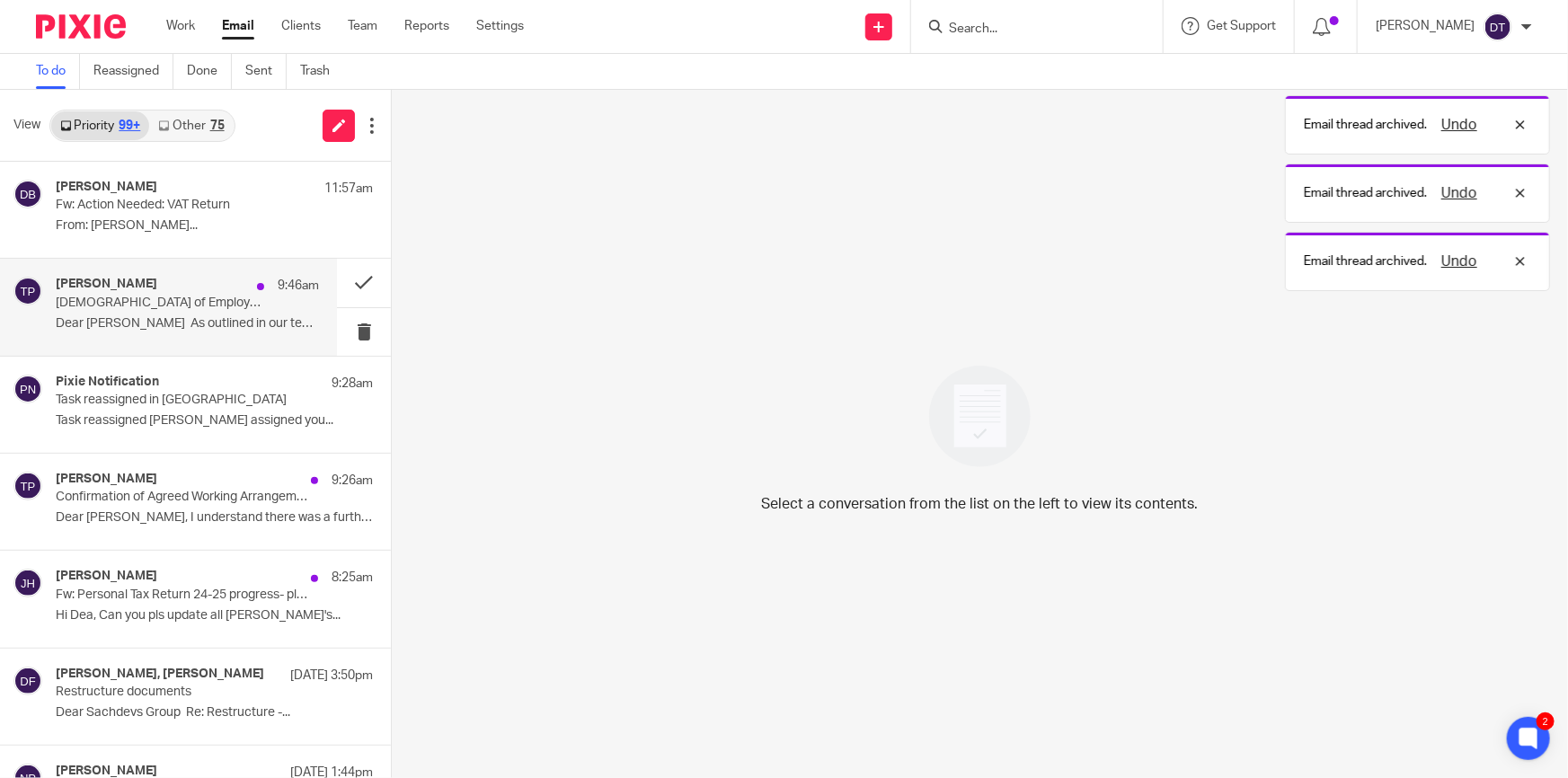
click at [194, 310] on div "Tina Pennycuick 9:46am Contract of Employment, Restrictive Covenants & Employee…" at bounding box center [187, 306] width 264 height 61
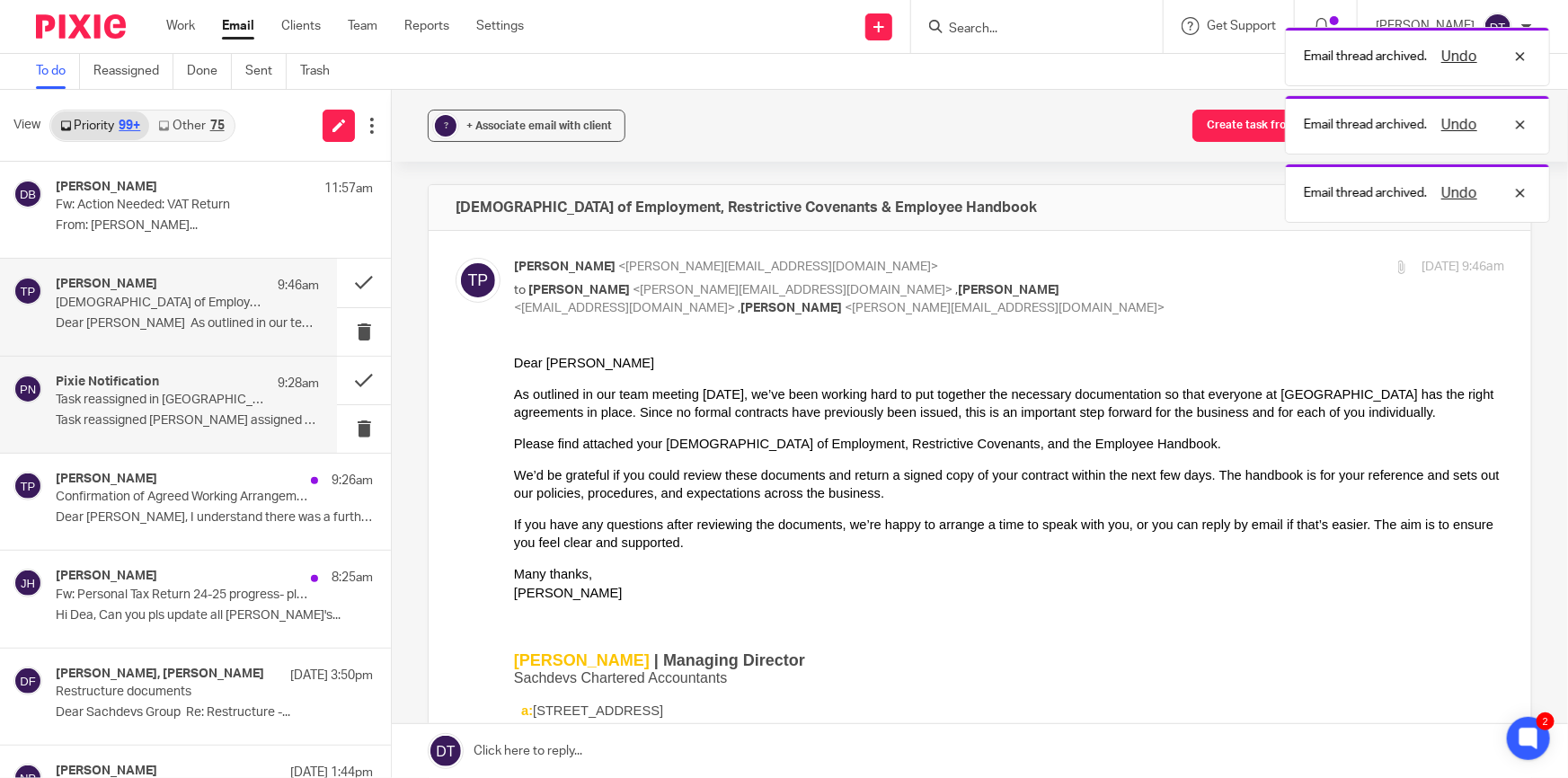
click at [202, 389] on div "Pixie Notification 9:28am" at bounding box center [187, 384] width 264 height 18
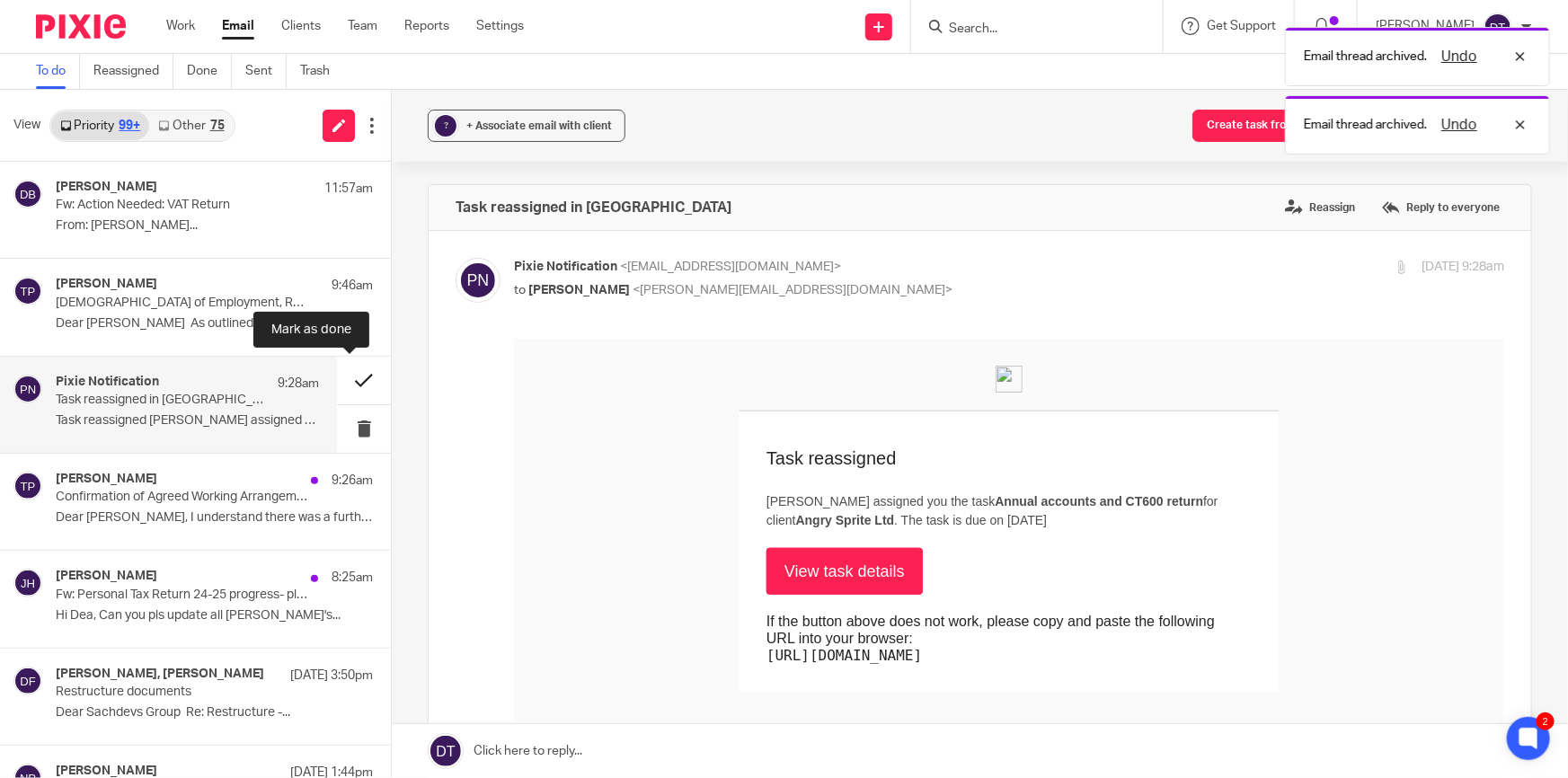
click at [349, 387] on button at bounding box center [364, 381] width 54 height 48
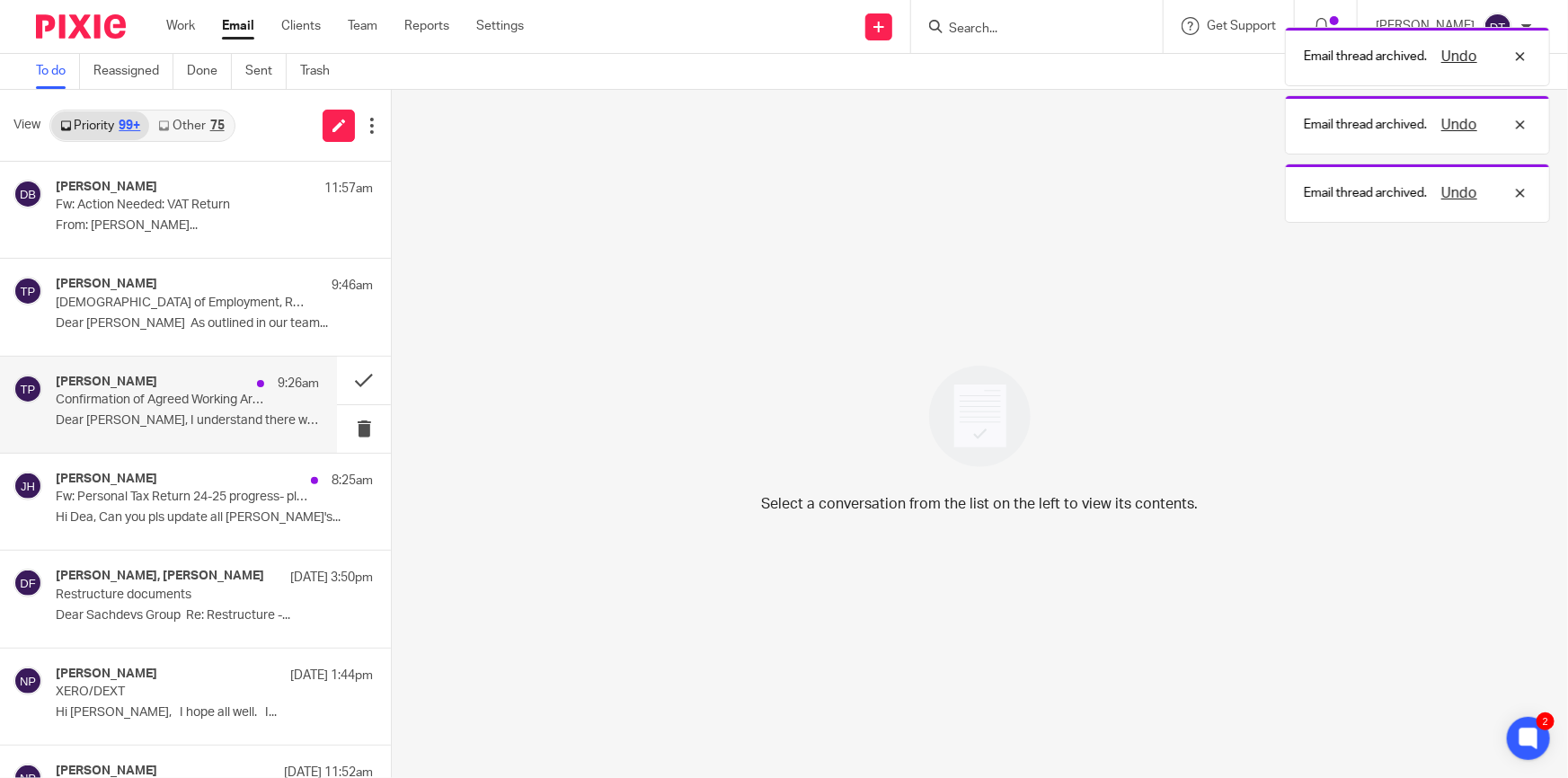
click at [186, 419] on p "Dear Shammi, I understand there was a further..." at bounding box center [187, 420] width 264 height 15
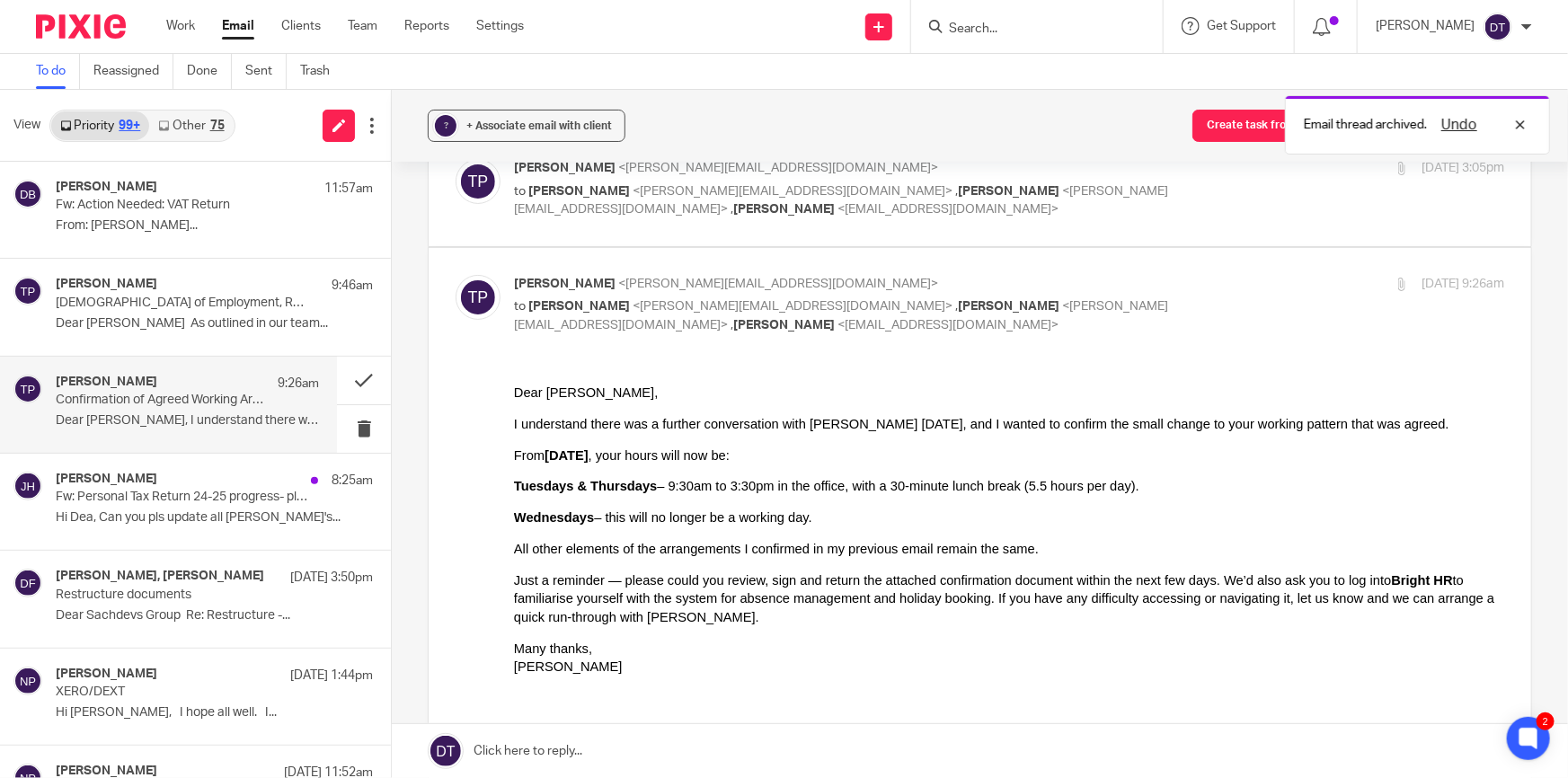
scroll to position [245, 0]
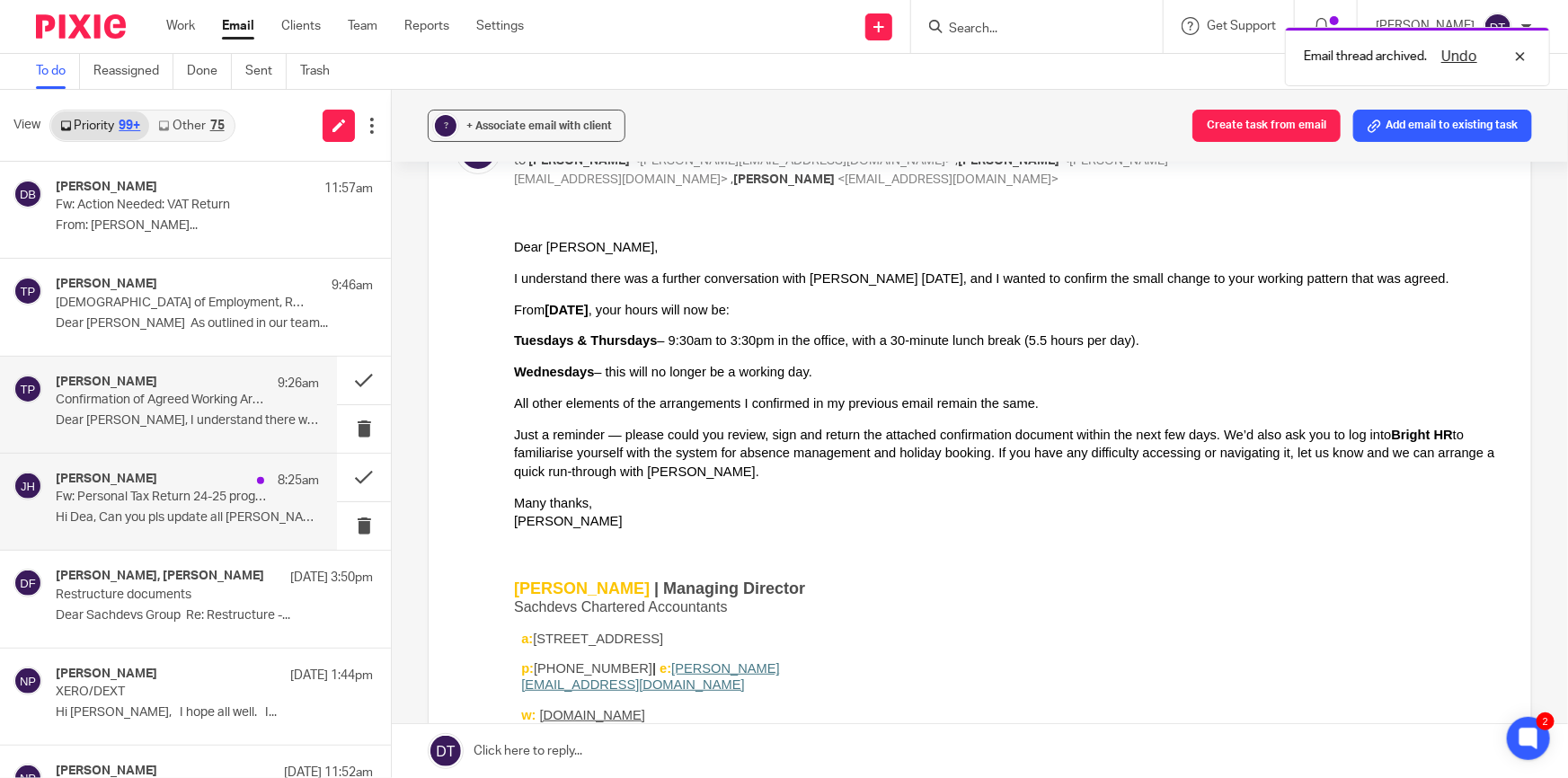
click at [103, 507] on div "Jodie Hall 8:25am Fw: Personal Tax Return 24-25 progress- please assist with qu…" at bounding box center [187, 501] width 264 height 61
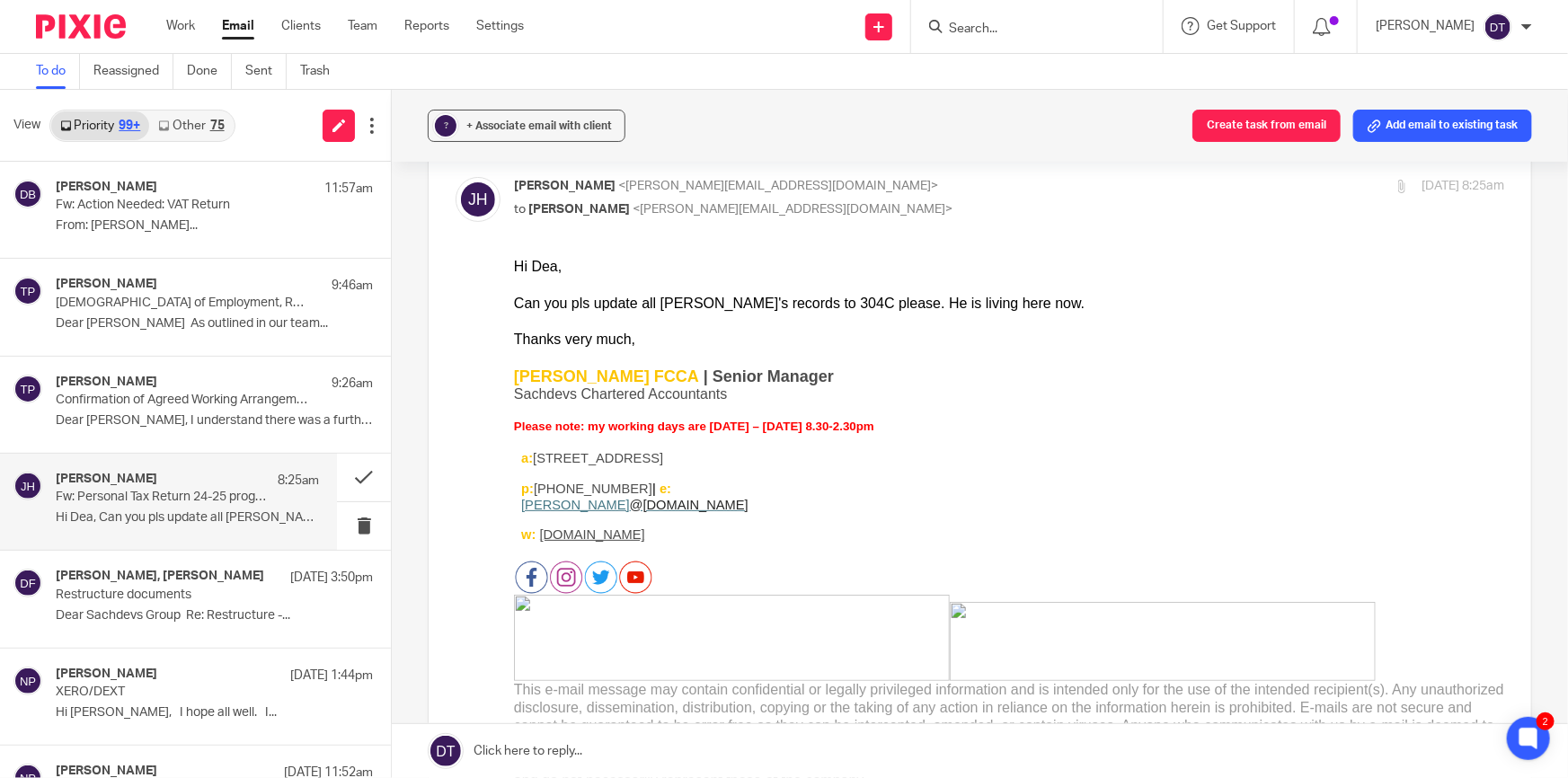
scroll to position [0, 0]
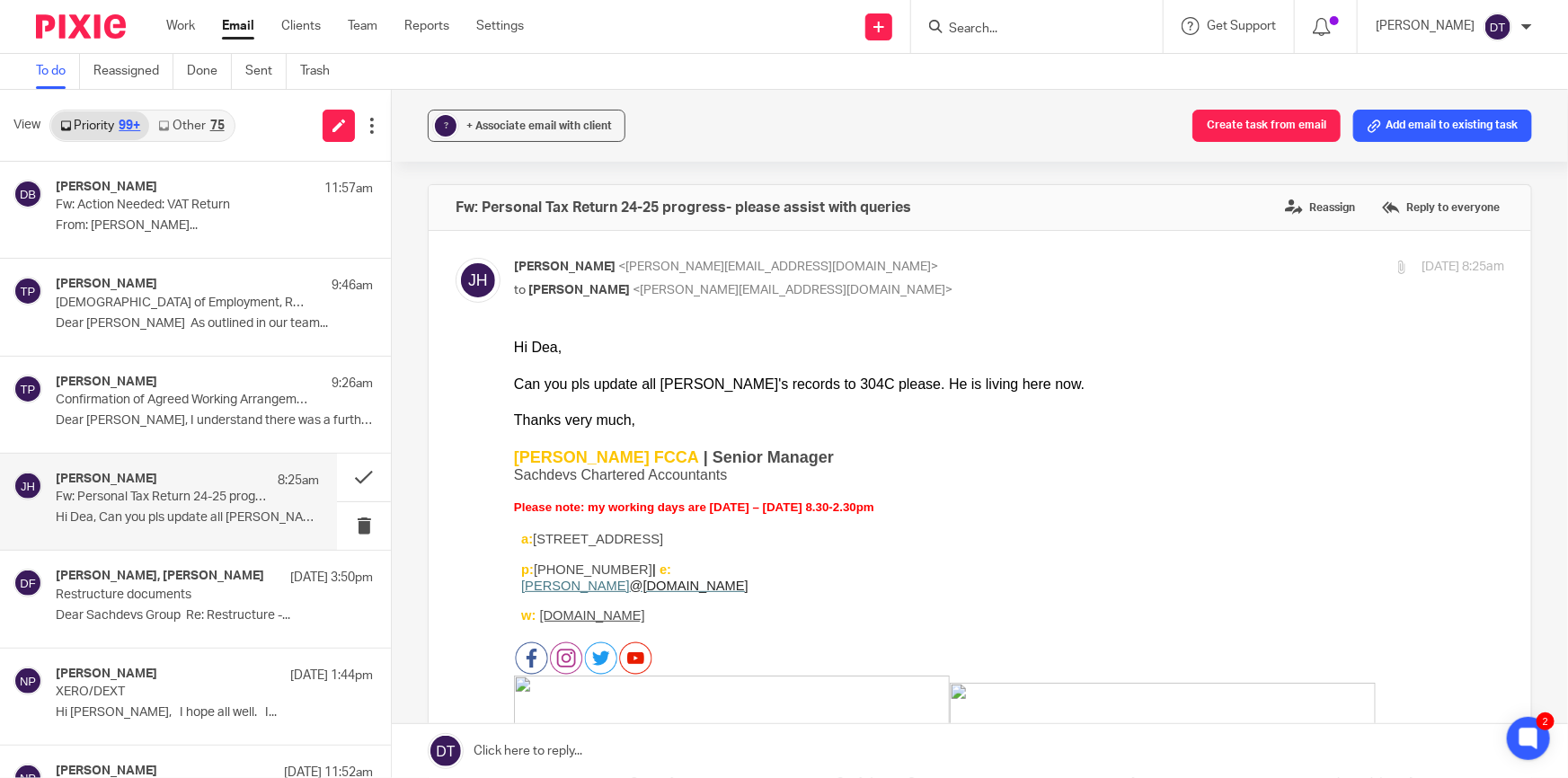
click at [194, 125] on link "Other 75" at bounding box center [191, 125] width 84 height 29
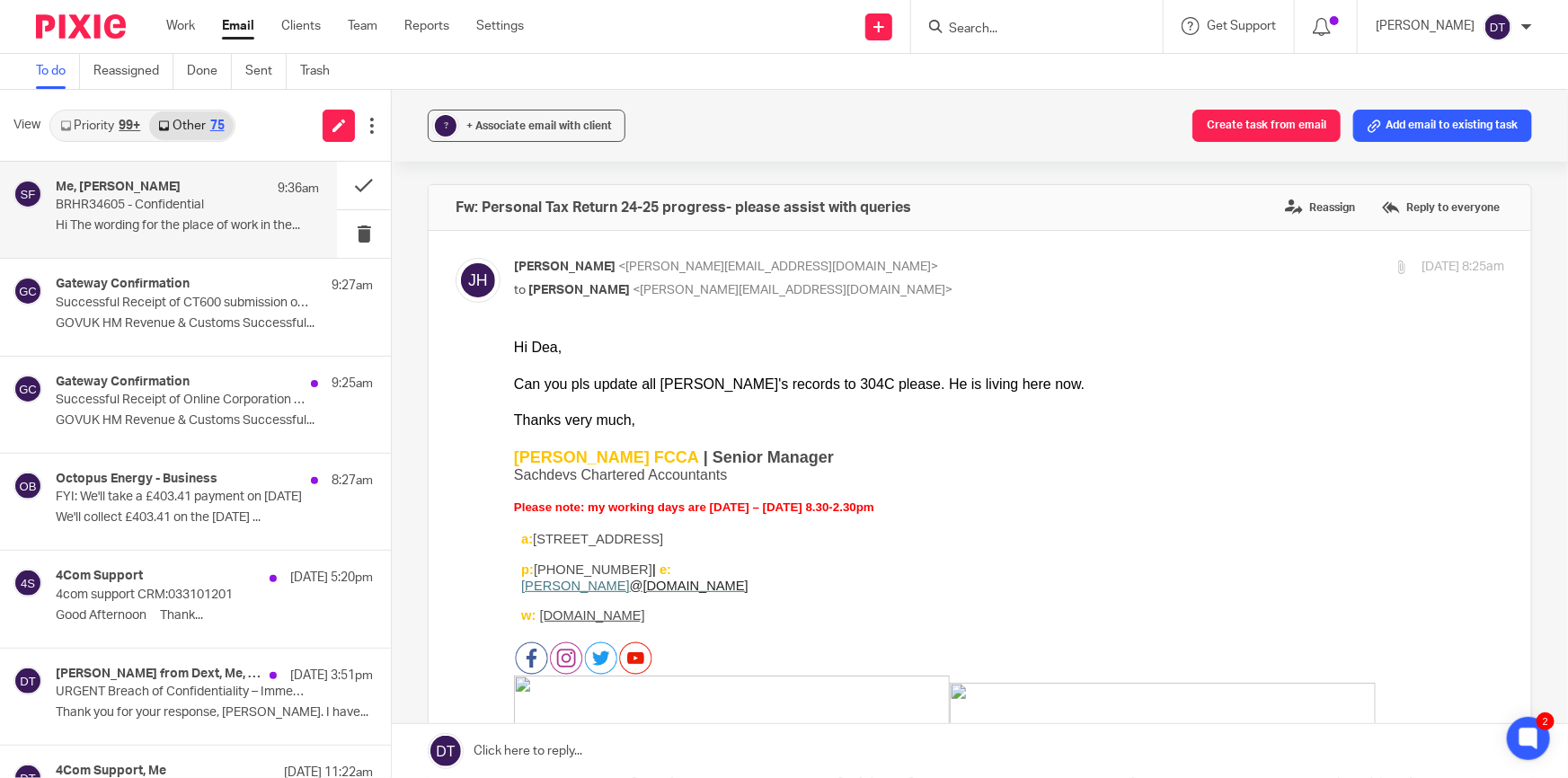
click at [162, 220] on p "Hi The wording for the place of work in the..." at bounding box center [187, 225] width 264 height 15
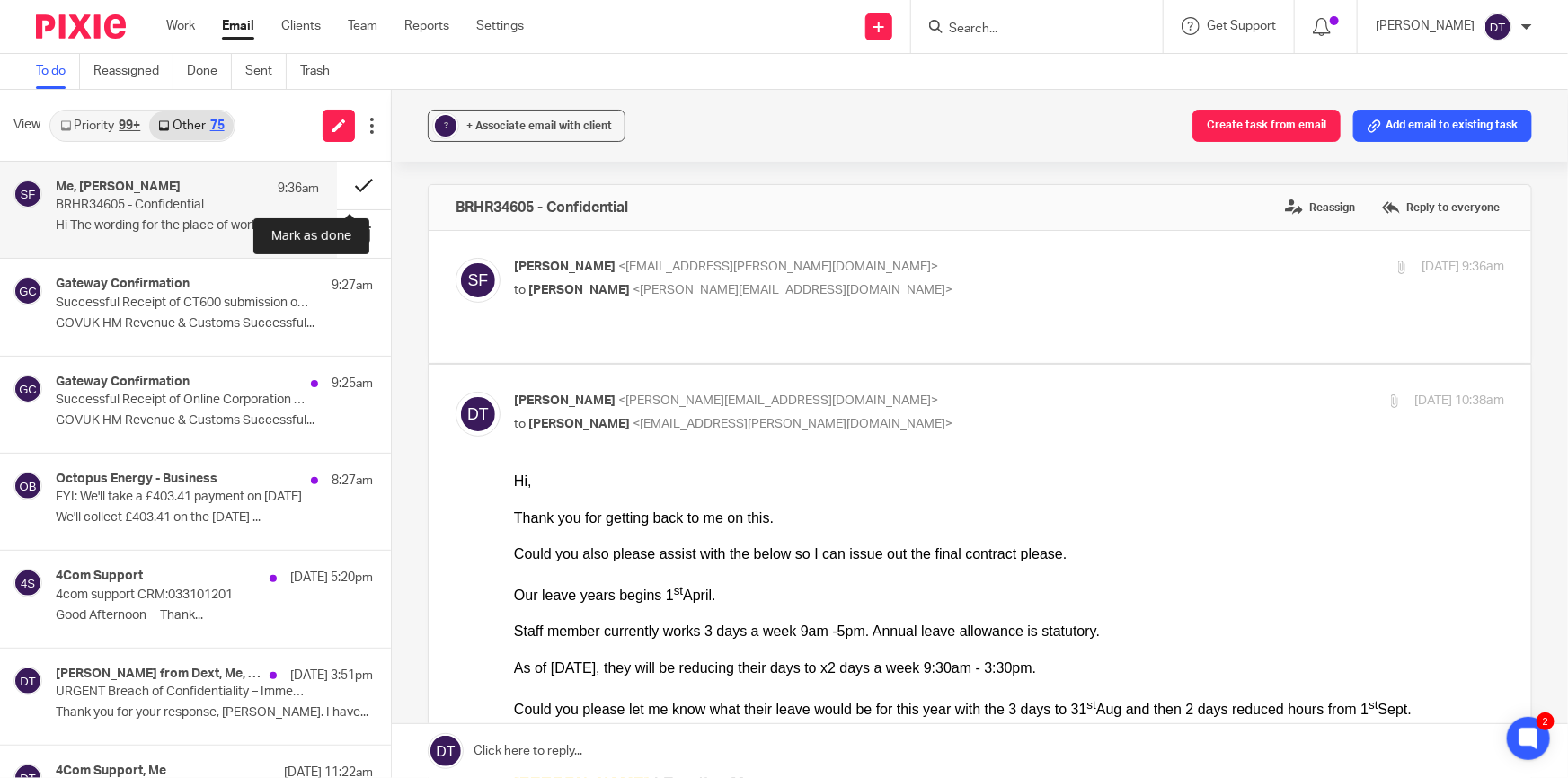
click at [338, 176] on button at bounding box center [364, 186] width 54 height 48
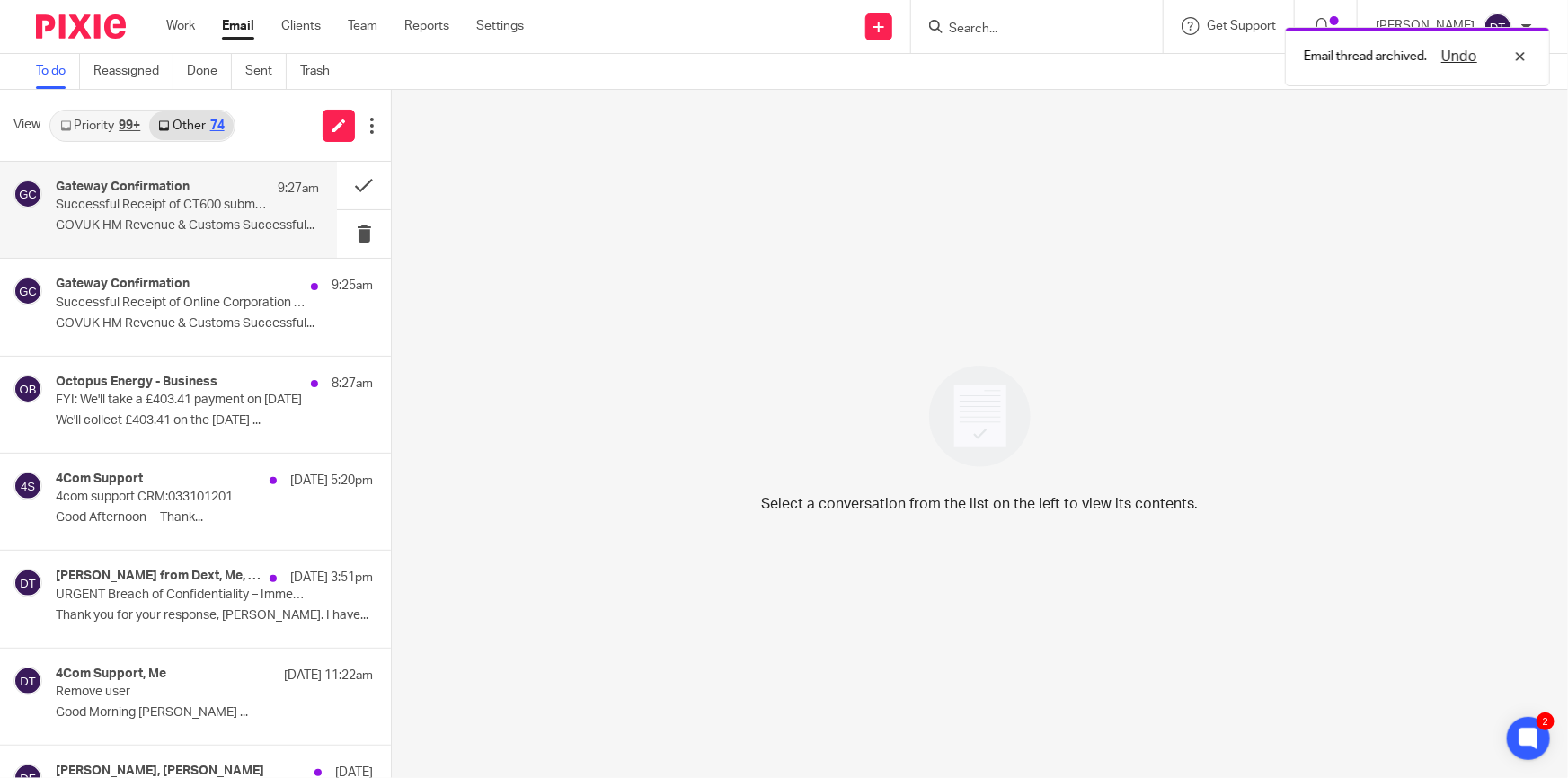
click at [106, 239] on div "Gateway Confirmation 9:27am Successful Receipt of CT600 submission online for R…" at bounding box center [187, 210] width 264 height 61
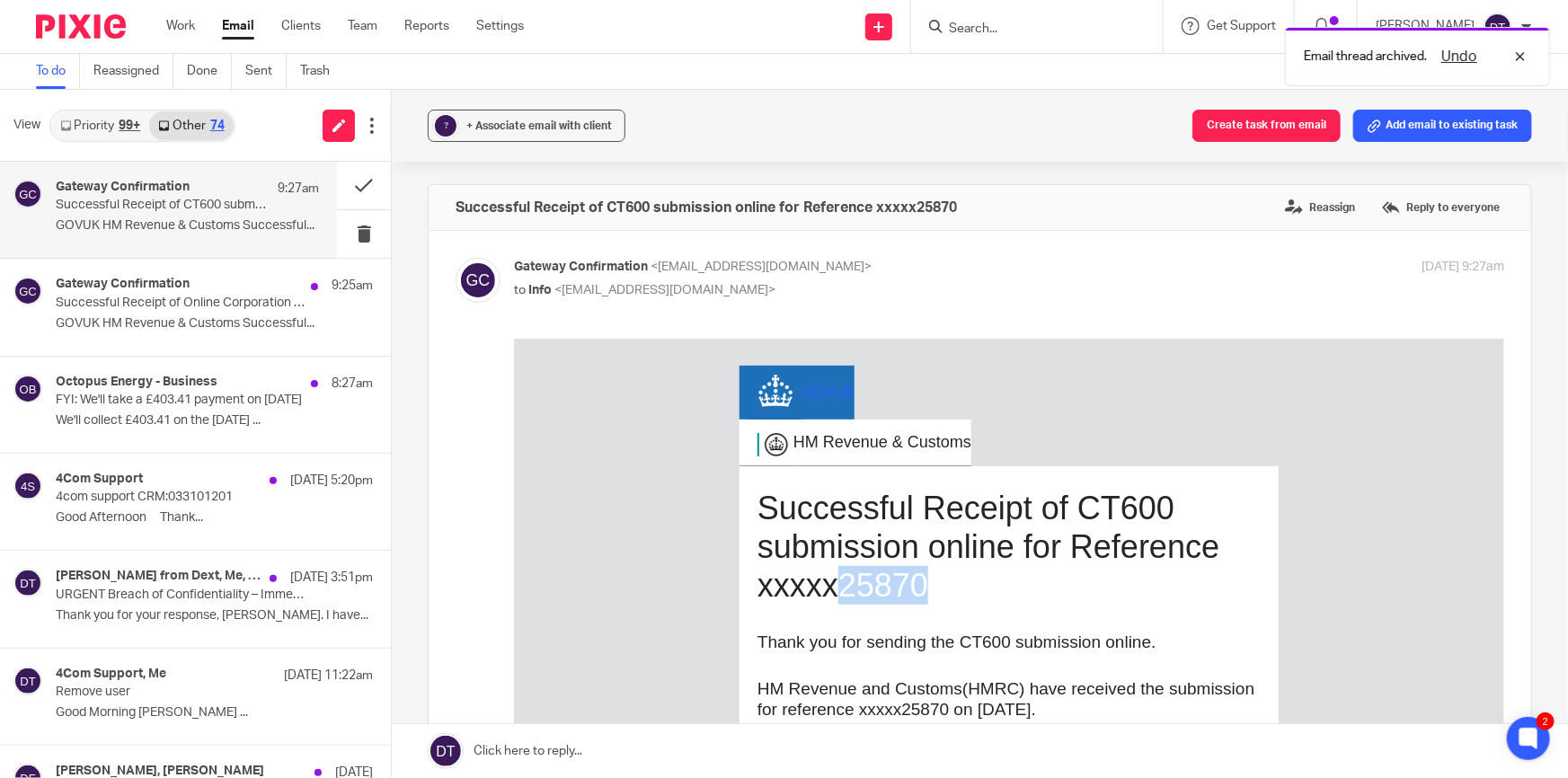
drag, startPoint x: 932, startPoint y: 594, endPoint x: 837, endPoint y: 596, distance: 95.0
click at [832, 596] on h1 "Successful Receipt of CT600 submission online for Reference xxxxx25870" at bounding box center [1009, 545] width 503 height 116
copy h1 "25870"
click at [310, 40] on div "Work Email Clients Team Reports Settings Work Email Clients Team Reports Settin…" at bounding box center [349, 26] width 403 height 53
click at [306, 23] on link "Clients" at bounding box center [301, 26] width 40 height 18
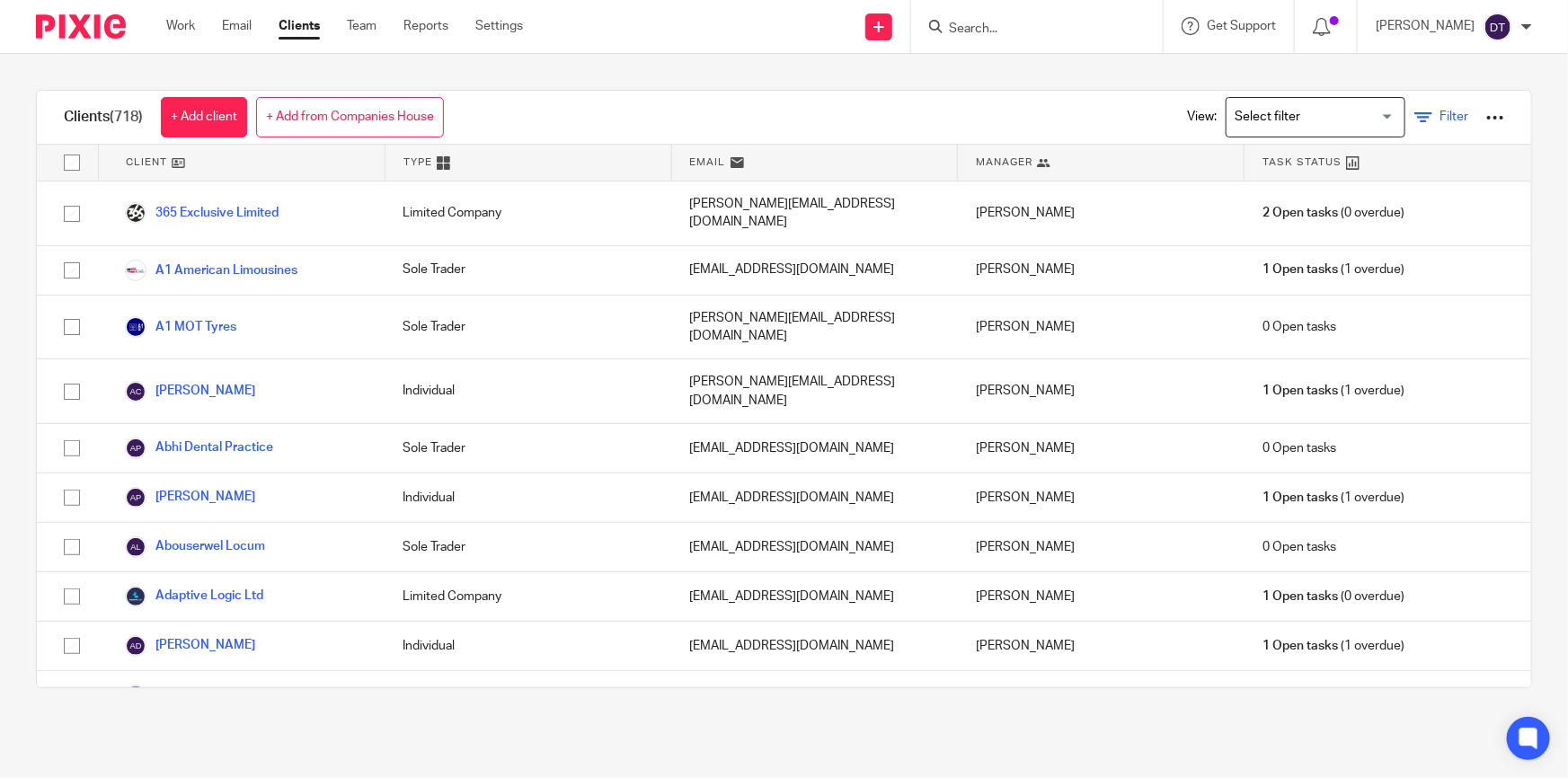
click at [1440, 118] on span "Filter" at bounding box center [1454, 116] width 29 height 13
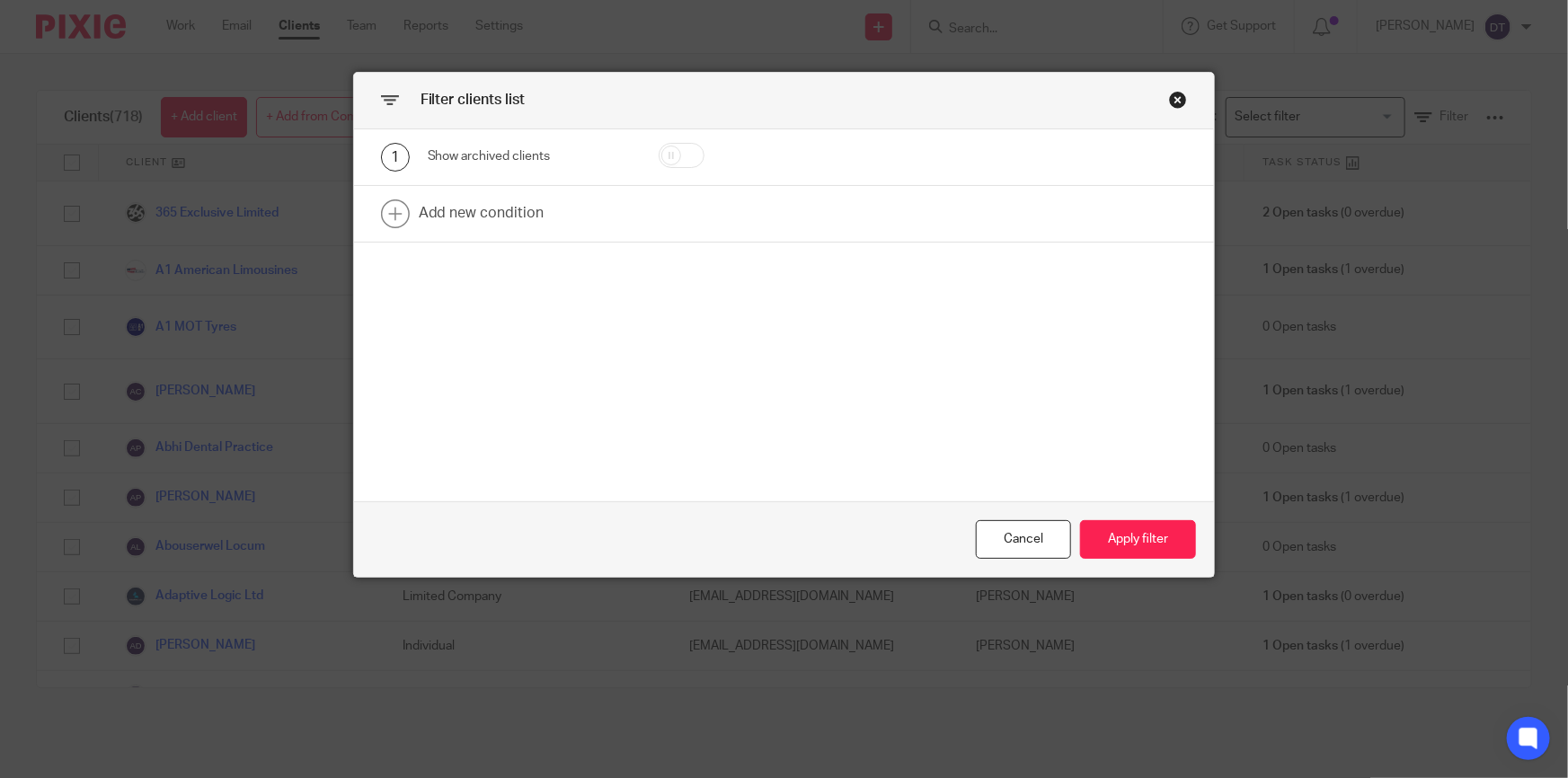
click at [672, 170] on div at bounding box center [700, 157] width 139 height 29
click at [682, 153] on input "checkbox" at bounding box center [682, 155] width 46 height 25
checkbox input "false"
click at [521, 209] on link at bounding box center [784, 214] width 861 height 56
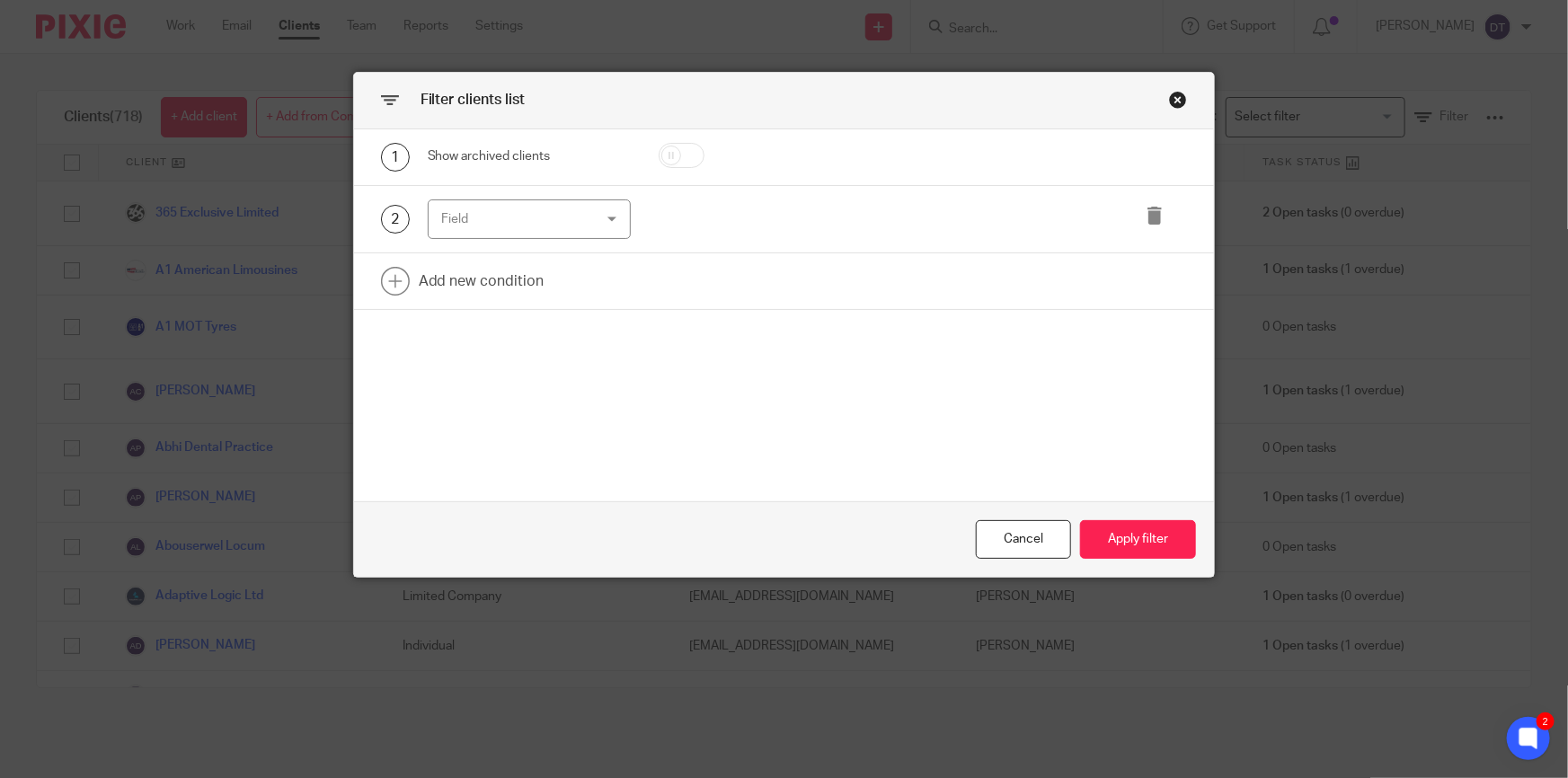
click at [545, 218] on div "Field" at bounding box center [517, 219] width 151 height 38
type input "ct mon"
click at [508, 308] on span "CT Monitoring" at bounding box center [474, 309] width 80 height 13
click at [869, 229] on input "text" at bounding box center [922, 219] width 250 height 41
paste input "25870"
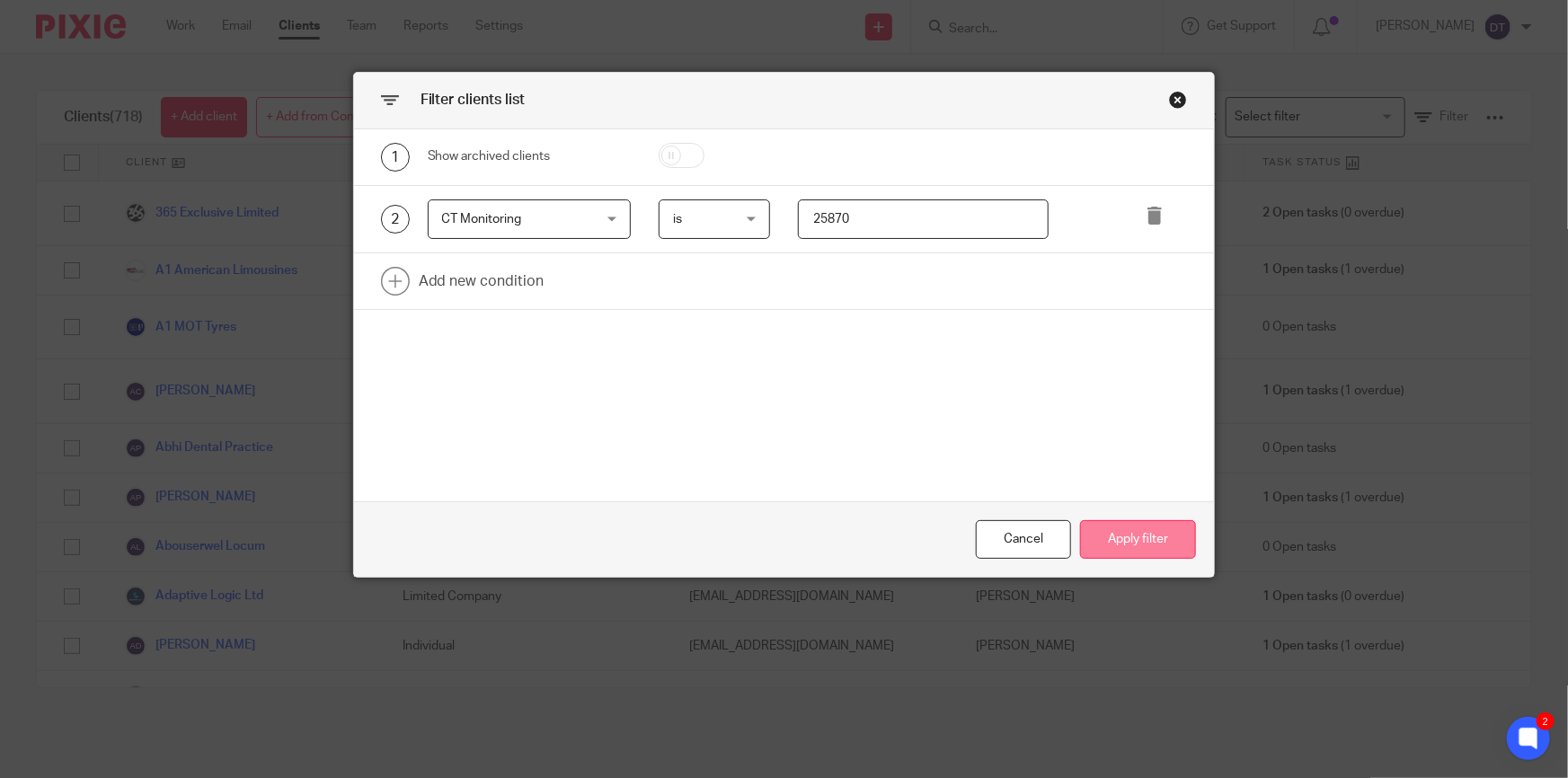
type input "25870"
click at [1129, 539] on button "Apply filter" at bounding box center [1137, 539] width 115 height 39
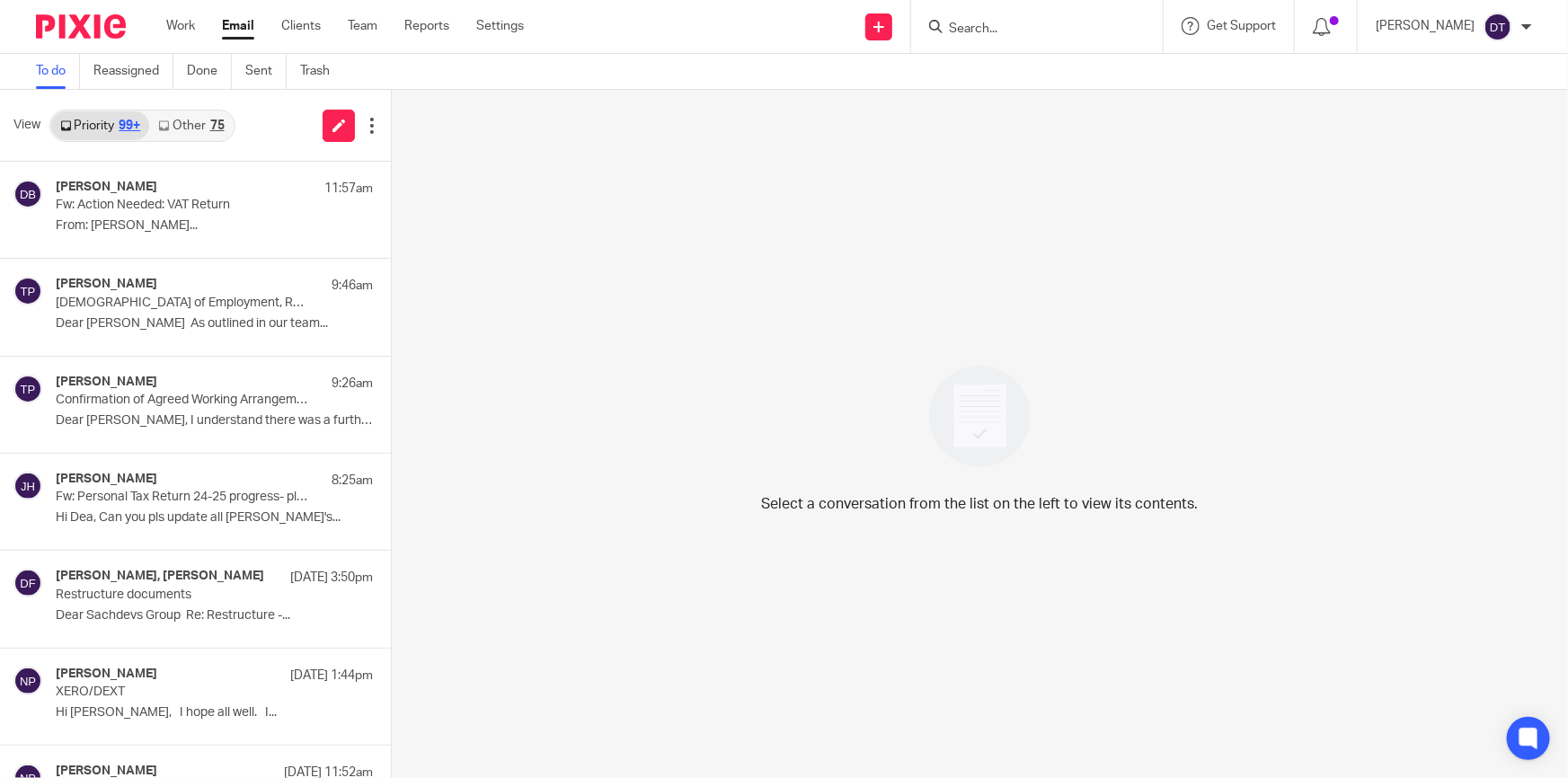
click at [191, 124] on link "Other 75" at bounding box center [191, 125] width 84 height 29
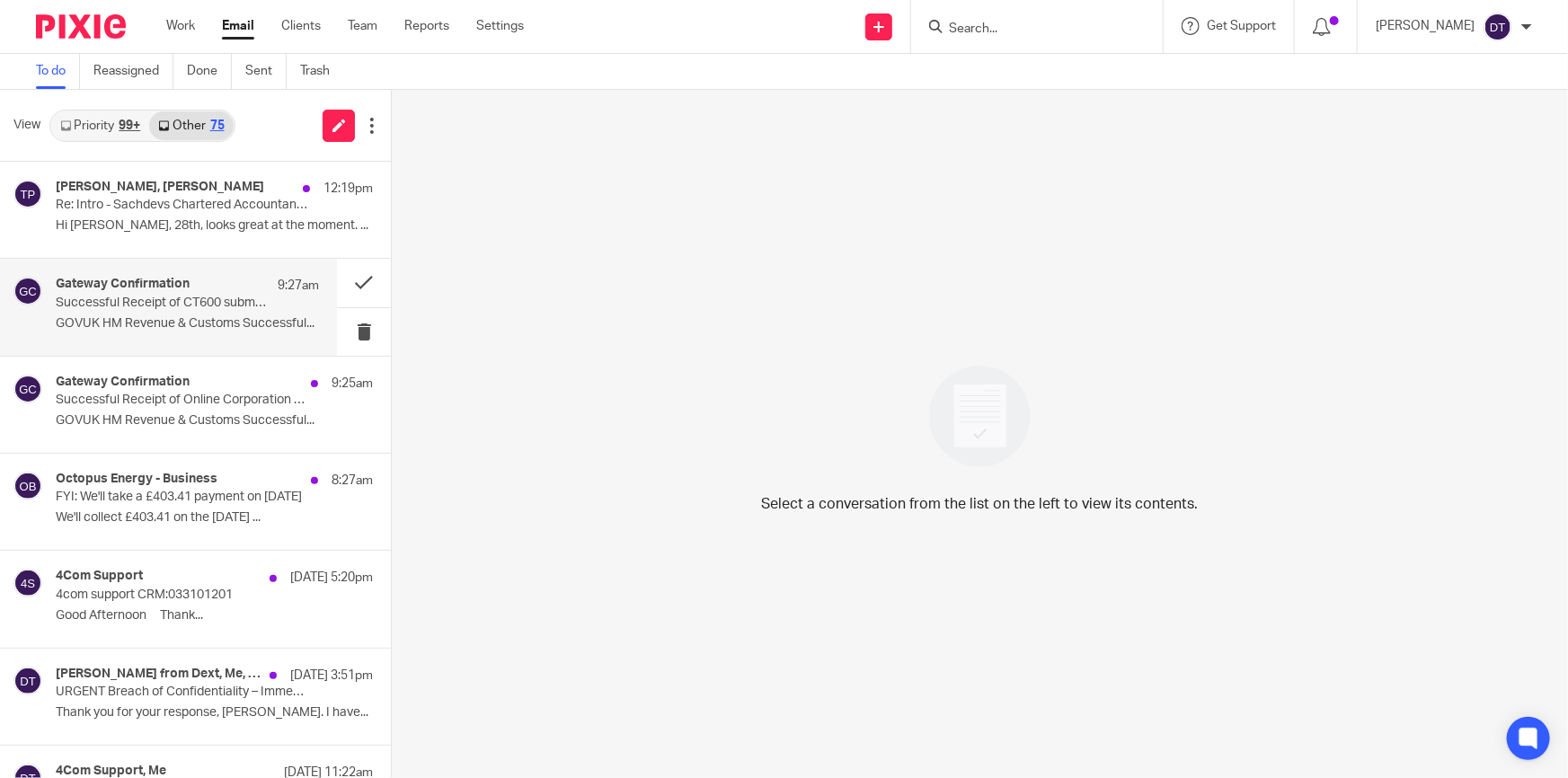
click at [182, 308] on p "Successful Receipt of CT600 submission online for Reference xxxxx25870" at bounding box center [161, 302] width 211 height 15
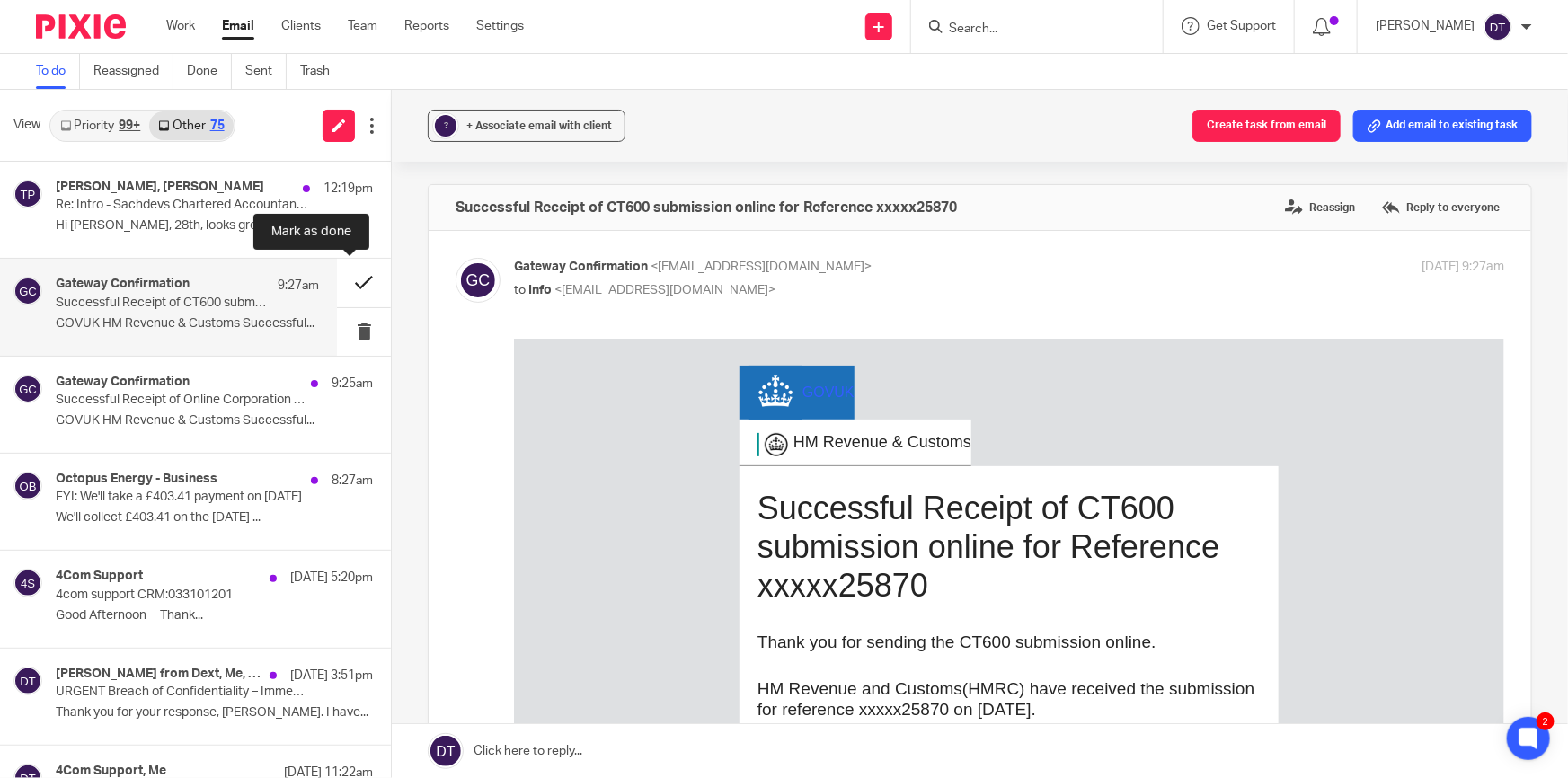
click at [357, 284] on button at bounding box center [364, 283] width 54 height 48
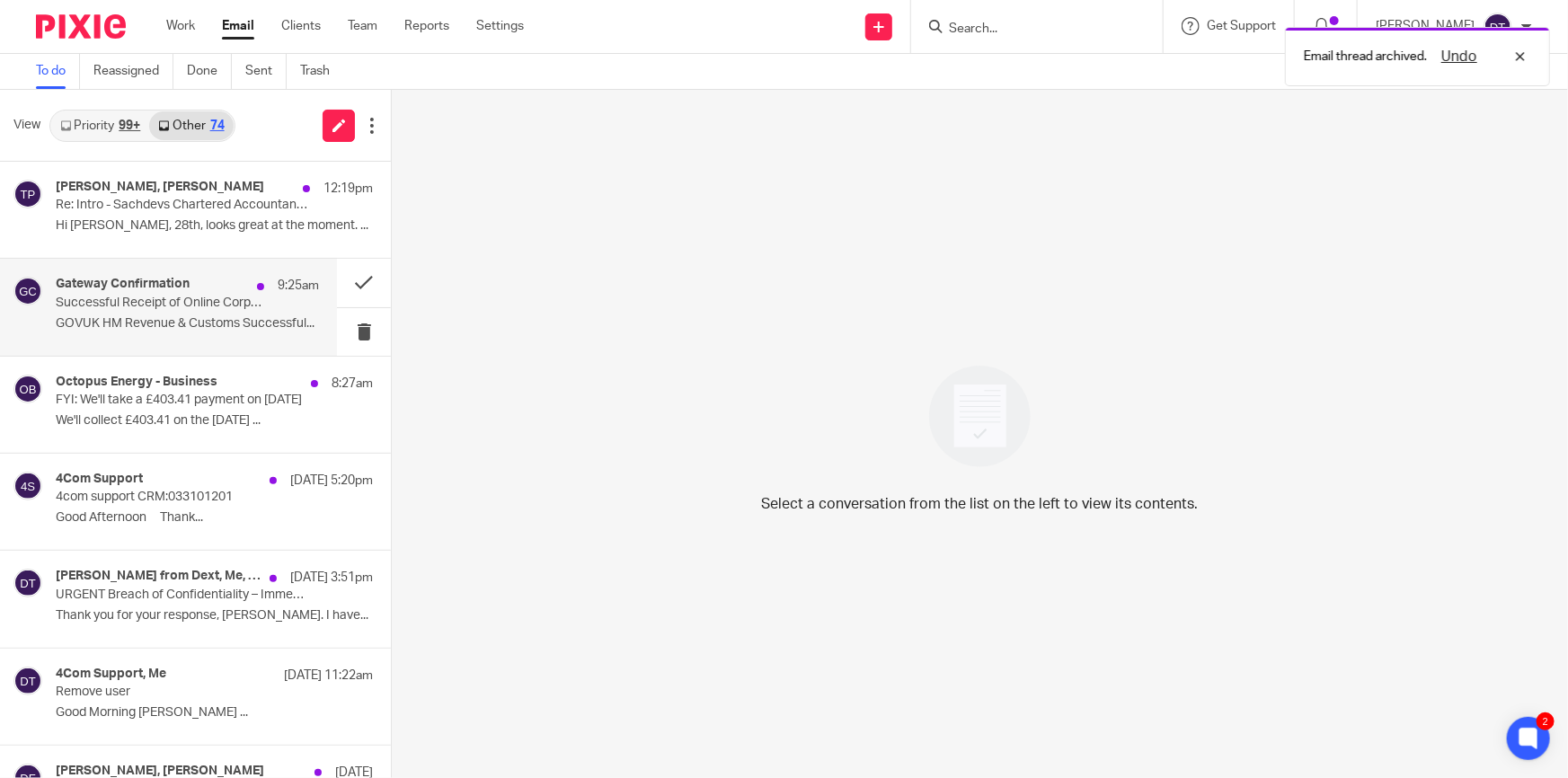
click at [205, 312] on div "Gateway Confirmation 9:25am Successful Receipt of Online Corporation Tax test s…" at bounding box center [187, 306] width 264 height 61
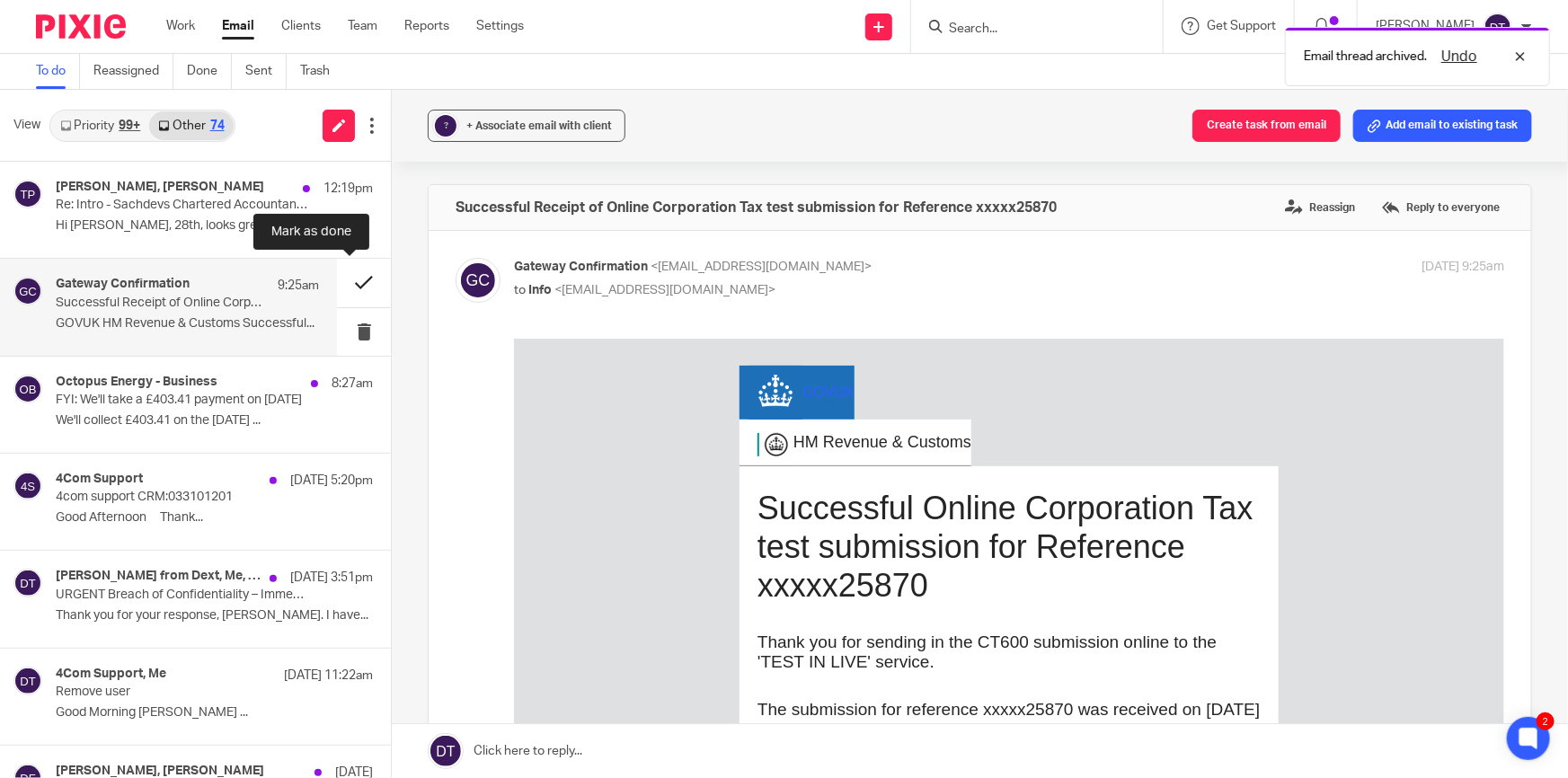
click at [357, 279] on button at bounding box center [364, 283] width 54 height 48
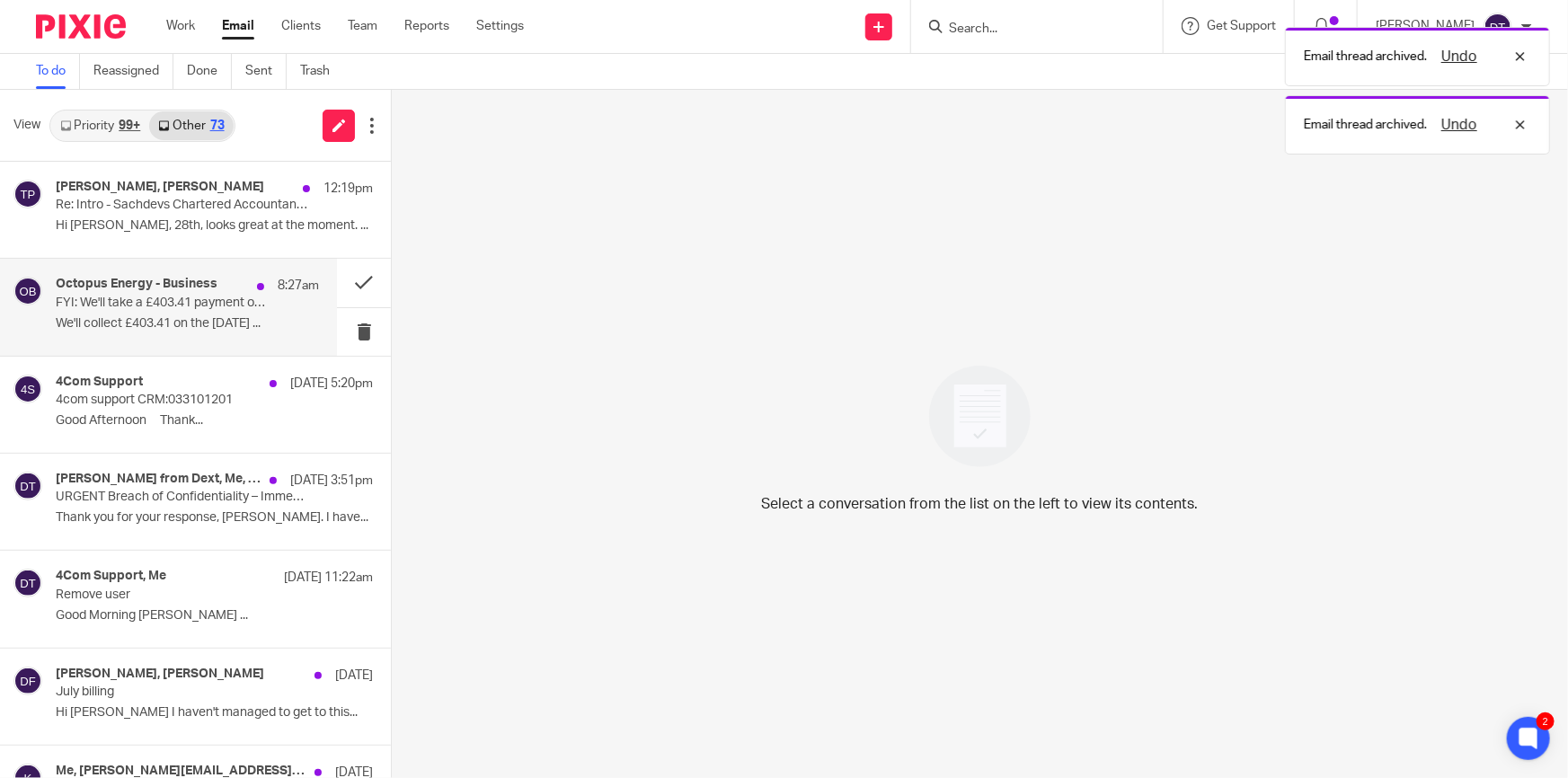
click at [180, 319] on p "We'll collect £403.41 on the 27th August ..." at bounding box center [187, 323] width 264 height 15
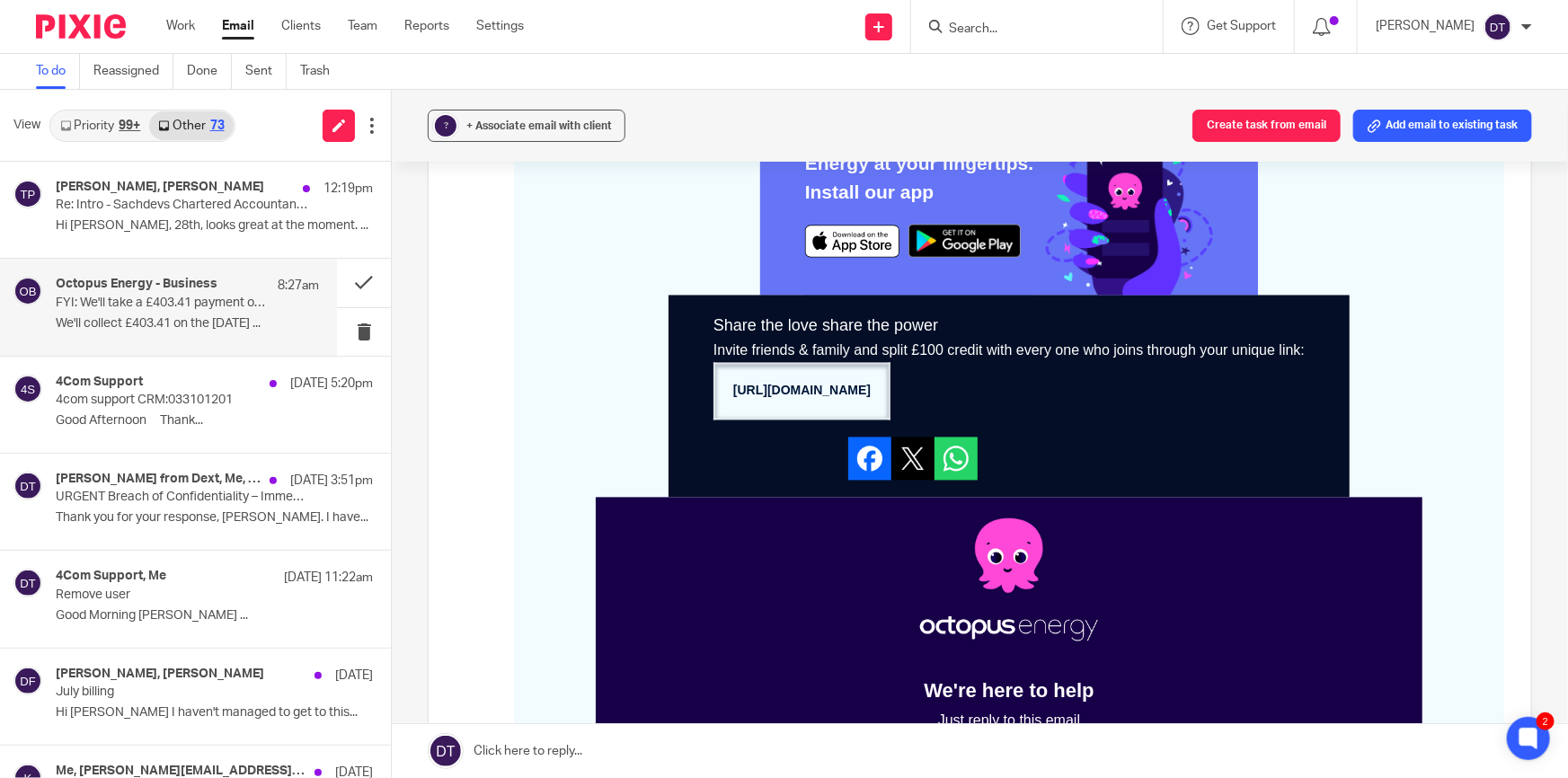
scroll to position [2175, 0]
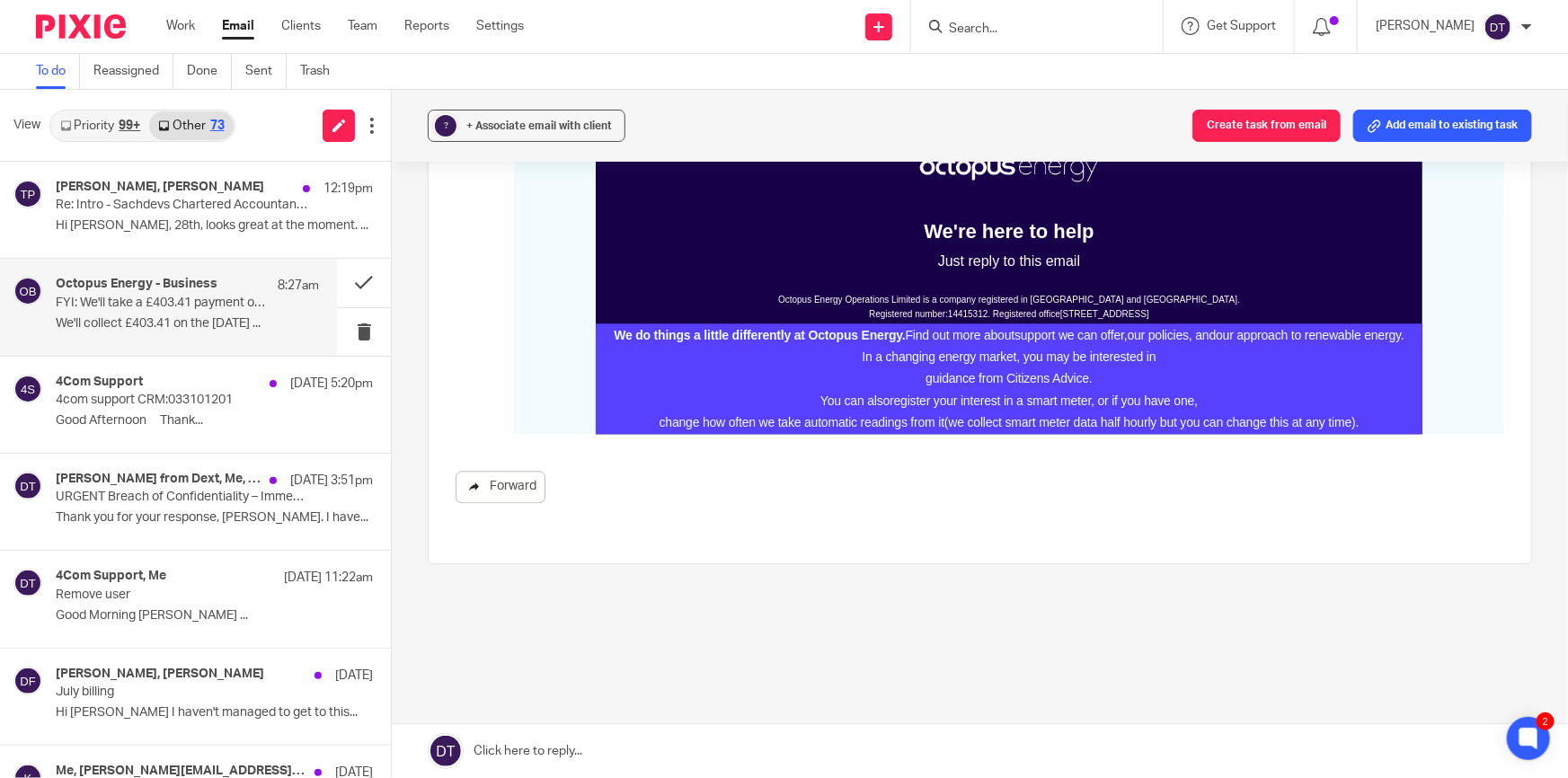
click at [492, 484] on link "Forward" at bounding box center [500, 486] width 90 height 33
click at [177, 316] on p "We'll collect £403.41 on the 27th August ..." at bounding box center [187, 323] width 264 height 15
click at [341, 282] on button at bounding box center [364, 283] width 54 height 48
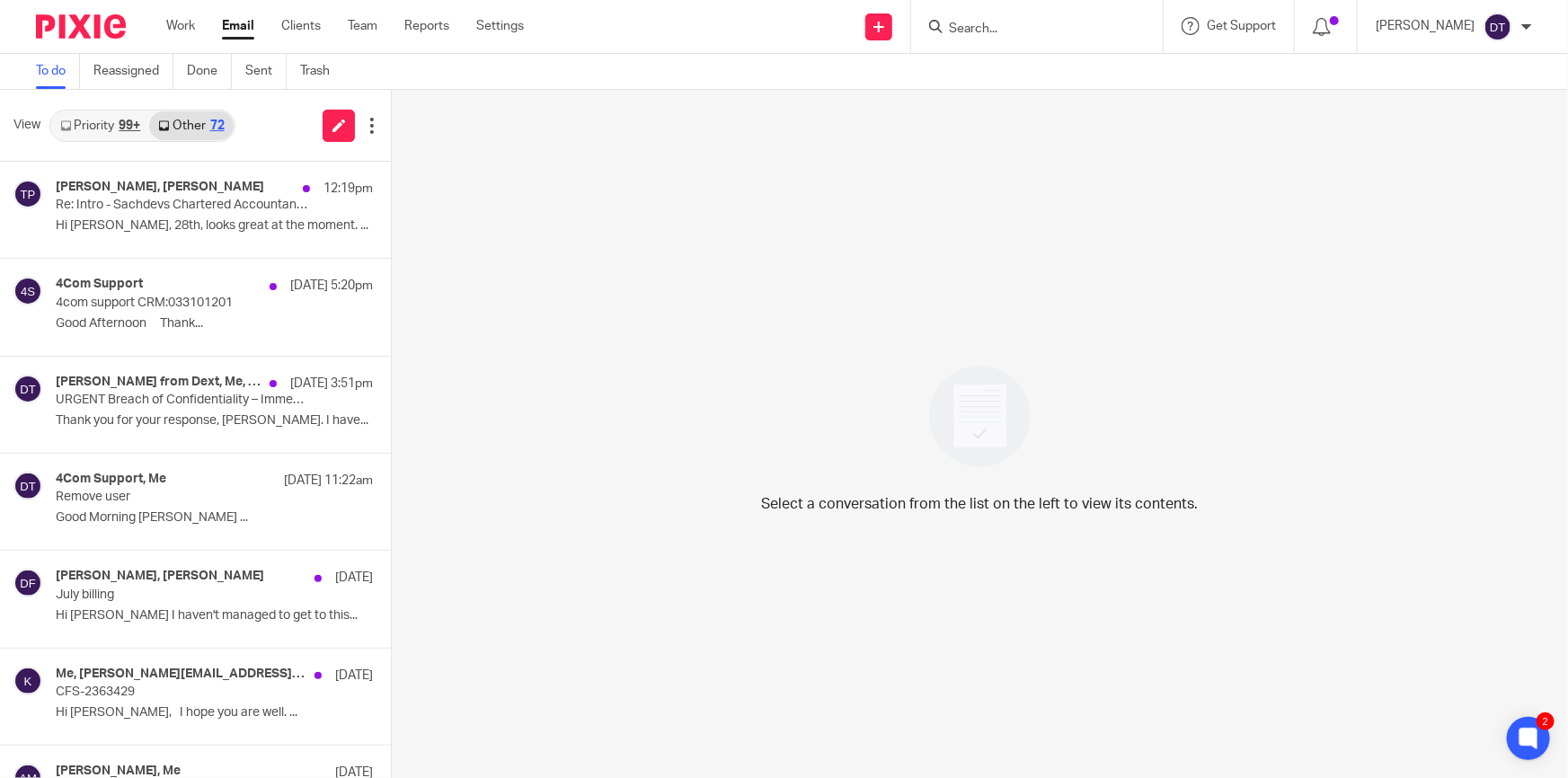
click at [81, 116] on link "Priority 99+" at bounding box center [99, 125] width 98 height 29
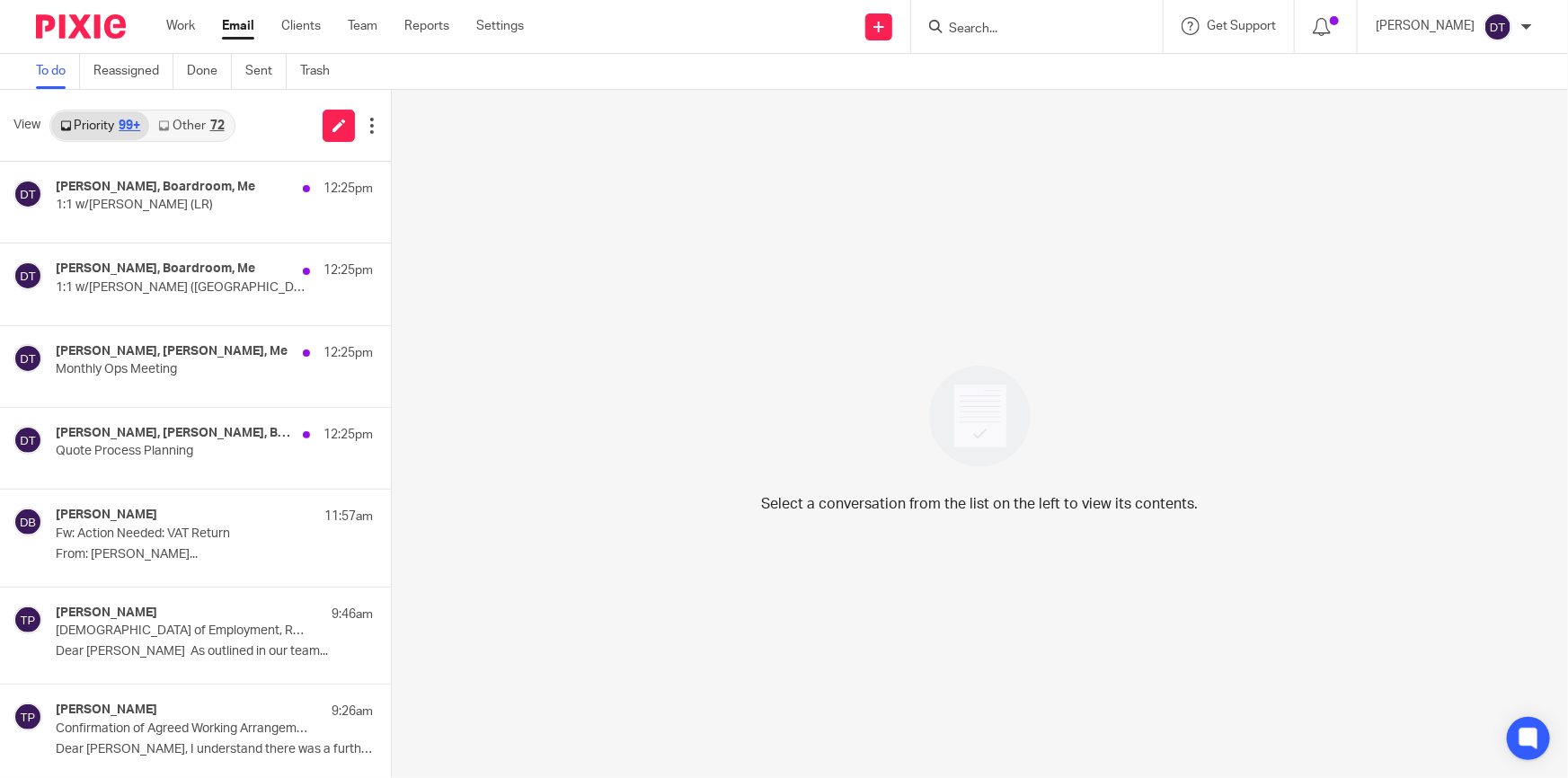
click at [208, 126] on link "Other 72" at bounding box center [191, 125] width 84 height 29
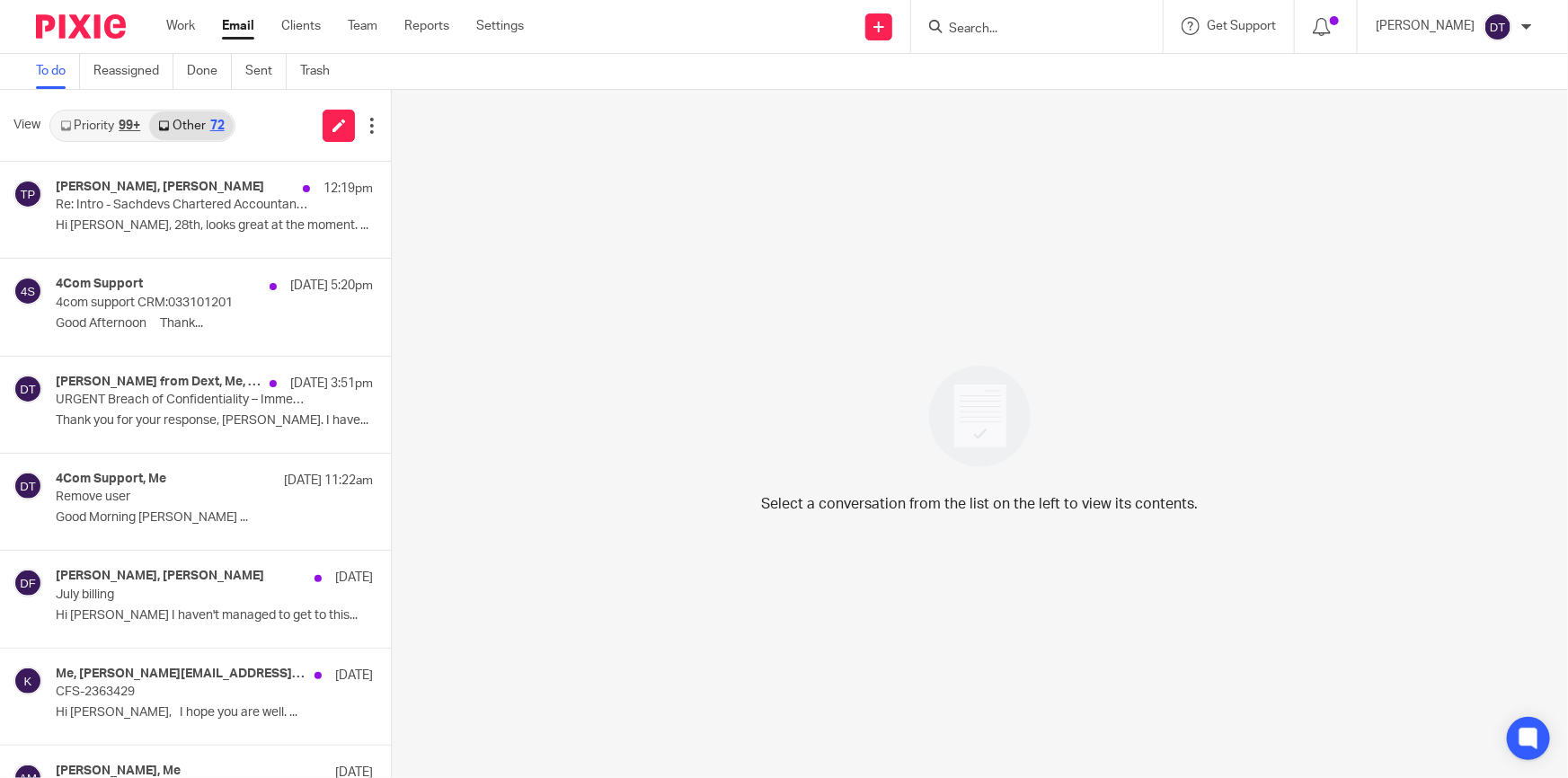
click at [84, 132] on link "Priority 99+" at bounding box center [99, 125] width 98 height 29
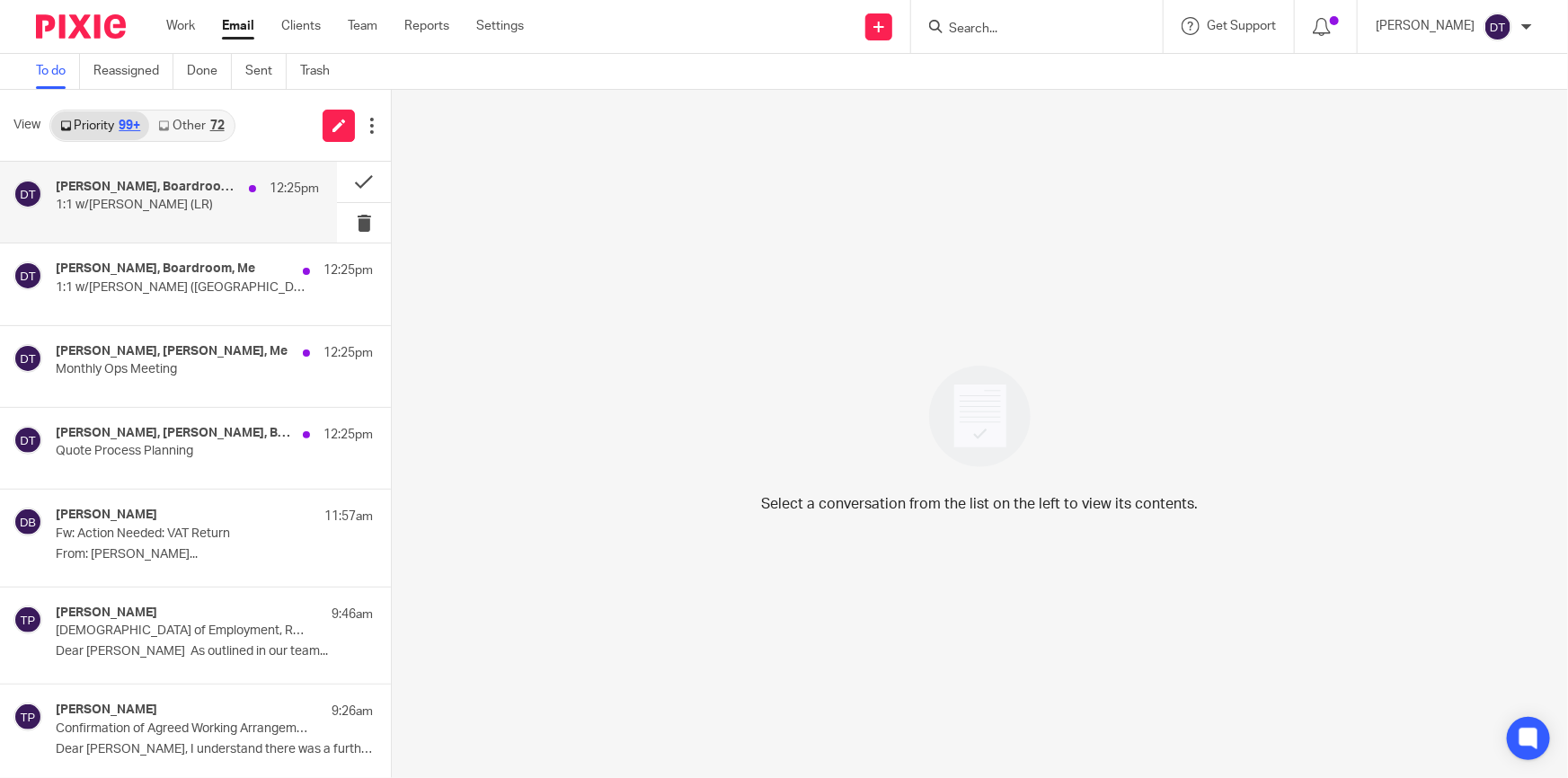
click at [172, 181] on h4 "[PERSON_NAME], Boardroom, Me" at bounding box center [147, 187] width 184 height 15
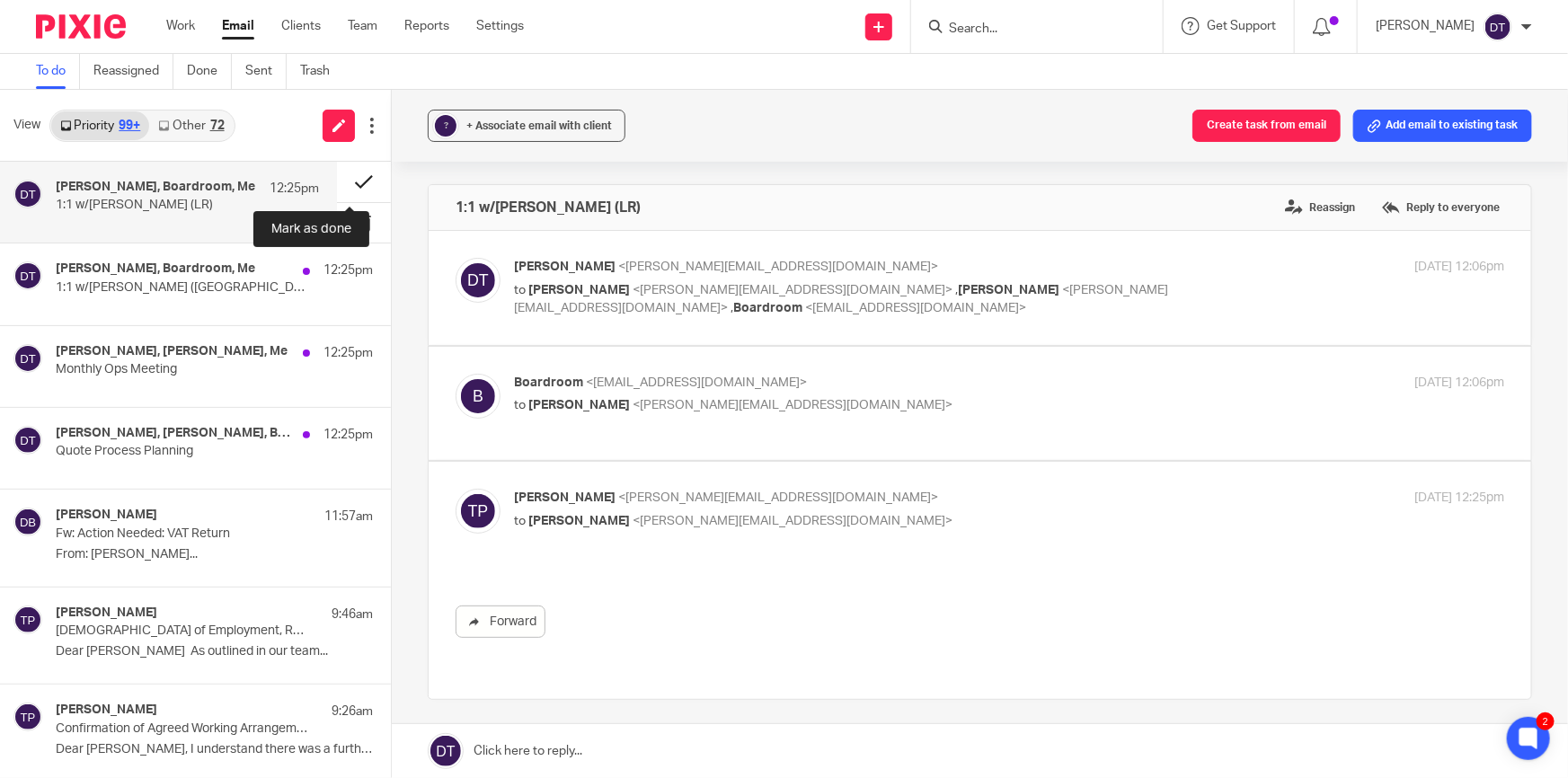
click at [354, 179] on button at bounding box center [364, 182] width 54 height 41
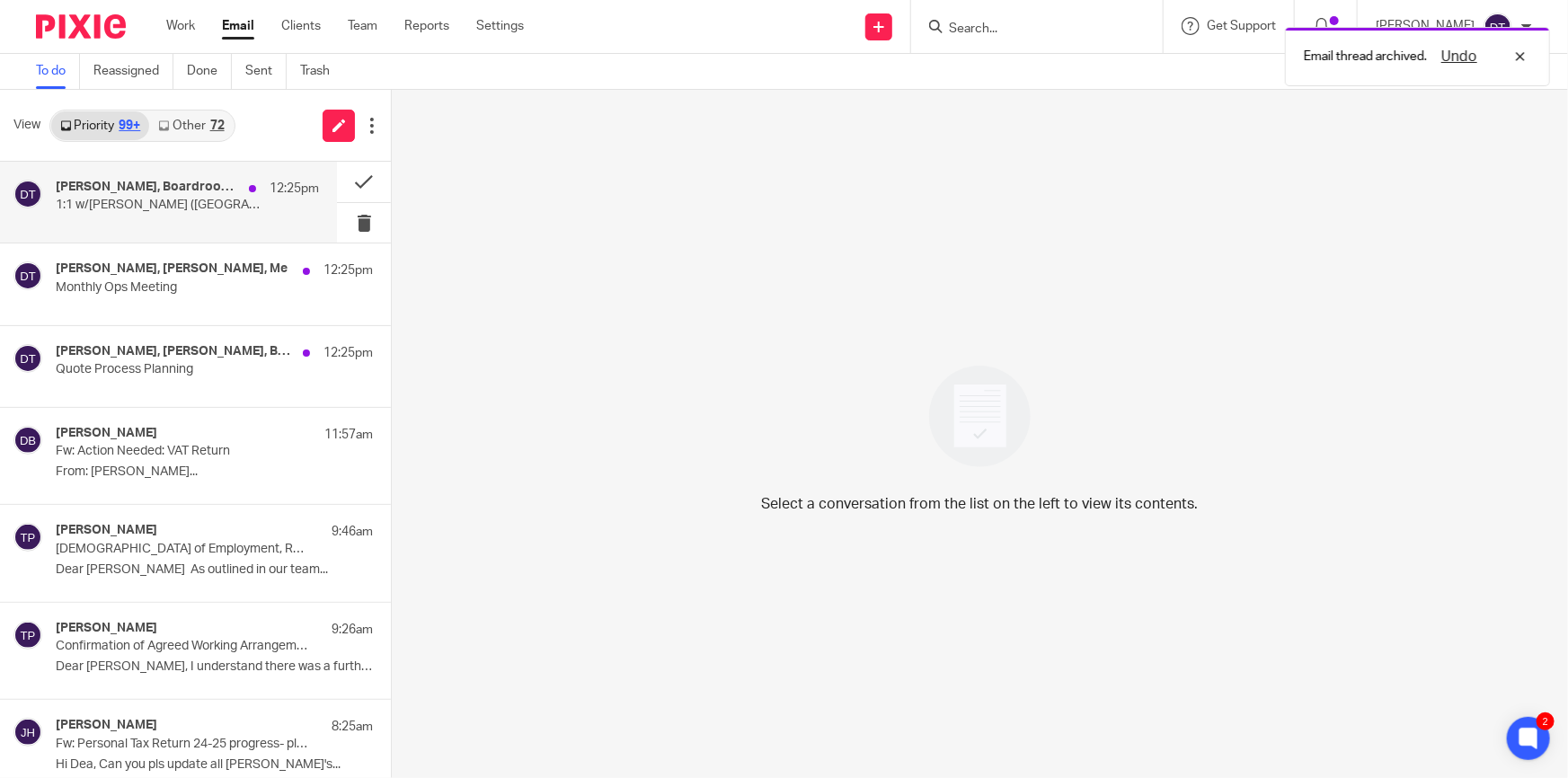
click at [173, 208] on p "1:1 w/[PERSON_NAME] ([GEOGRAPHIC_DATA])" at bounding box center [161, 205] width 211 height 15
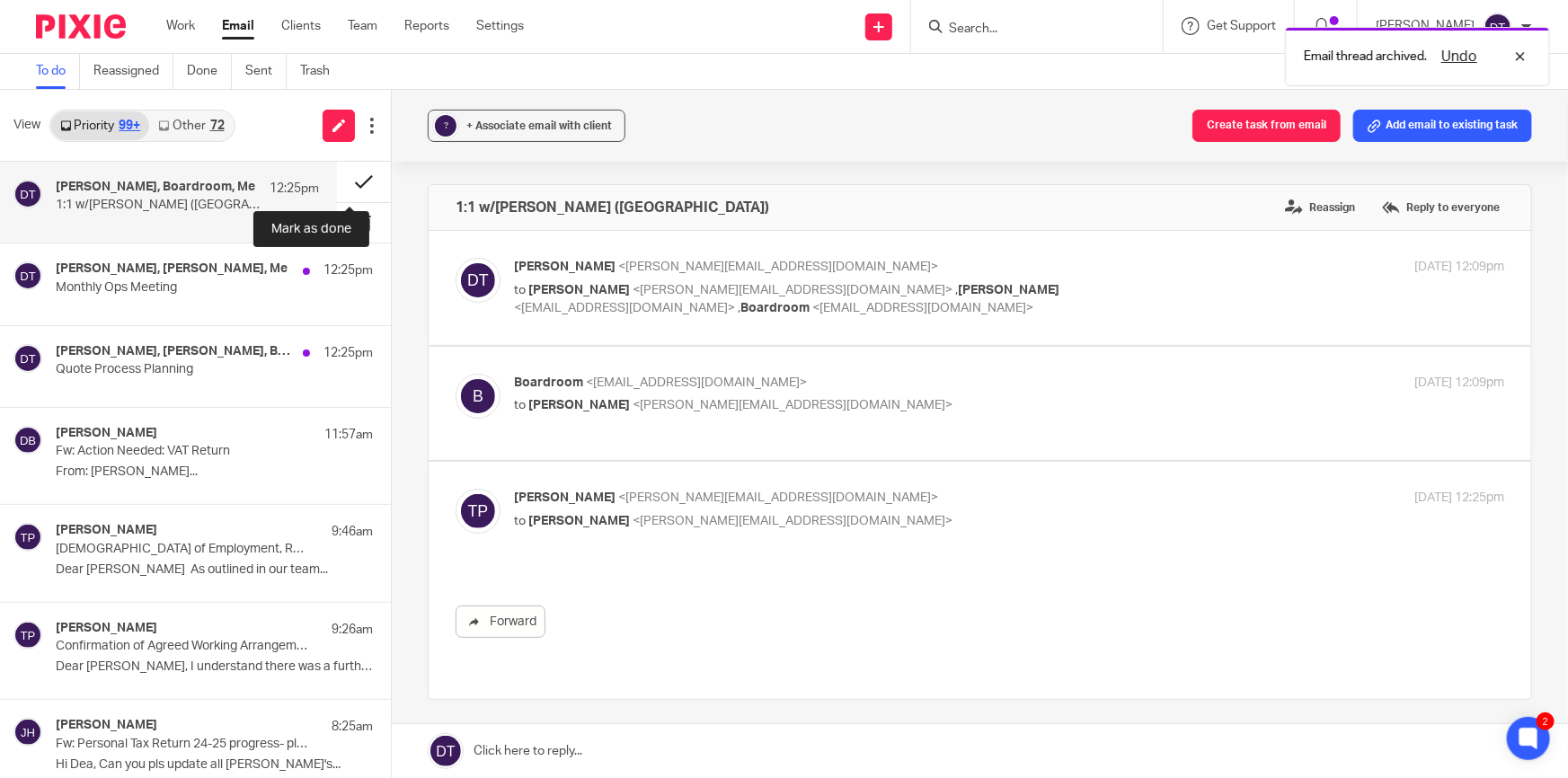
click at [347, 174] on button at bounding box center [364, 182] width 54 height 41
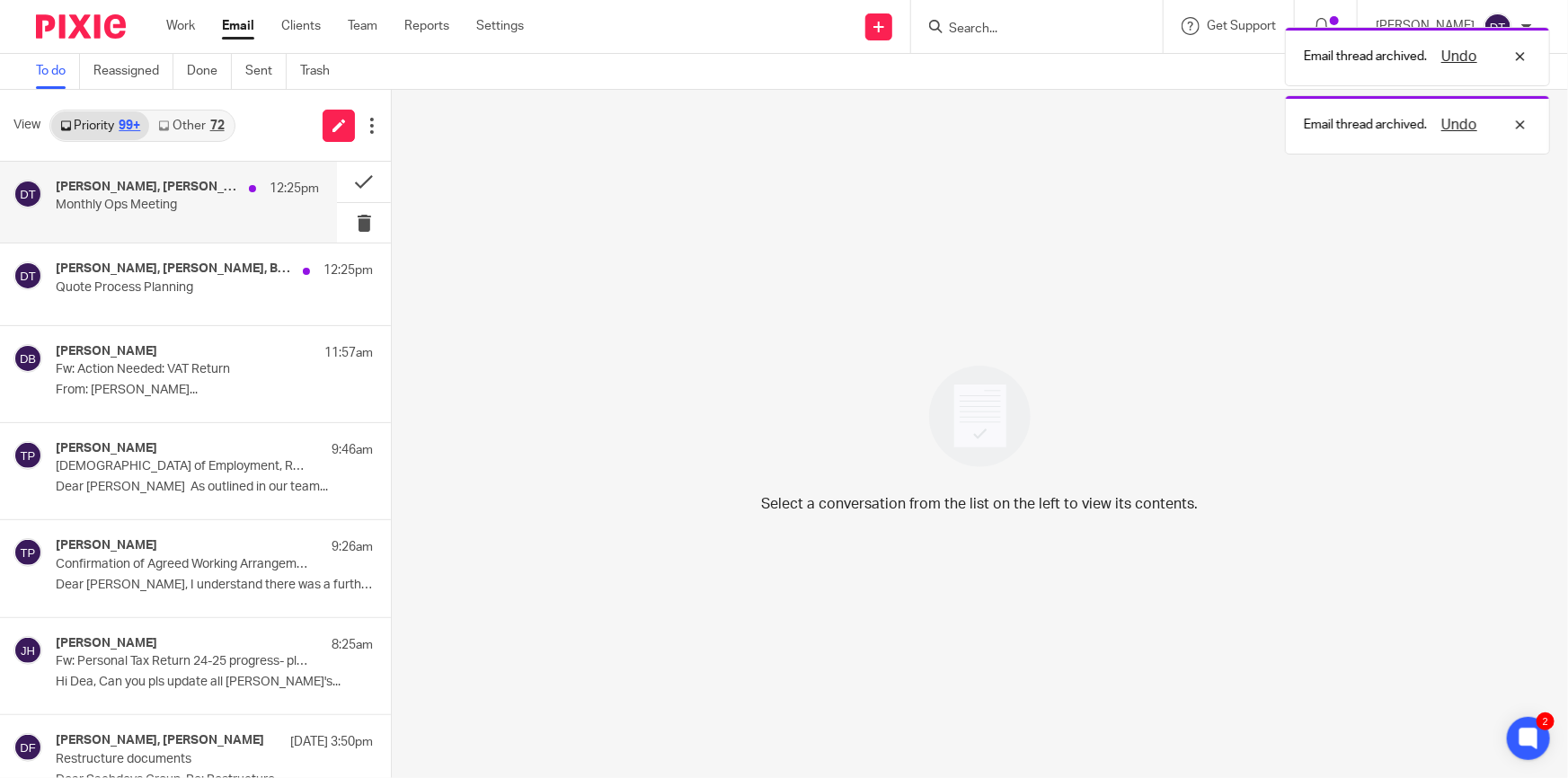
click at [167, 205] on p "Monthly Ops Meeting" at bounding box center [161, 205] width 211 height 15
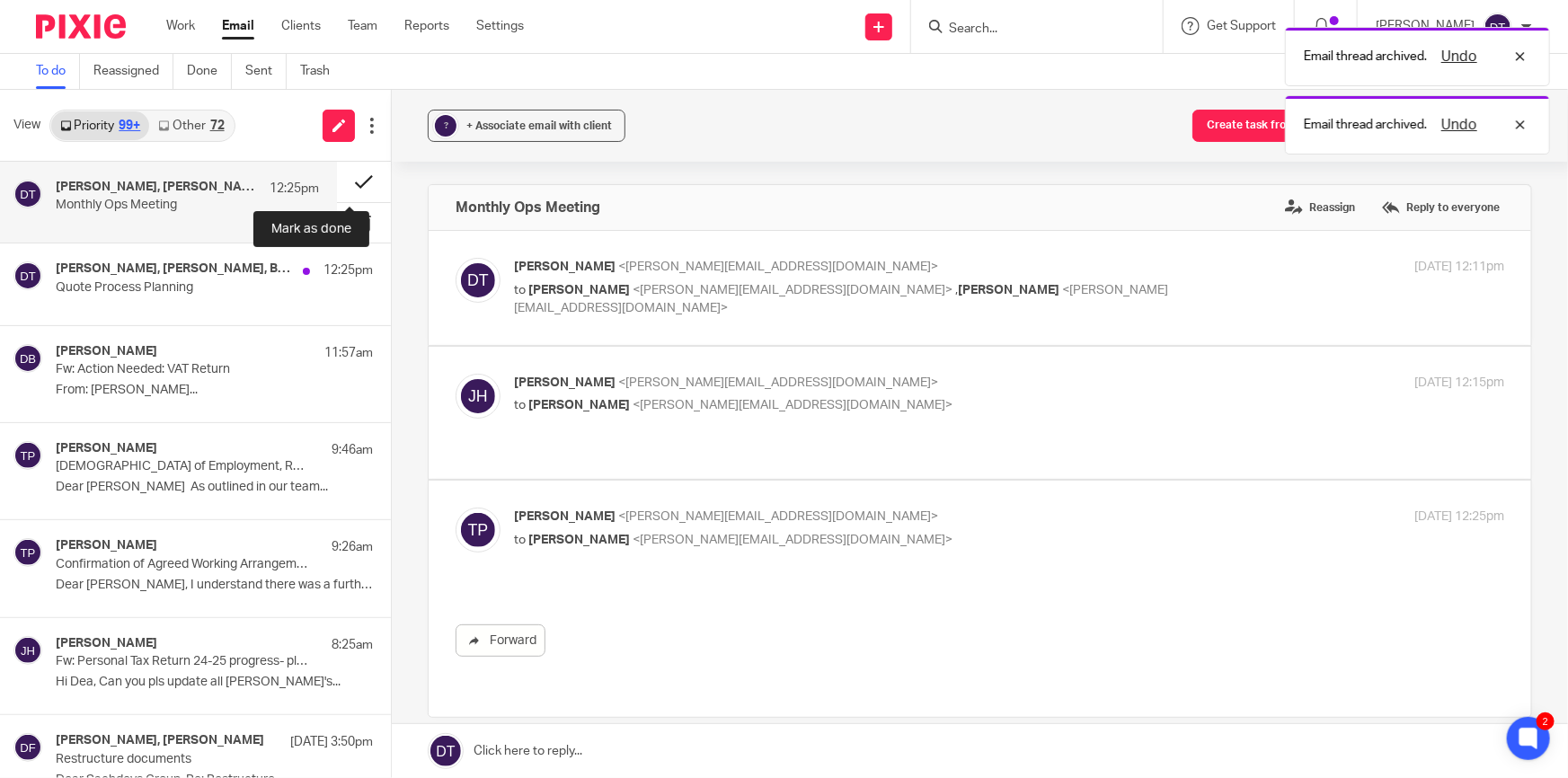
click at [352, 172] on button at bounding box center [364, 182] width 54 height 41
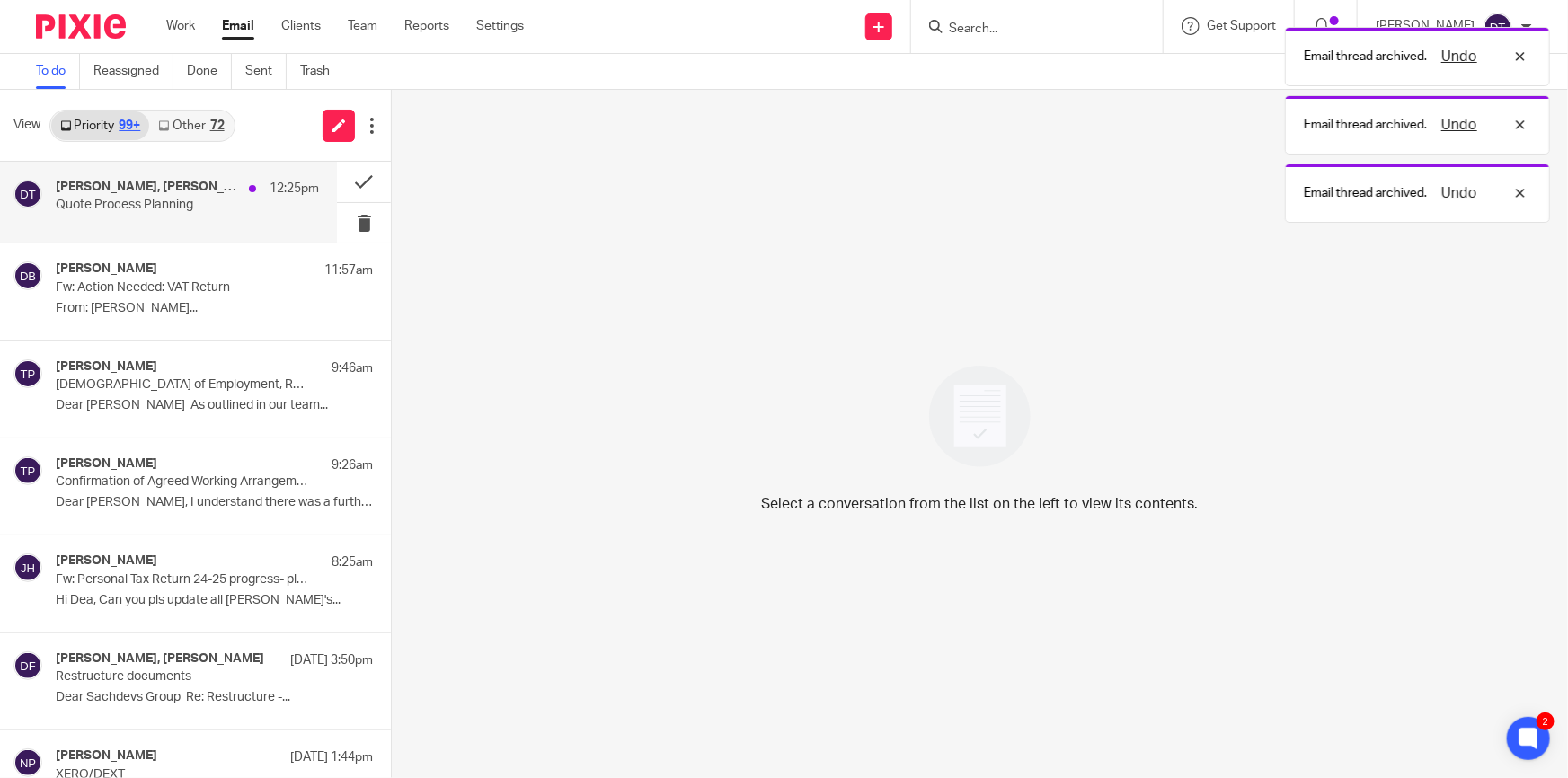
click at [209, 211] on p "Quote Process Planning" at bounding box center [161, 205] width 211 height 15
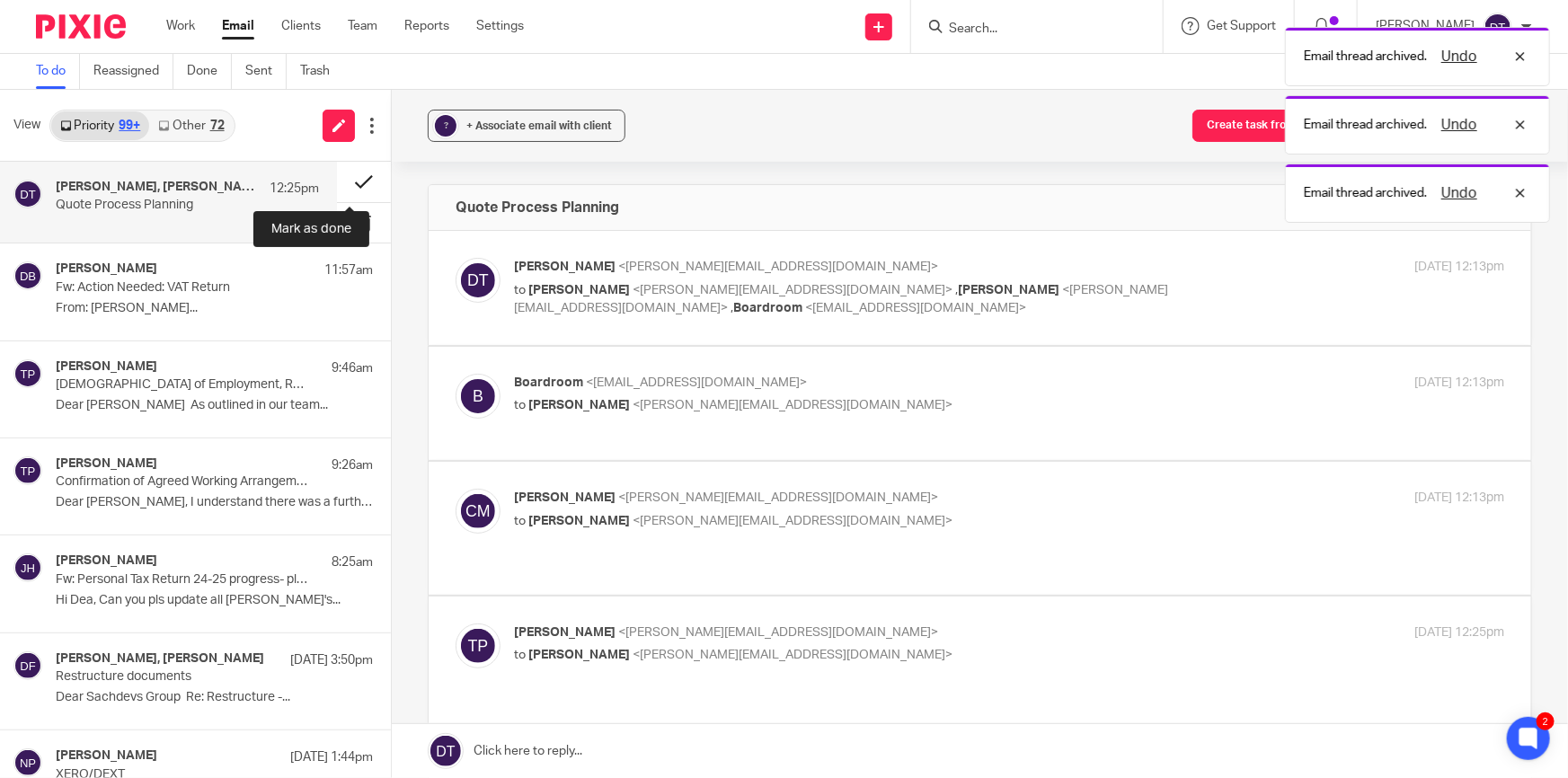
click at [347, 182] on button at bounding box center [364, 182] width 54 height 41
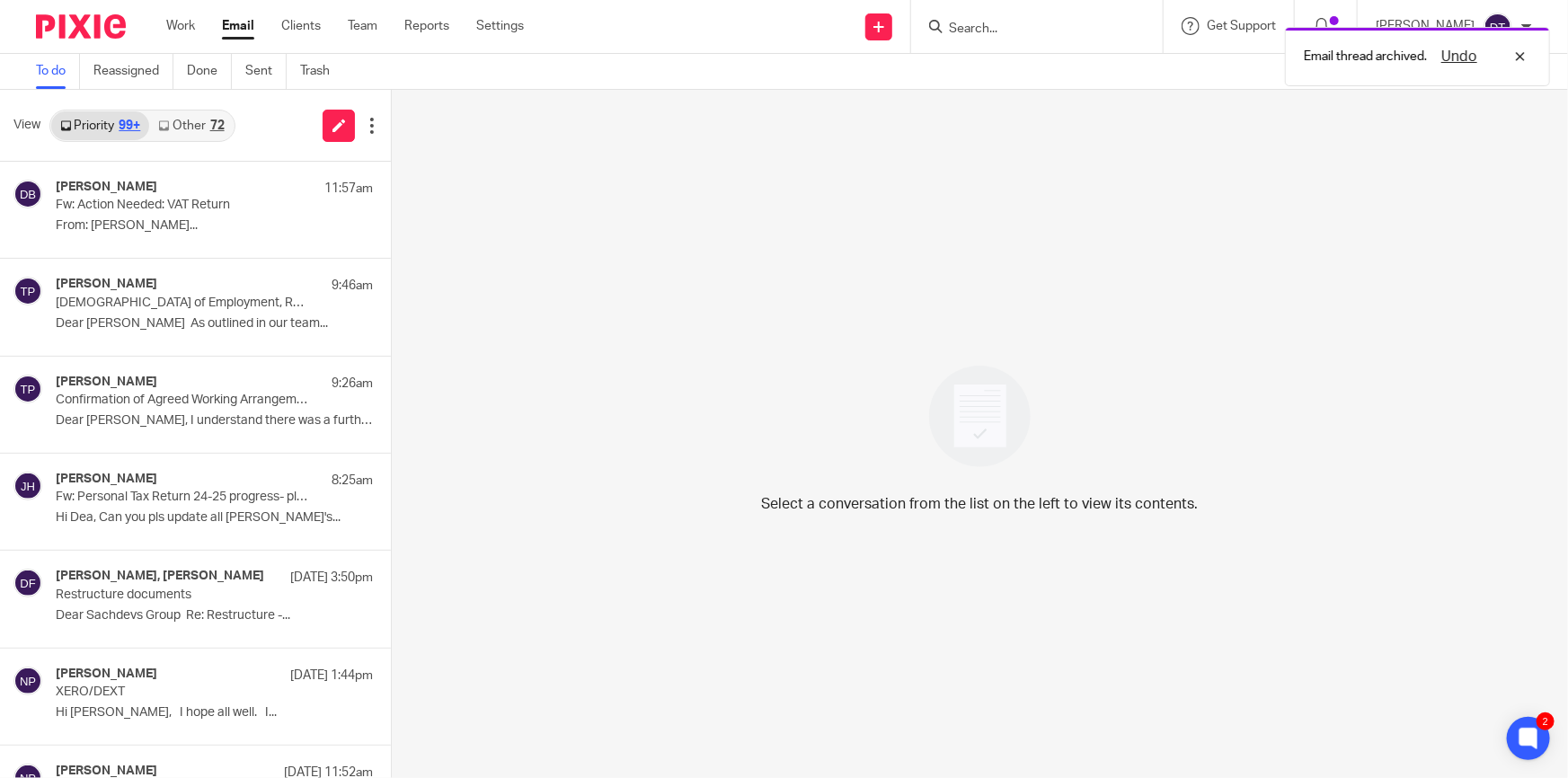
click at [997, 31] on div "Email thread archived. Undo" at bounding box center [1167, 52] width 766 height 69
click at [987, 22] on div "Email thread archived. Undo" at bounding box center [1167, 52] width 766 height 69
click at [976, 22] on input "Search" at bounding box center [1028, 30] width 162 height 16
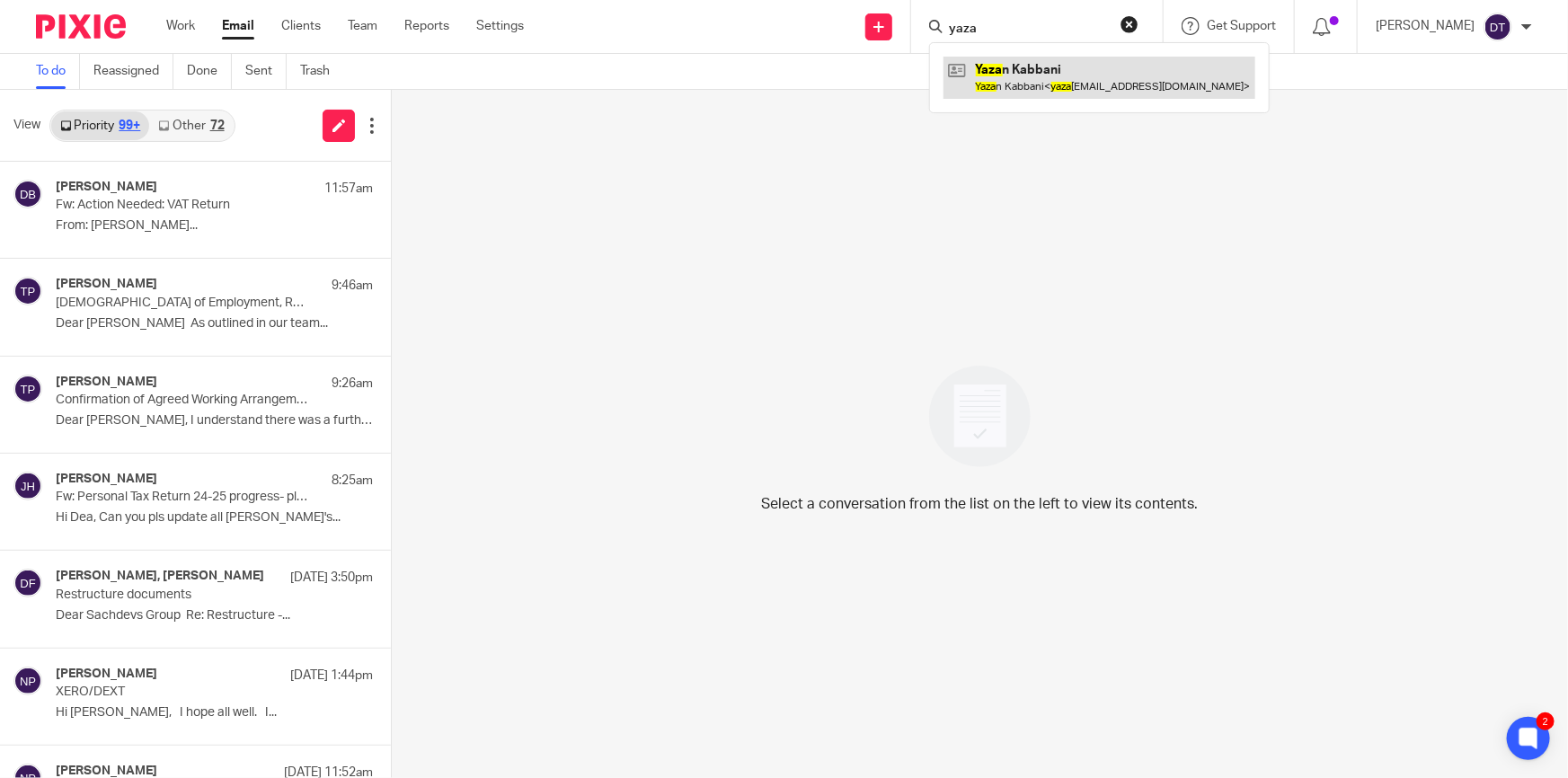
type input "yaza"
click at [1016, 78] on link at bounding box center [1098, 78] width 311 height 42
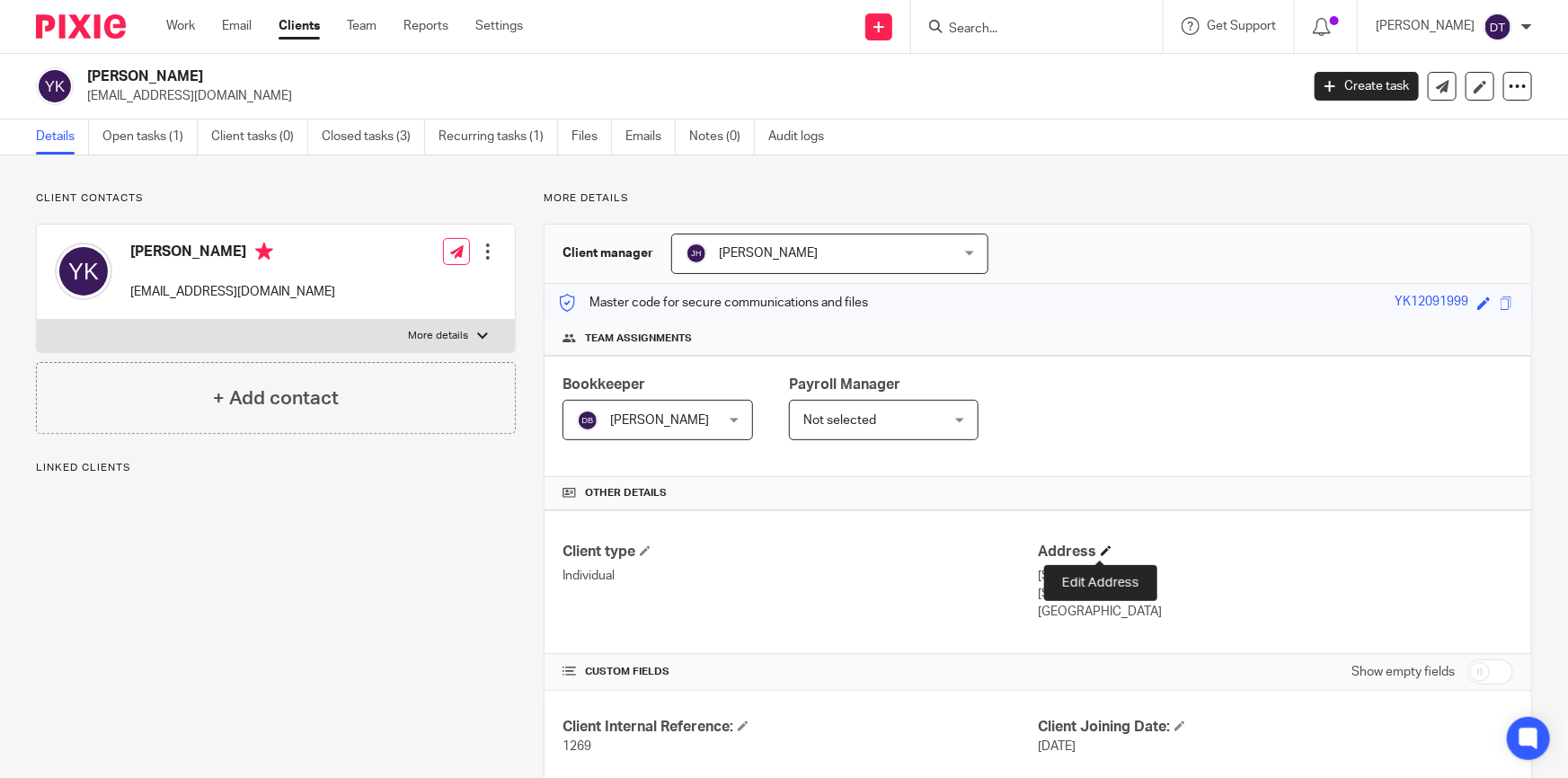
click at [1100, 551] on span at bounding box center [1105, 550] width 11 height 11
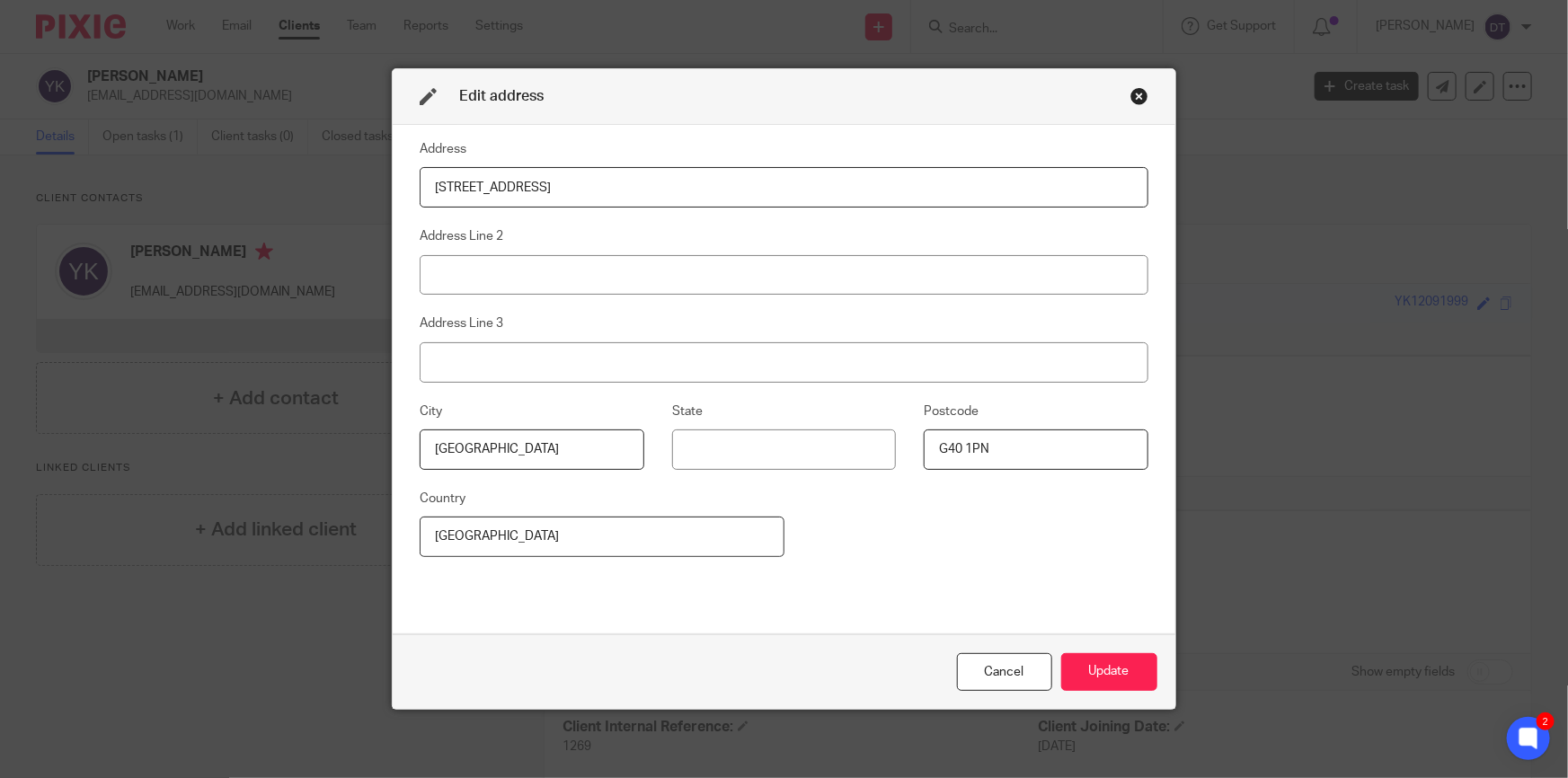
click at [461, 187] on input "[STREET_ADDRESS]" at bounding box center [784, 187] width 728 height 41
click at [462, 190] on input "[STREET_ADDRESS]" at bounding box center [784, 187] width 728 height 41
click at [459, 188] on input "[STREET_ADDRESS]" at bounding box center [784, 187] width 728 height 41
type input "[STREET_ADDRESS]"
click at [1074, 672] on button "Update" at bounding box center [1108, 673] width 97 height 39
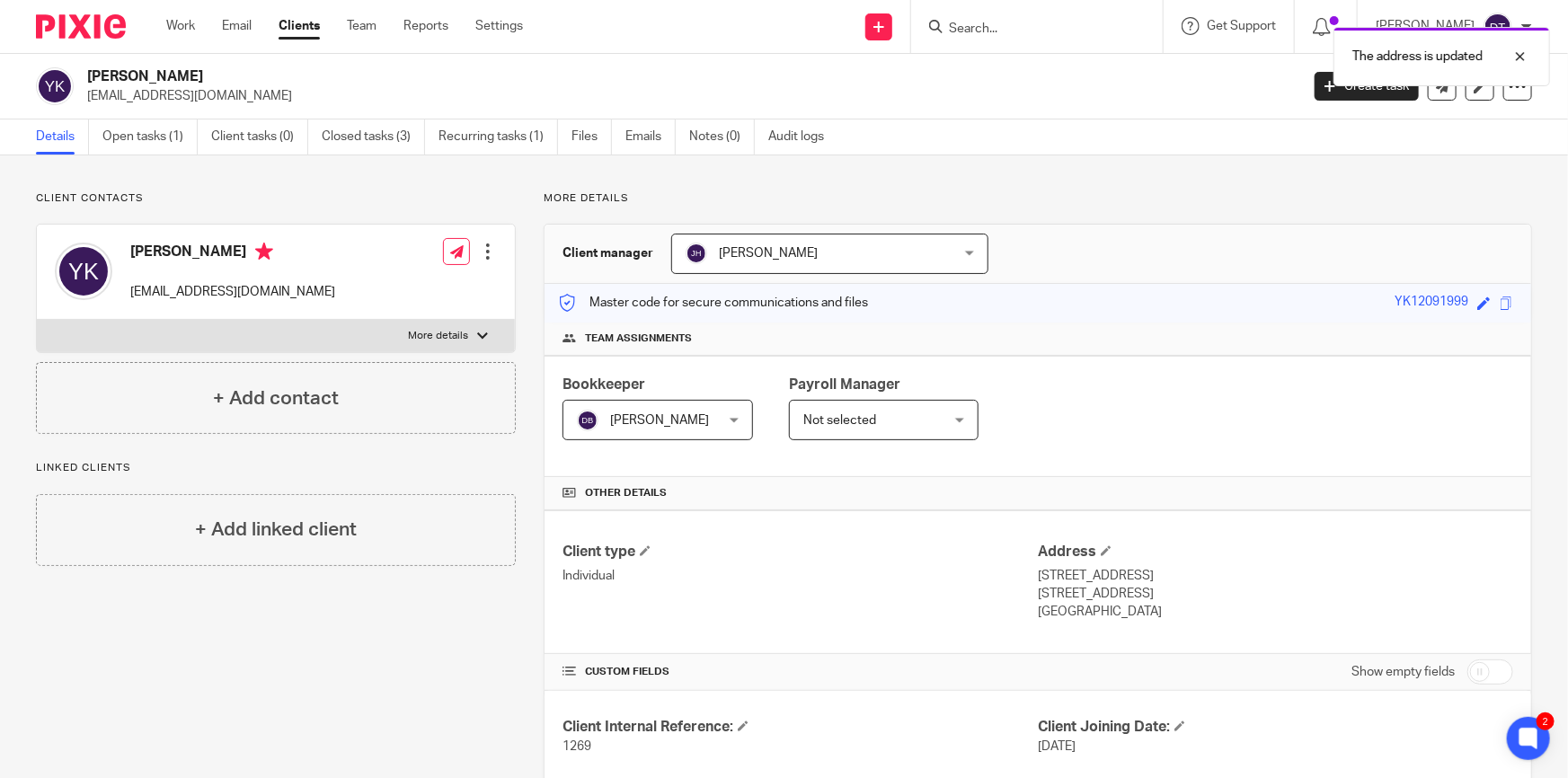
click at [380, 351] on label "More details" at bounding box center [276, 335] width 478 height 33
click at [37, 319] on input "More details" at bounding box center [36, 319] width 1 height 1
checkbox input "true"
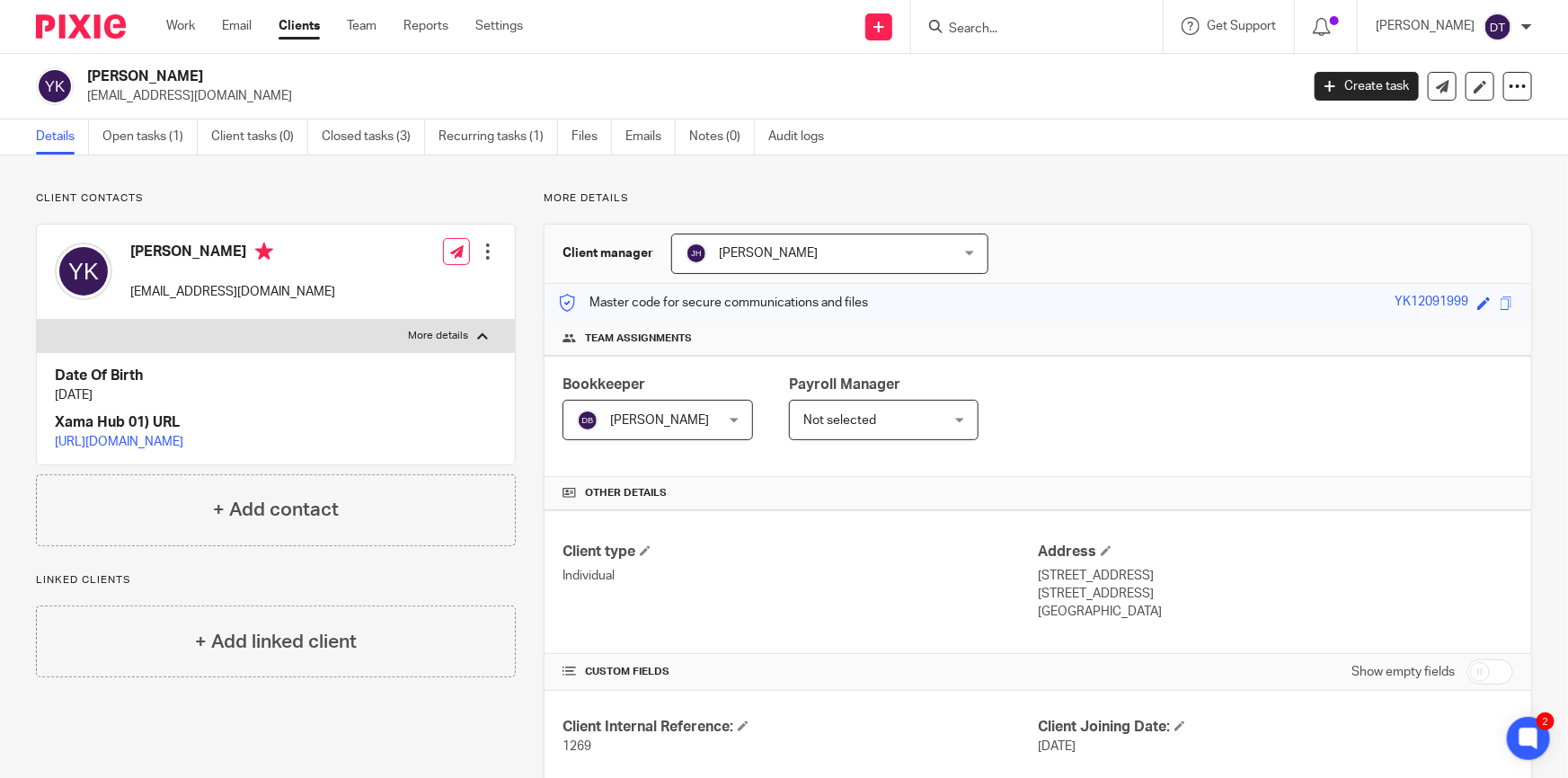
drag, startPoint x: 1185, startPoint y: 605, endPoint x: 1087, endPoint y: 591, distance: 99.0
click at [1087, 591] on div "Address [STREET_ADDRESS] [STREET_ADDRESS] [GEOGRAPHIC_DATA]" at bounding box center [1275, 581] width 476 height 79
click at [1096, 593] on p "[STREET_ADDRESS]" at bounding box center [1275, 594] width 476 height 18
drag, startPoint x: 1125, startPoint y: 589, endPoint x: 1082, endPoint y: 588, distance: 43.0
click at [1082, 588] on p "[STREET_ADDRESS]" at bounding box center [1275, 594] width 476 height 18
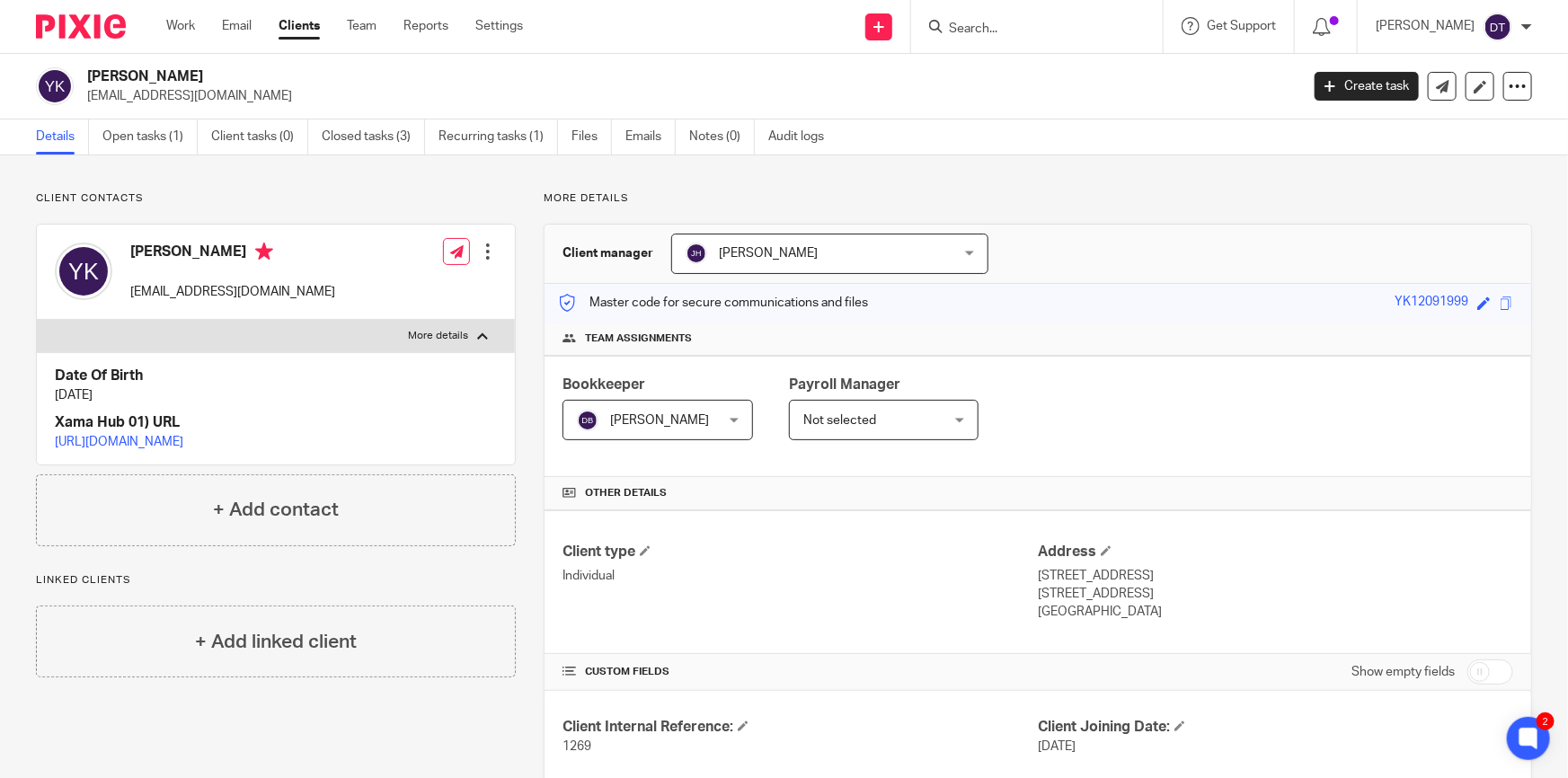
copy p "G40 1PN"
click at [1224, 544] on h4 "Address" at bounding box center [1275, 551] width 476 height 19
drag, startPoint x: 1033, startPoint y: 570, endPoint x: 1136, endPoint y: 574, distance: 103.1
click at [1136, 574] on p "304C London Road" at bounding box center [1275, 576] width 476 height 18
copy p "304C London Road"
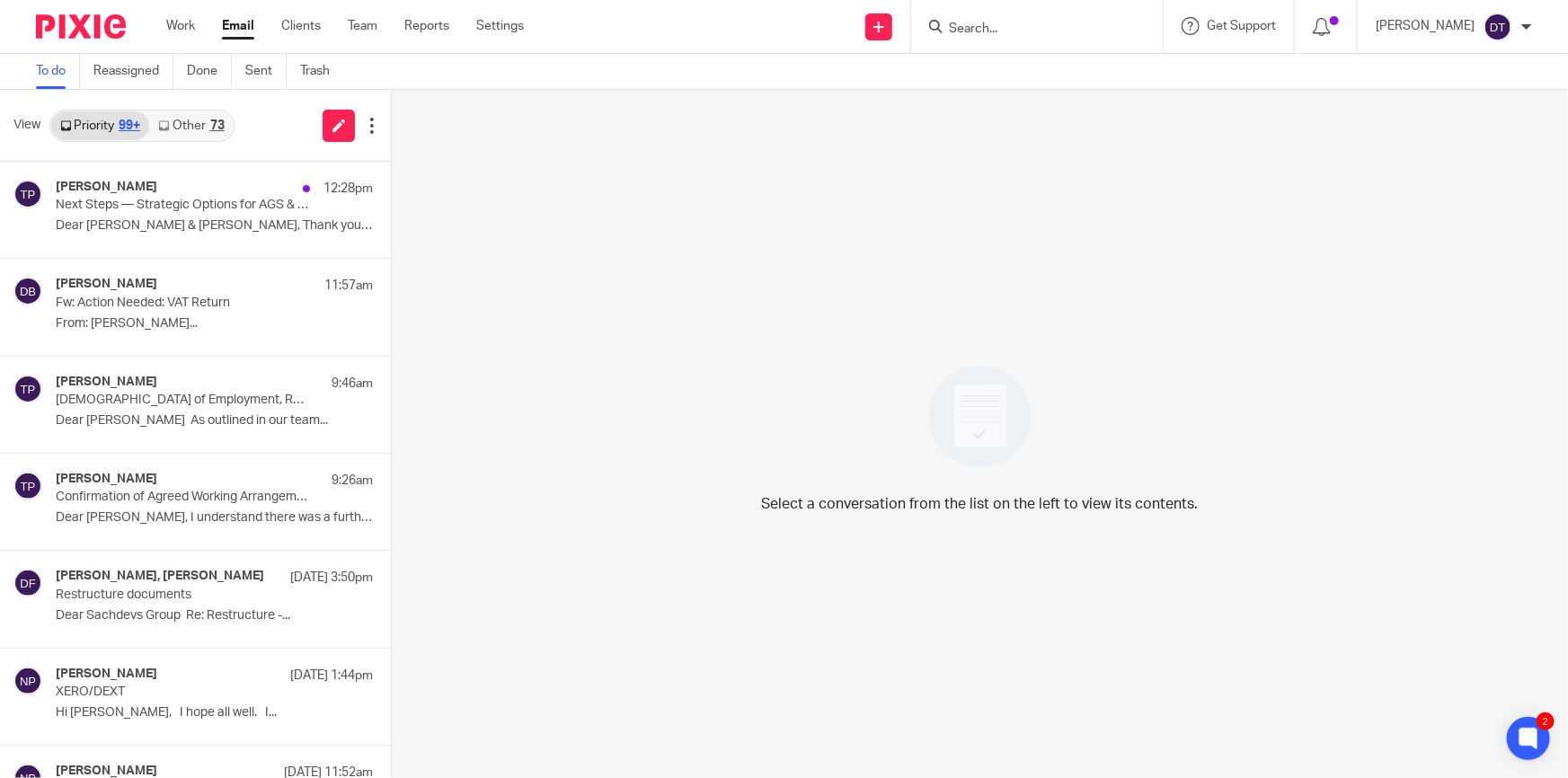
click at [200, 132] on link "Other 73" at bounding box center [191, 125] width 84 height 29
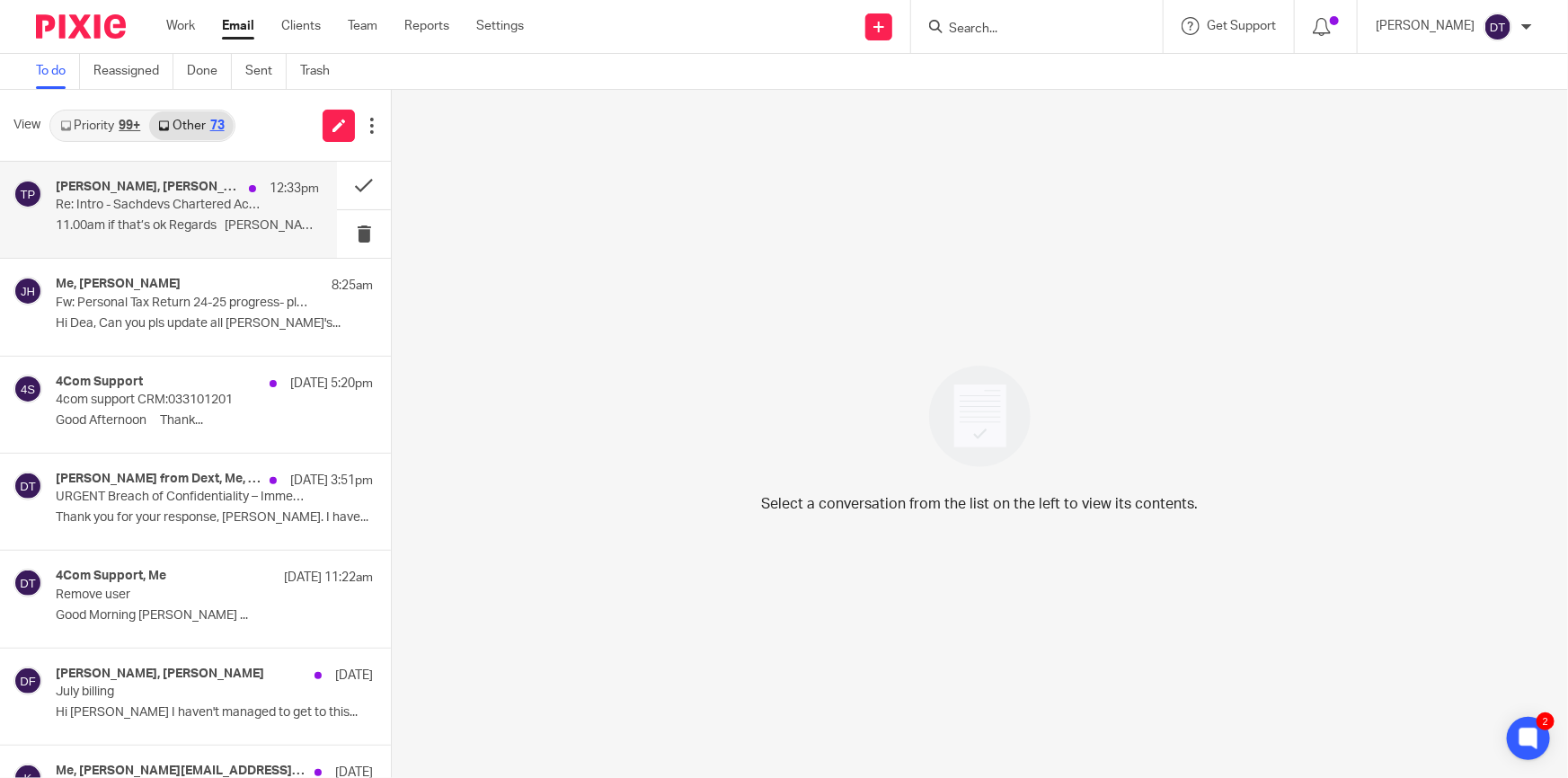
click at [123, 181] on h4 "[PERSON_NAME], [PERSON_NAME]" at bounding box center [147, 187] width 184 height 15
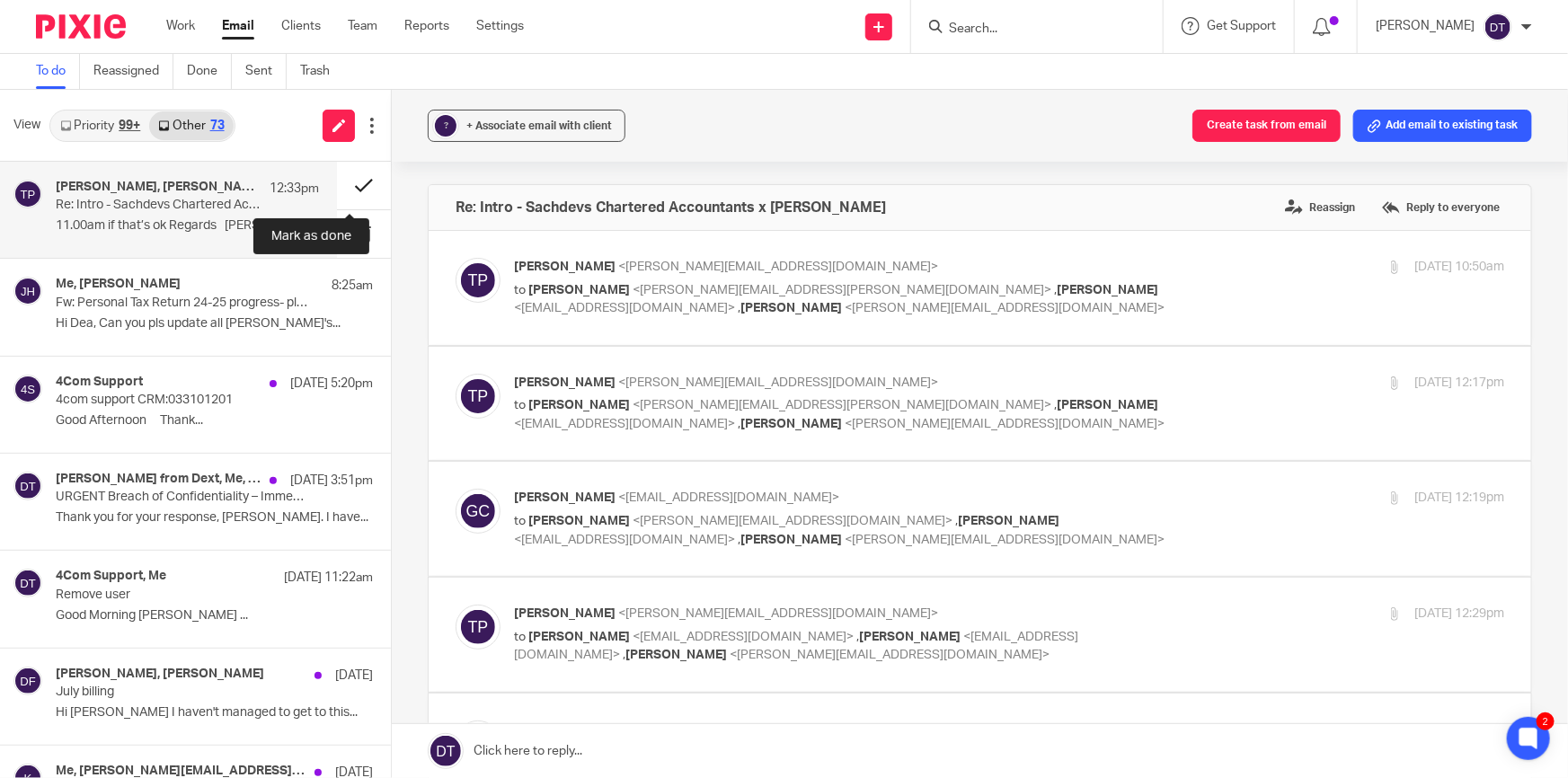
click at [337, 178] on button at bounding box center [364, 186] width 54 height 48
click at [170, 316] on p "Hi Dea, Can you pls update all [PERSON_NAME]'s..." at bounding box center [187, 323] width 264 height 15
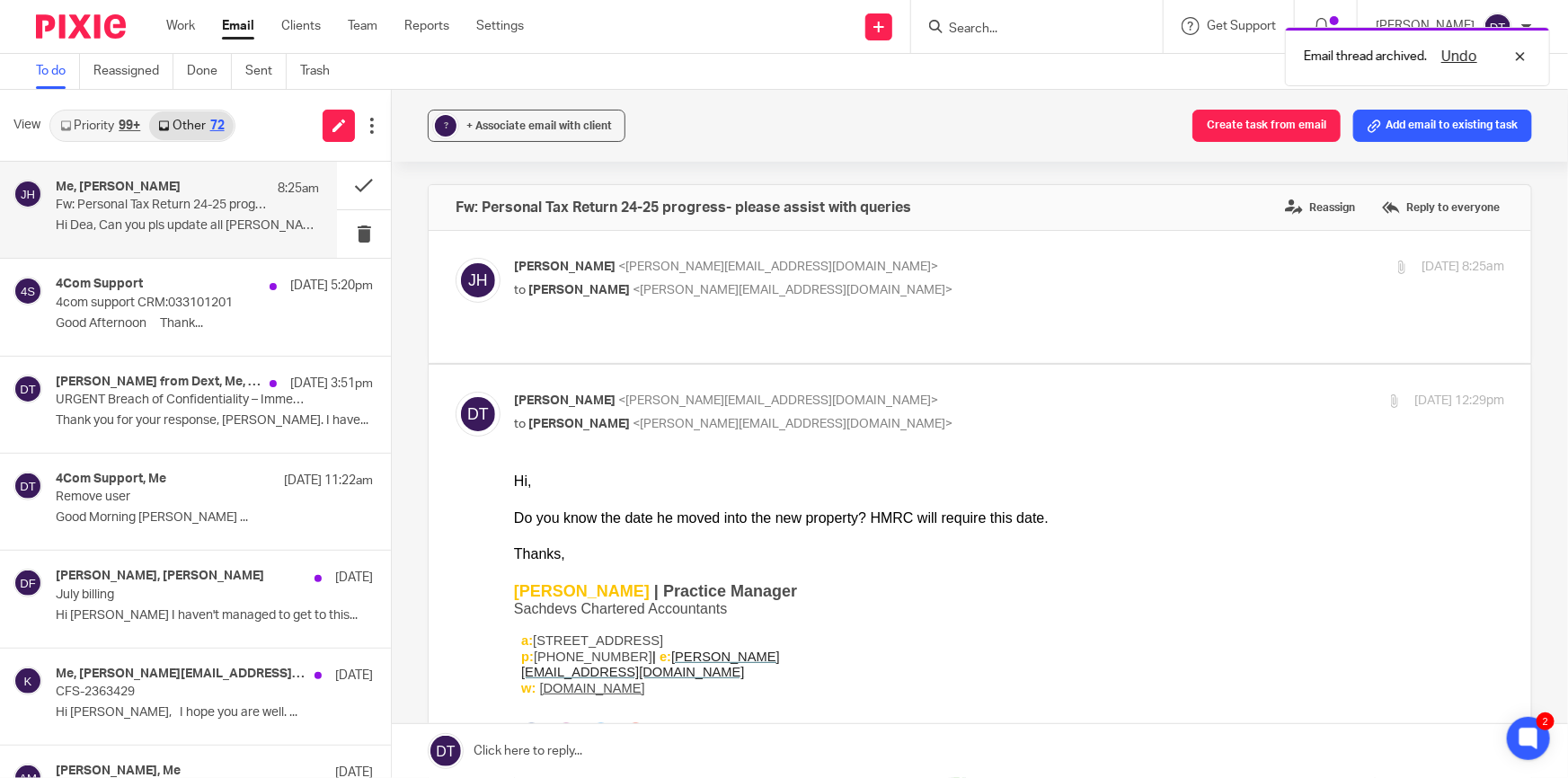
click at [79, 98] on div "View Priority 99+ Other 72" at bounding box center [195, 125] width 391 height 72
click at [77, 118] on link "Priority 99+" at bounding box center [99, 125] width 98 height 29
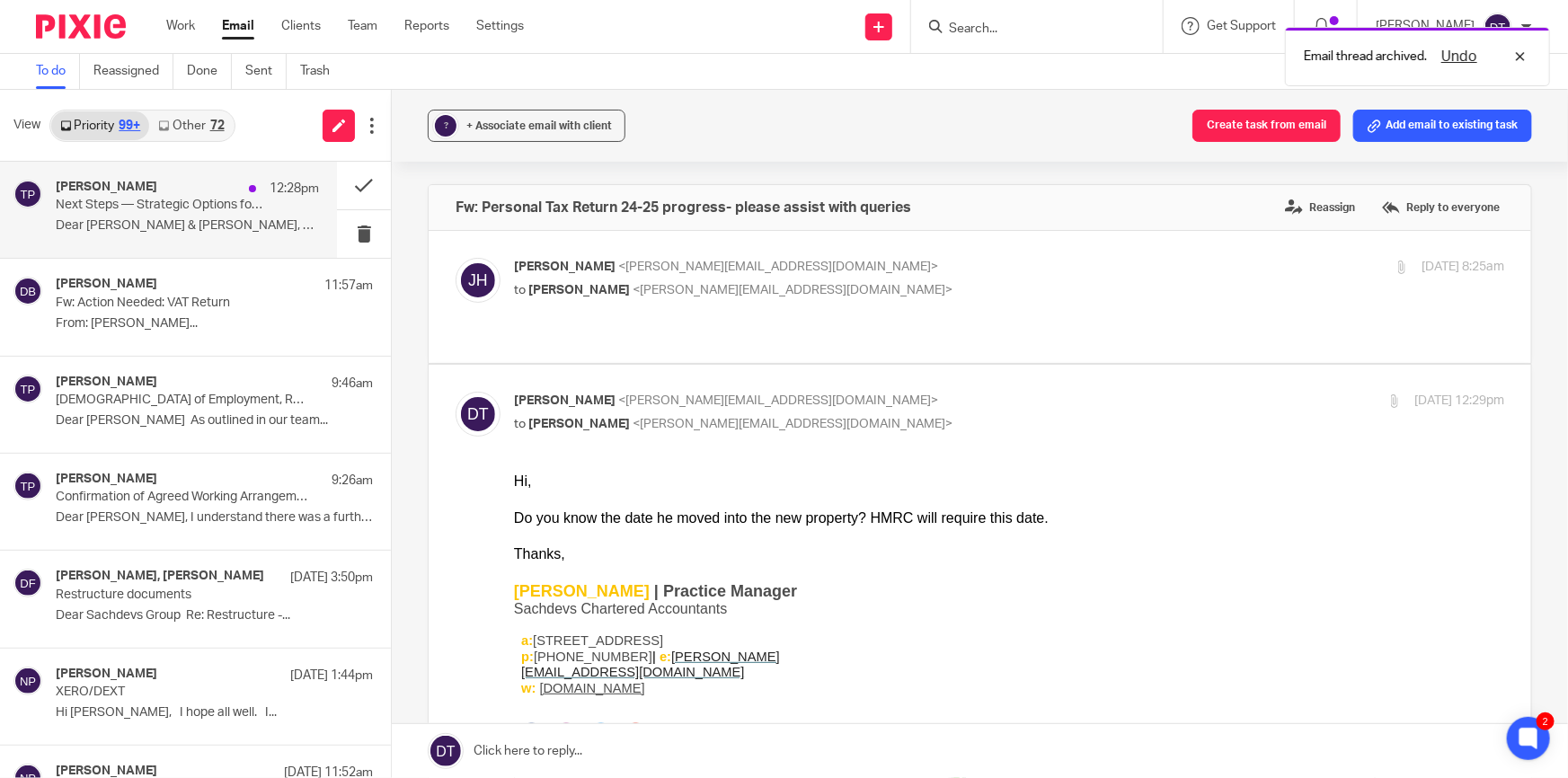
click at [139, 206] on p "Next Steps — Strategic Options for AGS & K&B" at bounding box center [161, 205] width 211 height 15
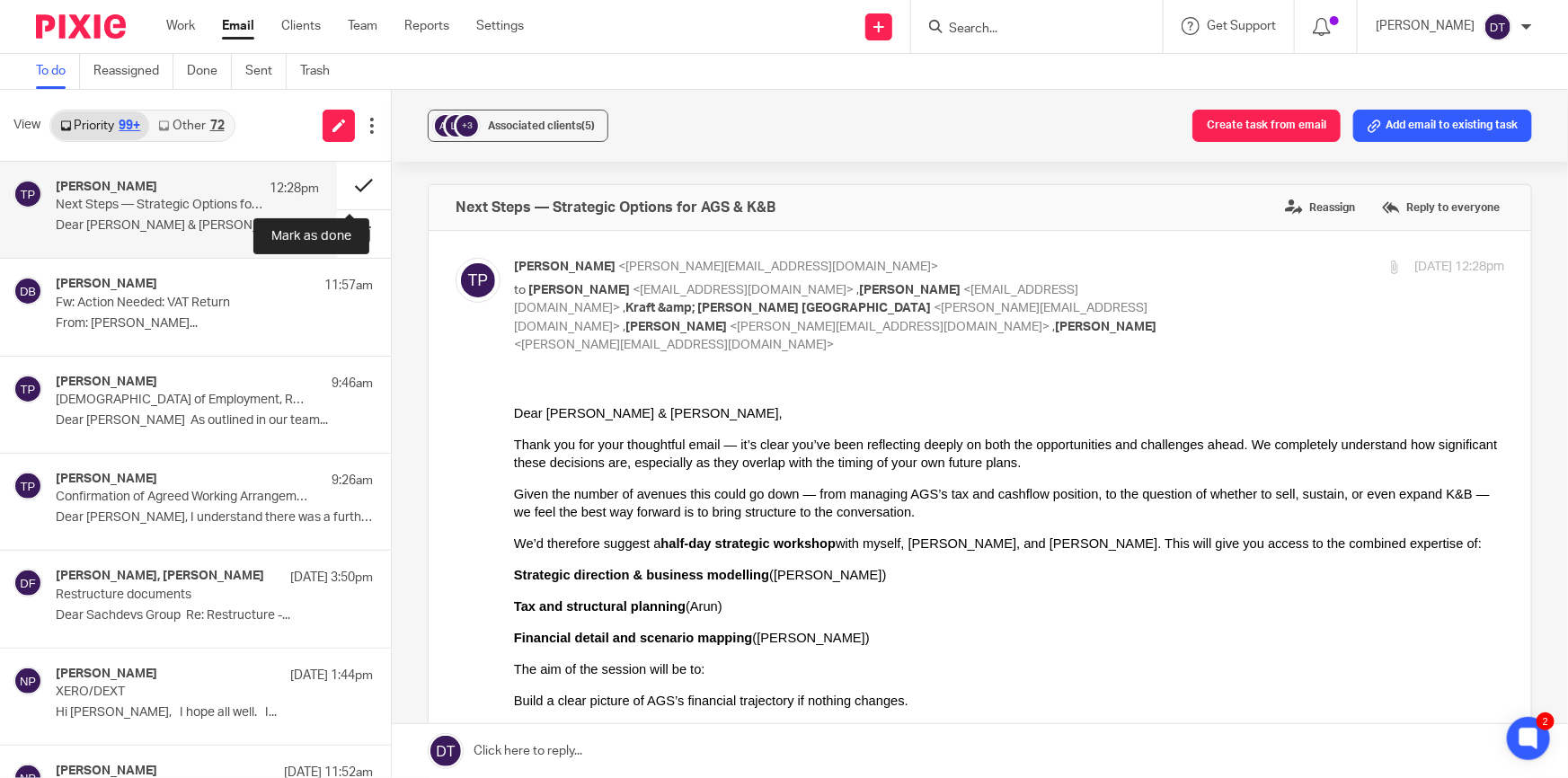
click at [346, 187] on button at bounding box center [364, 186] width 54 height 48
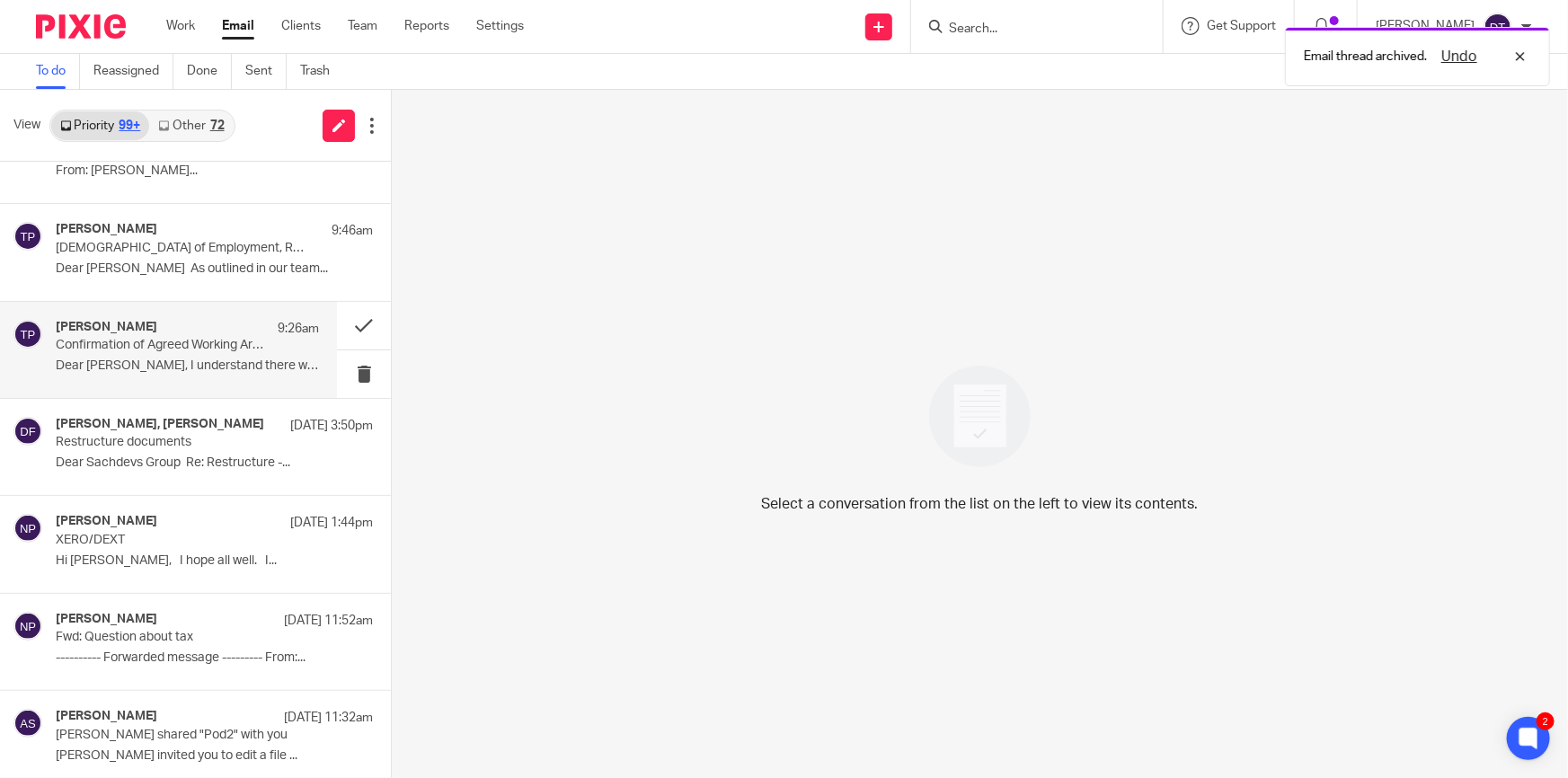
scroll to position [81, 0]
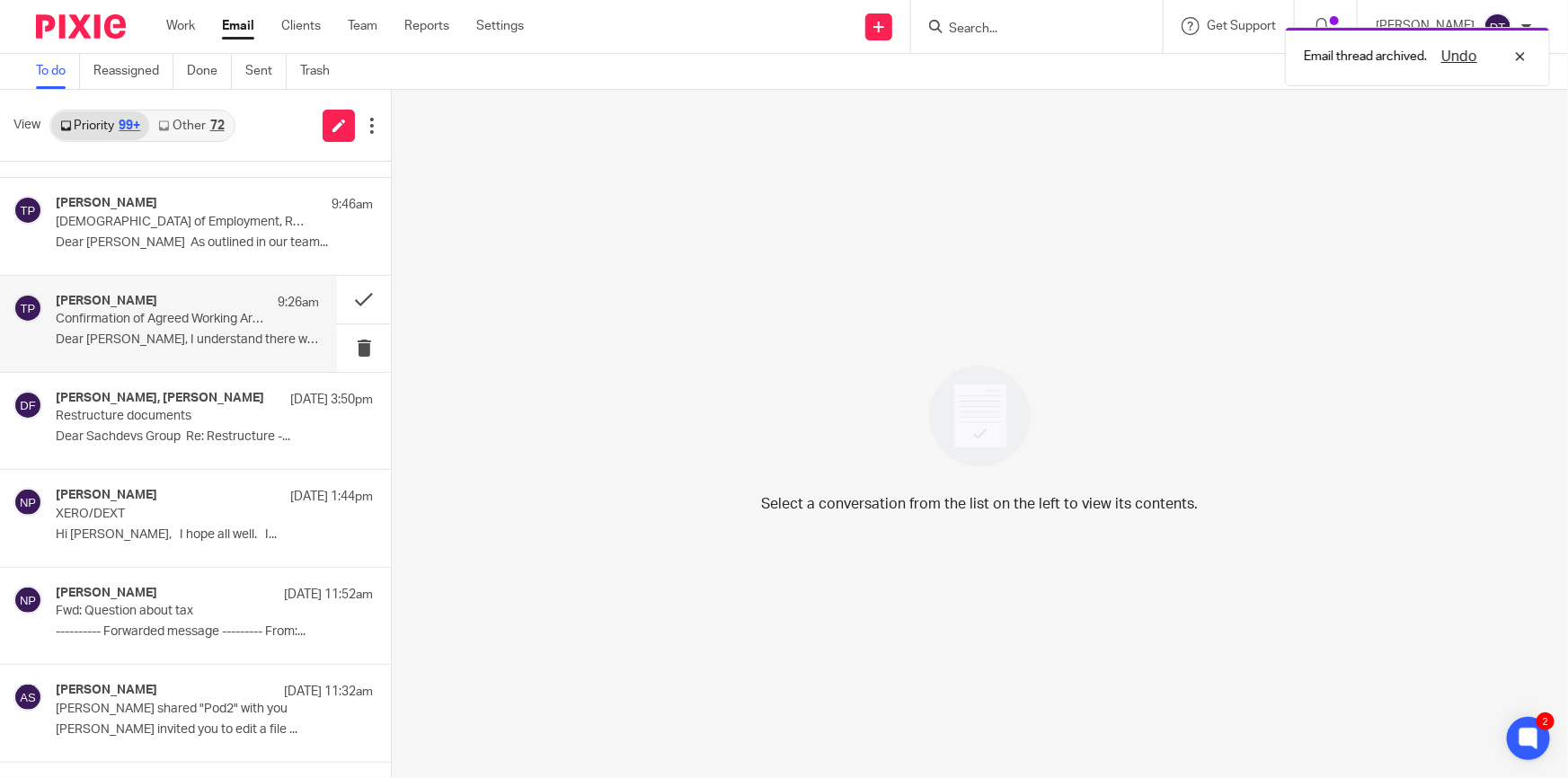
click at [177, 354] on div "Tina Pennycuick 9:26am Confirmation of Agreed Working Arrangements Dear Shammi,…" at bounding box center [168, 323] width 337 height 97
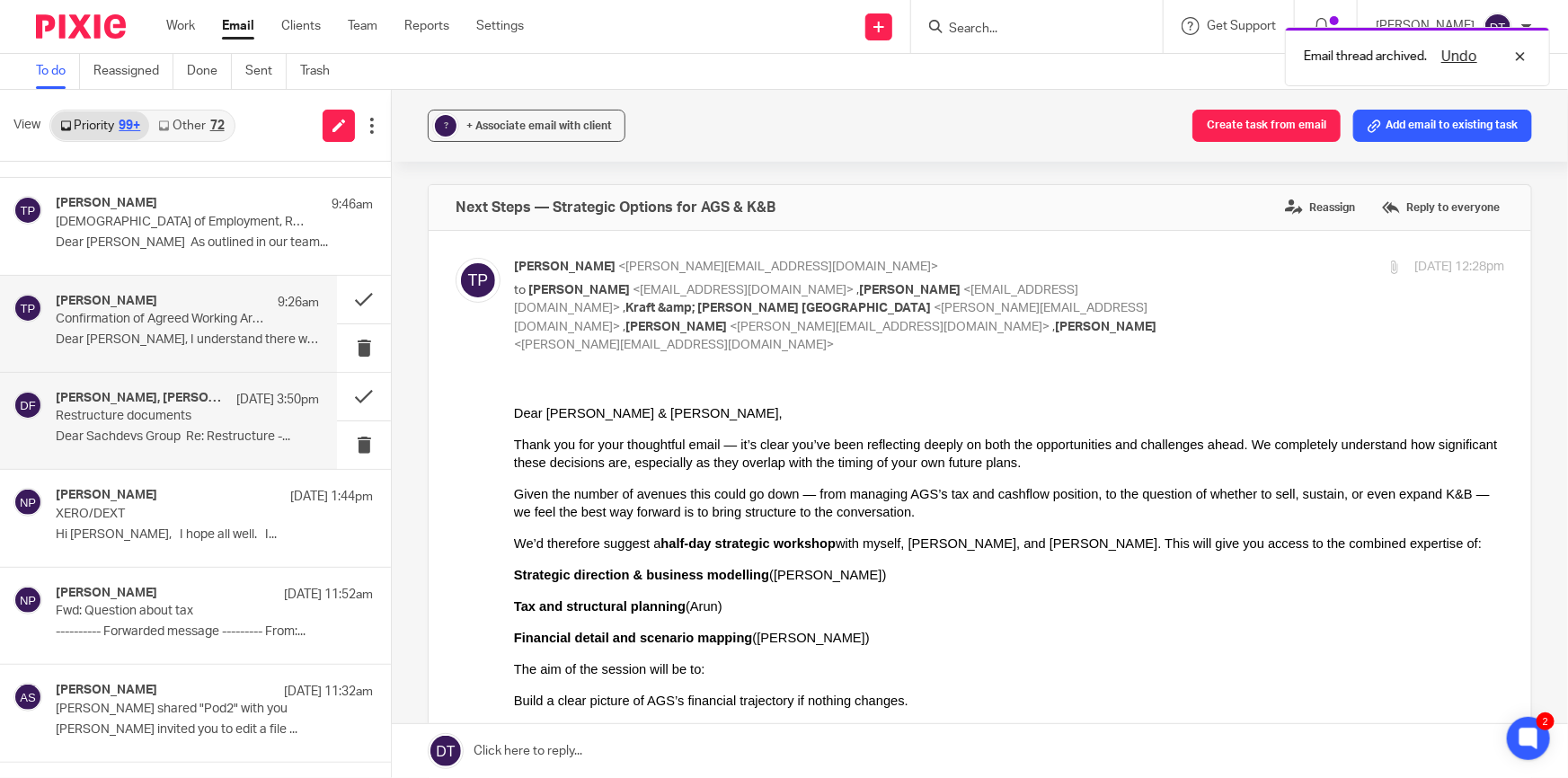
click at [184, 422] on p "Restructure documents" at bounding box center [161, 416] width 211 height 15
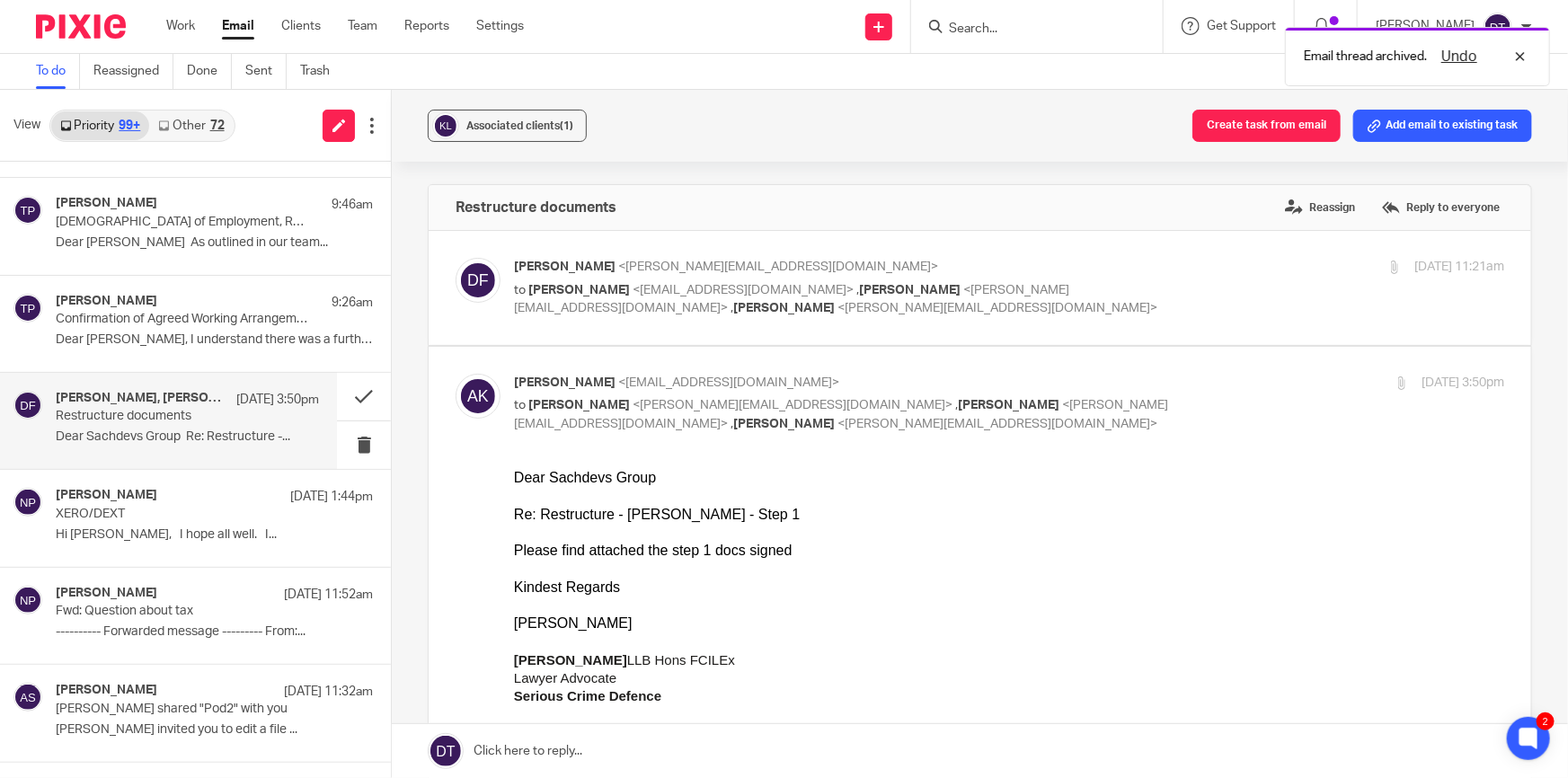
scroll to position [0, 0]
click at [212, 122] on div "72" at bounding box center [217, 125] width 14 height 13
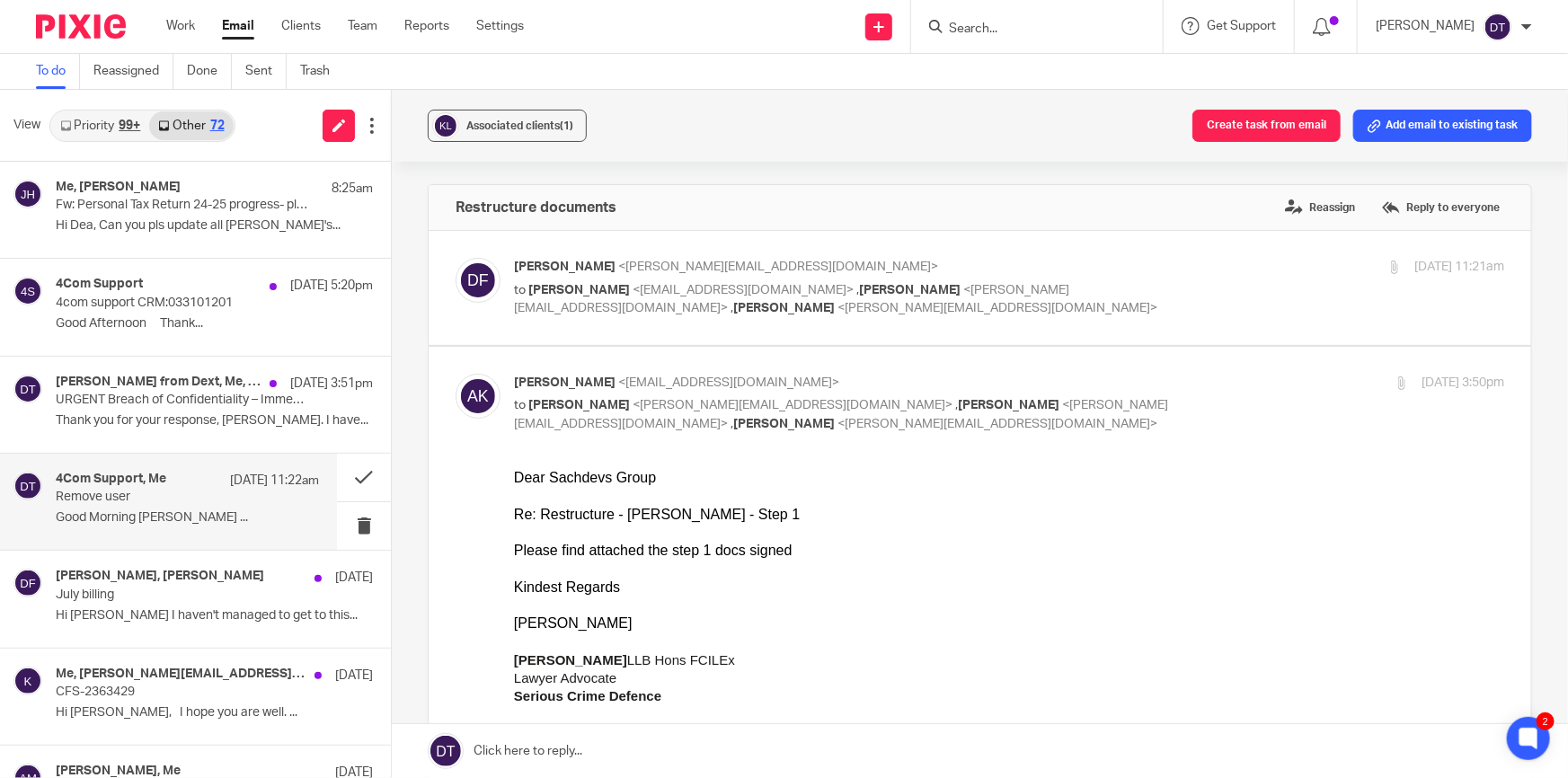
click at [168, 502] on p "Remove user" at bounding box center [161, 496] width 211 height 15
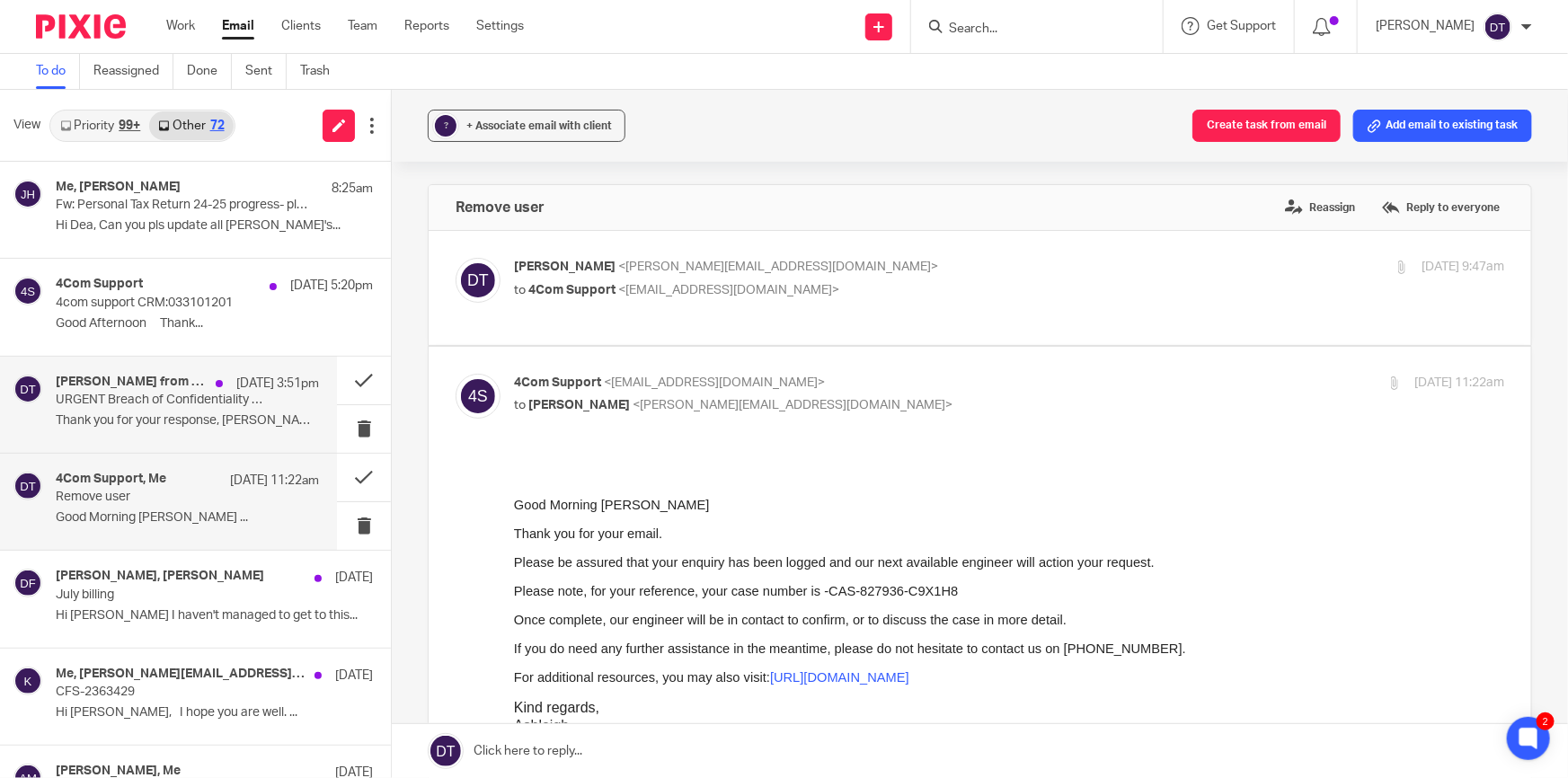
click at [168, 406] on p "URGENT Breach of Confidentiality – Immediate Action Required" at bounding box center [161, 400] width 211 height 15
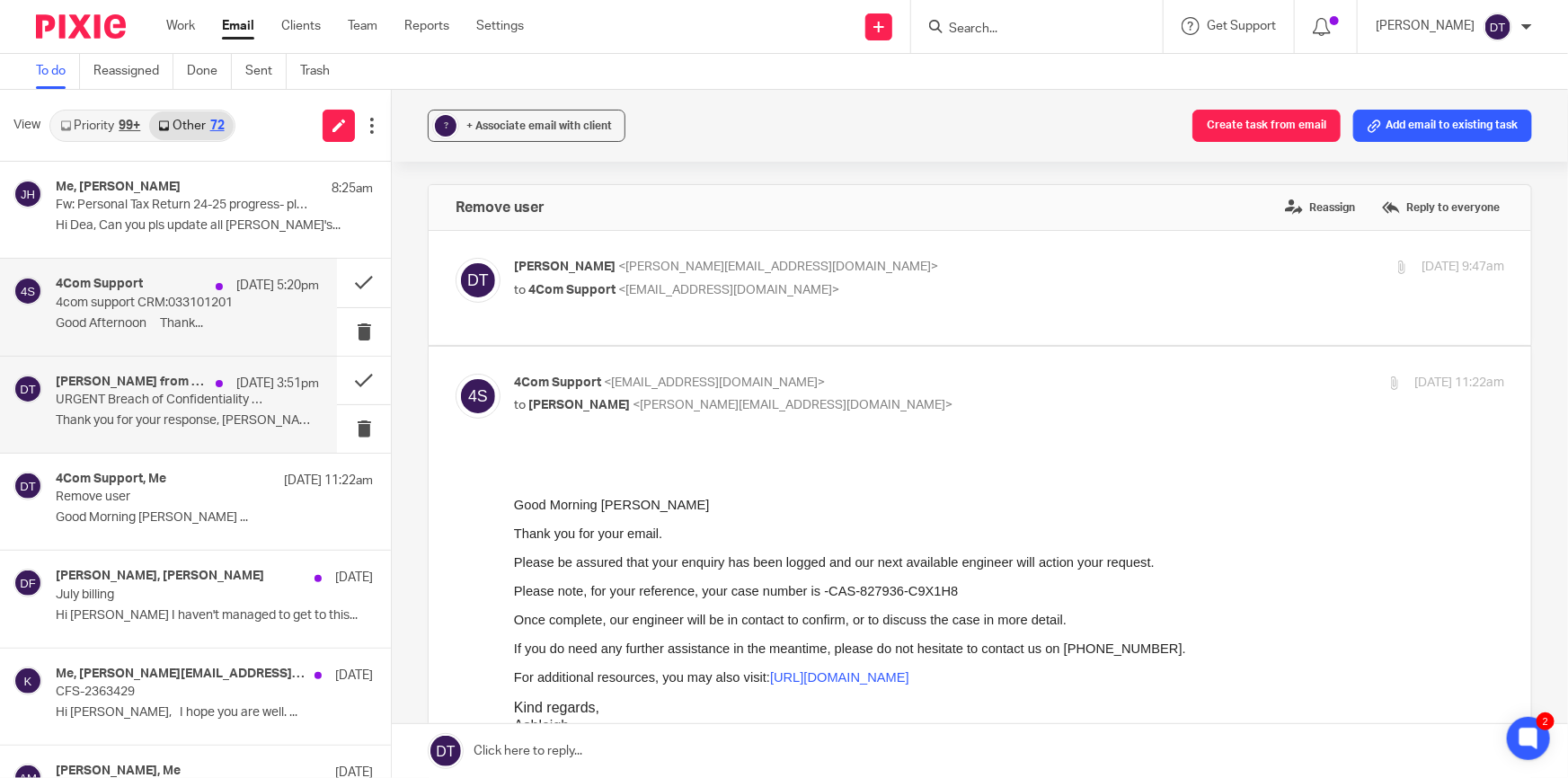
click at [134, 307] on p "4com support CRM:033101201" at bounding box center [161, 302] width 211 height 15
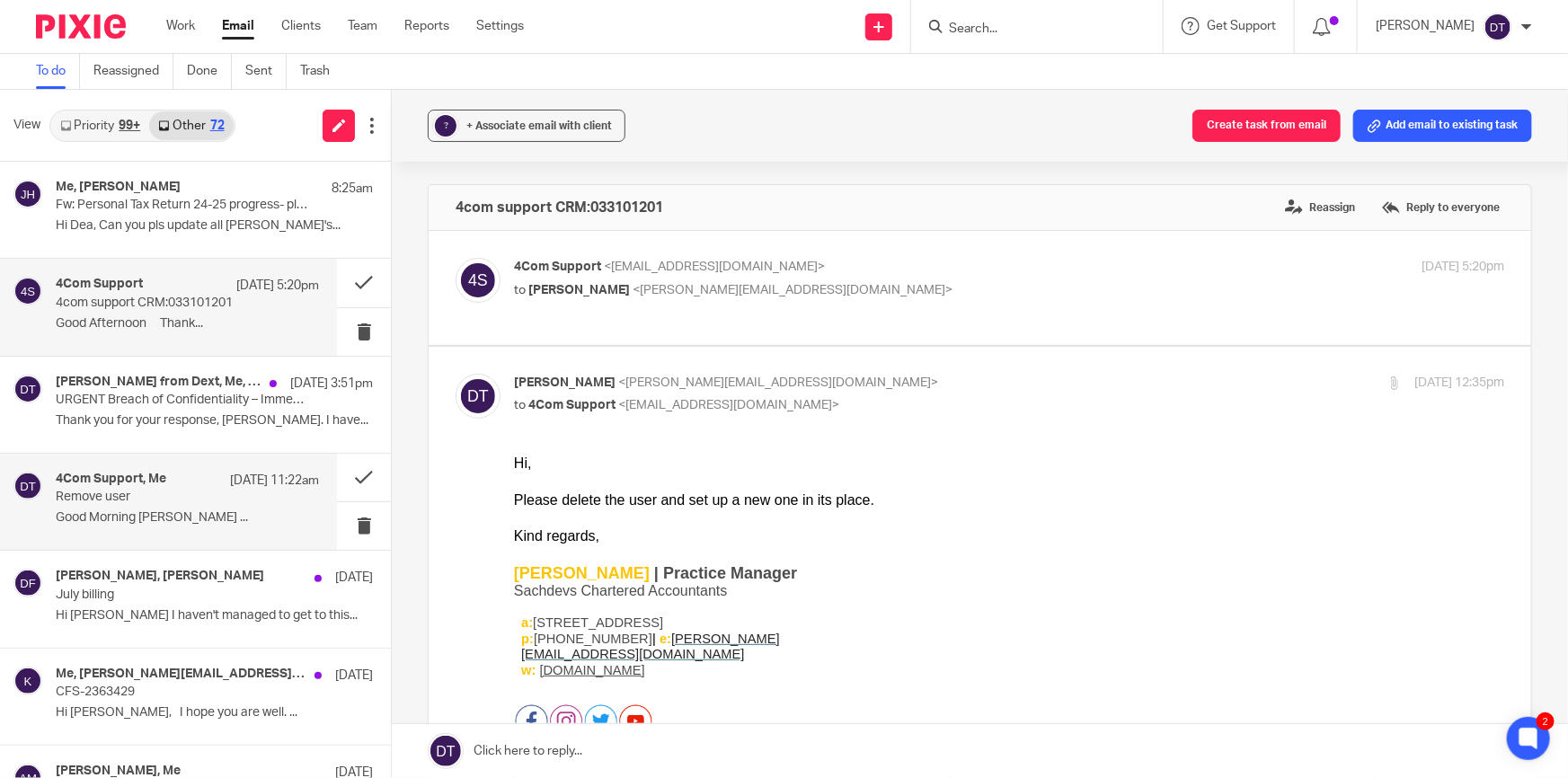
click at [152, 495] on p "Remove user" at bounding box center [161, 496] width 211 height 15
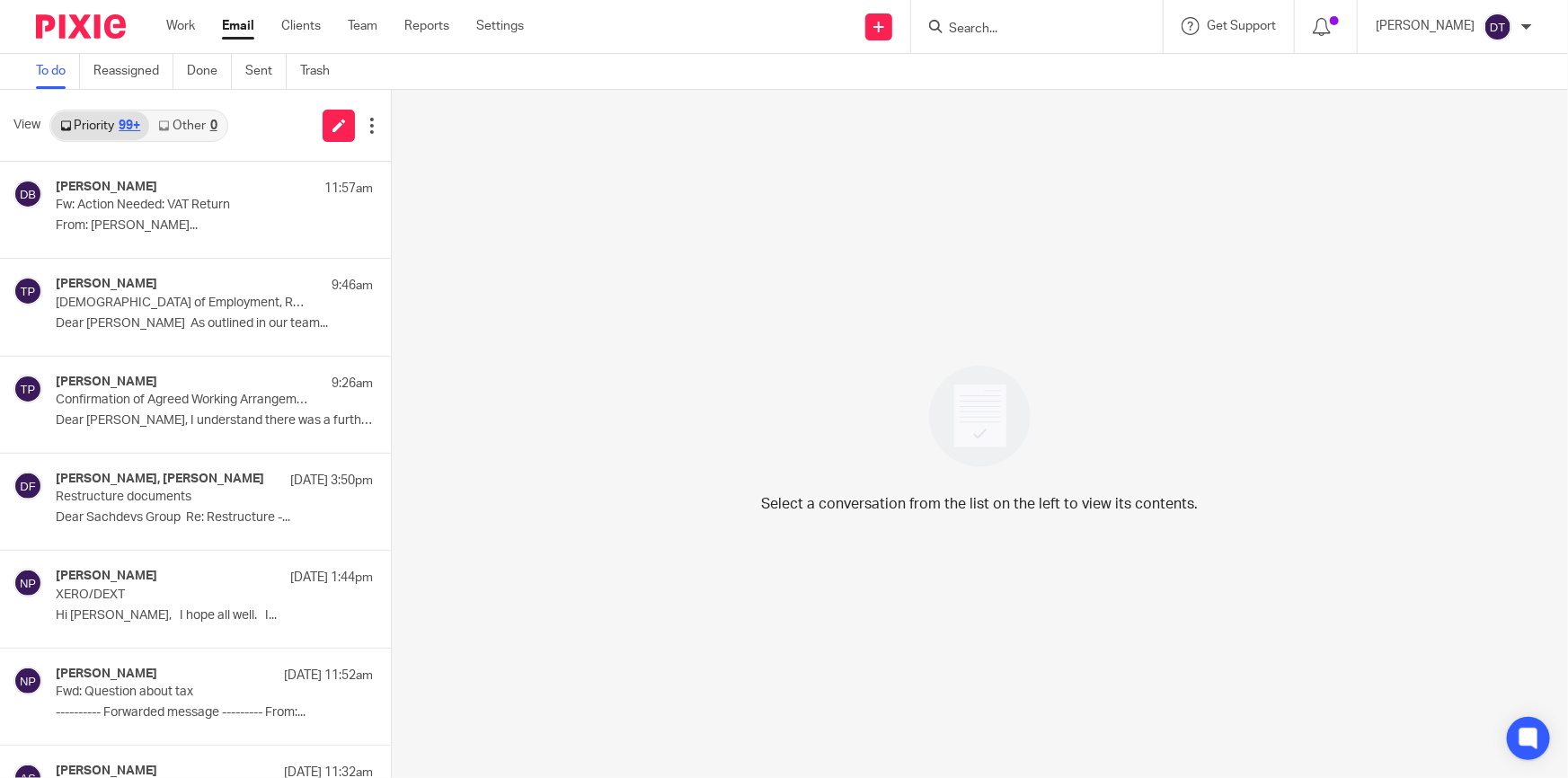
click at [189, 122] on link "Other 0" at bounding box center [187, 125] width 77 height 29
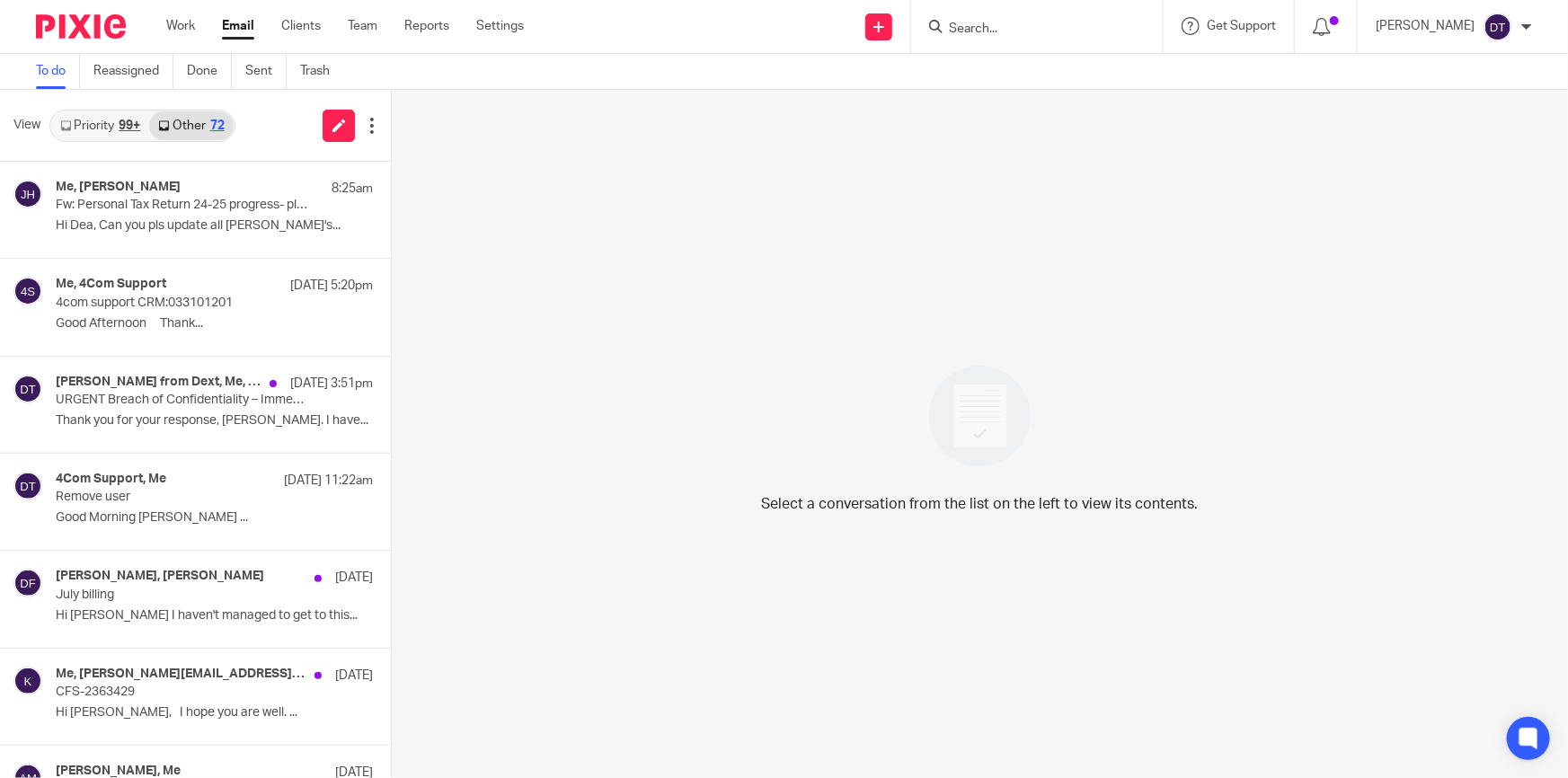
click at [115, 126] on link "Priority 99+" at bounding box center [99, 125] width 98 height 29
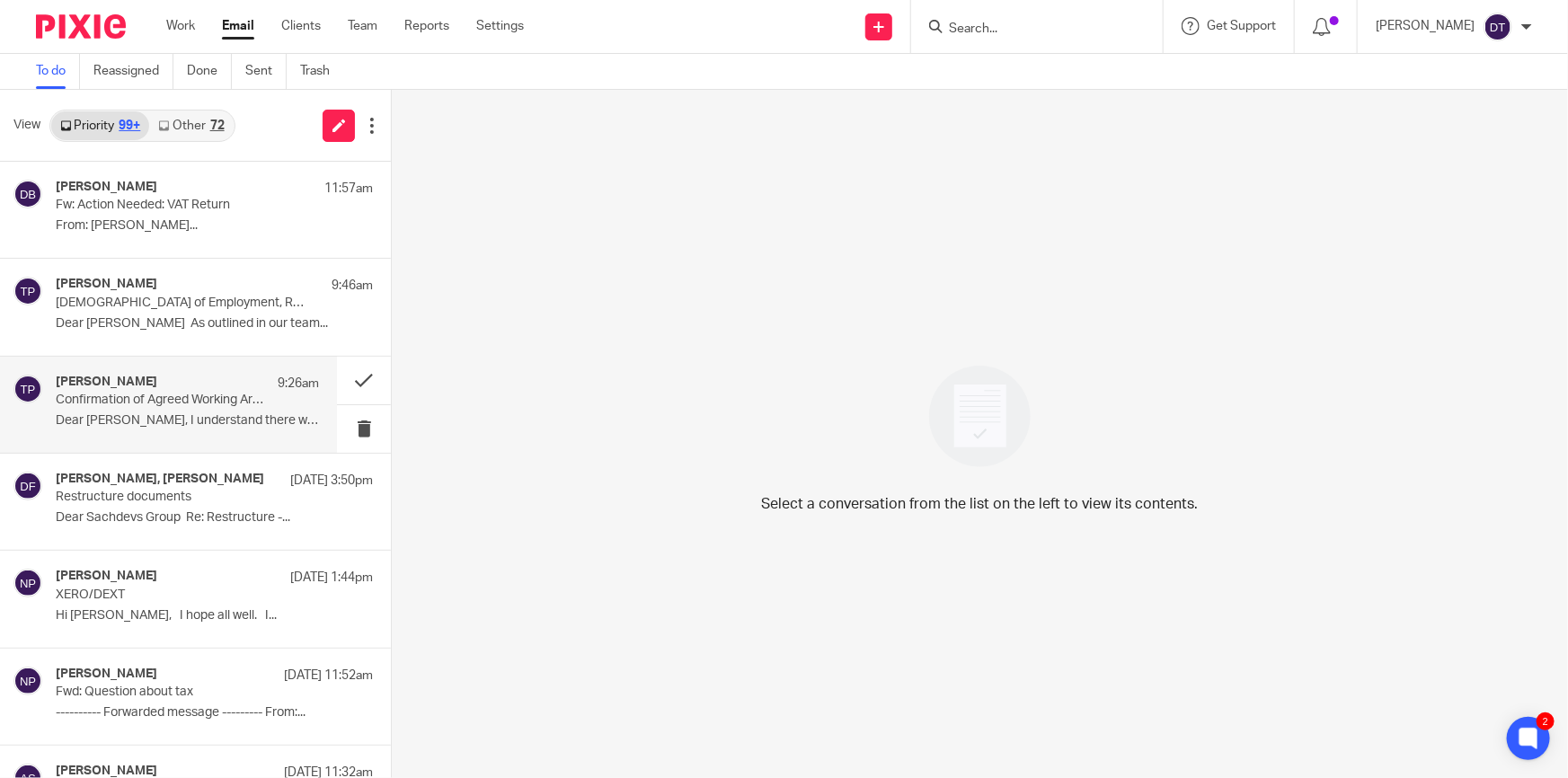
click at [137, 414] on p "Dear [PERSON_NAME], I understand there was a further..." at bounding box center [187, 420] width 264 height 15
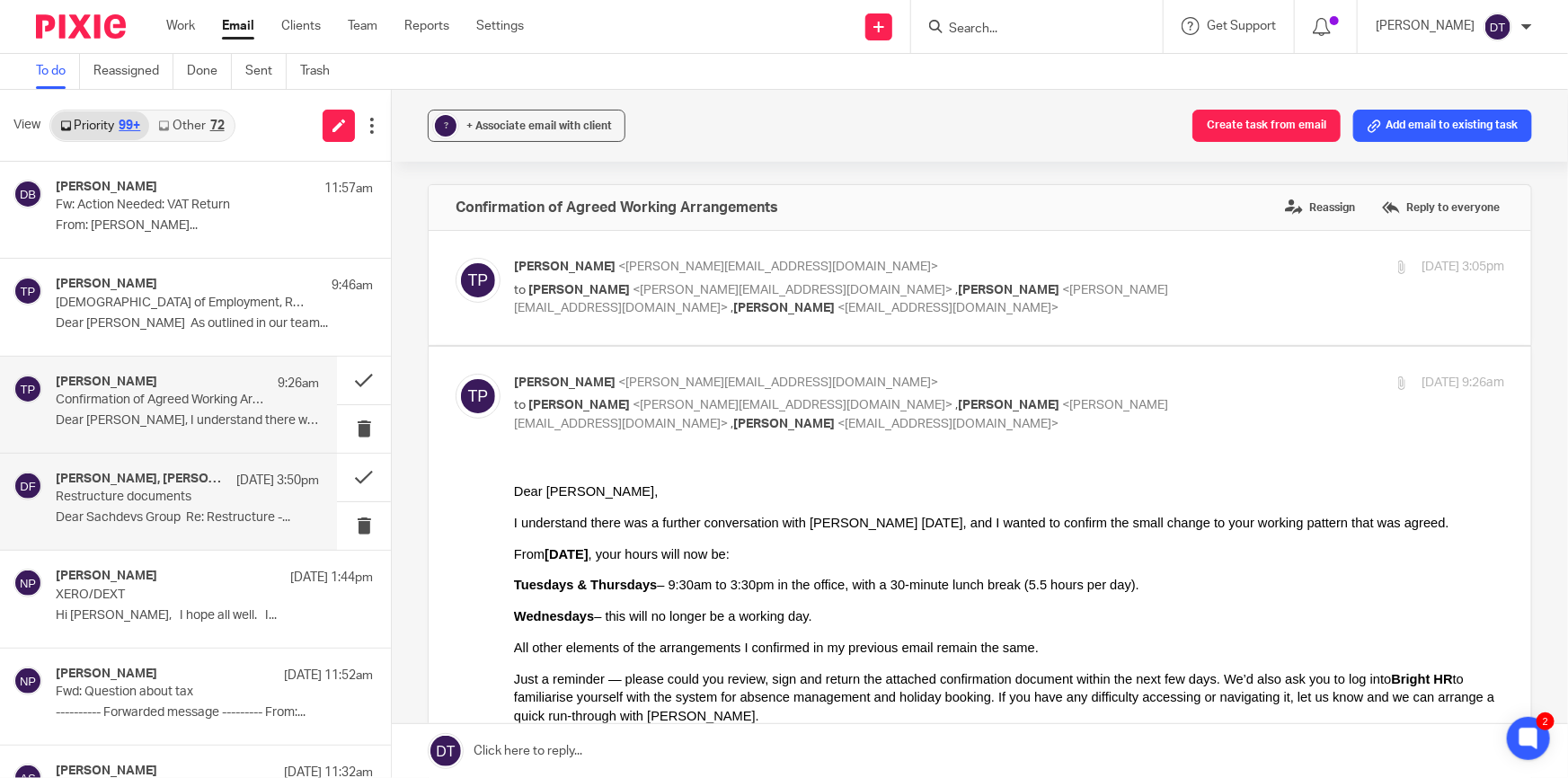
click at [149, 516] on p "Dear Sachdevs Group Re: Restructure -..." at bounding box center [187, 517] width 264 height 15
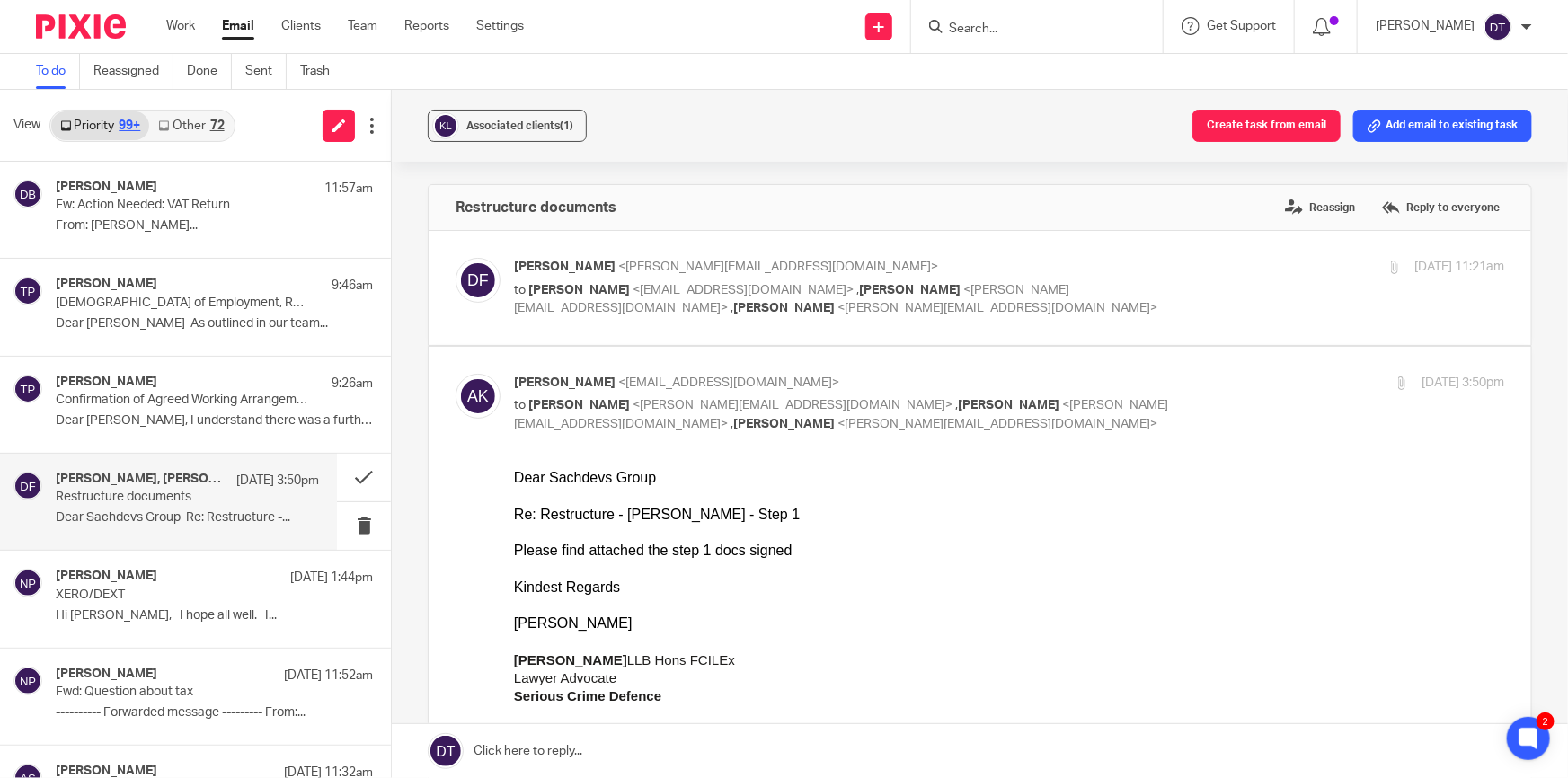
click at [187, 125] on link "Other 72" at bounding box center [191, 125] width 84 height 29
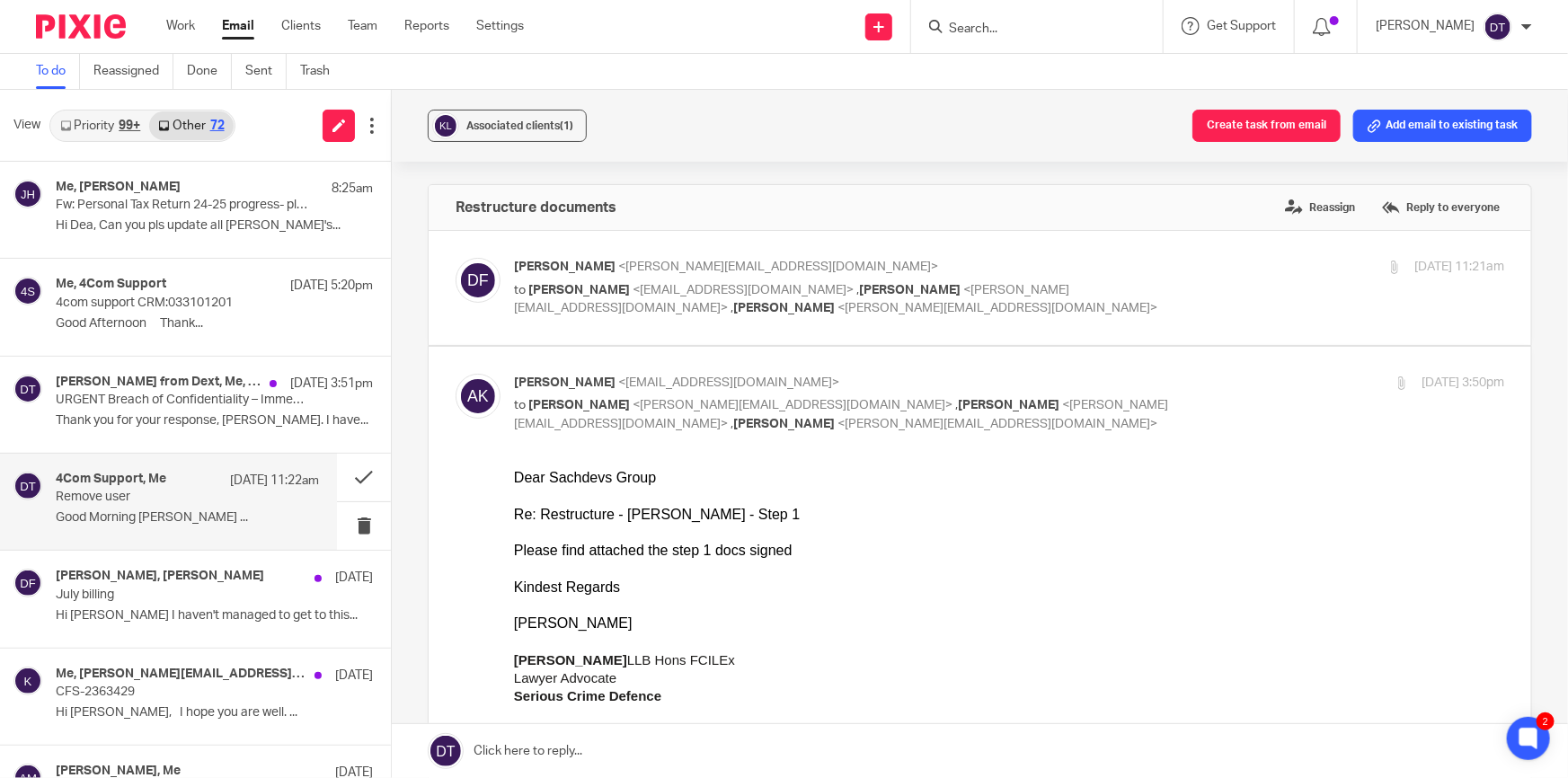
click at [133, 486] on div "4Com Support, Me 18 Aug 11:22am" at bounding box center [187, 481] width 264 height 18
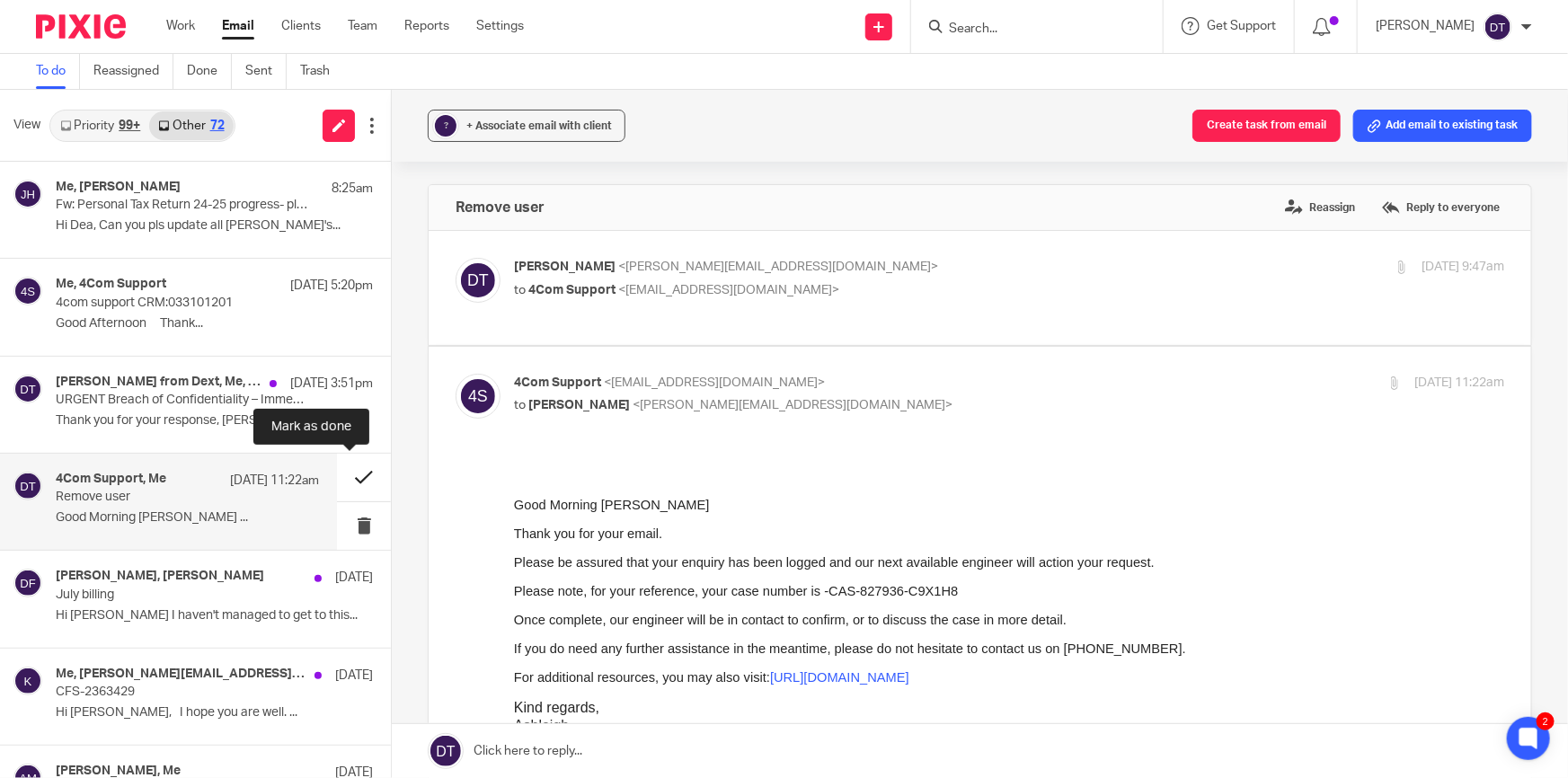
click at [337, 465] on button at bounding box center [364, 478] width 54 height 48
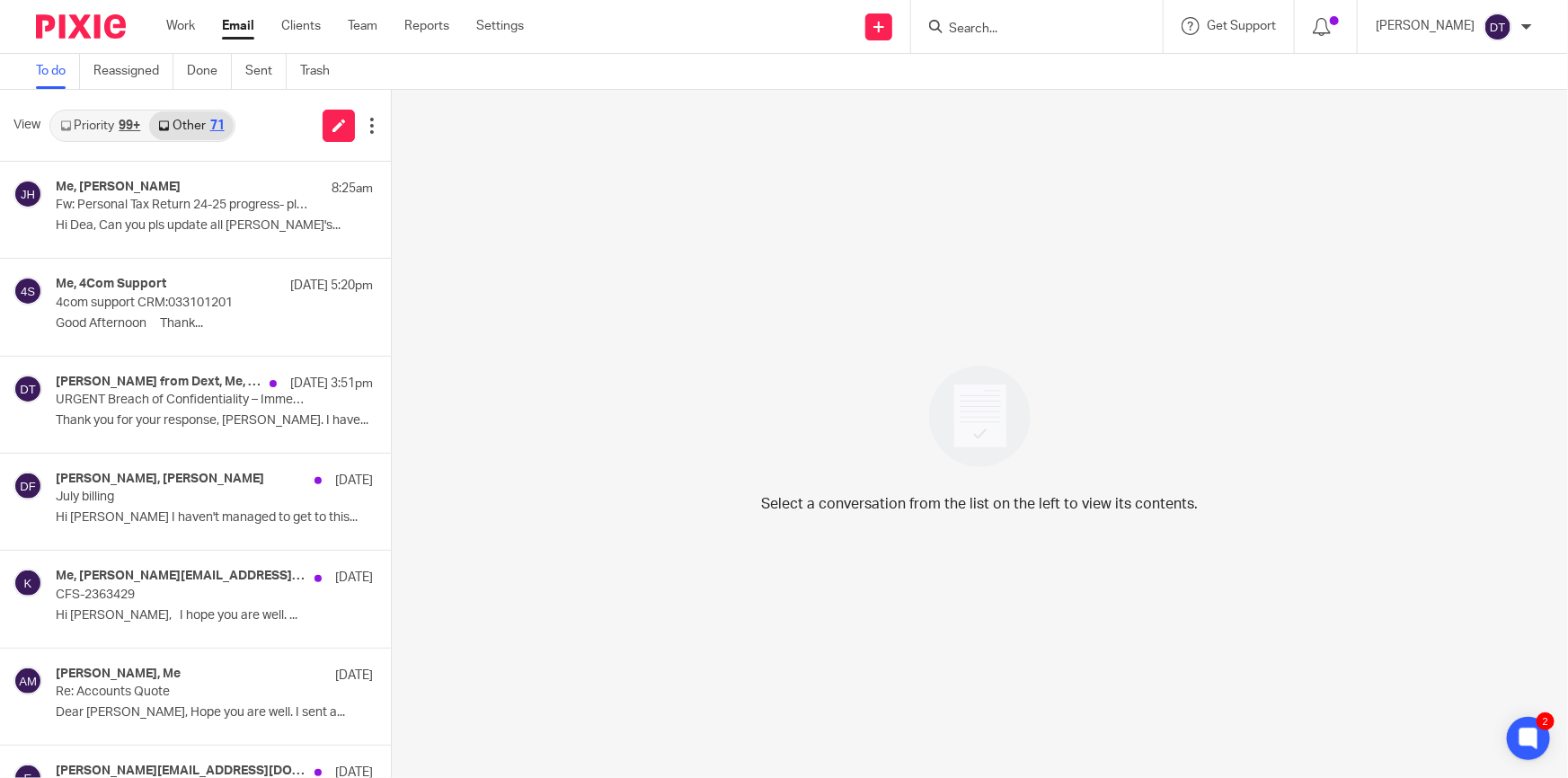
click at [111, 118] on link "Priority 99+" at bounding box center [99, 125] width 98 height 29
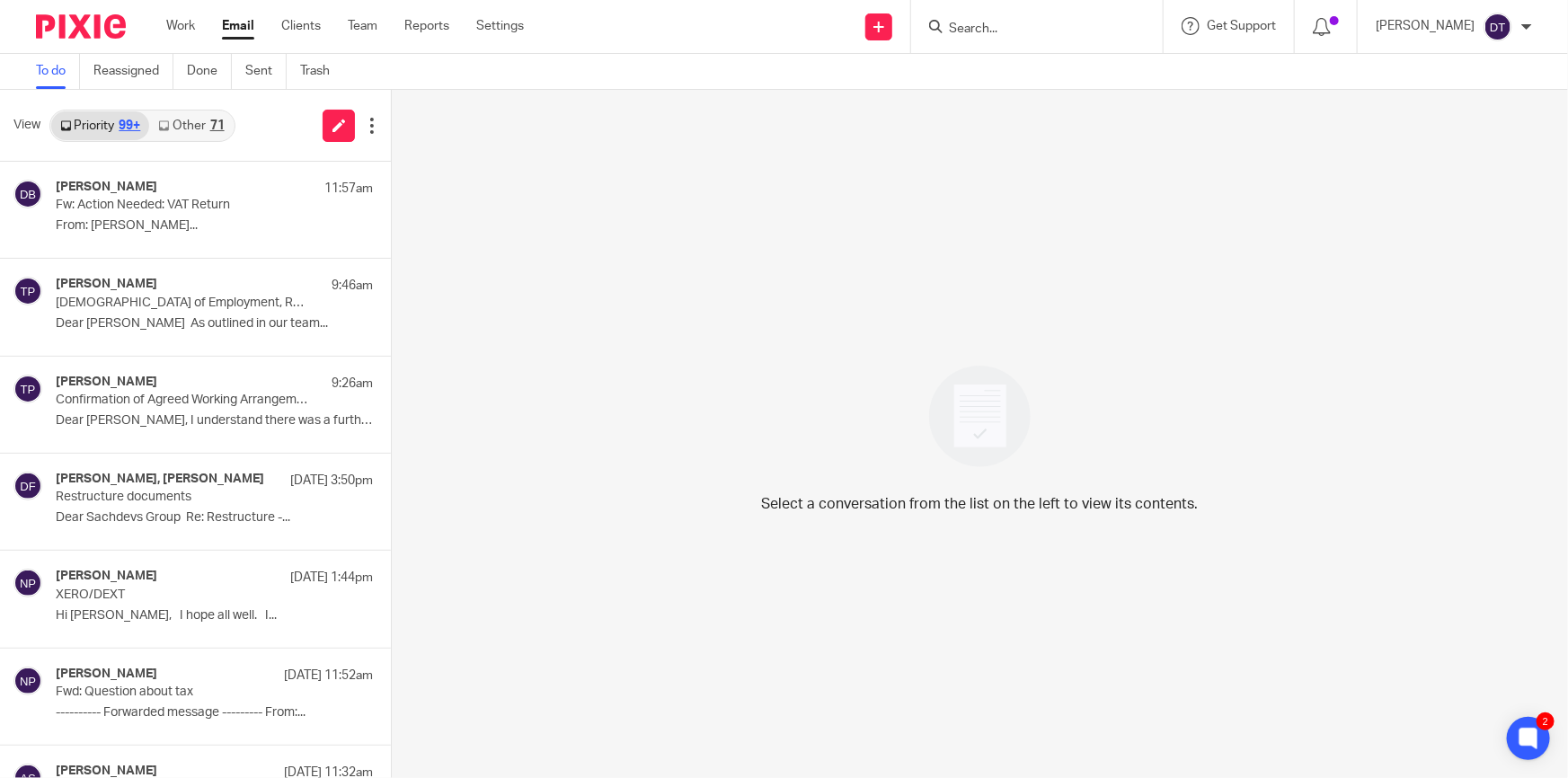
click at [199, 119] on link "Other 71" at bounding box center [191, 125] width 84 height 29
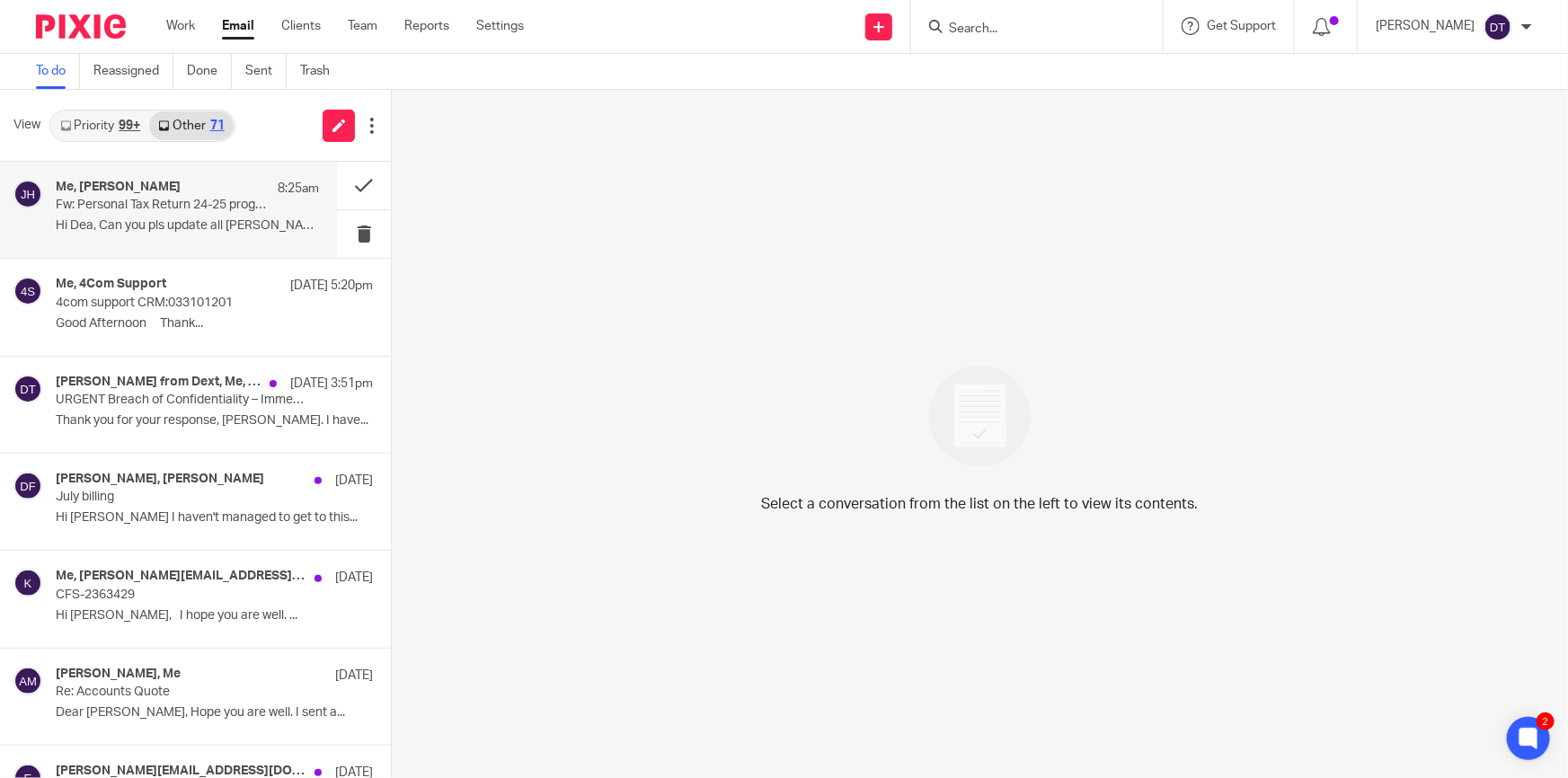
click at [184, 218] on p "Hi Dea, Can you pls update all Yazan's..." at bounding box center [187, 225] width 264 height 15
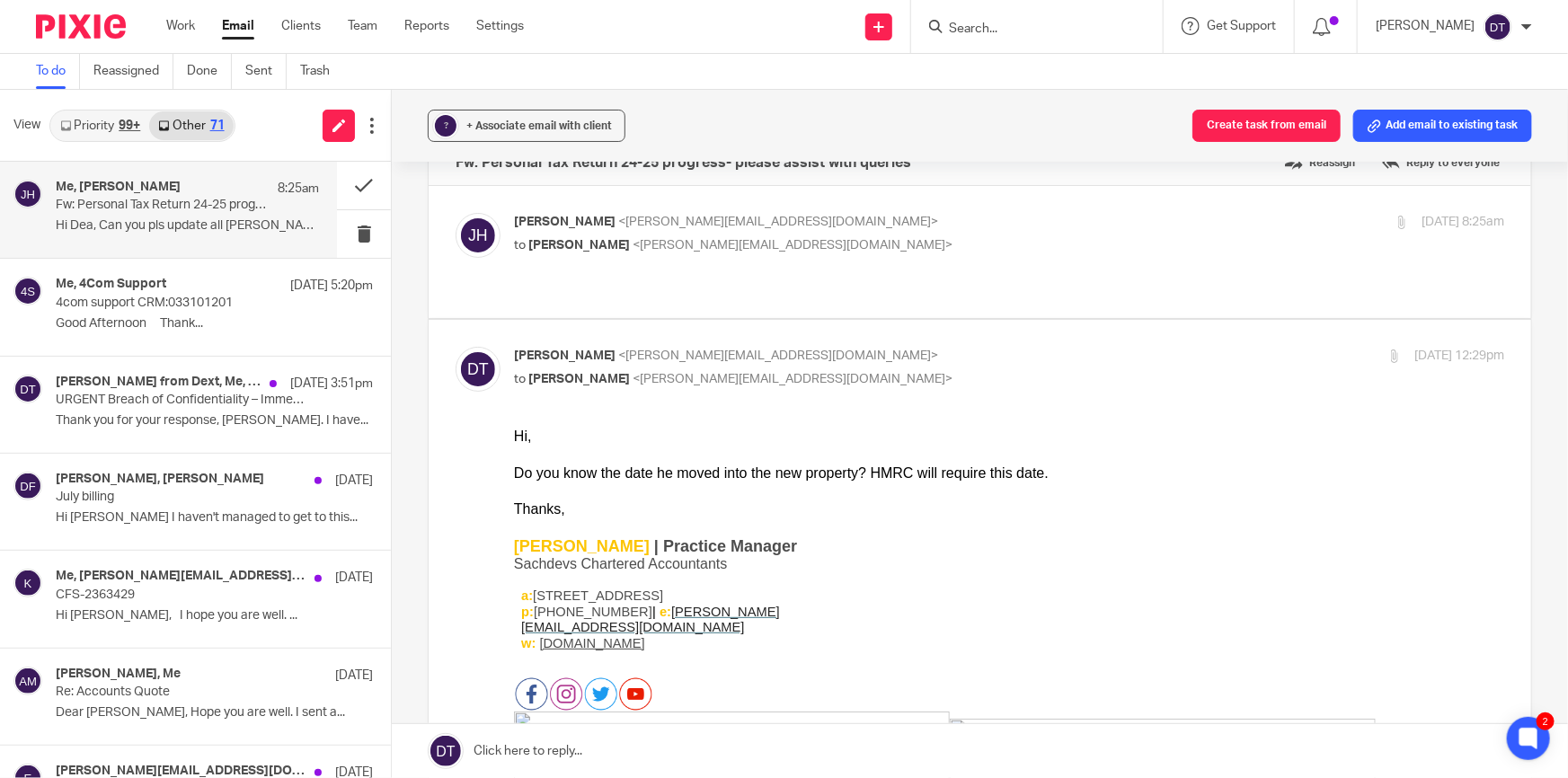
scroll to position [81, 0]
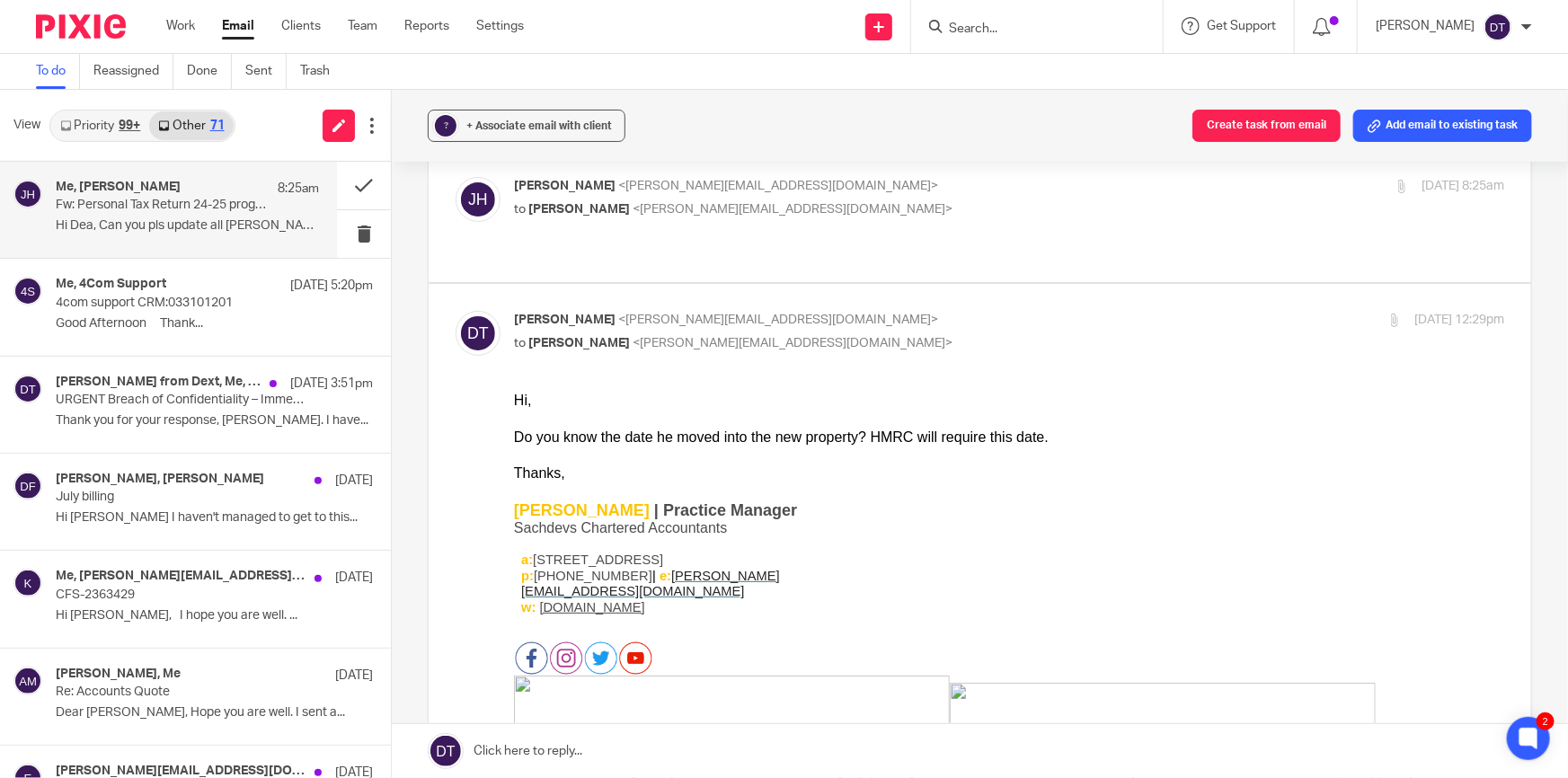
click at [1031, 27] on input "Search" at bounding box center [1028, 30] width 162 height 16
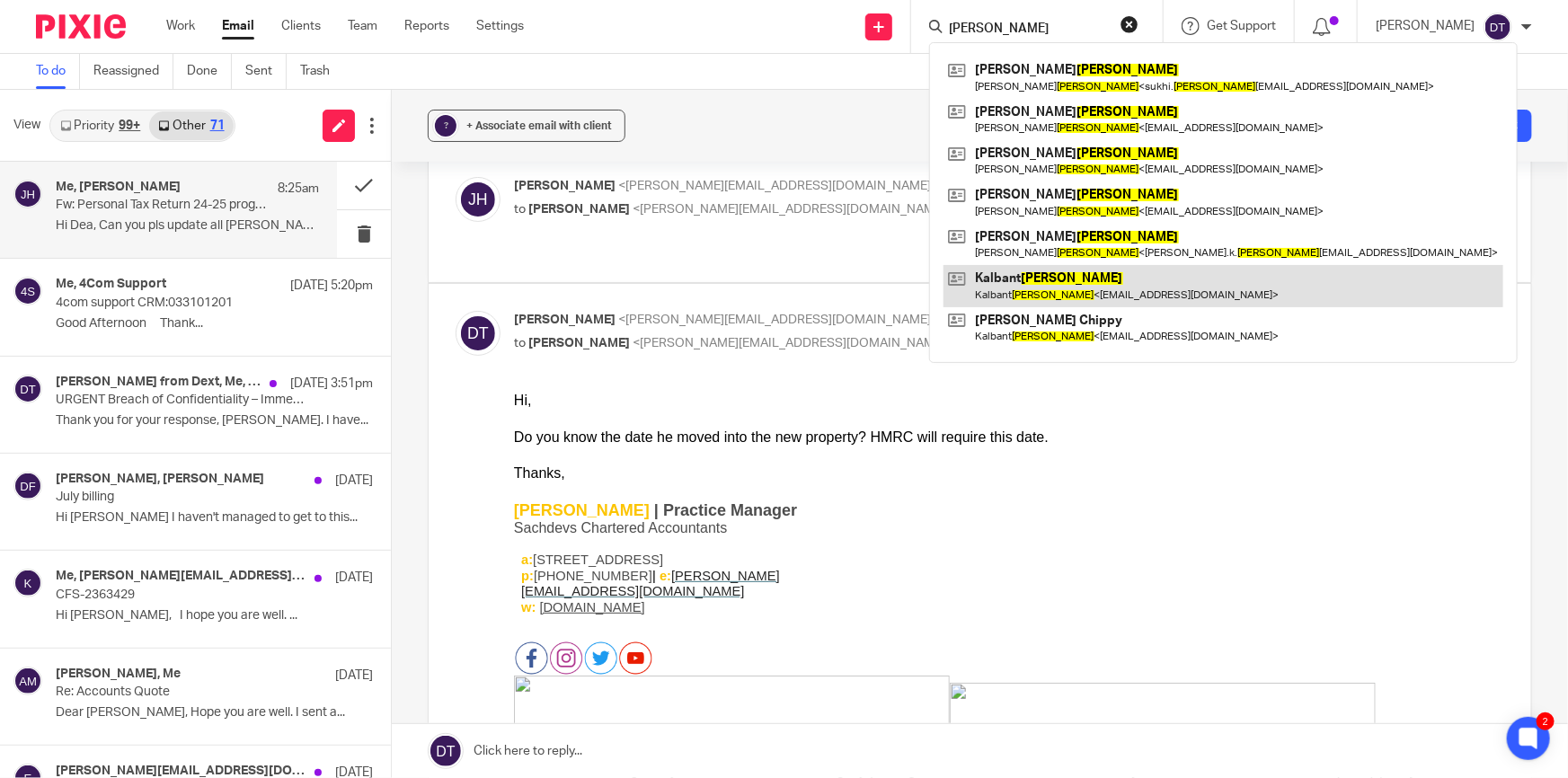
type input "sandhu"
click at [1154, 281] on link at bounding box center [1223, 286] width 560 height 42
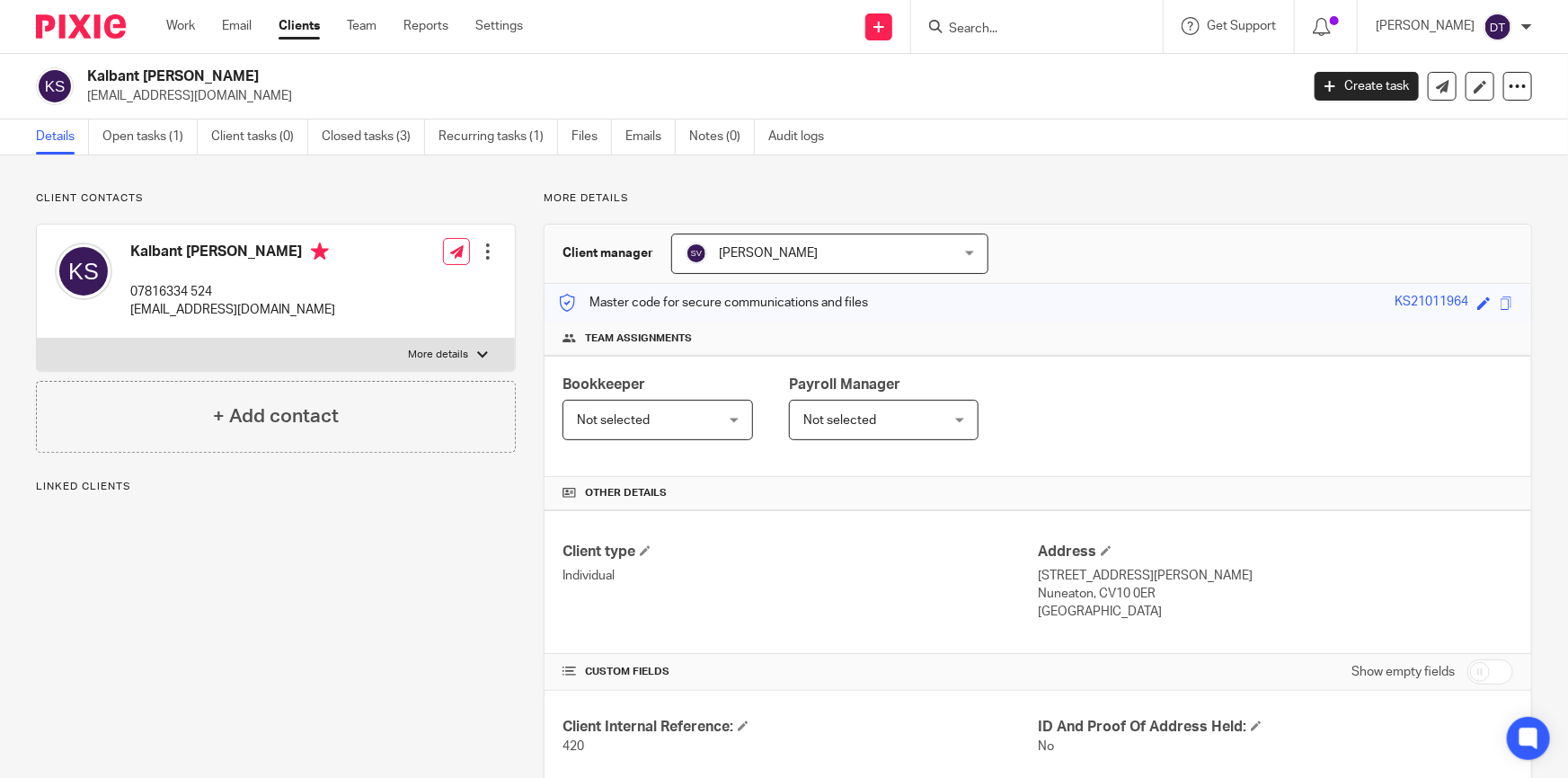
drag, startPoint x: 202, startPoint y: 94, endPoint x: 84, endPoint y: 97, distance: 118.0
click at [84, 97] on div "Kalbant [PERSON_NAME] [EMAIL_ADDRESS][DOMAIN_NAME]" at bounding box center [662, 87] width 1252 height 38
copy p "[EMAIL_ADDRESS][DOMAIN_NAME]"
click at [276, 105] on div "Kalbant [PERSON_NAME] [EMAIL_ADDRESS][DOMAIN_NAME] Create task Update from Comp…" at bounding box center [784, 87] width 1568 height 66
drag, startPoint x: 210, startPoint y: 93, endPoint x: 80, endPoint y: 95, distance: 130.0
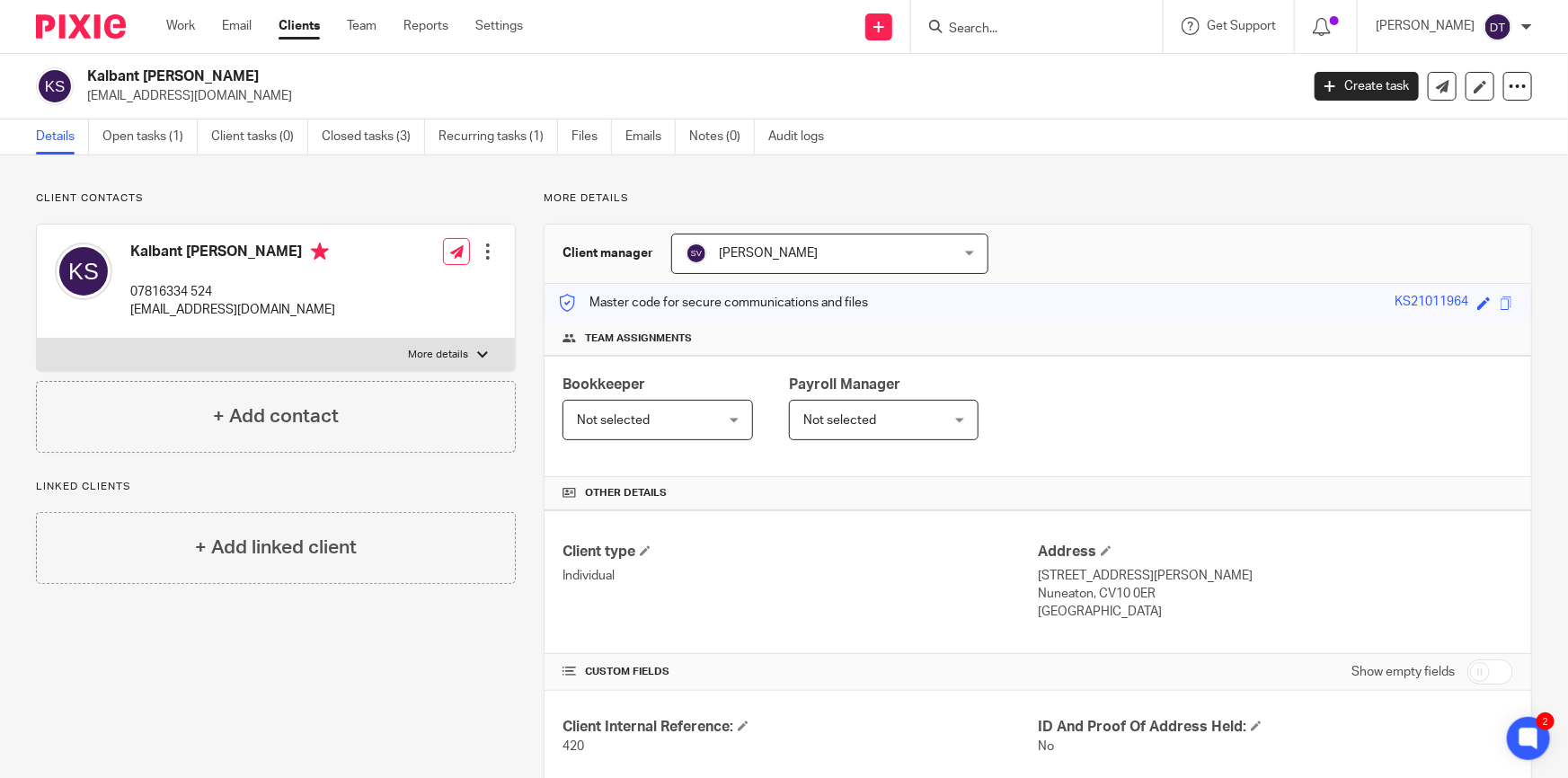
click at [80, 95] on div "Kalbant [PERSON_NAME] [EMAIL_ADDRESS][DOMAIN_NAME]" at bounding box center [662, 87] width 1252 height 38
copy p "[EMAIL_ADDRESS][DOMAIN_NAME]"
click at [996, 24] on input "Search" at bounding box center [1028, 30] width 162 height 16
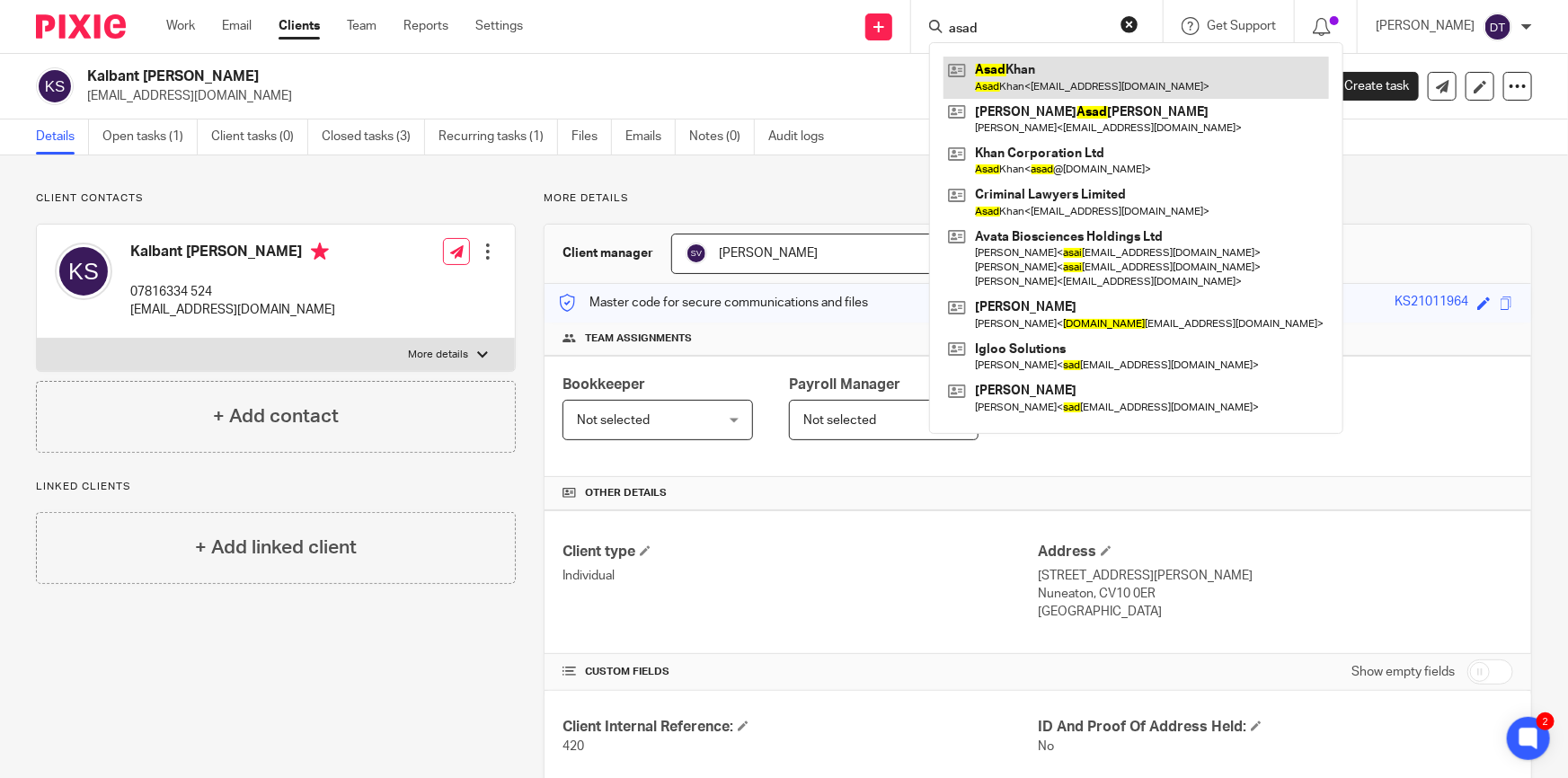
type input "asad"
click at [1031, 89] on link at bounding box center [1135, 78] width 385 height 42
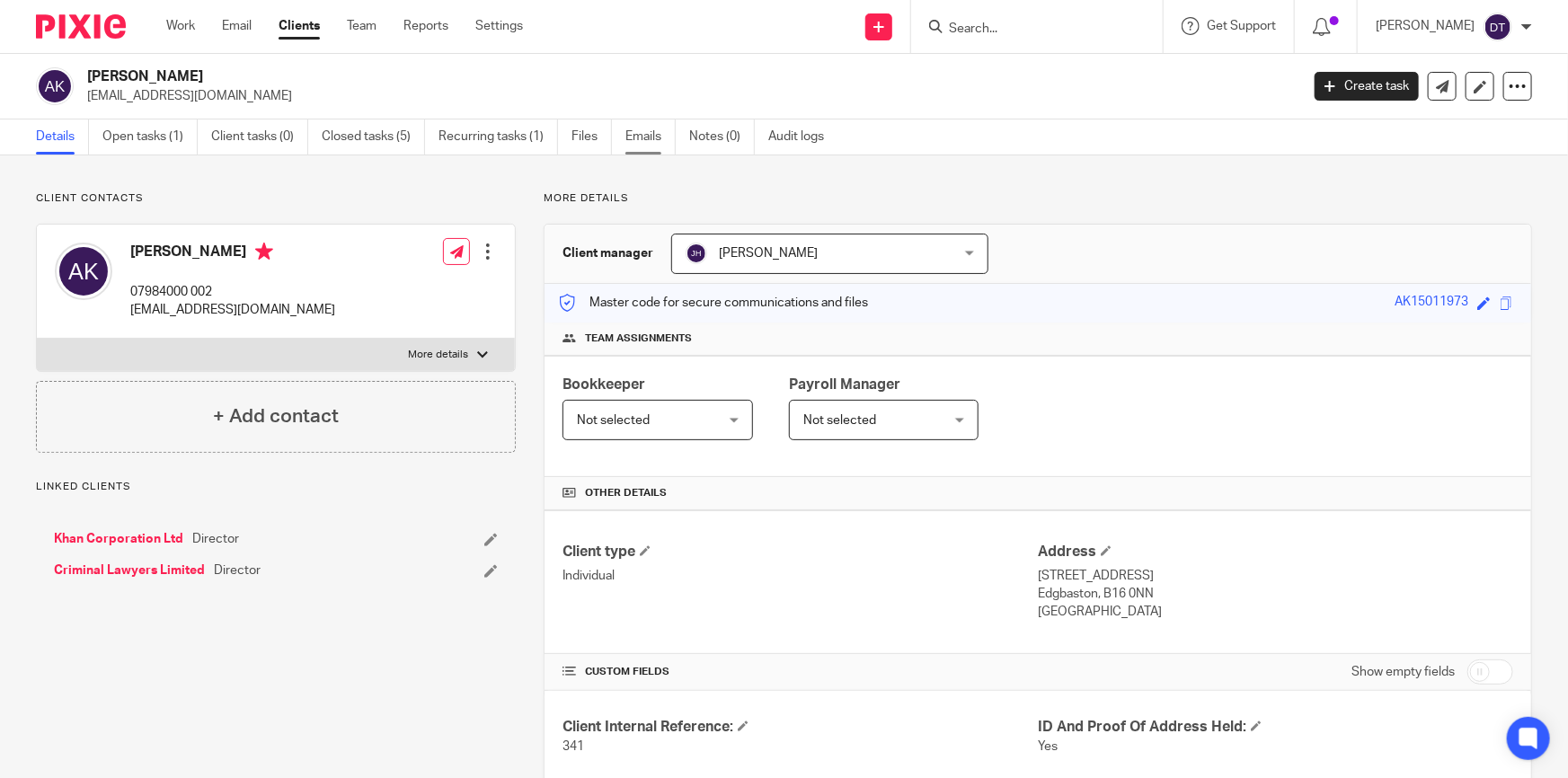
click at [650, 140] on link "Emails" at bounding box center [651, 136] width 51 height 35
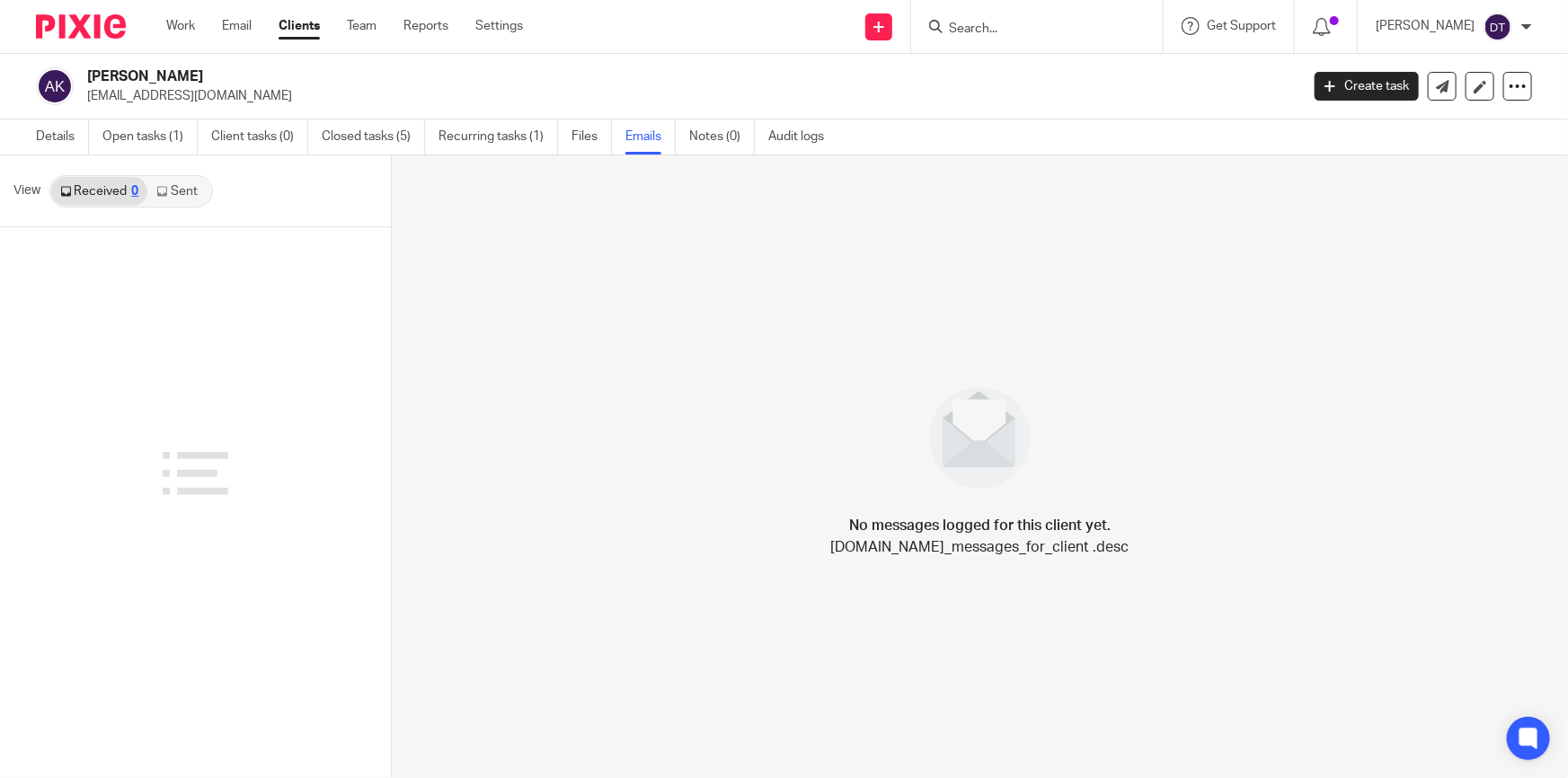
click at [193, 190] on link "Sent" at bounding box center [178, 191] width 63 height 29
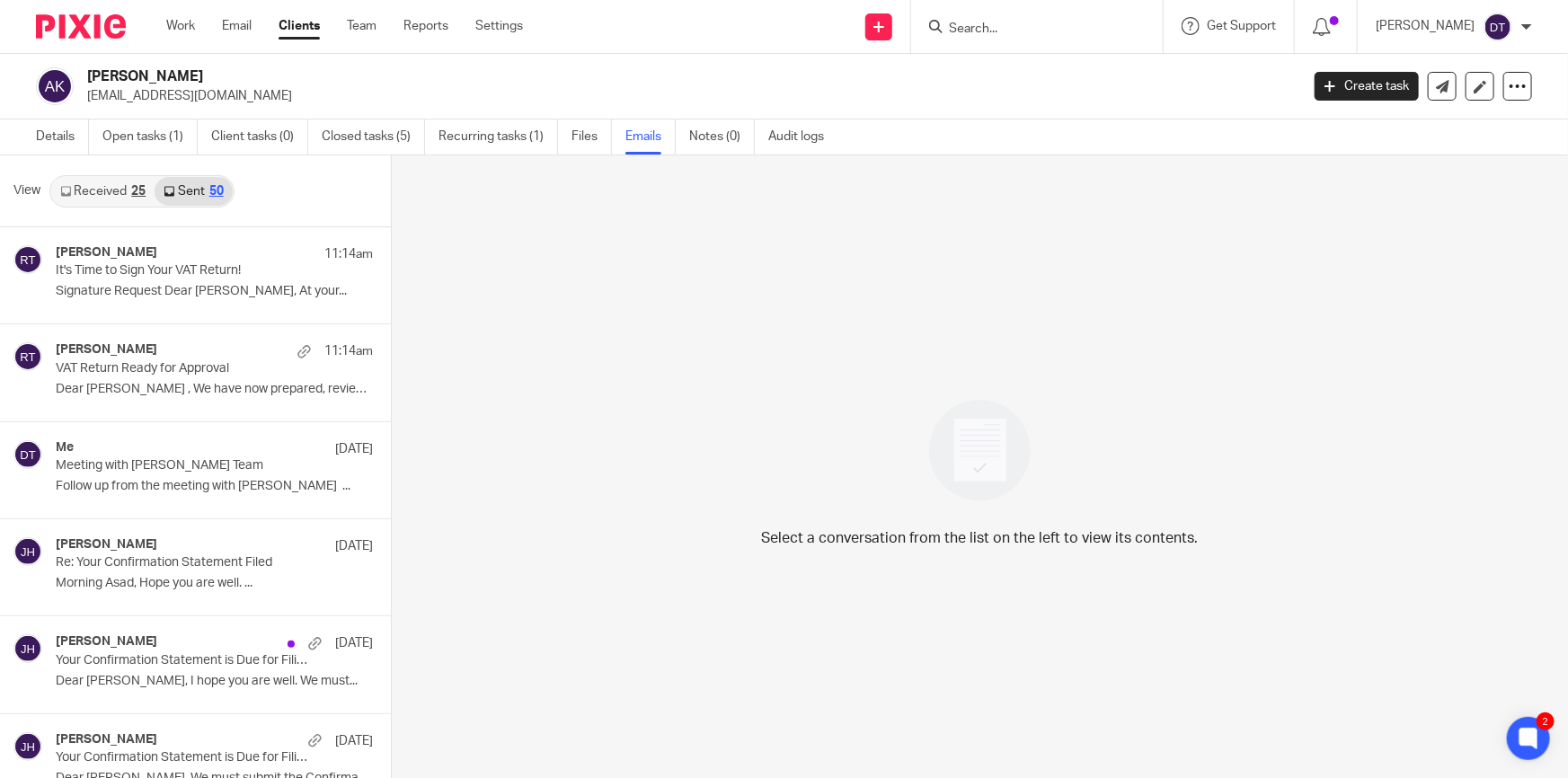
click at [95, 190] on link "Received 25" at bounding box center [102, 191] width 103 height 29
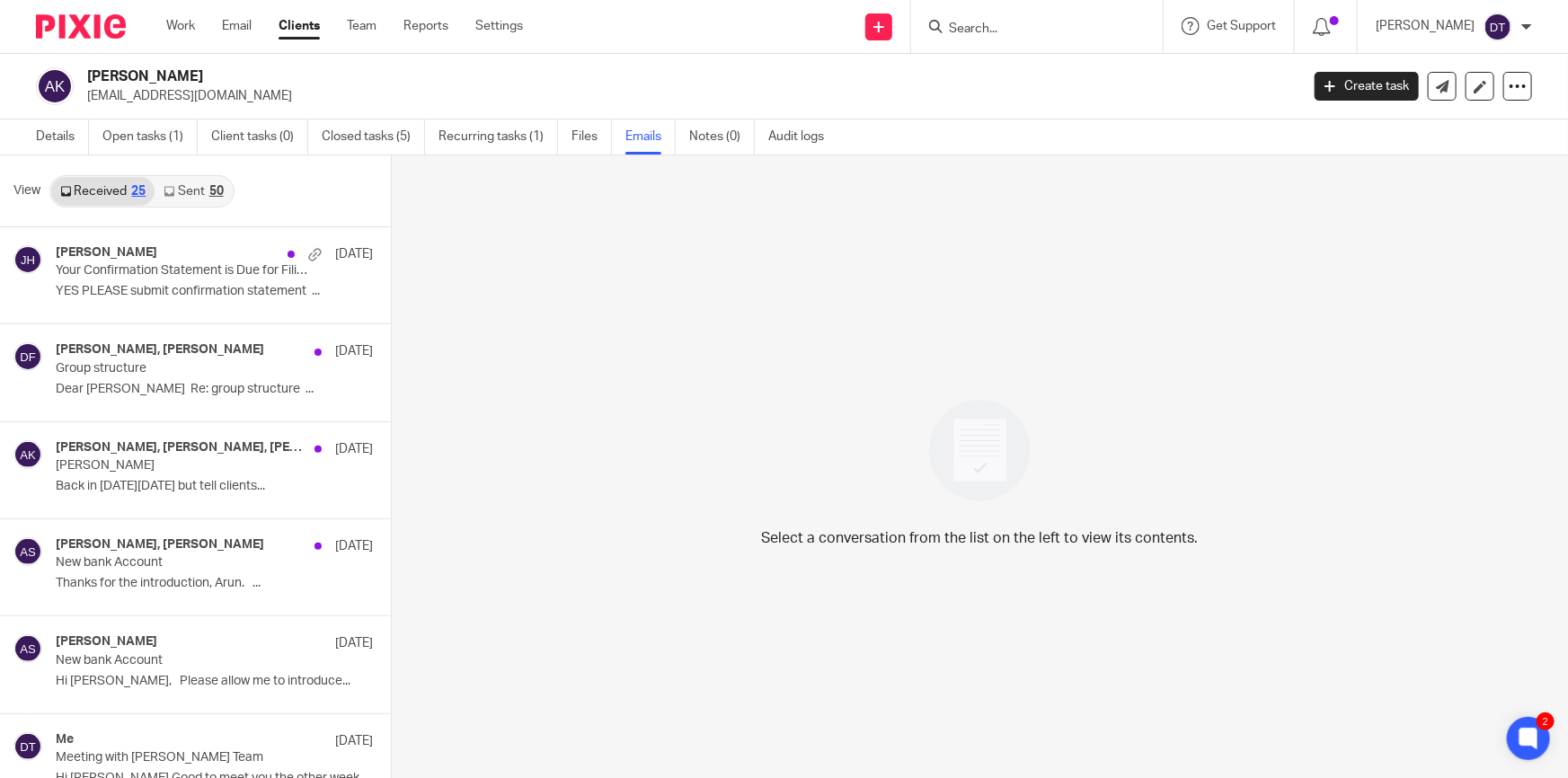
scroll to position [2, 0]
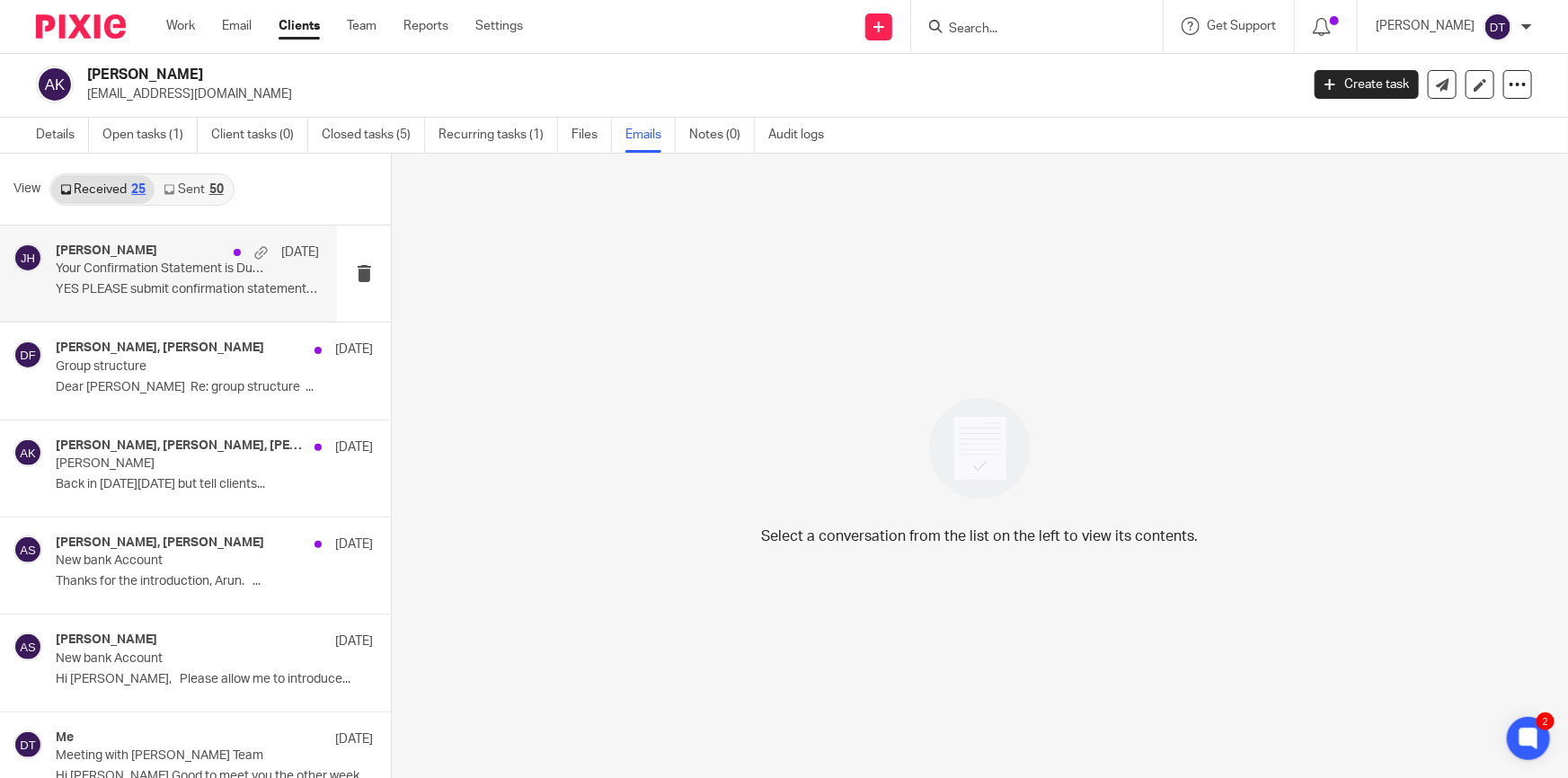
click at [185, 304] on div "Jodie Hall 9 Jul Your Confirmation Statement is Due for Filing- please confirm …" at bounding box center [168, 274] width 337 height 97
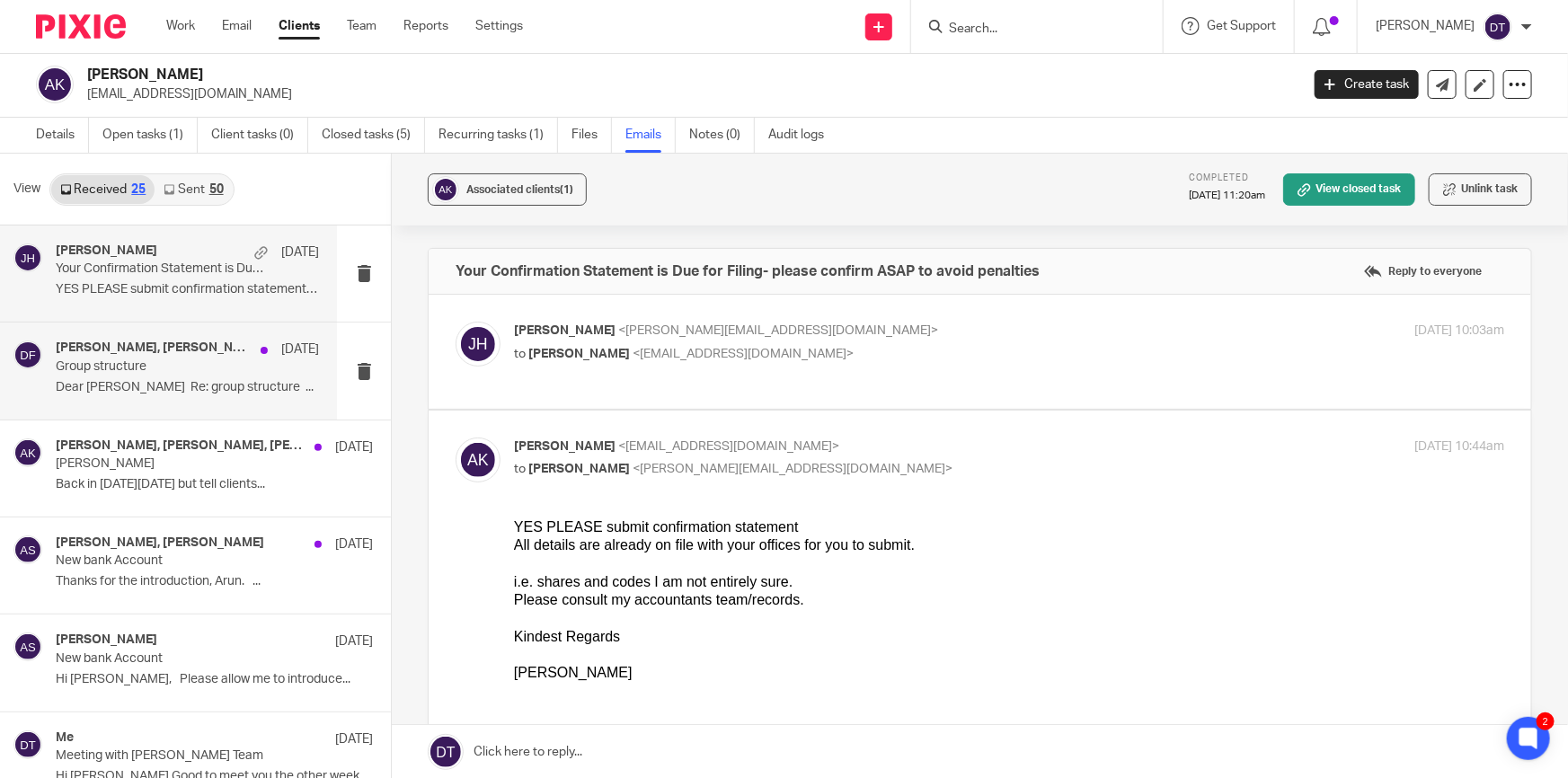
scroll to position [0, 0]
click at [199, 336] on div "Asad Khan, Dan Field 29 May Group structure Dear Dan Re: group structure ..." at bounding box center [168, 370] width 337 height 97
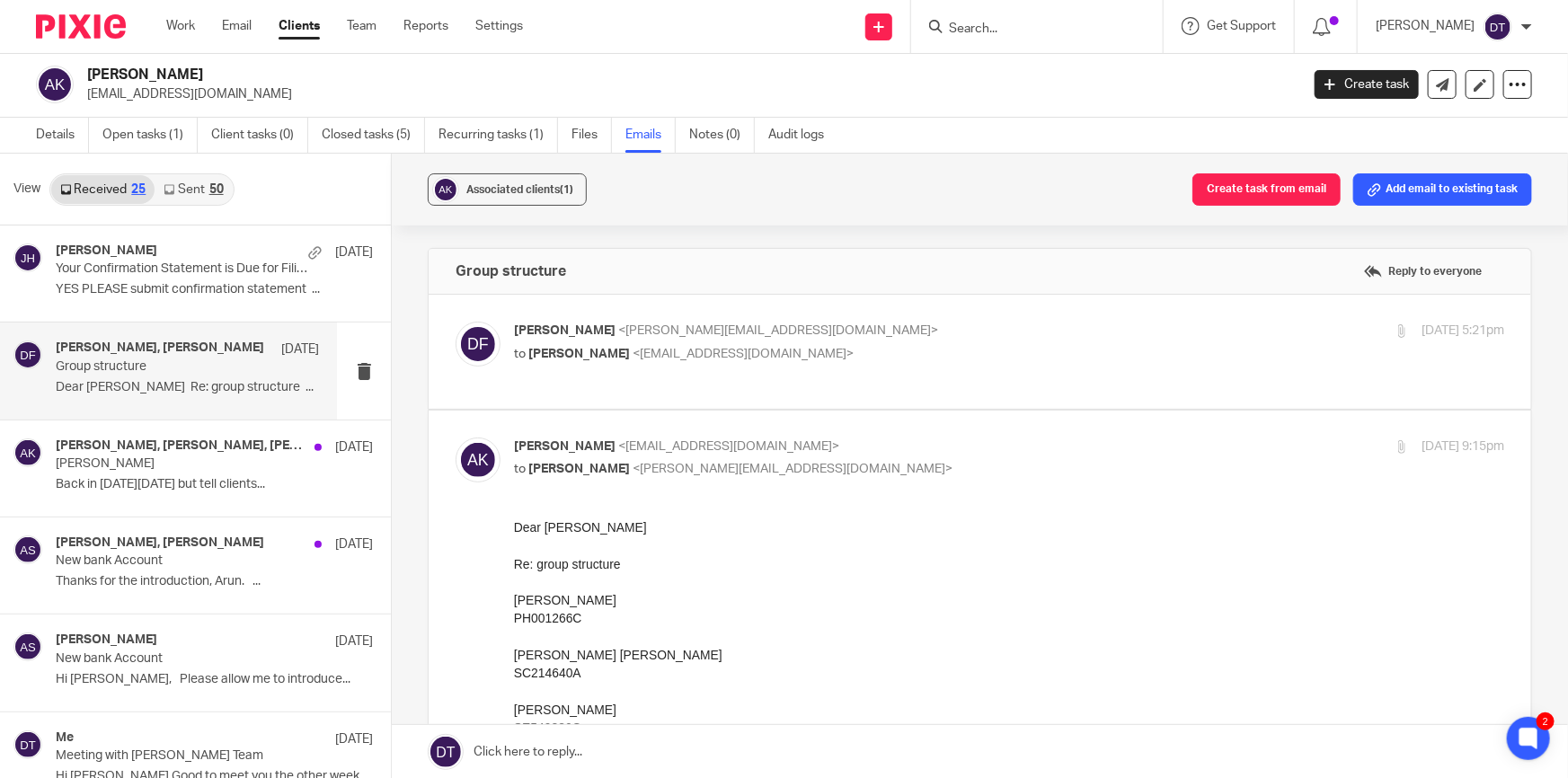
click at [199, 183] on link "Sent 50" at bounding box center [193, 189] width 78 height 29
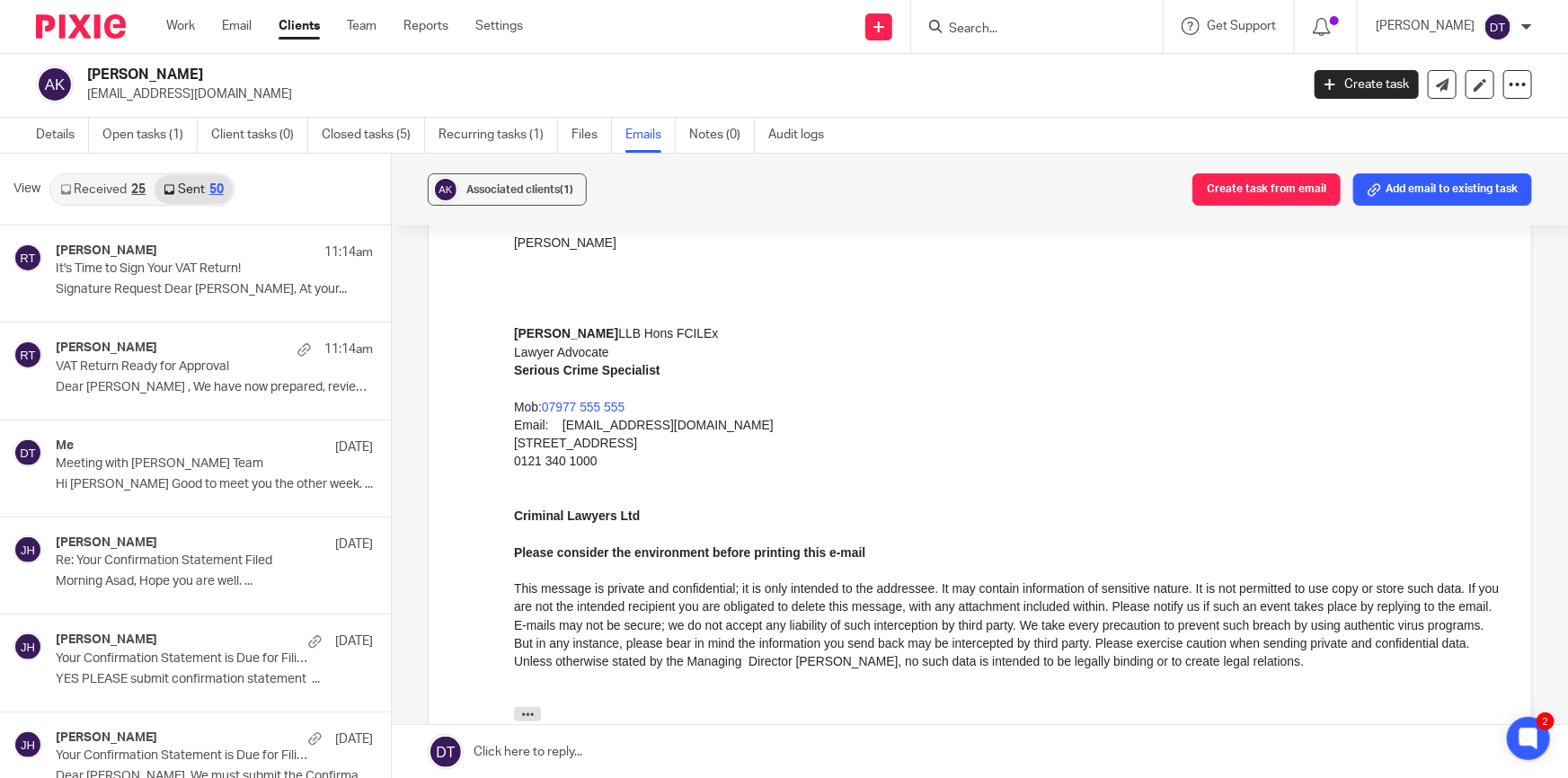
scroll to position [1061, 0]
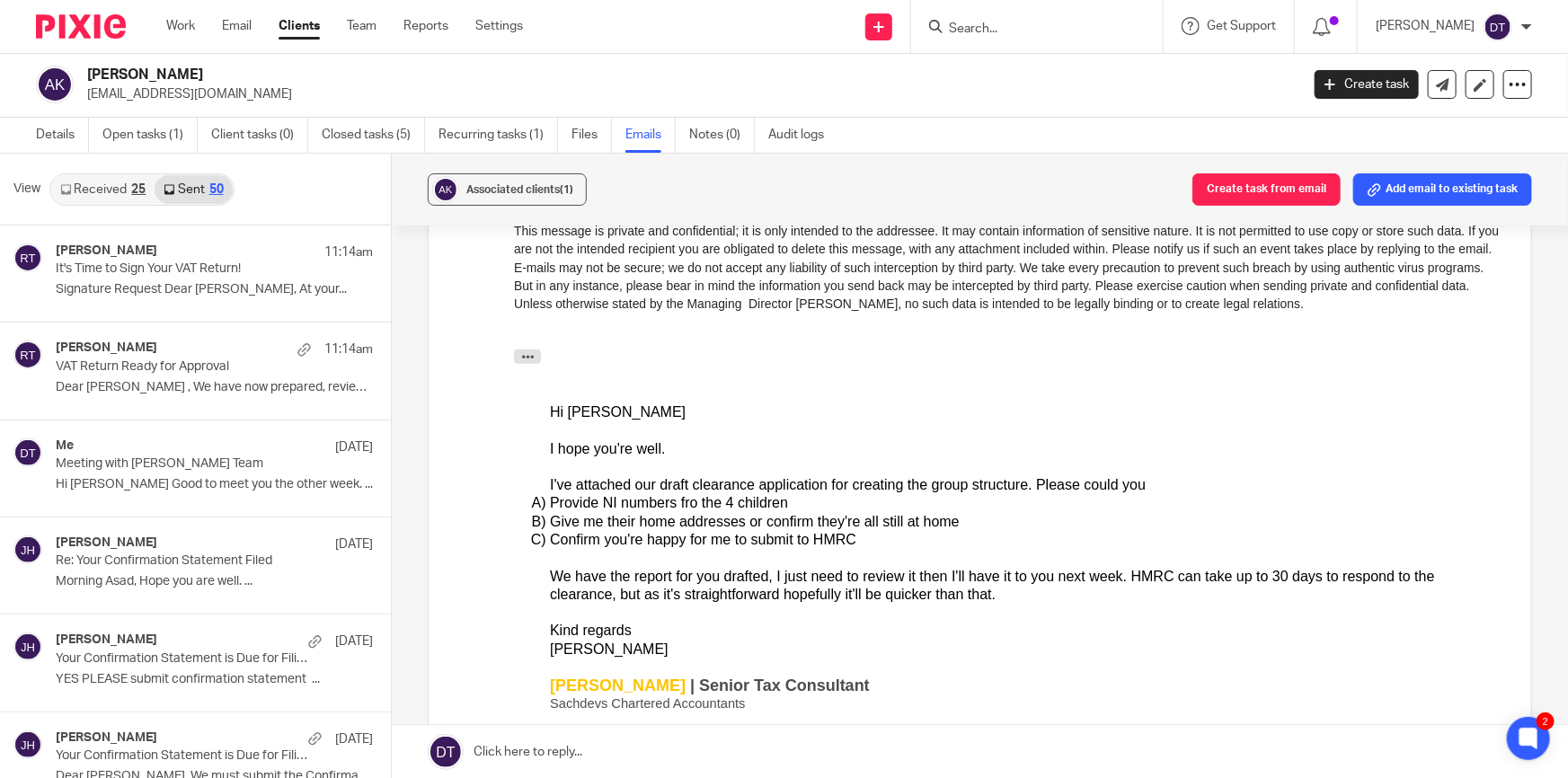
click at [954, 28] on input "Search" at bounding box center [1028, 30] width 162 height 16
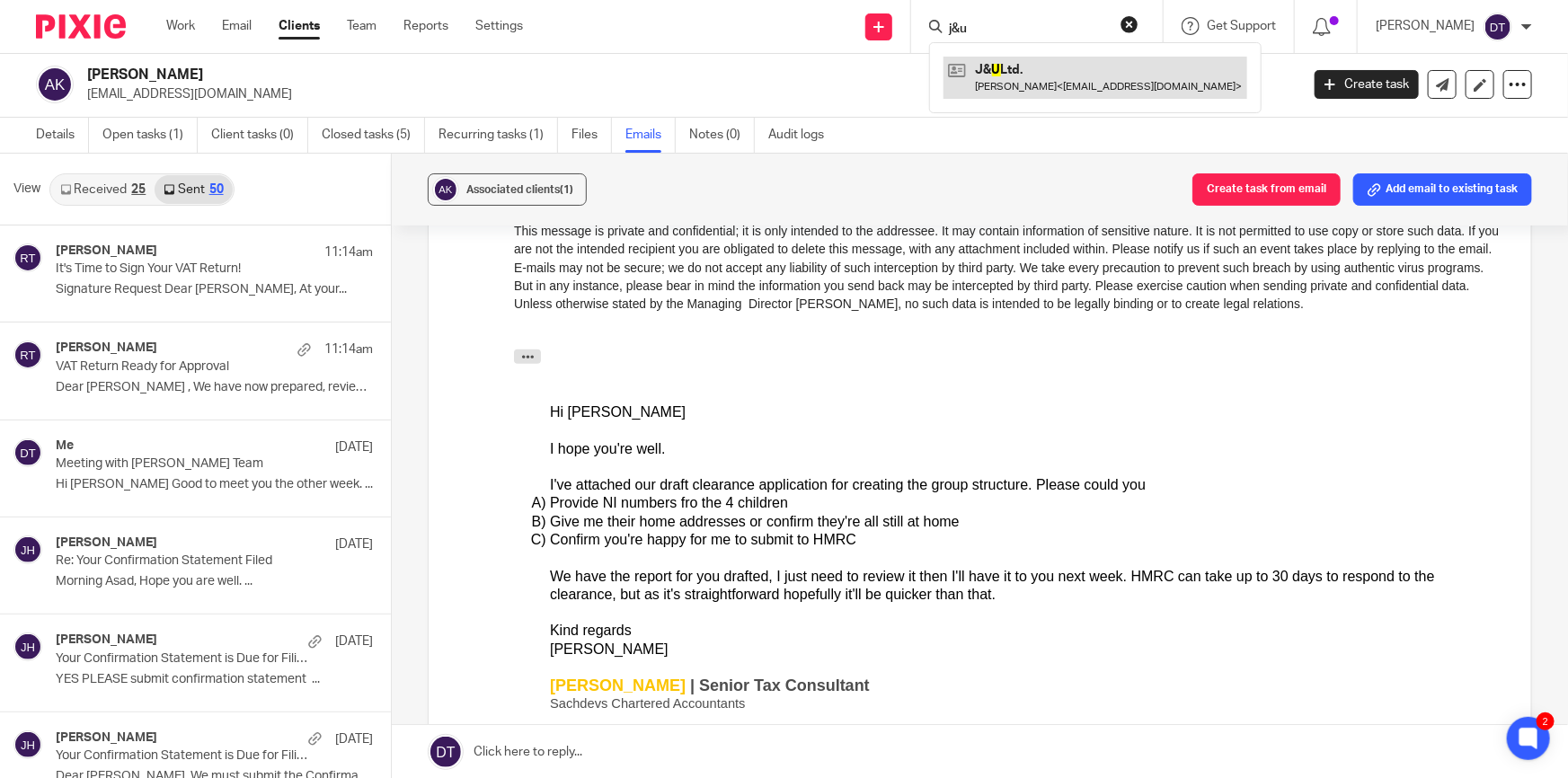
type input "j&u"
click at [1054, 88] on link at bounding box center [1094, 78] width 303 height 42
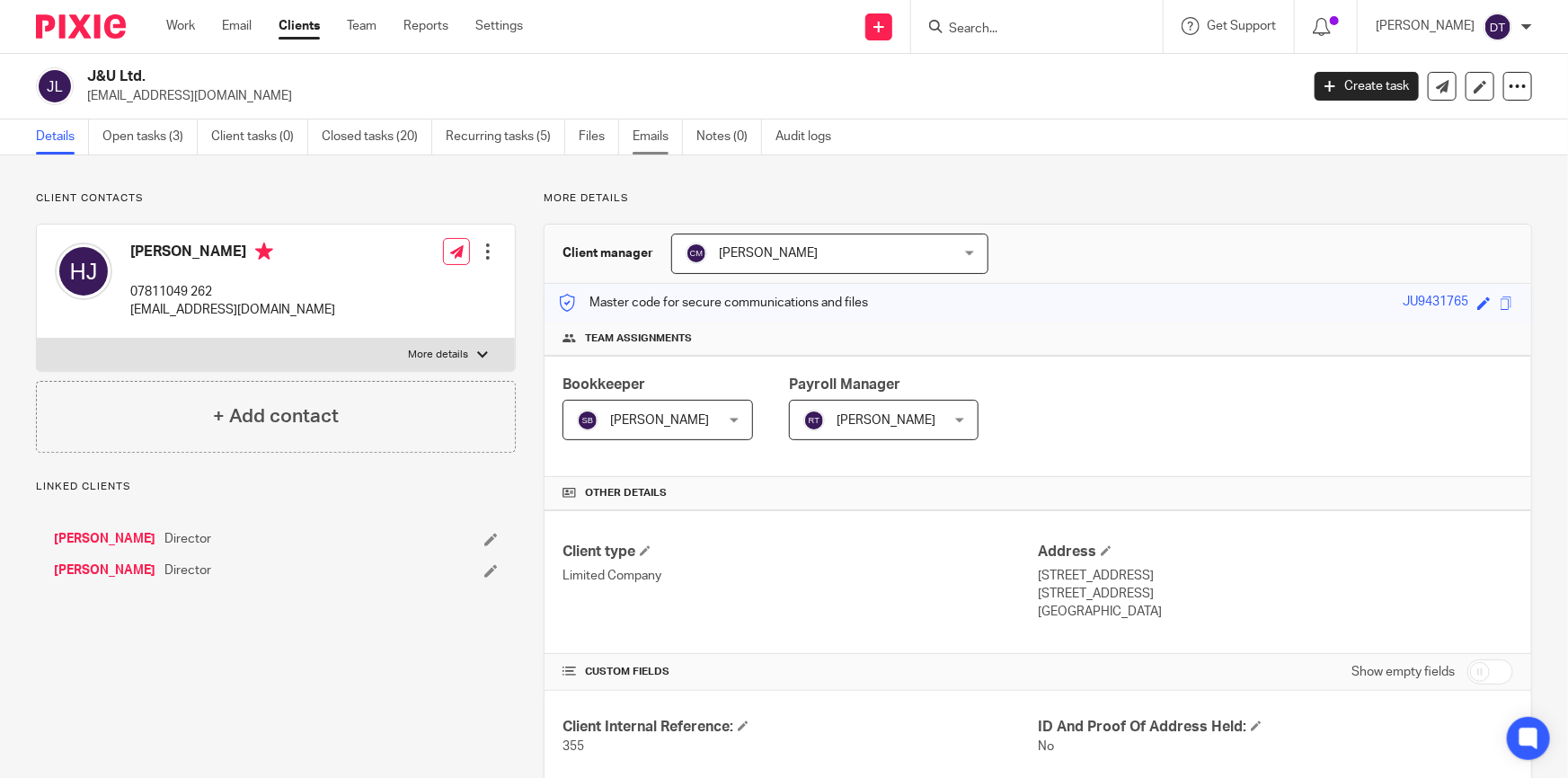
click at [660, 143] on link "Emails" at bounding box center [658, 136] width 51 height 35
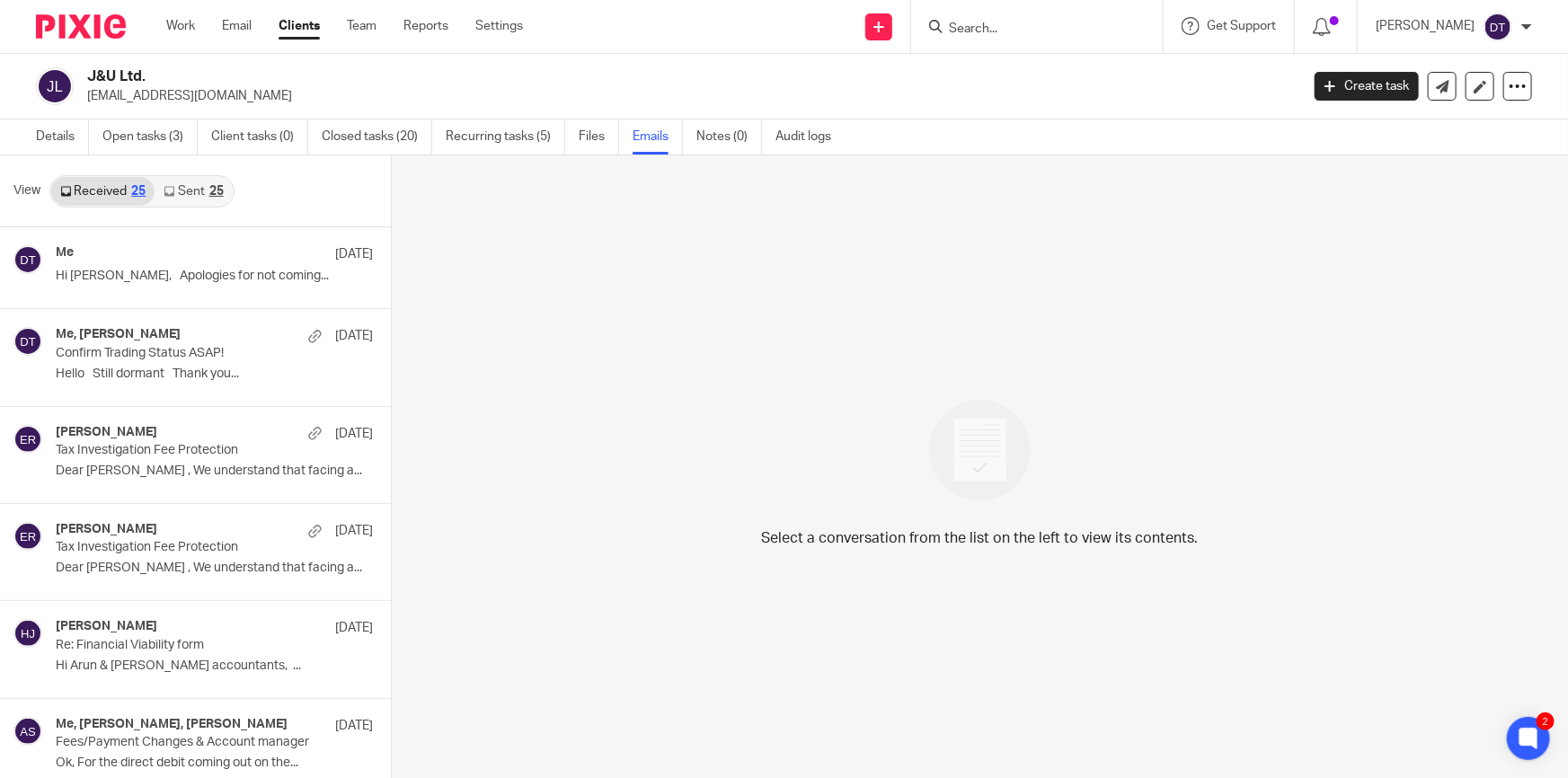
click at [196, 186] on link "Sent 25" at bounding box center [193, 191] width 78 height 29
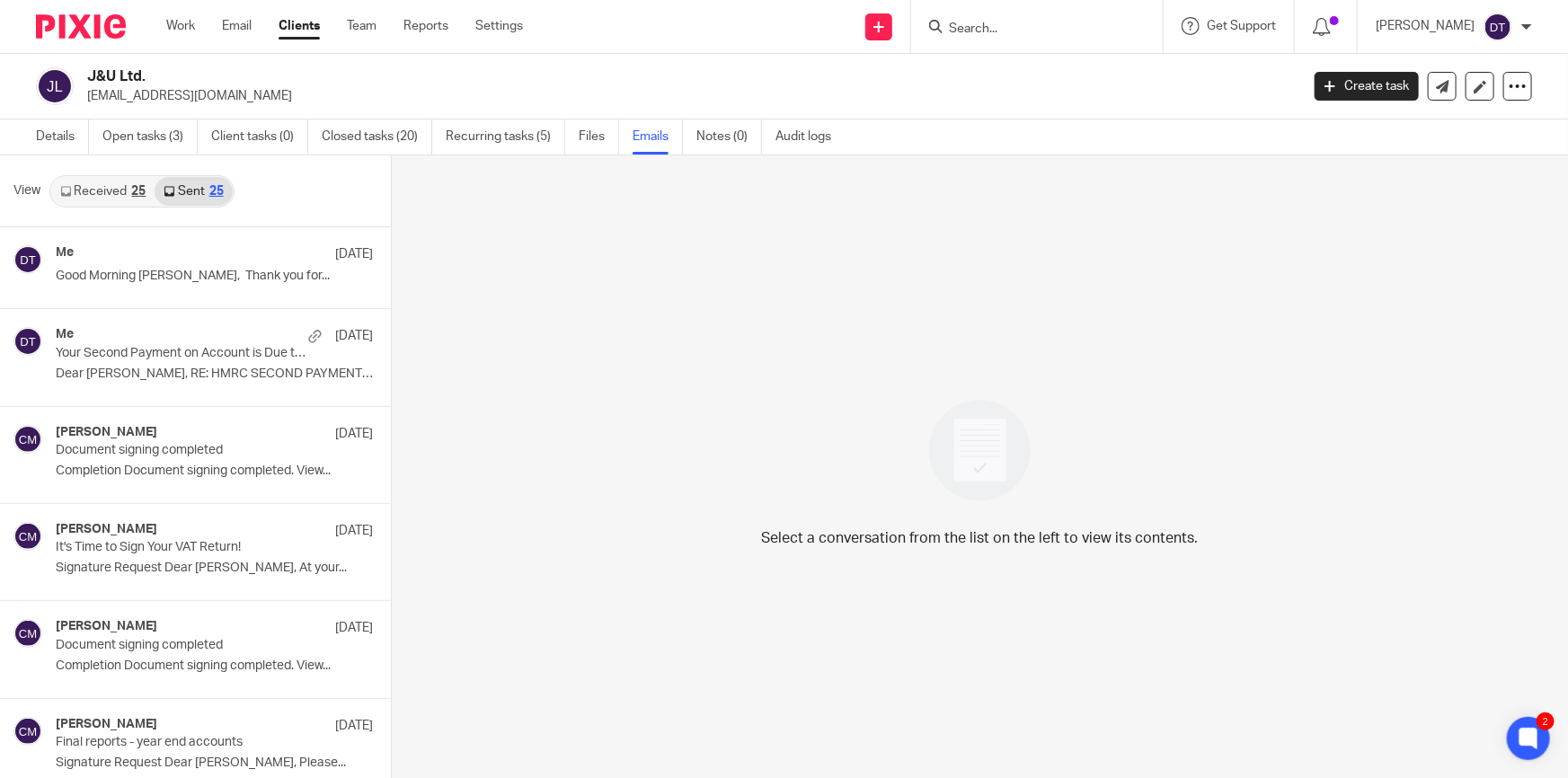
scroll to position [2, 0]
click at [96, 197] on link "Received 25" at bounding box center [102, 189] width 103 height 29
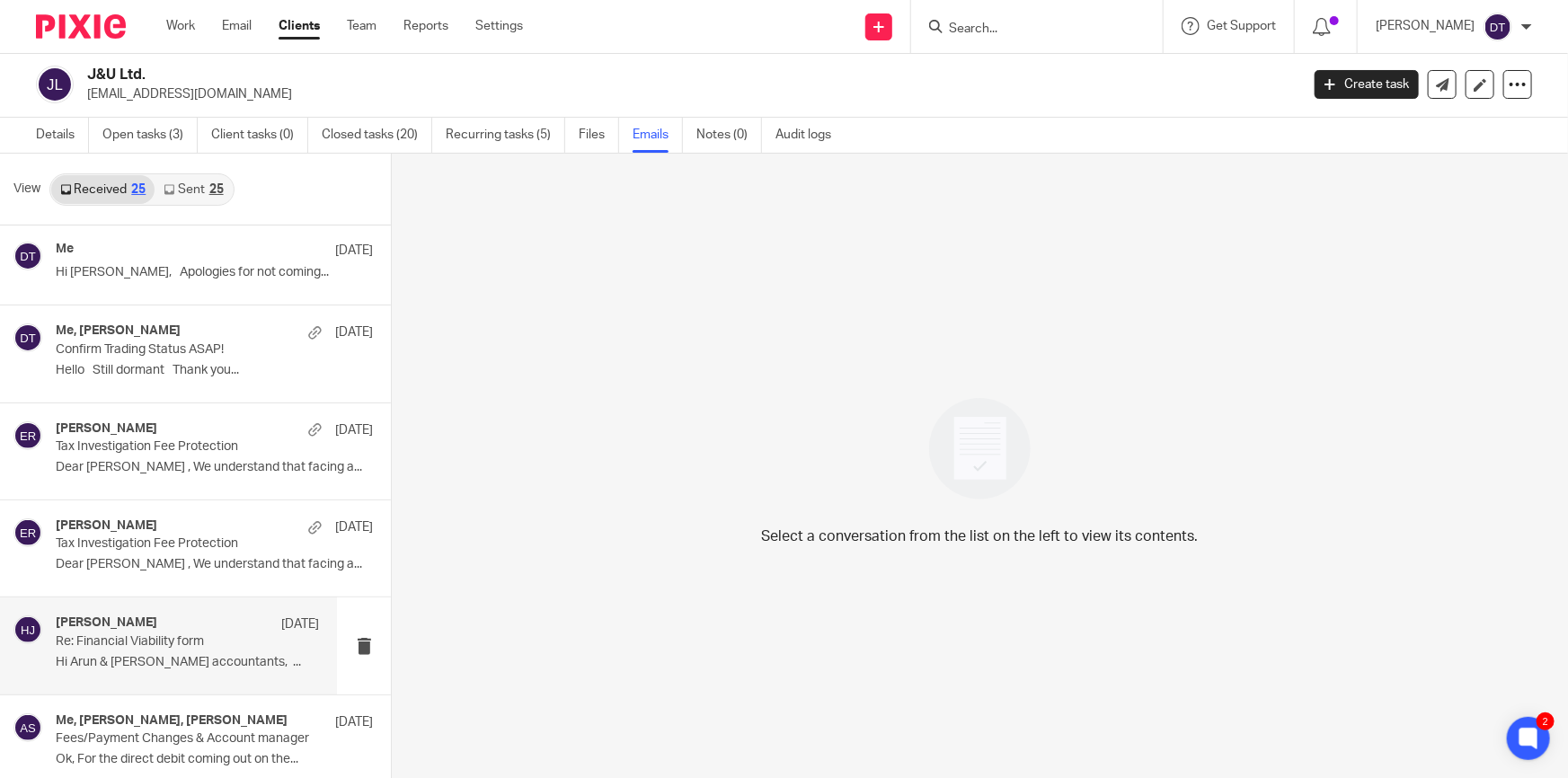
scroll to position [0, 0]
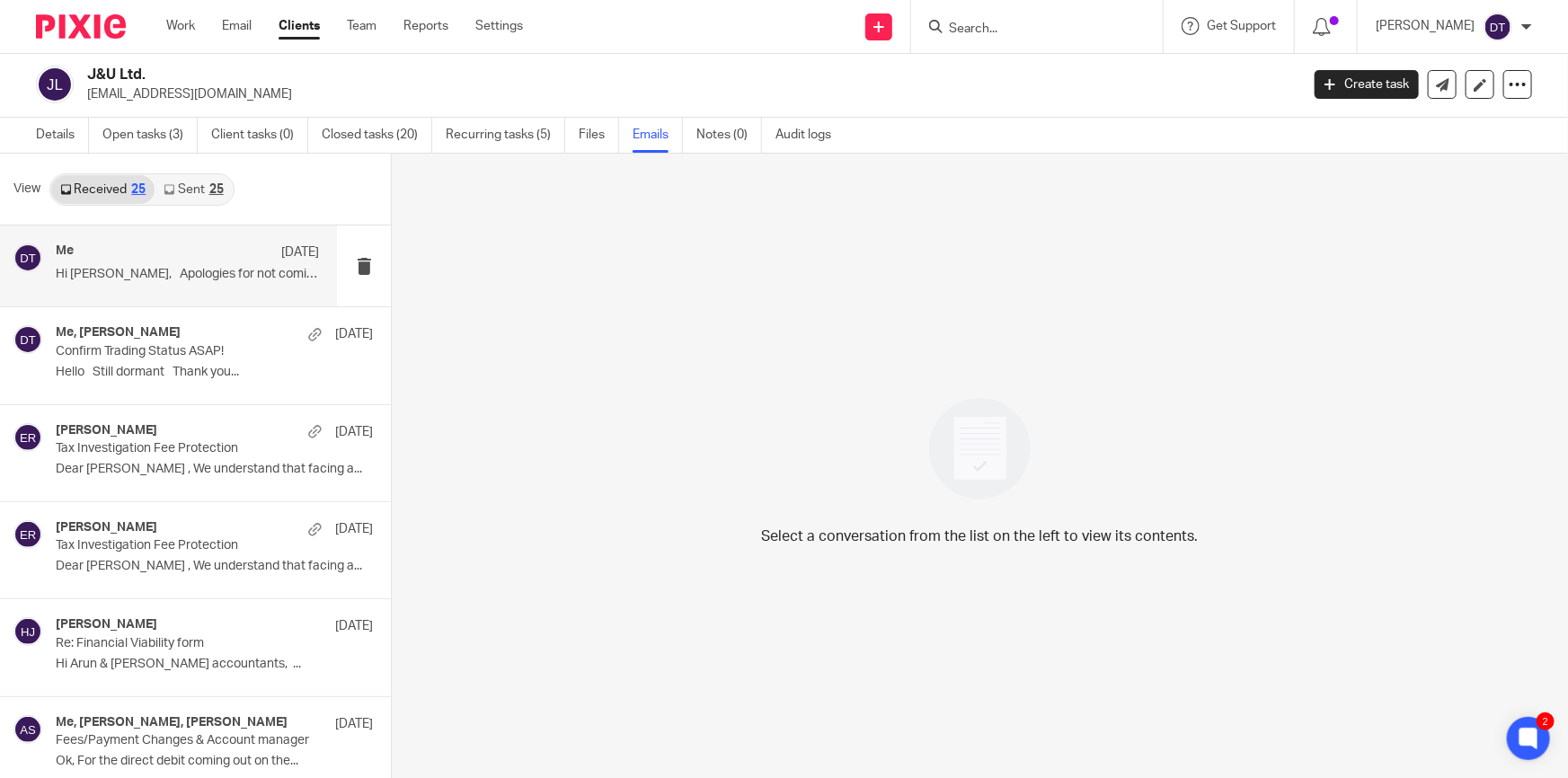
click at [137, 261] on div "Me 29 Jul" at bounding box center [187, 253] width 264 height 18
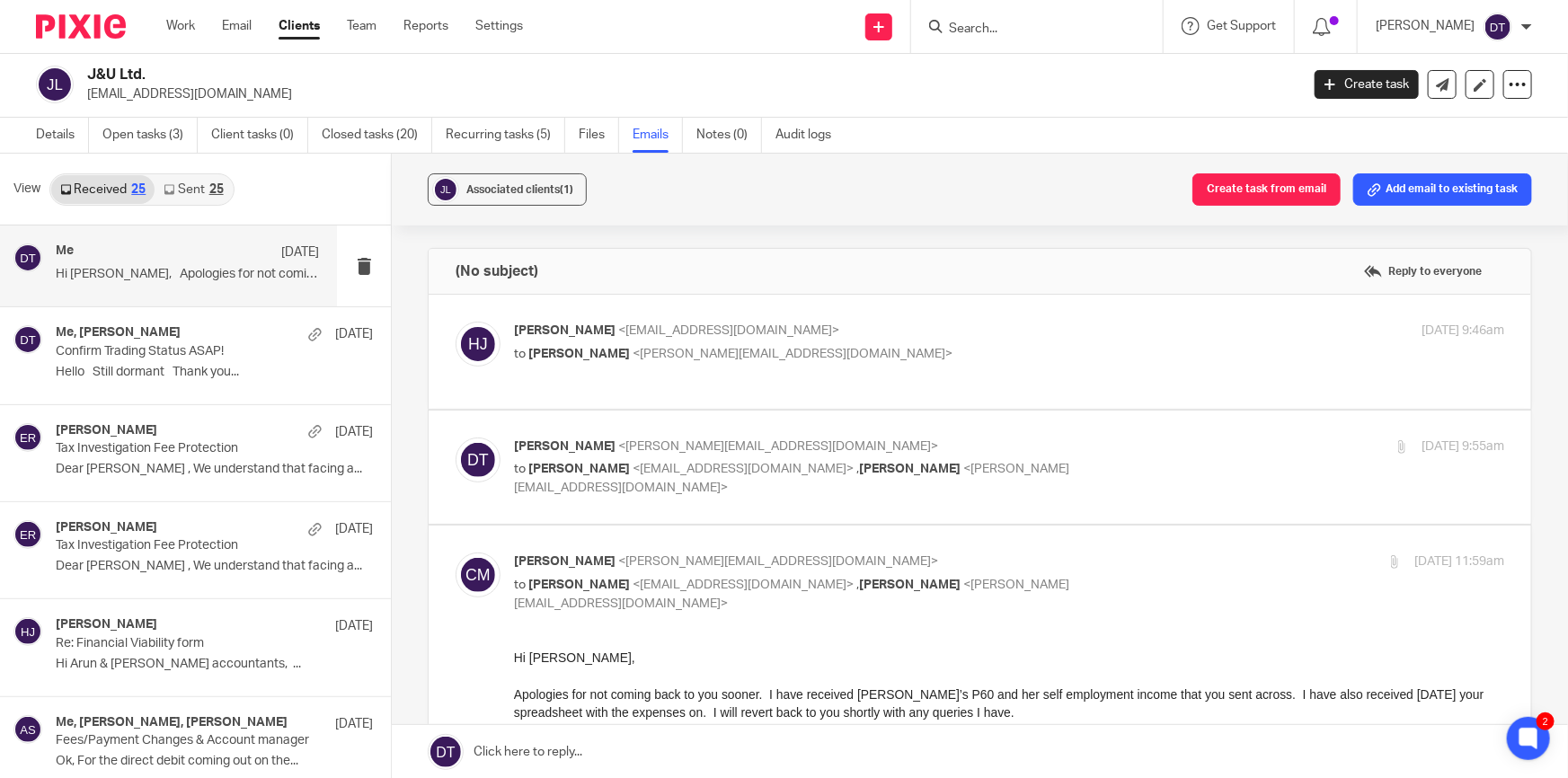
click at [1069, 470] on p "to Hardeep Jandu <hardeepjandu@live.co.uk> , Chetna Mistry <chetna@sachdevs-ca.…" at bounding box center [845, 478] width 661 height 37
checkbox input "true"
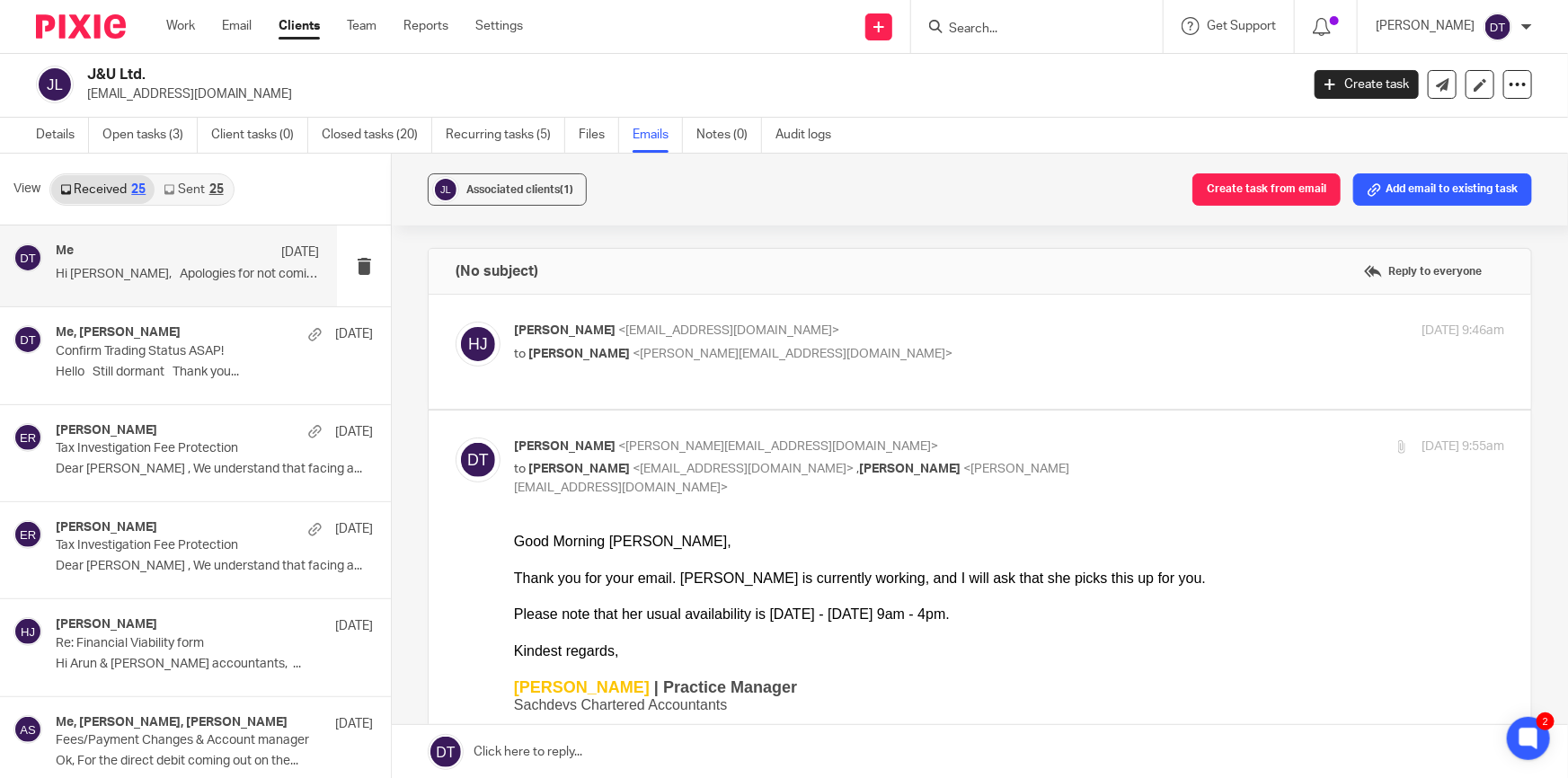
click at [988, 377] on div "Hardeep Jandu <hardeepjandu@live.co.uk> to Deanna Templeton <deanna@sachdevs-ca…" at bounding box center [980, 351] width 1049 height 61
click at [926, 323] on p "Hardeep Jandu <hardeepjandu@live.co.uk>" at bounding box center [845, 330] width 661 height 19
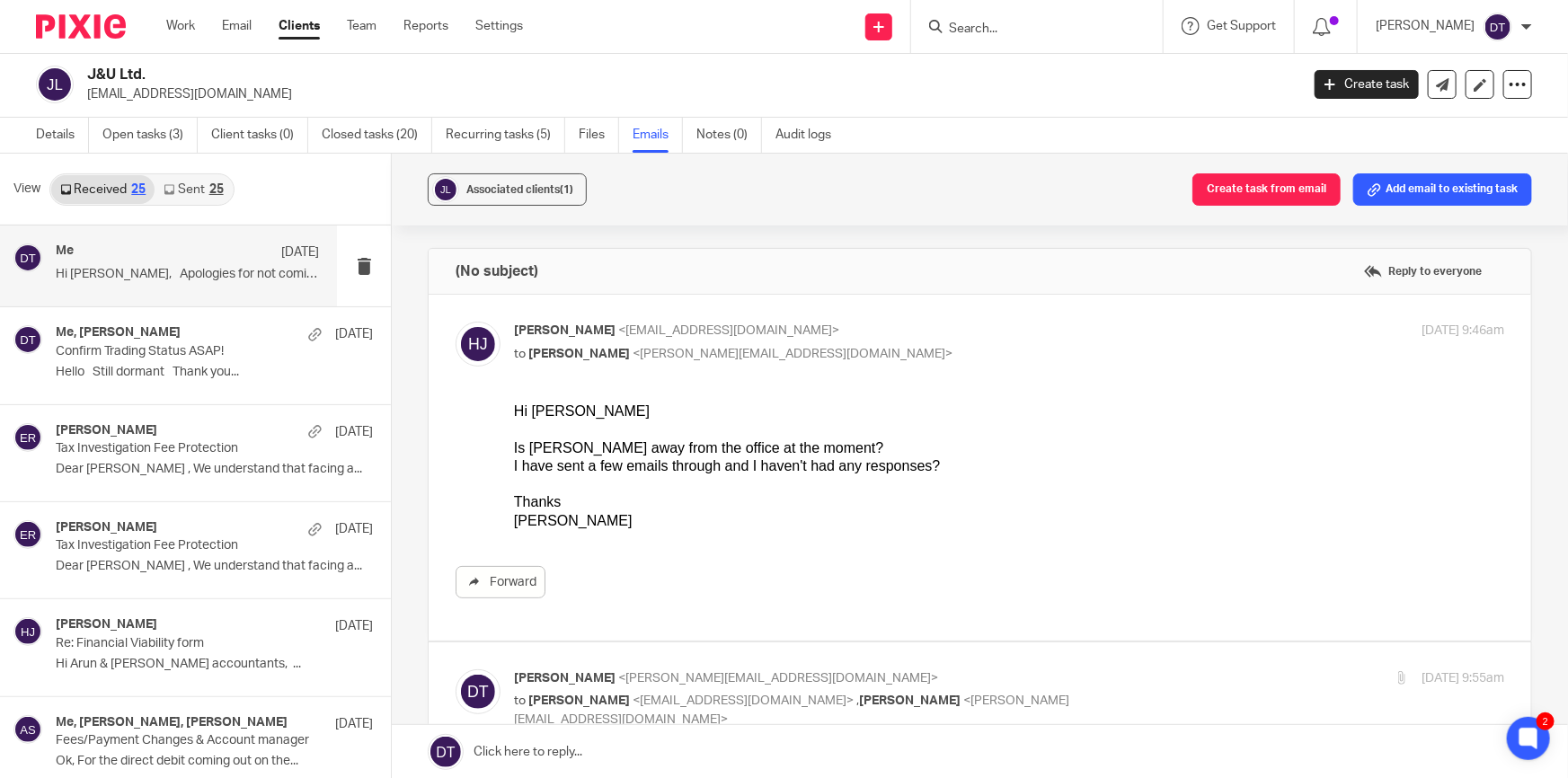
click at [925, 323] on p "Hardeep Jandu <hardeepjandu@live.co.uk>" at bounding box center [845, 330] width 661 height 19
checkbox input "false"
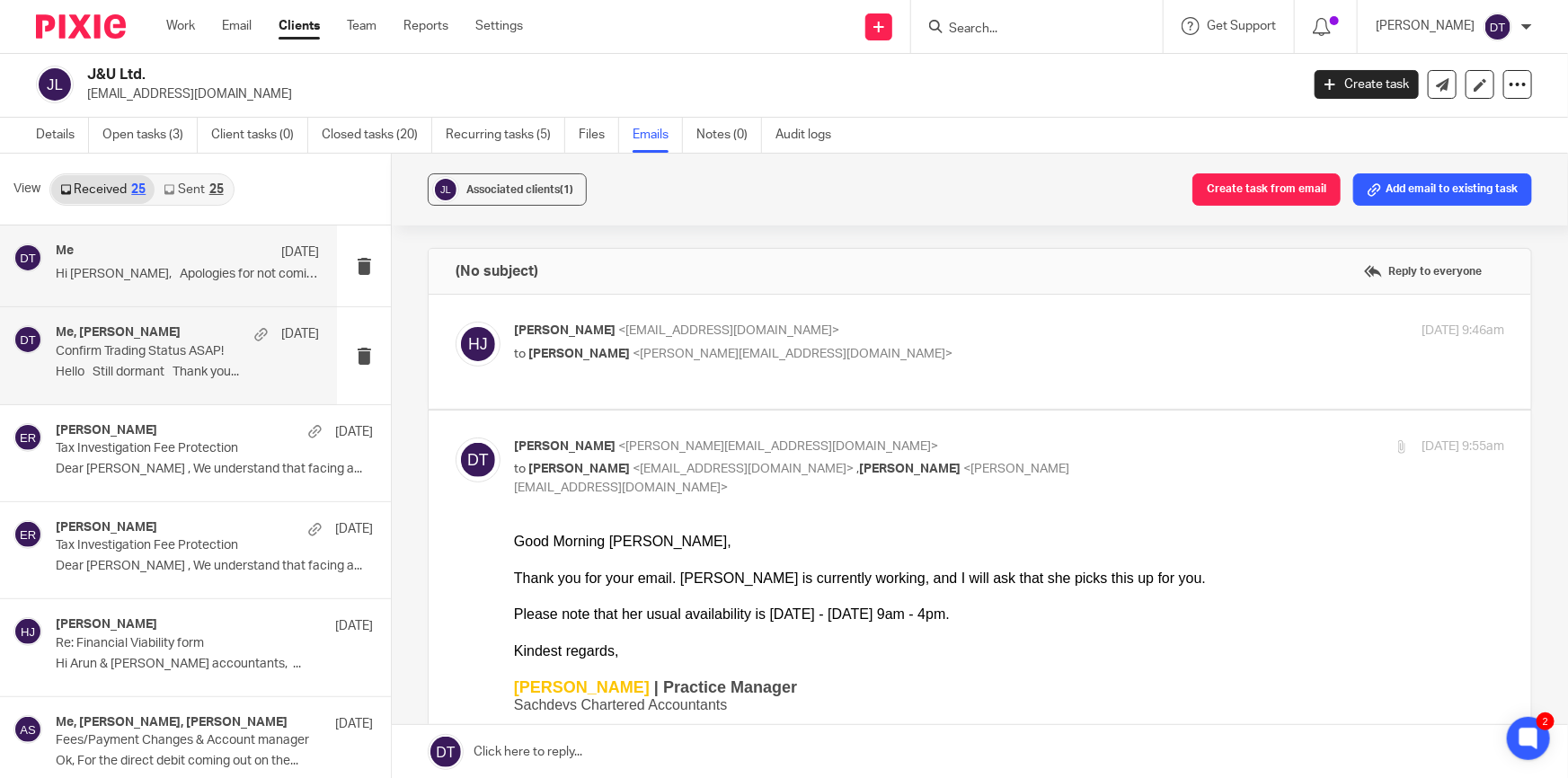
click at [221, 365] on p "Hello Still dormant Thank you..." at bounding box center [187, 372] width 264 height 15
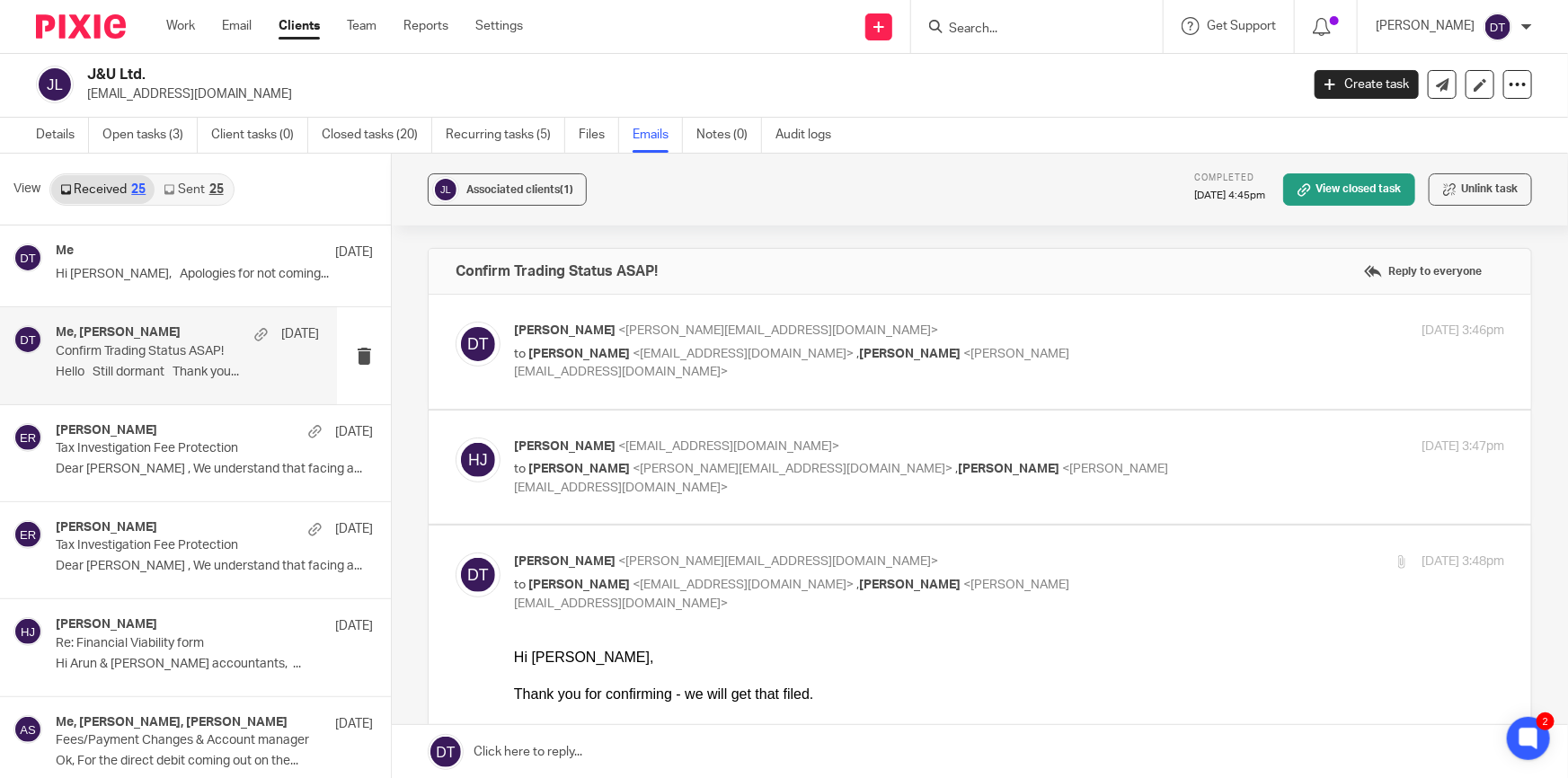
click at [1087, 341] on div "Deanna Templeton <deanna@sachdevs-ca.com> to Hardeep Jandu <hardeepjandu@live.c…" at bounding box center [845, 351] width 661 height 61
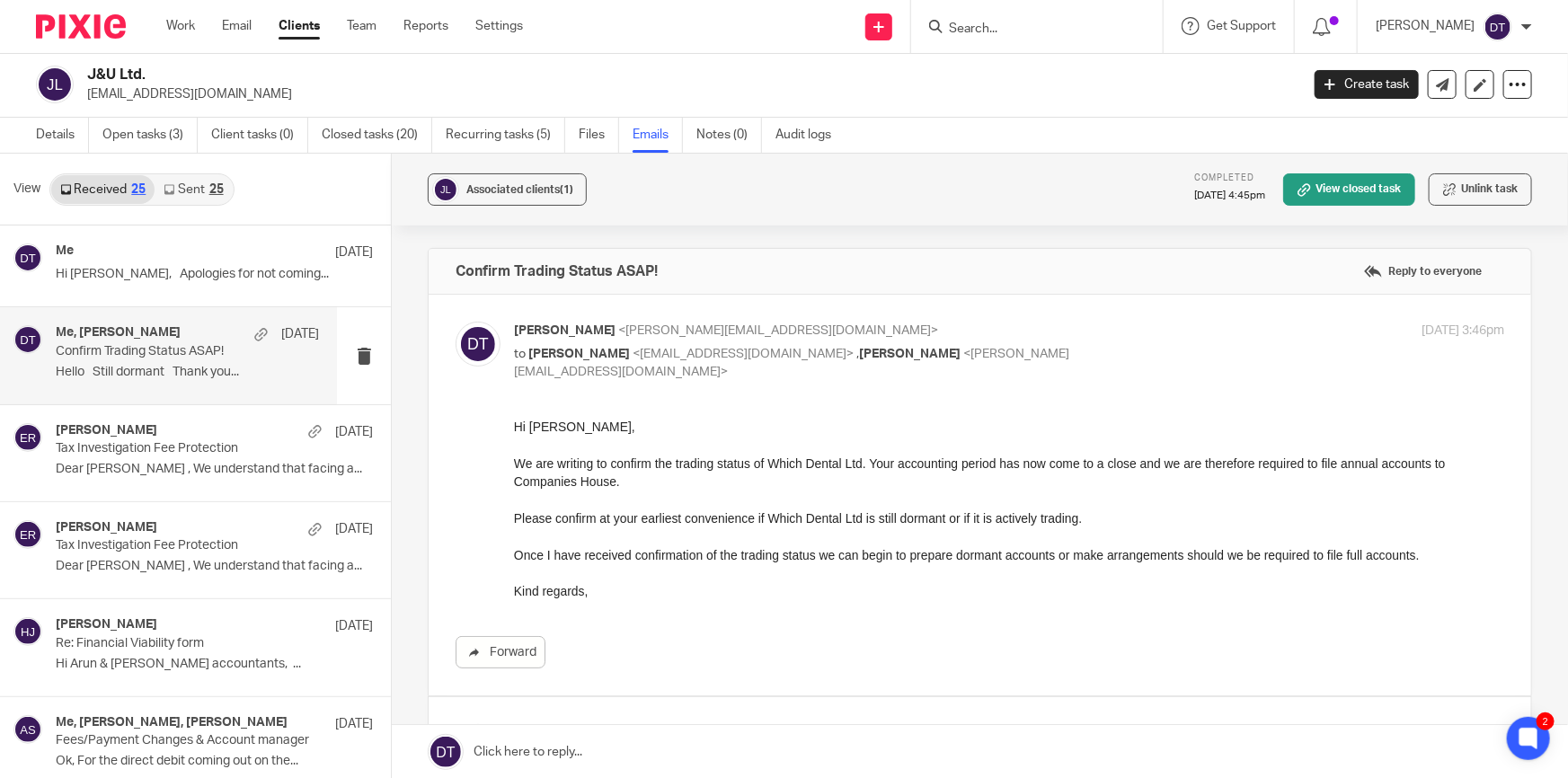
click at [1088, 339] on div "Deanna Templeton <deanna@sachdevs-ca.com> to Hardeep Jandu <hardeepjandu@live.c…" at bounding box center [845, 351] width 661 height 61
checkbox input "false"
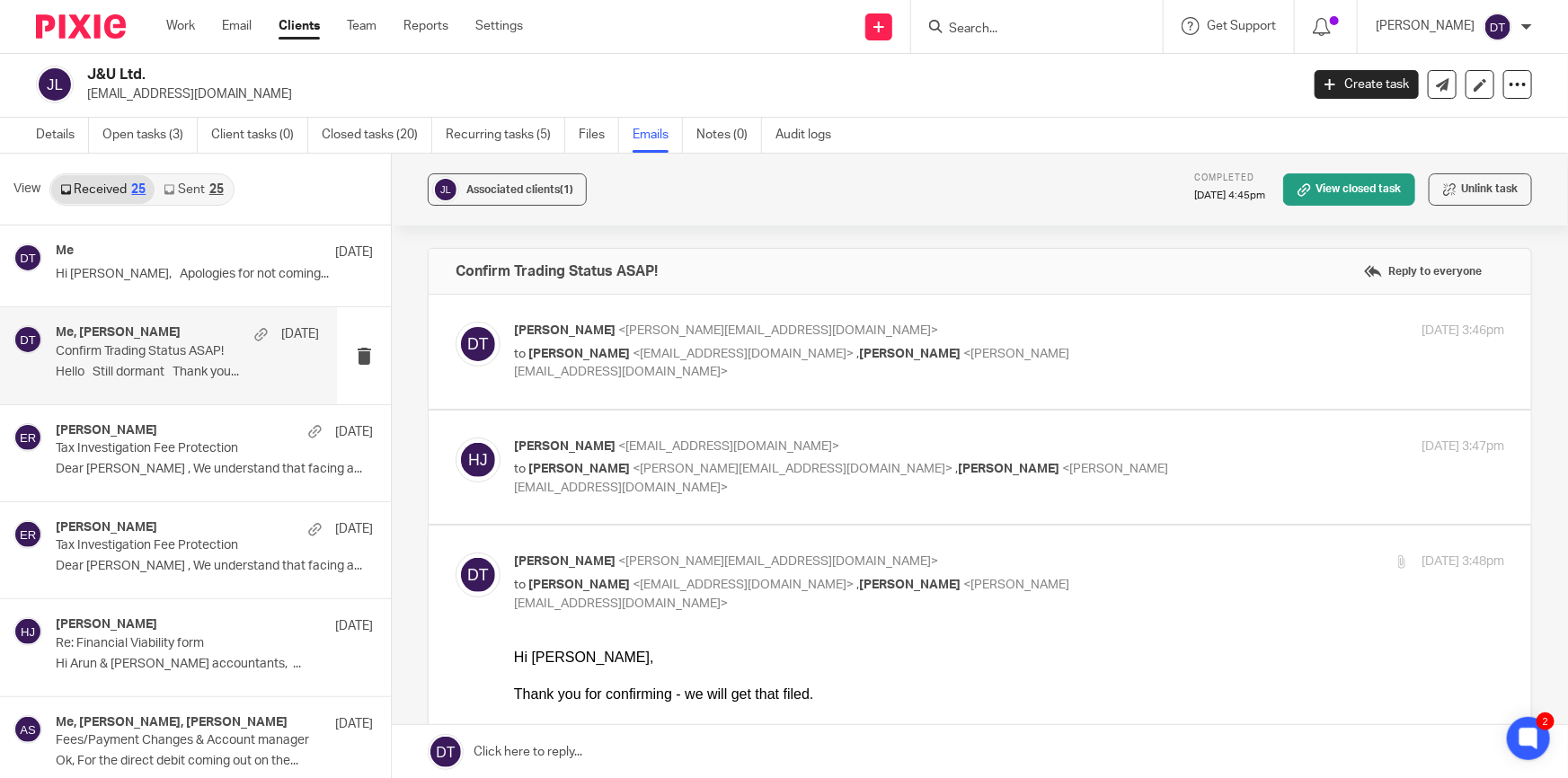
click at [1098, 464] on p "to Deanna Templeton <deanna@sachdevs-ca.com> , Chetna Mistry <chetna@sachdevs-c…" at bounding box center [845, 478] width 661 height 37
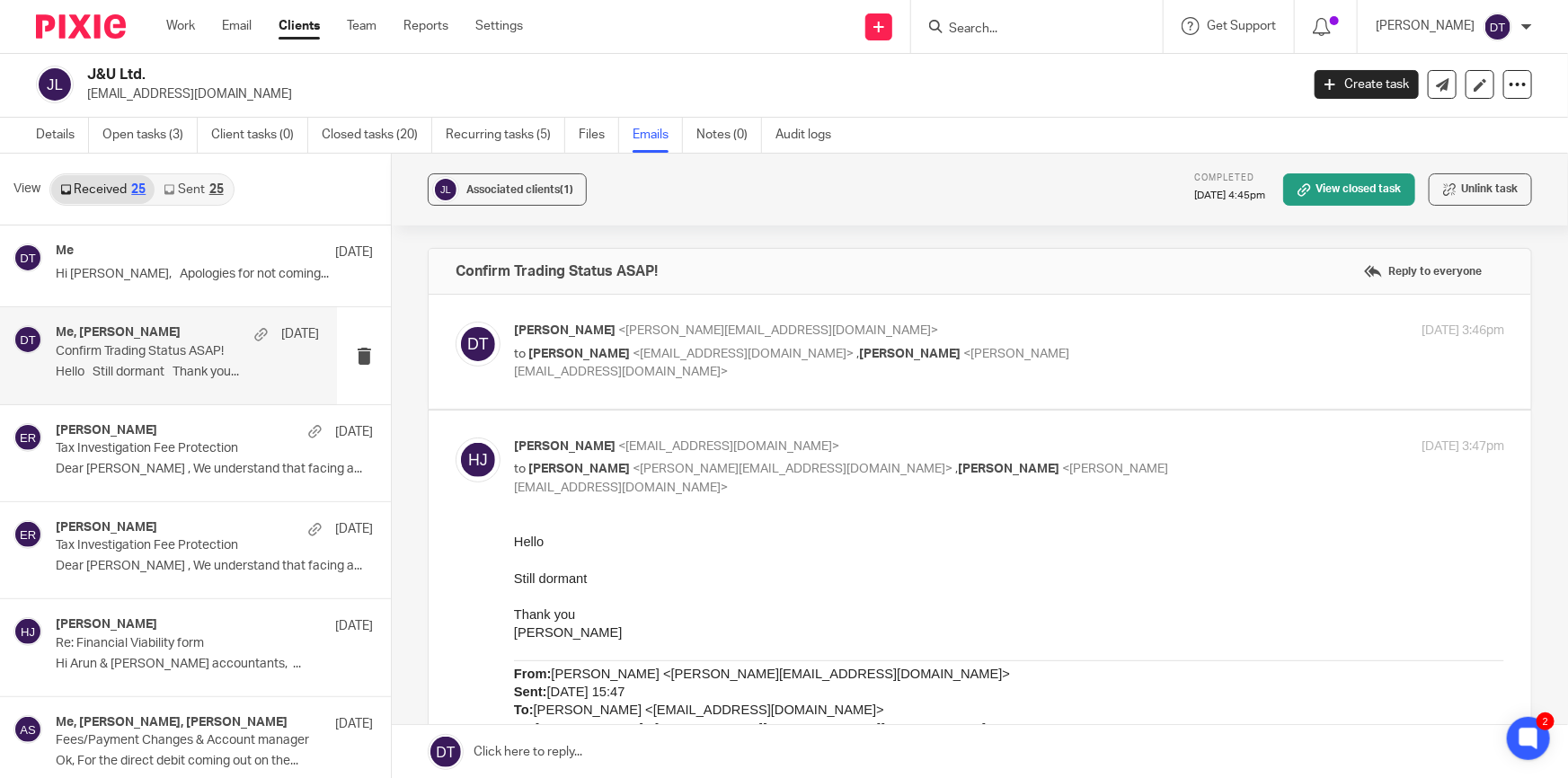
click at [1109, 453] on p "Hardeep Jandu <hardeepjandu@live.co.uk>" at bounding box center [845, 447] width 661 height 19
checkbox input "false"
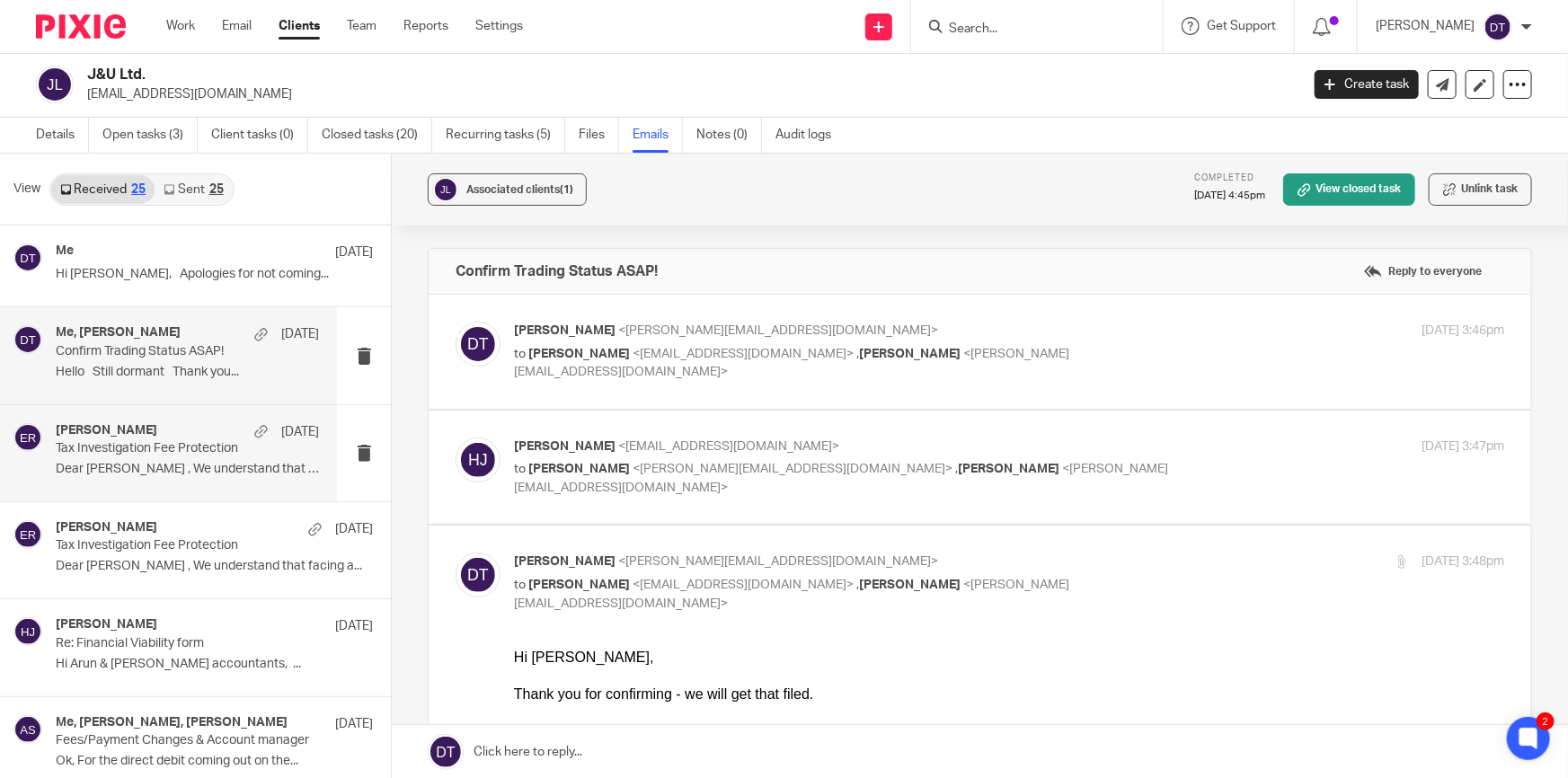
click at [203, 434] on div "Elena Remero 14 Mar" at bounding box center [187, 432] width 264 height 18
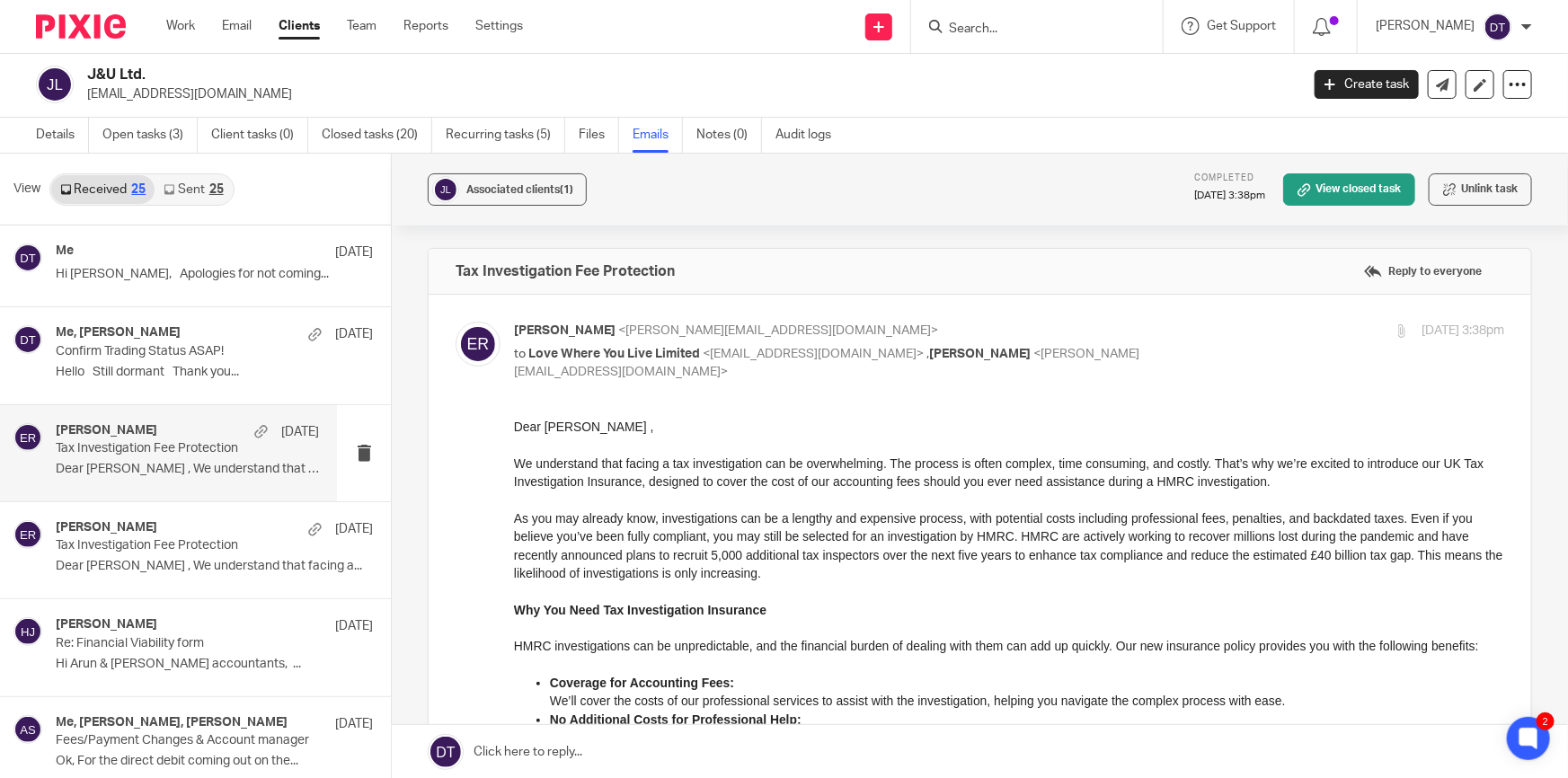
click at [180, 197] on link "Sent 25" at bounding box center [193, 189] width 78 height 29
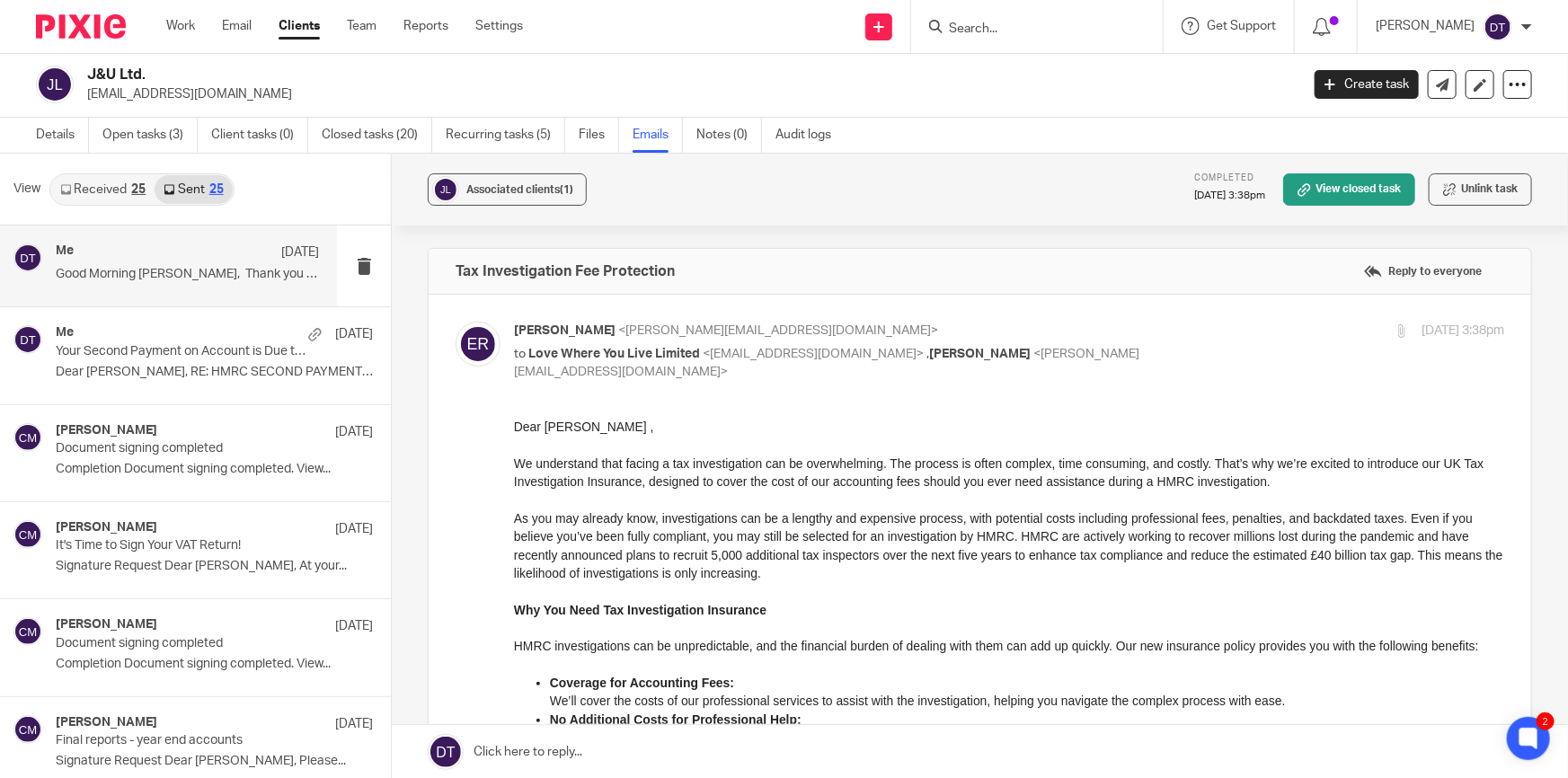
click at [171, 272] on p "Good Morning Hardeep, Thank you for..." at bounding box center [187, 274] width 264 height 15
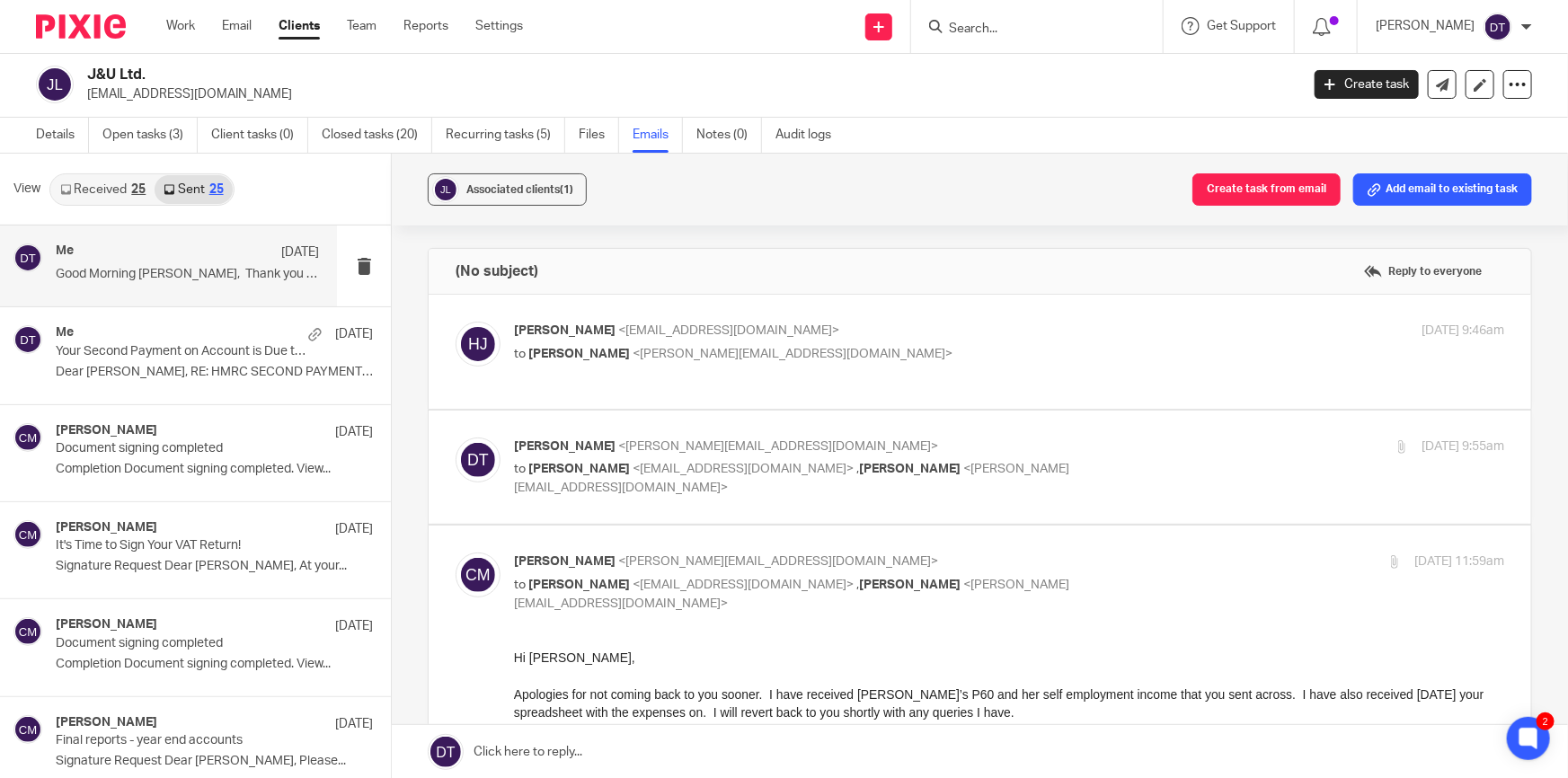
click at [880, 371] on div "Hardeep Jandu <hardeepjandu@live.co.uk> to Deanna Templeton <deanna@sachdevs-ca…" at bounding box center [980, 351] width 1049 height 61
click at [865, 328] on p "Hardeep Jandu <hardeepjandu@live.co.uk>" at bounding box center [845, 330] width 661 height 19
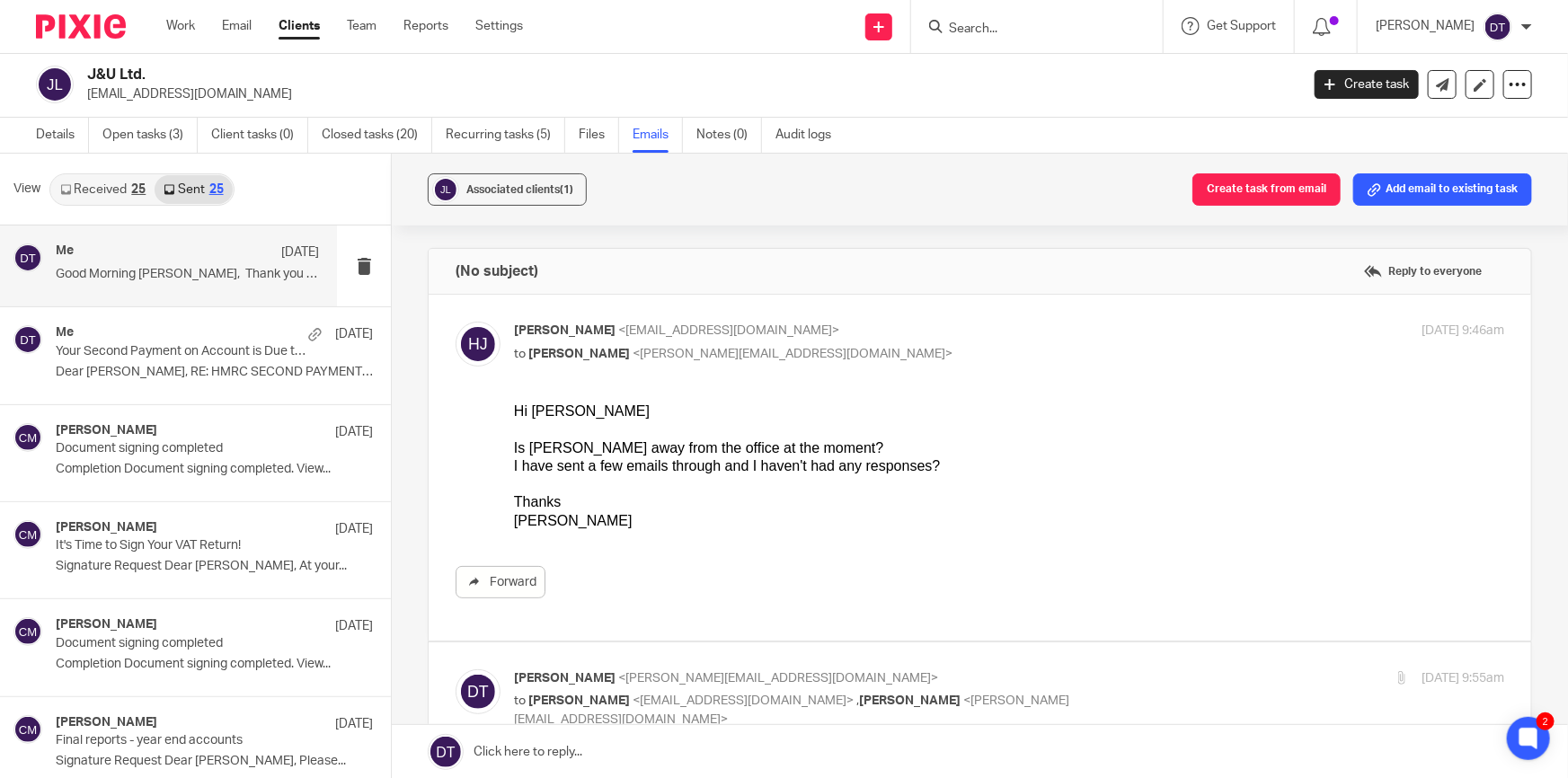
click at [865, 328] on p "Hardeep Jandu <hardeepjandu@live.co.uk>" at bounding box center [845, 330] width 661 height 19
checkbox input "false"
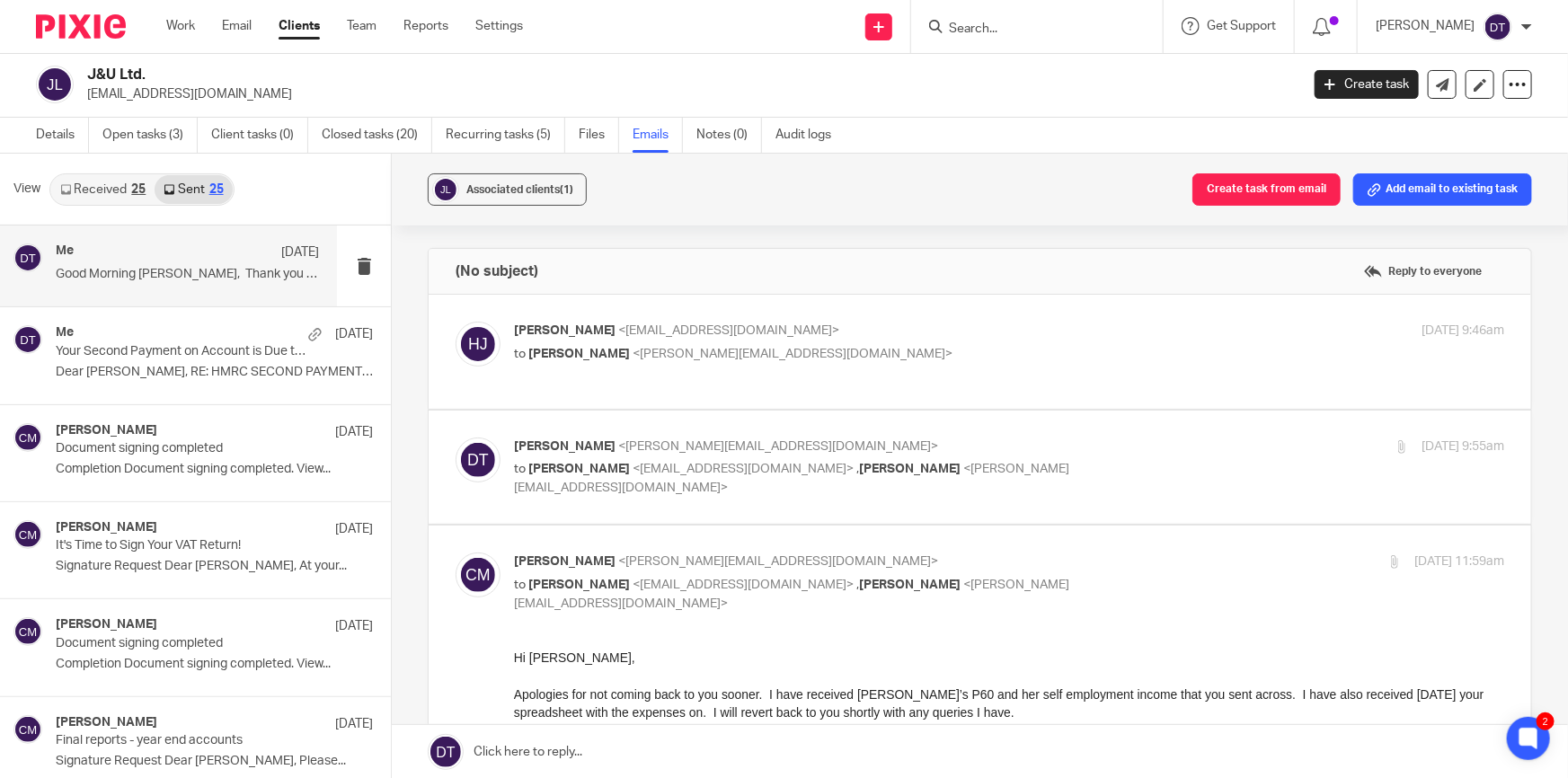
click at [979, 188] on div "Associated clients (1) Create task from email Add email to existing task" at bounding box center [980, 189] width 1176 height 72
click at [237, 33] on link "Email" at bounding box center [237, 26] width 30 height 18
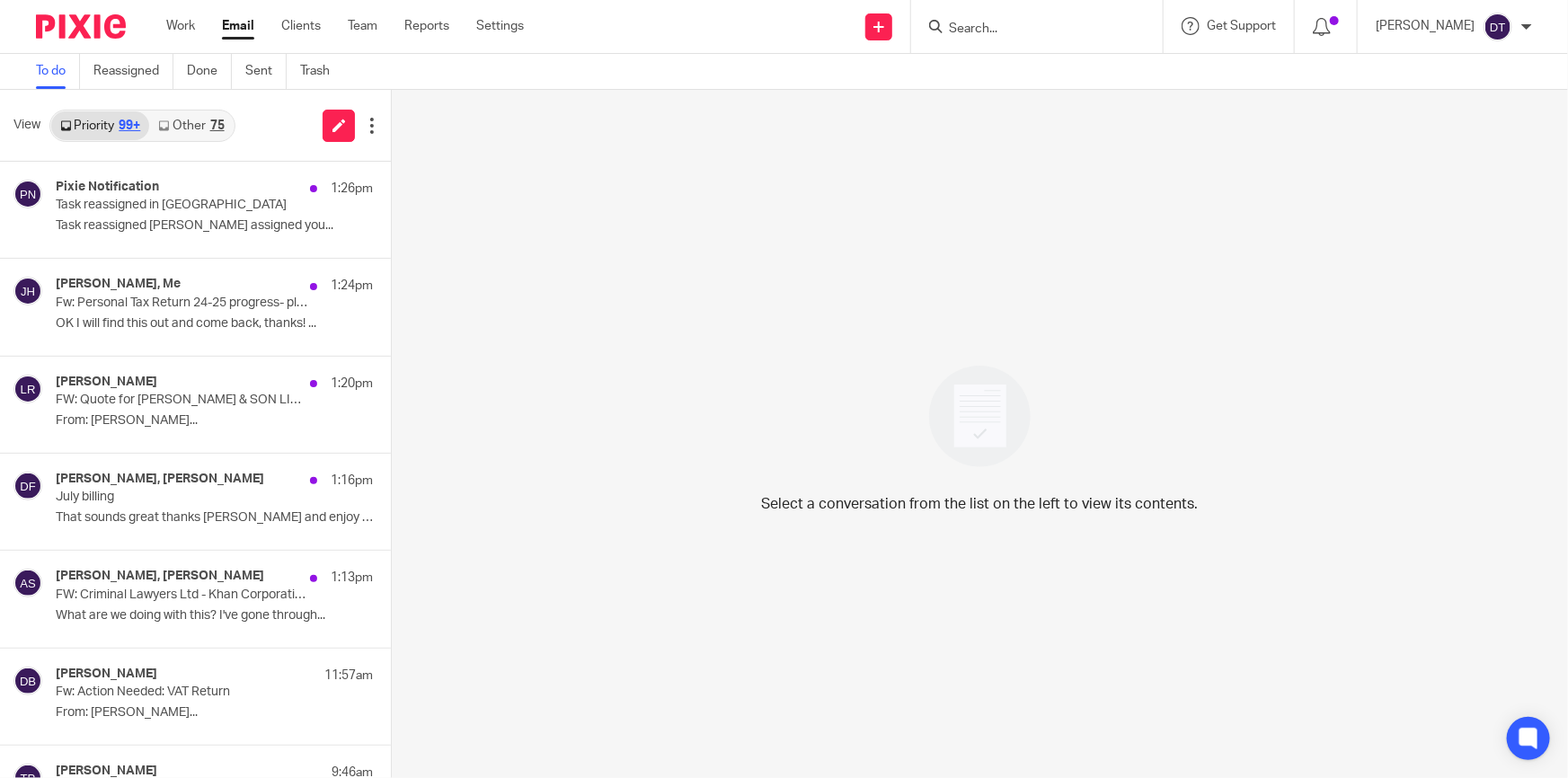
click at [197, 118] on link "Other 75" at bounding box center [191, 125] width 84 height 29
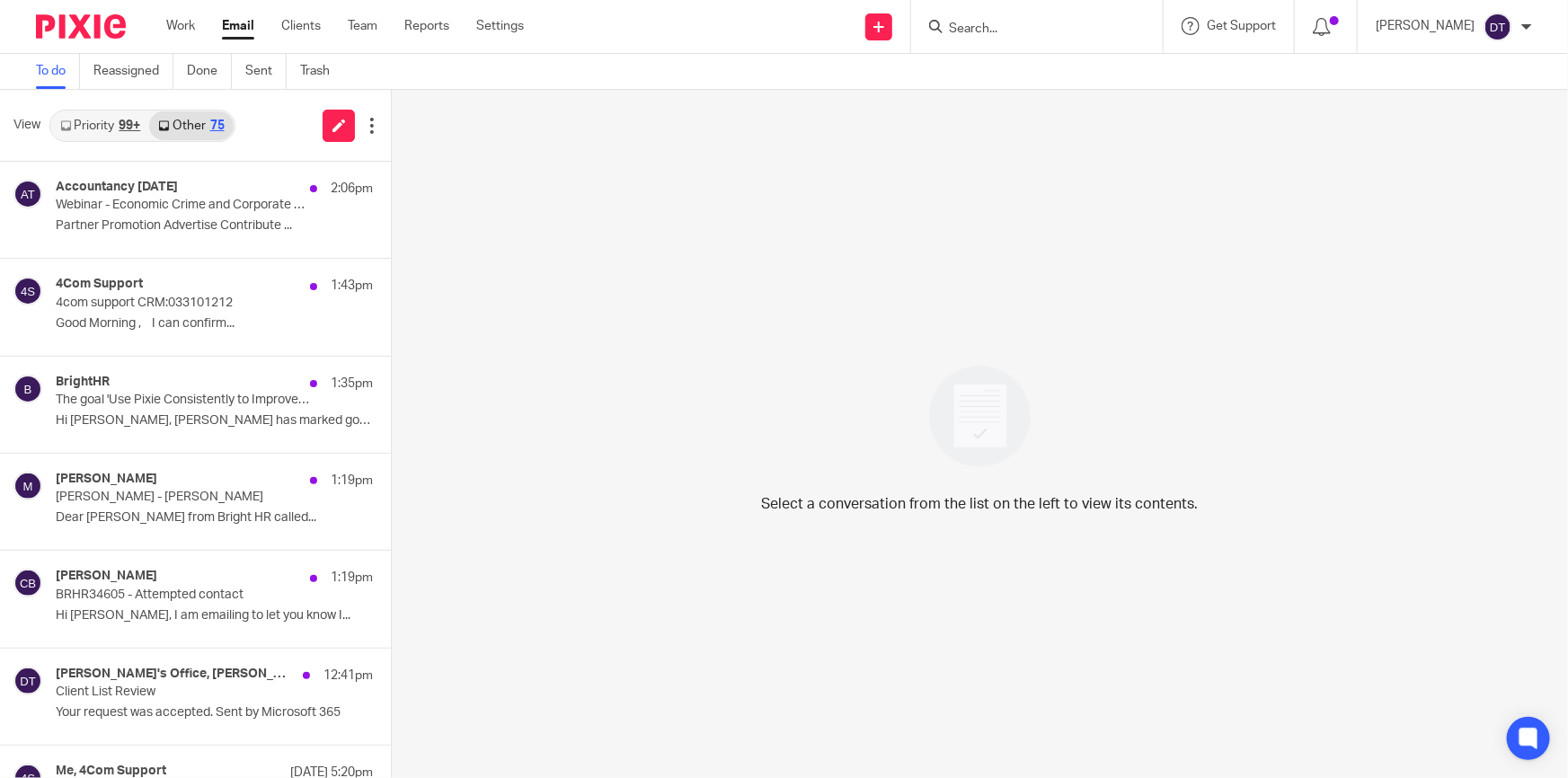
click at [80, 127] on link "Priority 99+" at bounding box center [99, 125] width 98 height 29
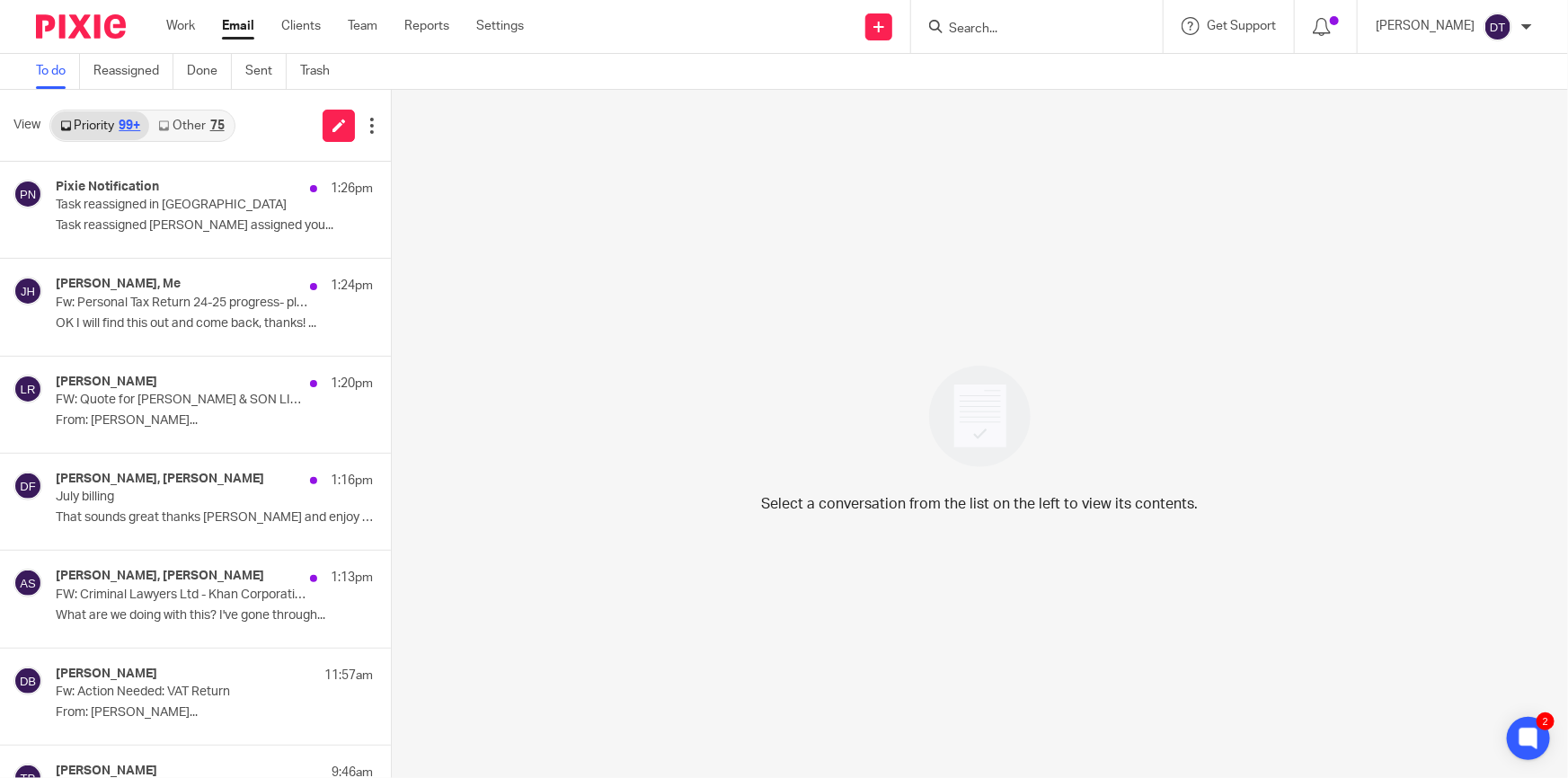
click at [190, 138] on link "Other 75" at bounding box center [191, 125] width 84 height 29
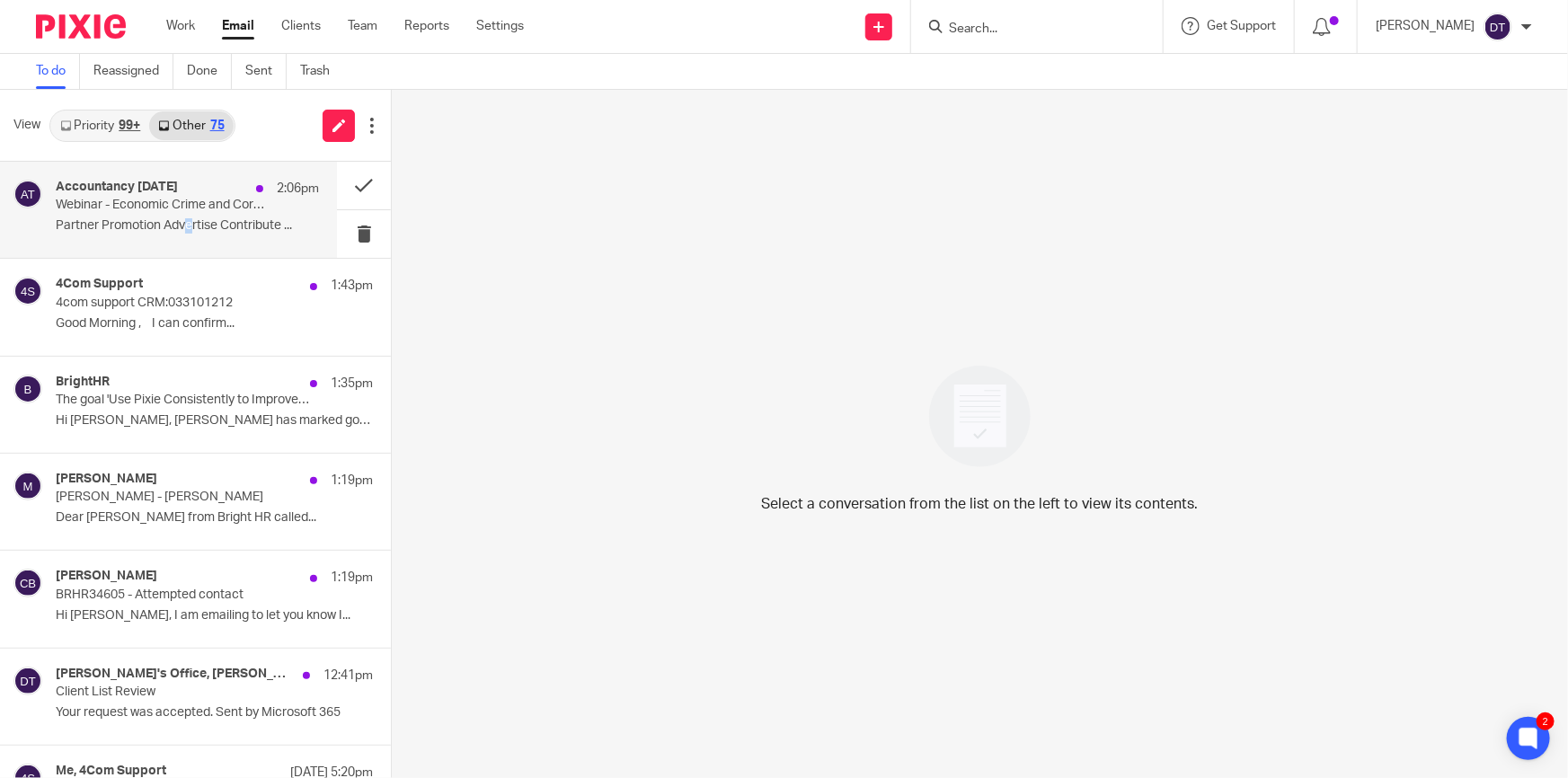
click at [189, 222] on p "Partner Promotion Advertise Contribute ..." at bounding box center [187, 225] width 264 height 15
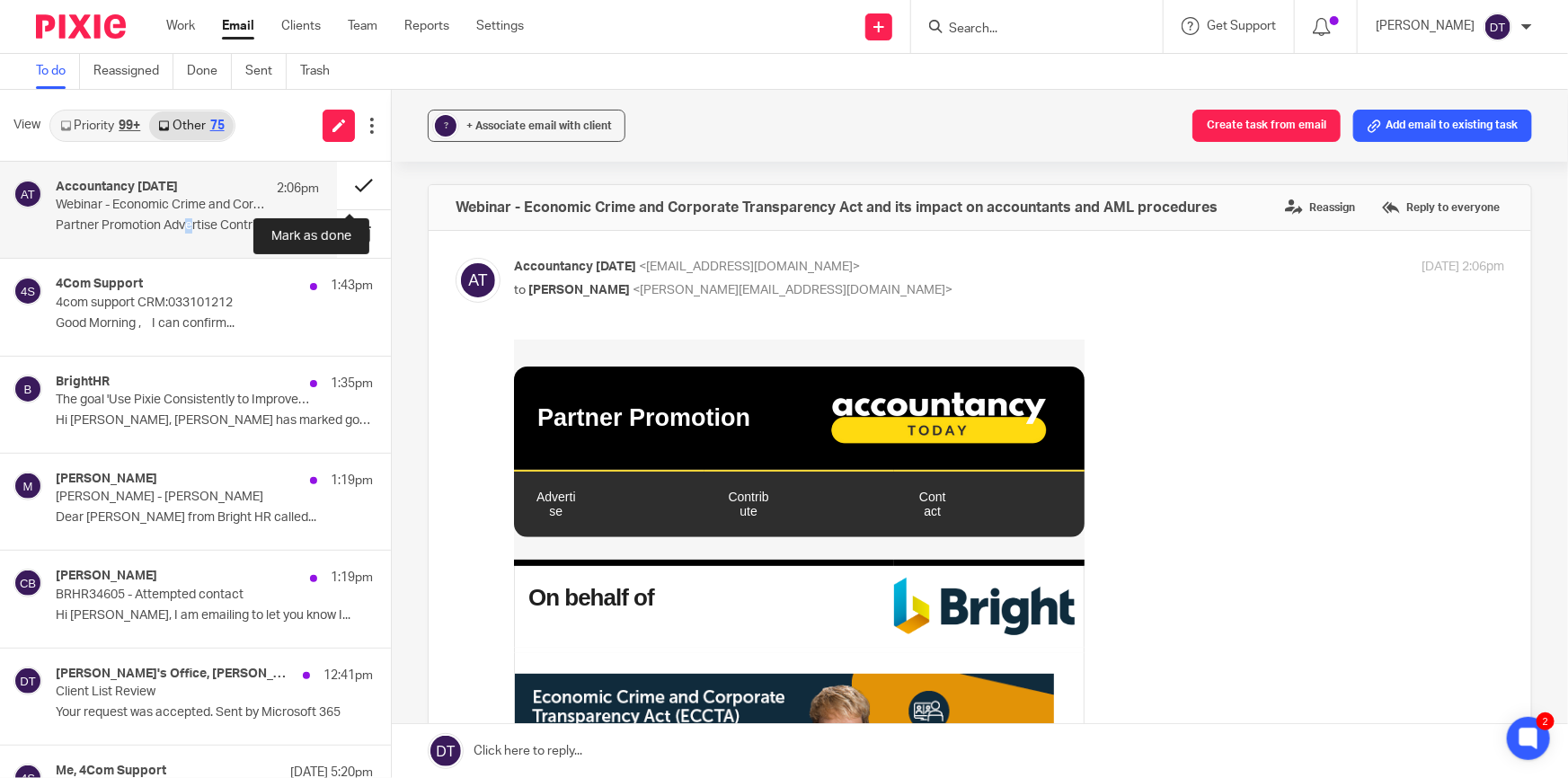
click at [349, 191] on button at bounding box center [364, 186] width 54 height 48
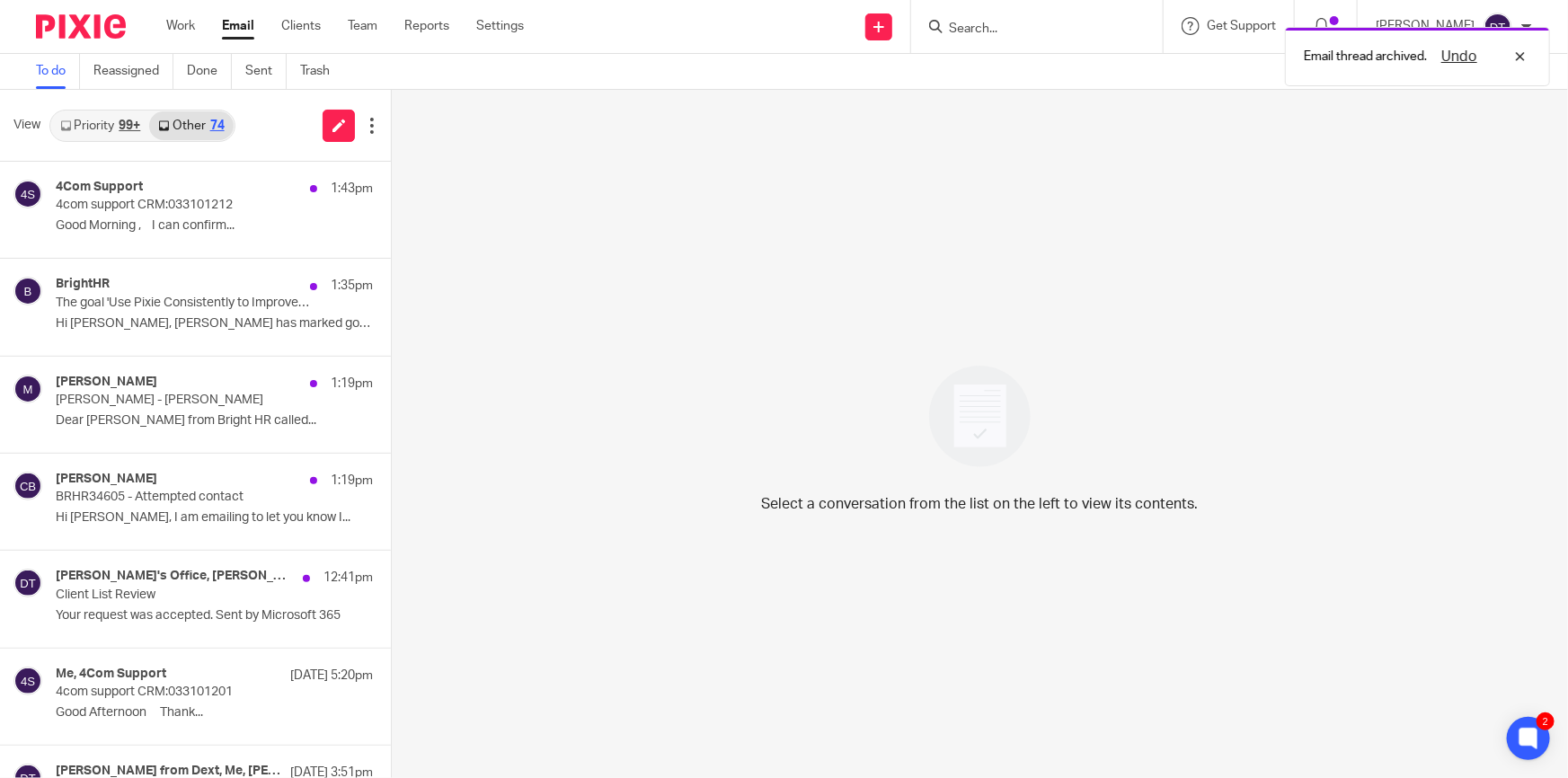
click at [104, 122] on link "Priority 99+" at bounding box center [99, 125] width 98 height 29
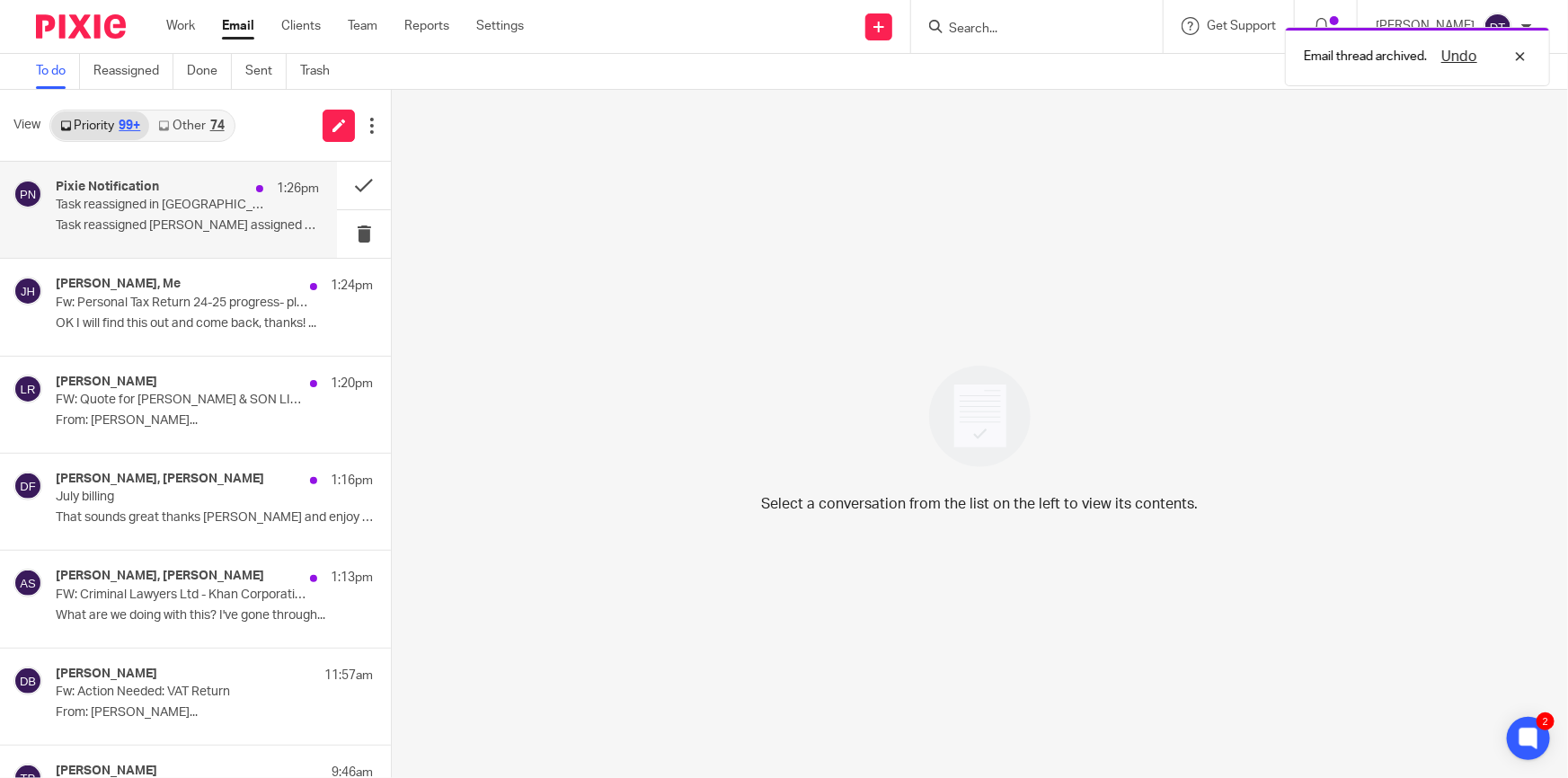
click at [171, 191] on div "Pixie Notification 1:26pm" at bounding box center [187, 189] width 264 height 18
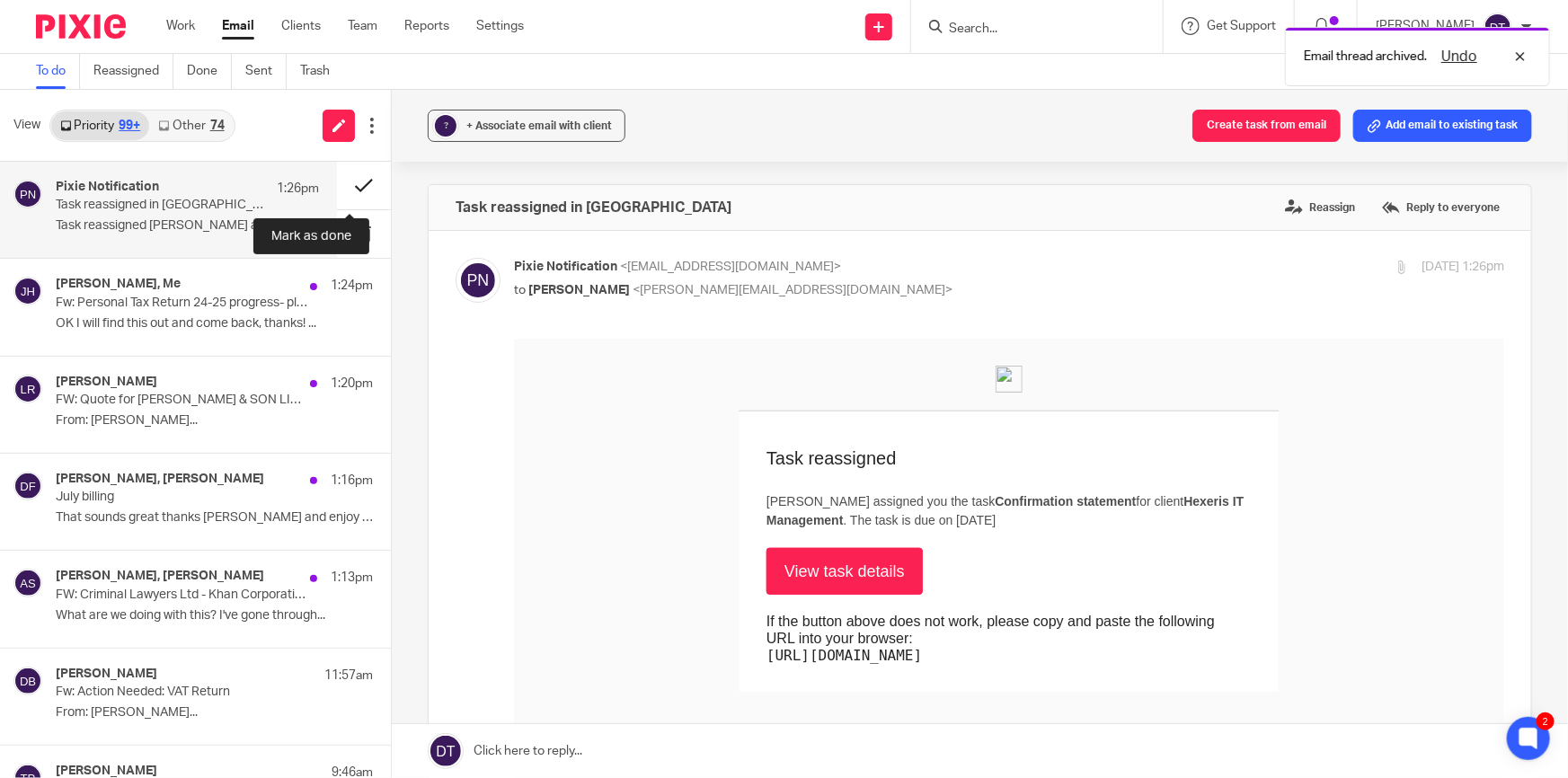
click at [349, 180] on button at bounding box center [364, 186] width 54 height 48
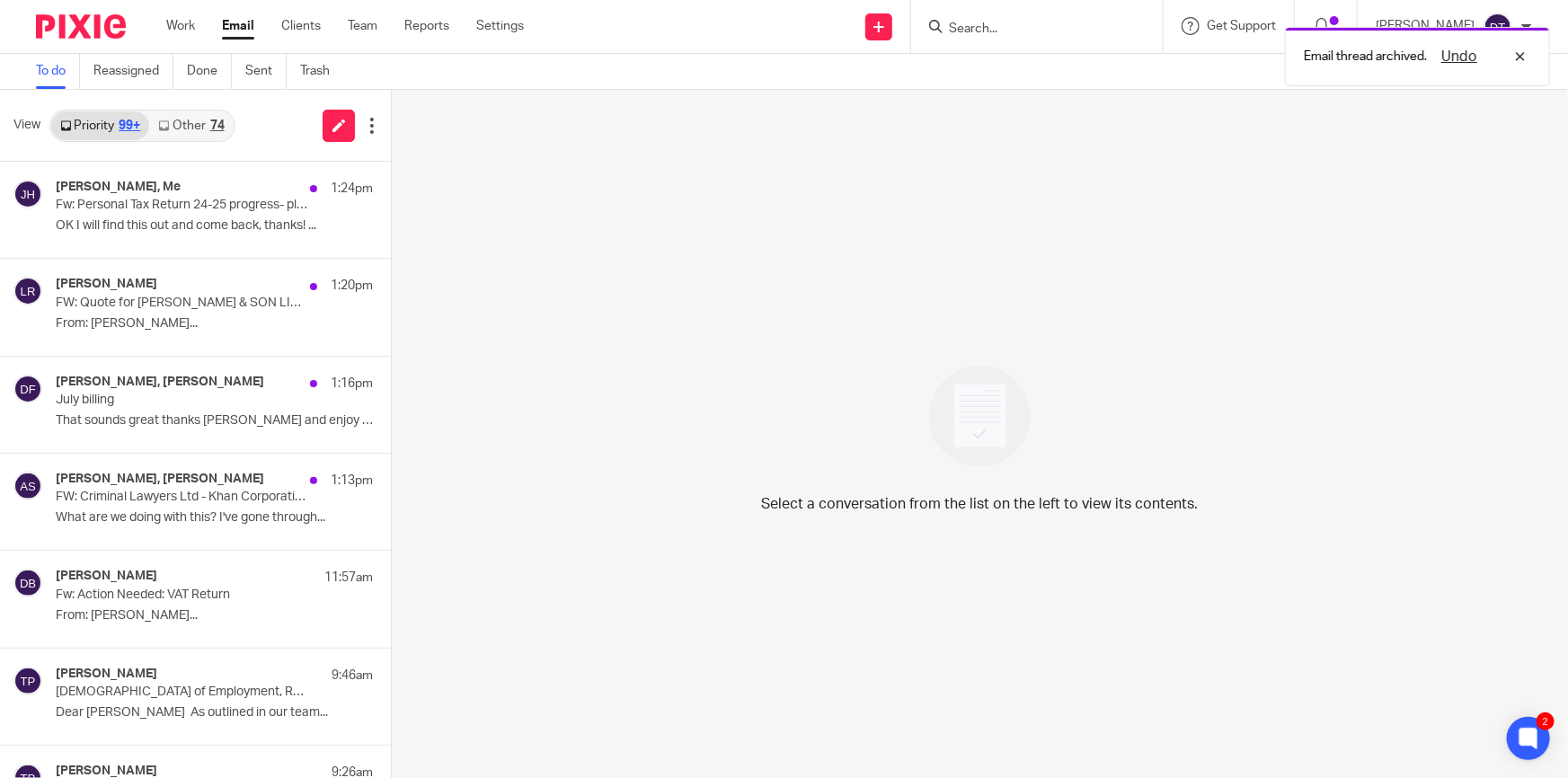
click at [179, 116] on link "Other 74" at bounding box center [191, 125] width 84 height 29
